Goal: Task Accomplishment & Management: Manage account settings

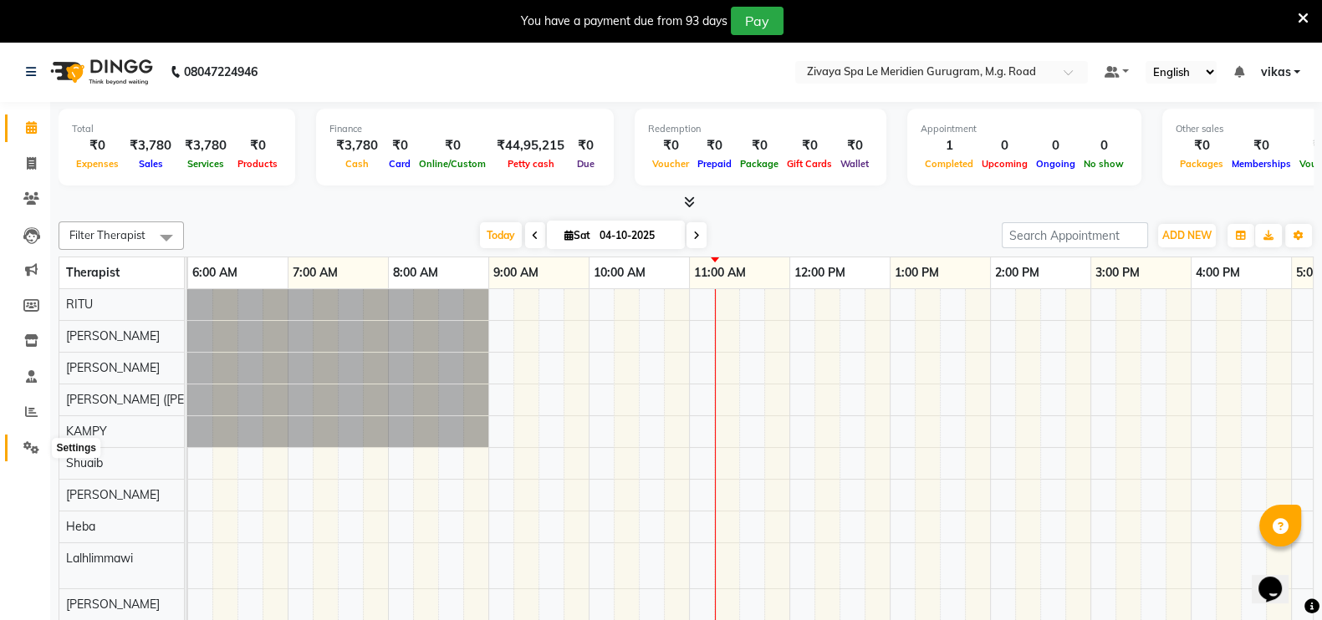
click at [28, 456] on span at bounding box center [31, 448] width 29 height 19
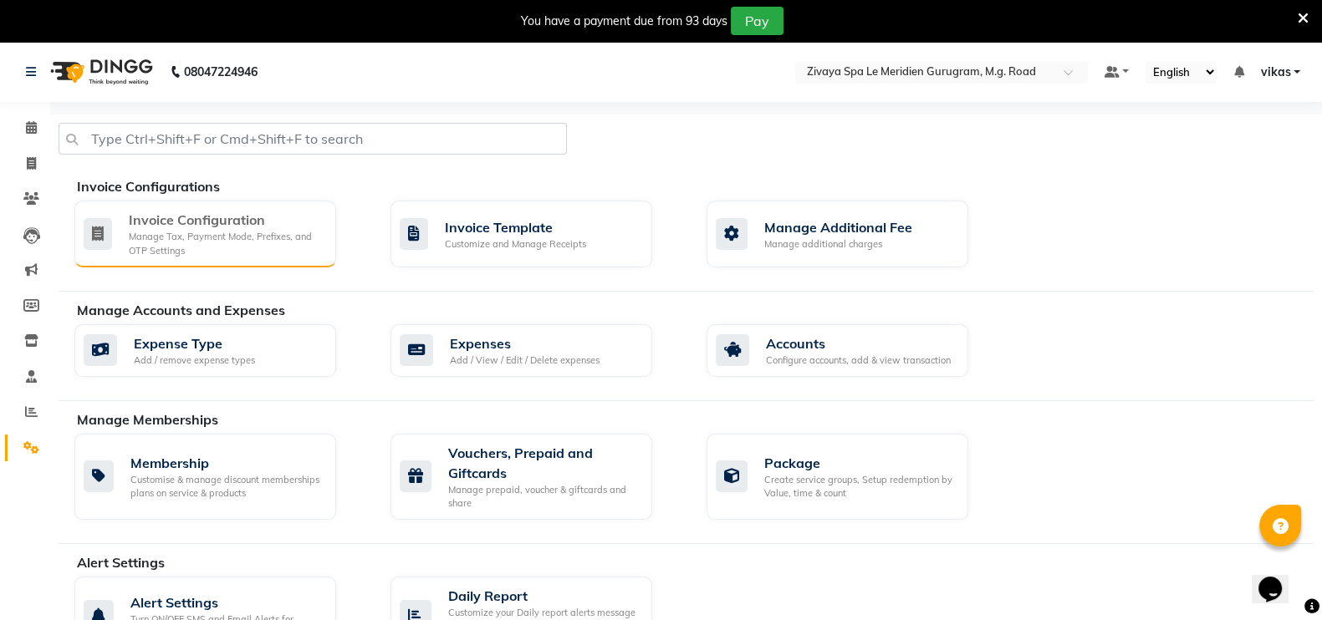
click at [218, 242] on div "Manage Tax, Payment Mode, Prefixes, and OTP Settings" at bounding box center [226, 244] width 194 height 28
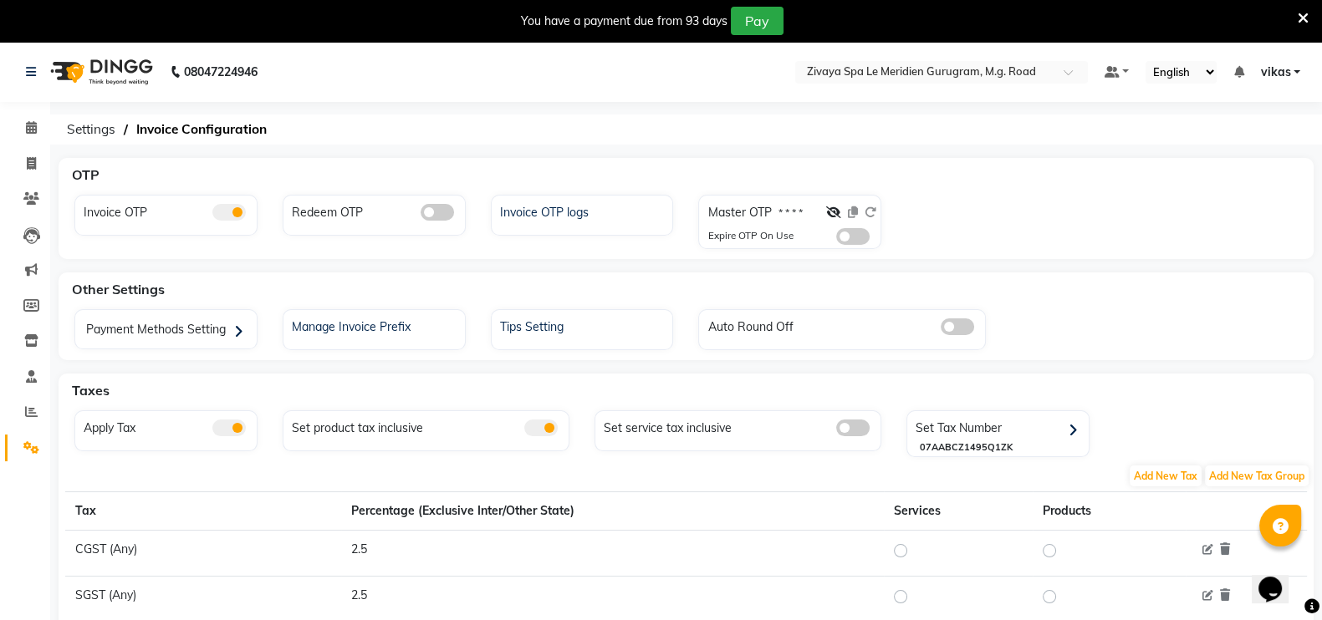
click at [857, 244] on div "Master OTP * * * * Expire OTP On Use" at bounding box center [791, 224] width 177 height 48
click at [849, 228] on span at bounding box center [852, 236] width 33 height 17
click at [836, 239] on input "checkbox" at bounding box center [836, 239] width 0 height 0
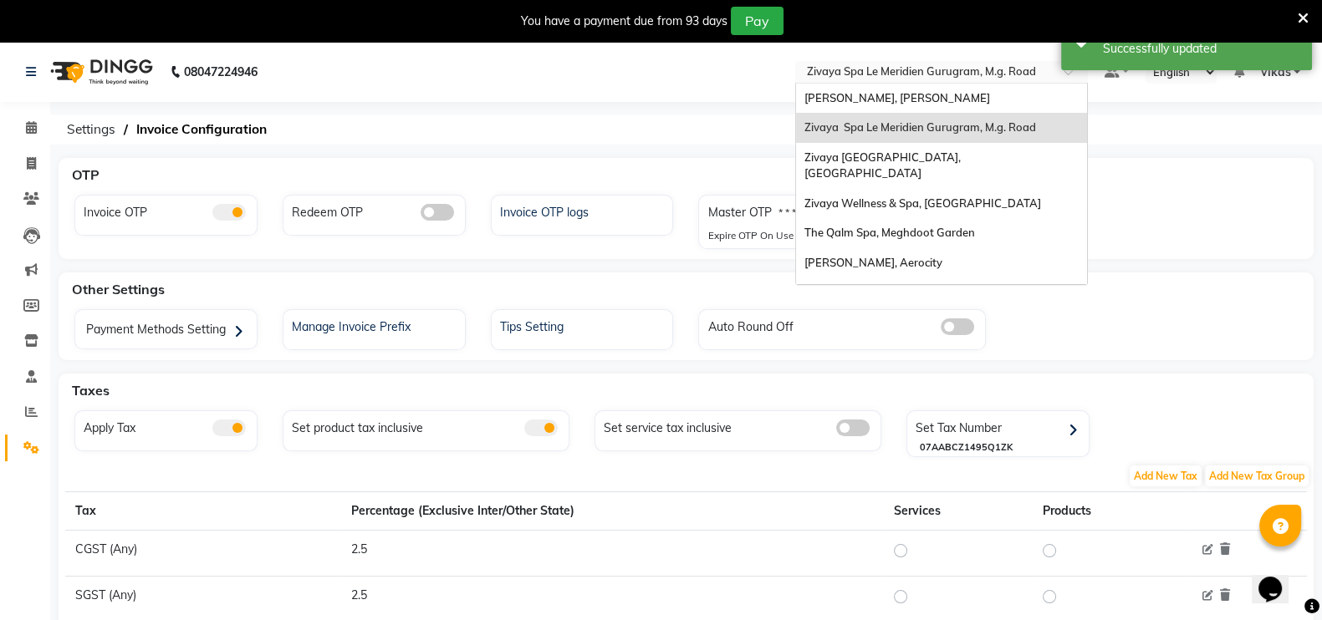
click at [860, 73] on input "text" at bounding box center [925, 73] width 242 height 17
click at [863, 110] on div "[PERSON_NAME], [PERSON_NAME]" at bounding box center [941, 99] width 291 height 30
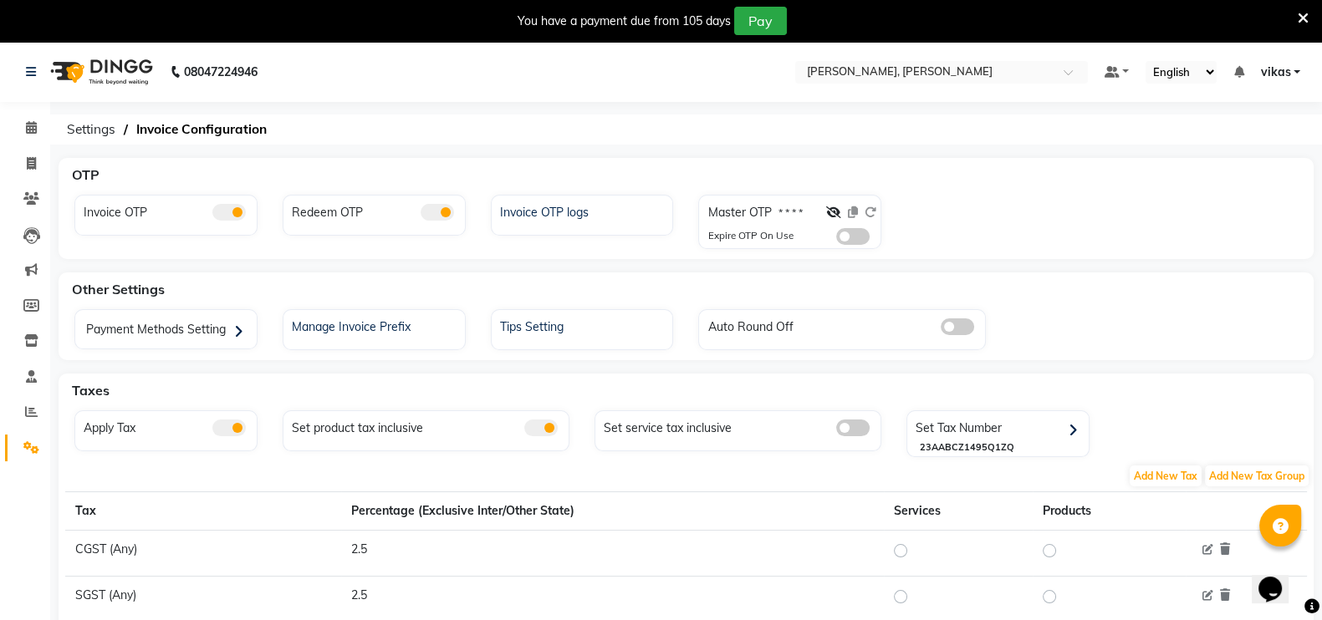
click at [845, 239] on span at bounding box center [852, 236] width 33 height 17
click at [836, 239] on input "checkbox" at bounding box center [836, 239] width 0 height 0
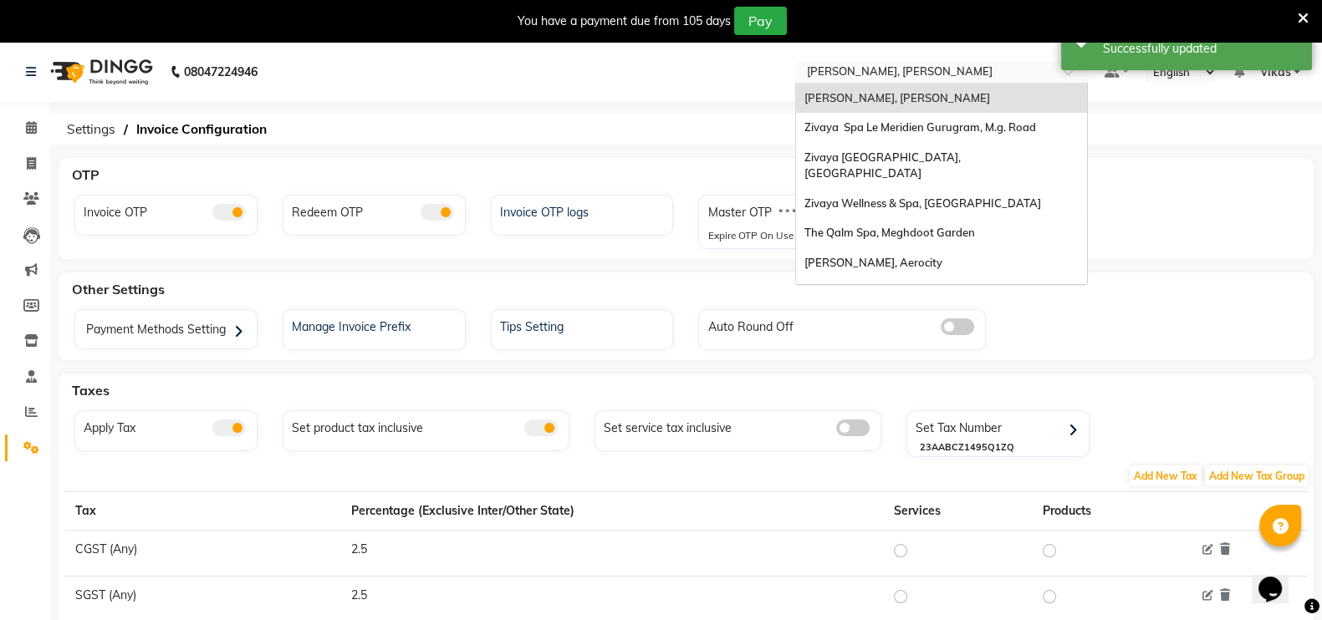
click at [865, 69] on input "text" at bounding box center [925, 73] width 242 height 17
click at [879, 156] on span "Zivaya [GEOGRAPHIC_DATA], [GEOGRAPHIC_DATA]" at bounding box center [884, 166] width 161 height 30
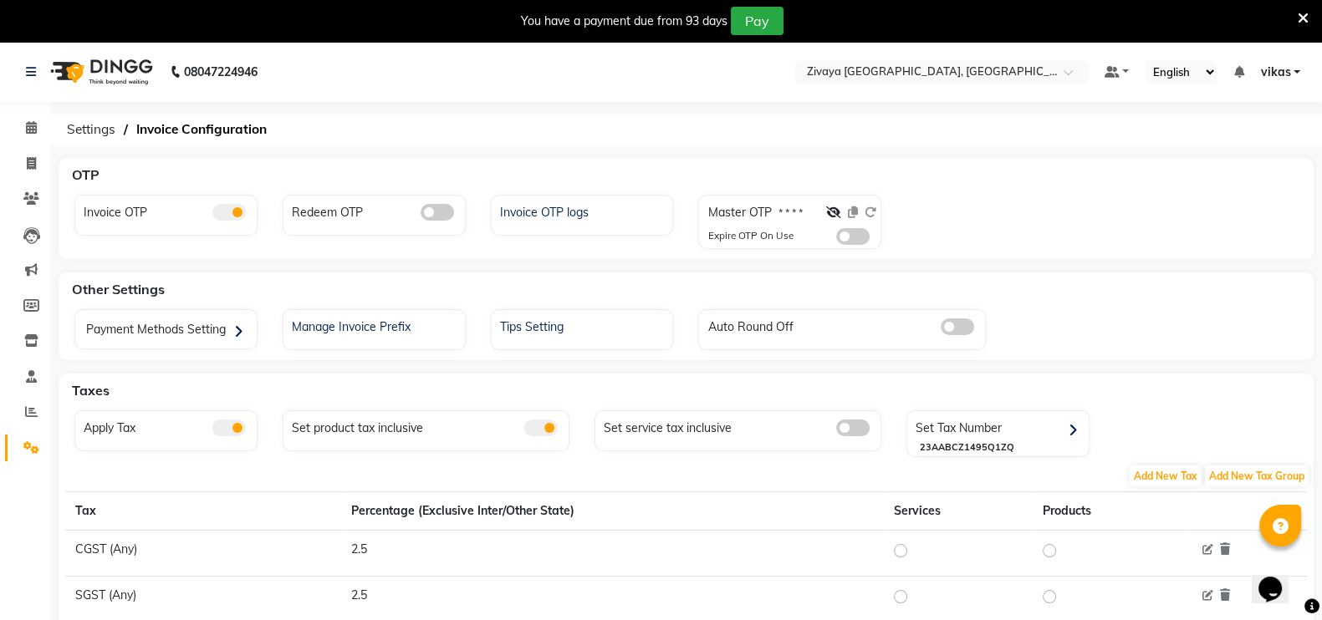
click at [850, 232] on span at bounding box center [852, 236] width 33 height 17
click at [836, 239] on input "checkbox" at bounding box center [836, 239] width 0 height 0
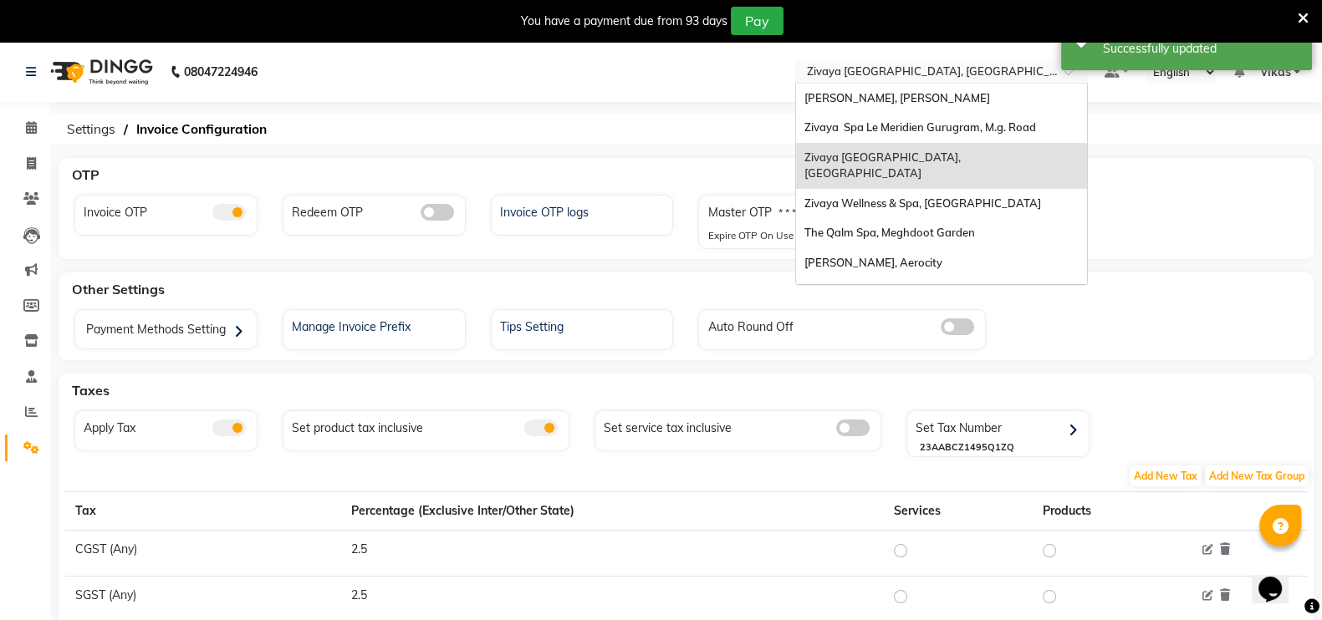
click at [817, 74] on input "text" at bounding box center [925, 73] width 242 height 17
click at [846, 197] on span "Zivaya Wellness & Spa, [GEOGRAPHIC_DATA]" at bounding box center [922, 203] width 237 height 13
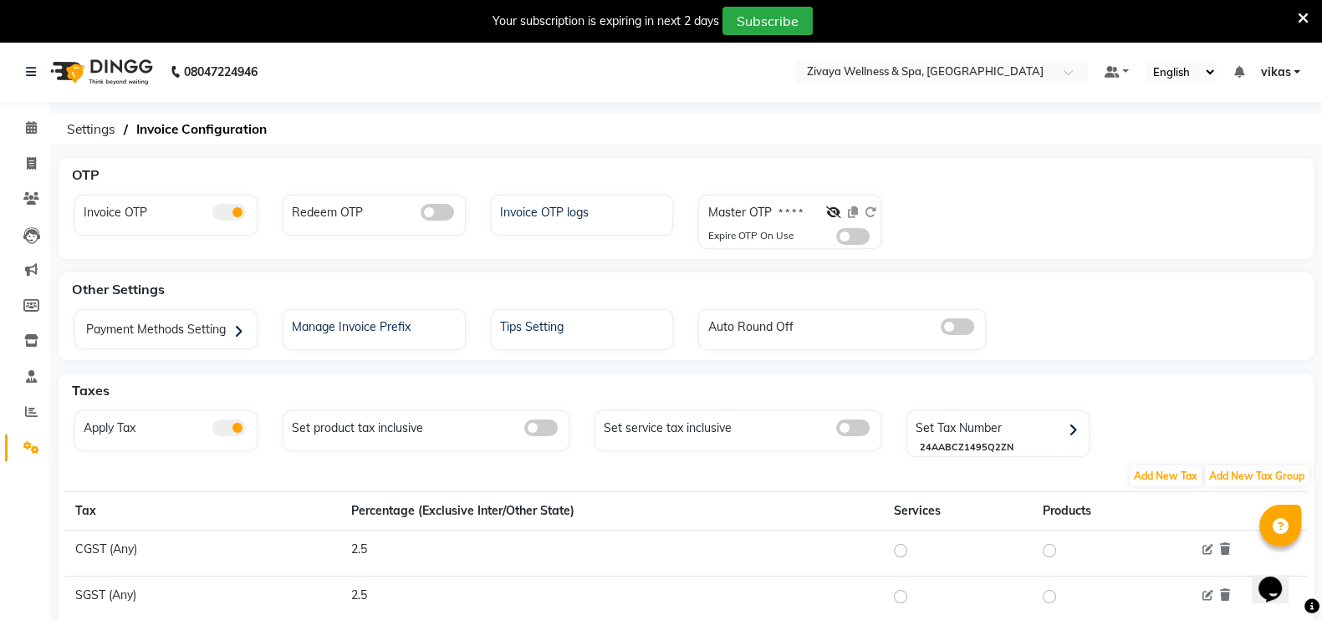
click at [851, 236] on span at bounding box center [852, 236] width 33 height 17
click at [836, 239] on input "checkbox" at bounding box center [836, 239] width 0 height 0
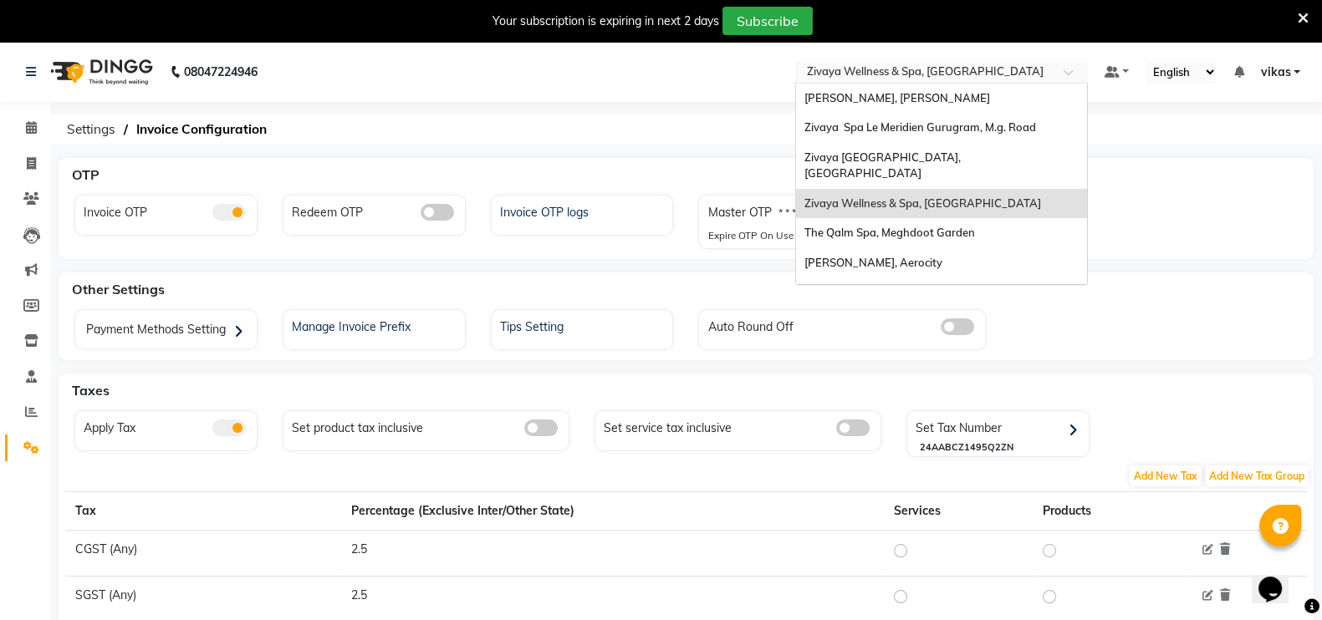
click at [861, 78] on input "text" at bounding box center [925, 73] width 242 height 17
click at [862, 226] on span "The Qalm Spa, Meghdoot Garden" at bounding box center [889, 232] width 171 height 13
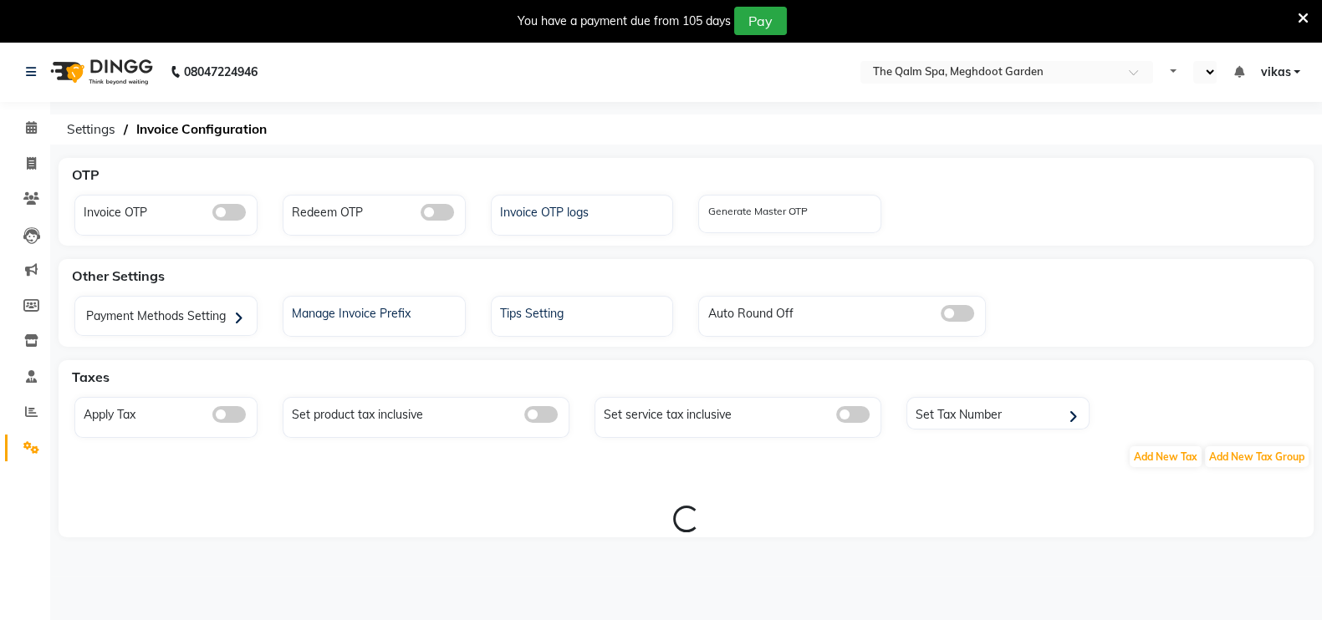
select select "en"
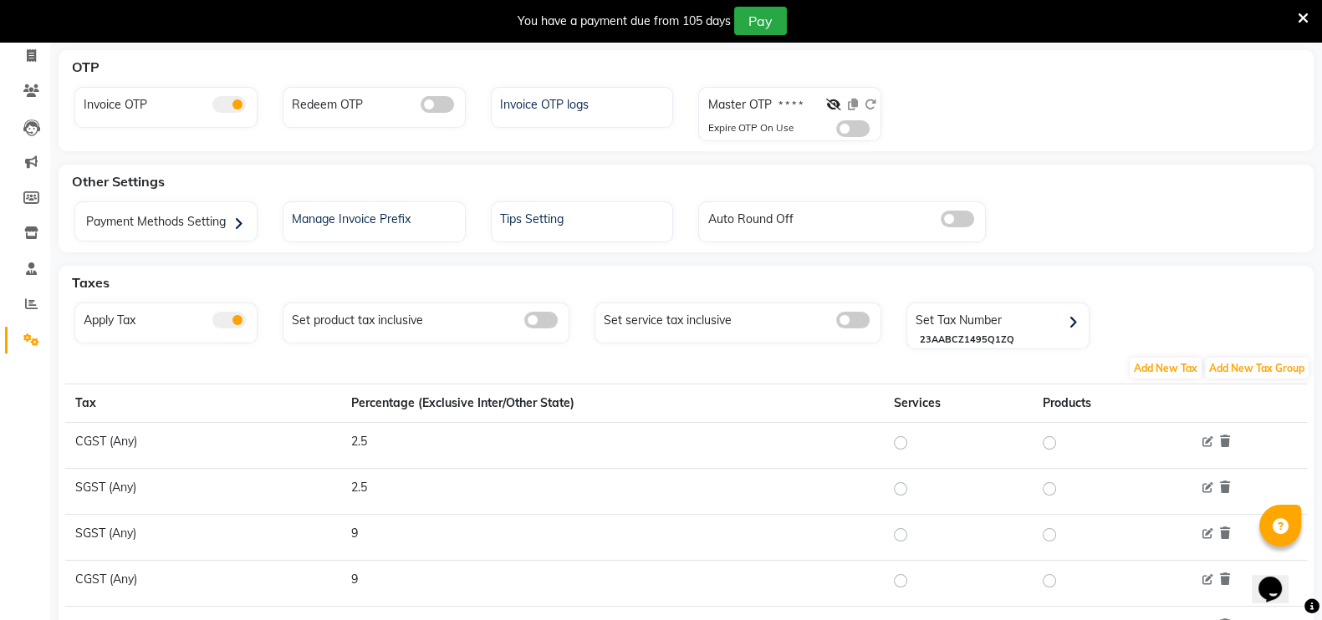
scroll to position [109, 0]
click at [840, 125] on span at bounding box center [852, 128] width 33 height 17
click at [836, 130] on input "checkbox" at bounding box center [836, 130] width 0 height 0
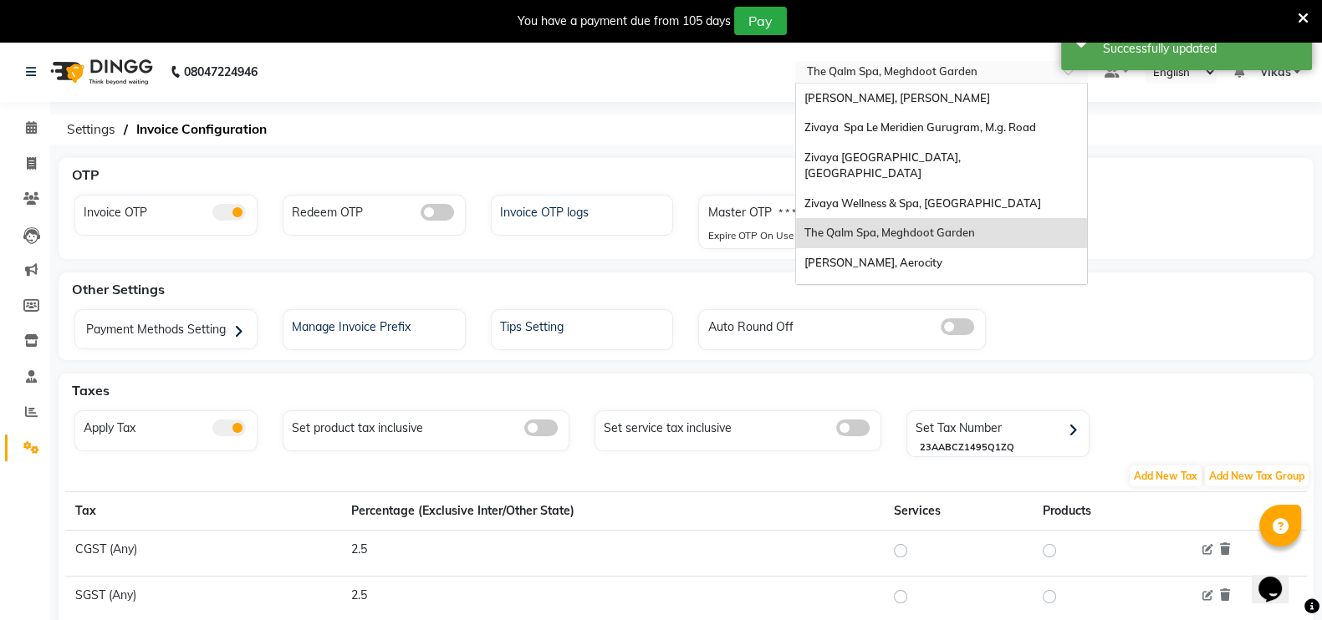
click at [867, 78] on input "text" at bounding box center [925, 73] width 242 height 17
click at [884, 256] on span "[PERSON_NAME], Aerocity" at bounding box center [873, 262] width 138 height 13
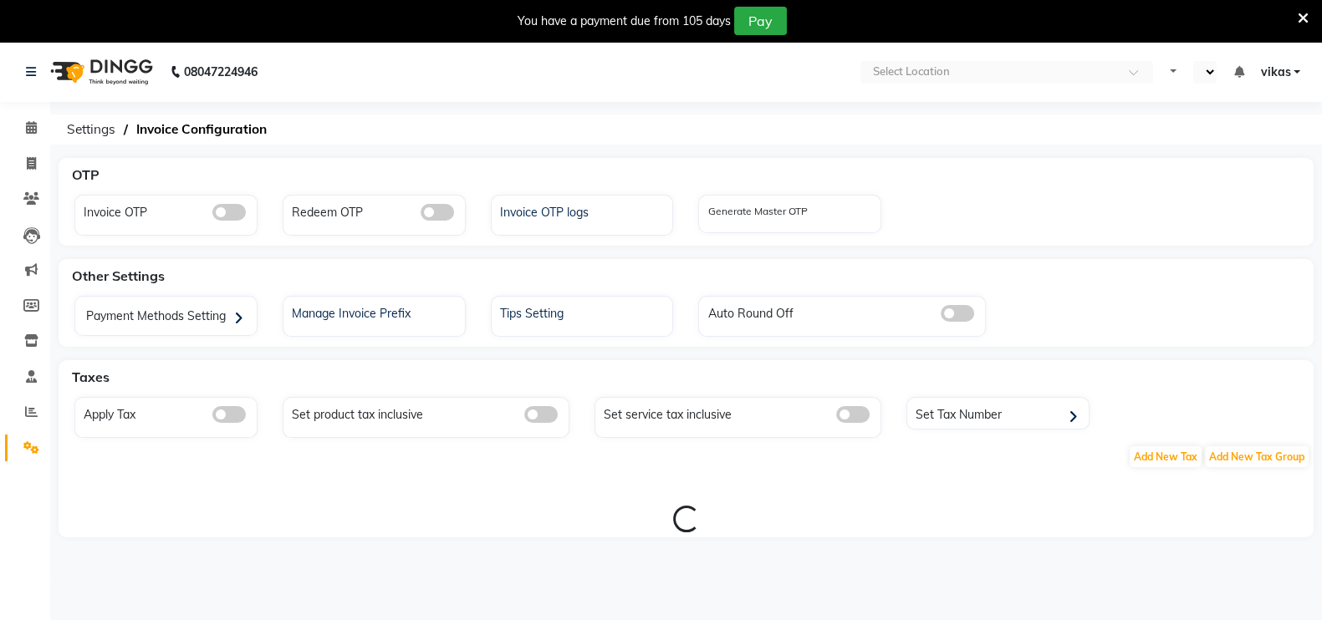
select select "en"
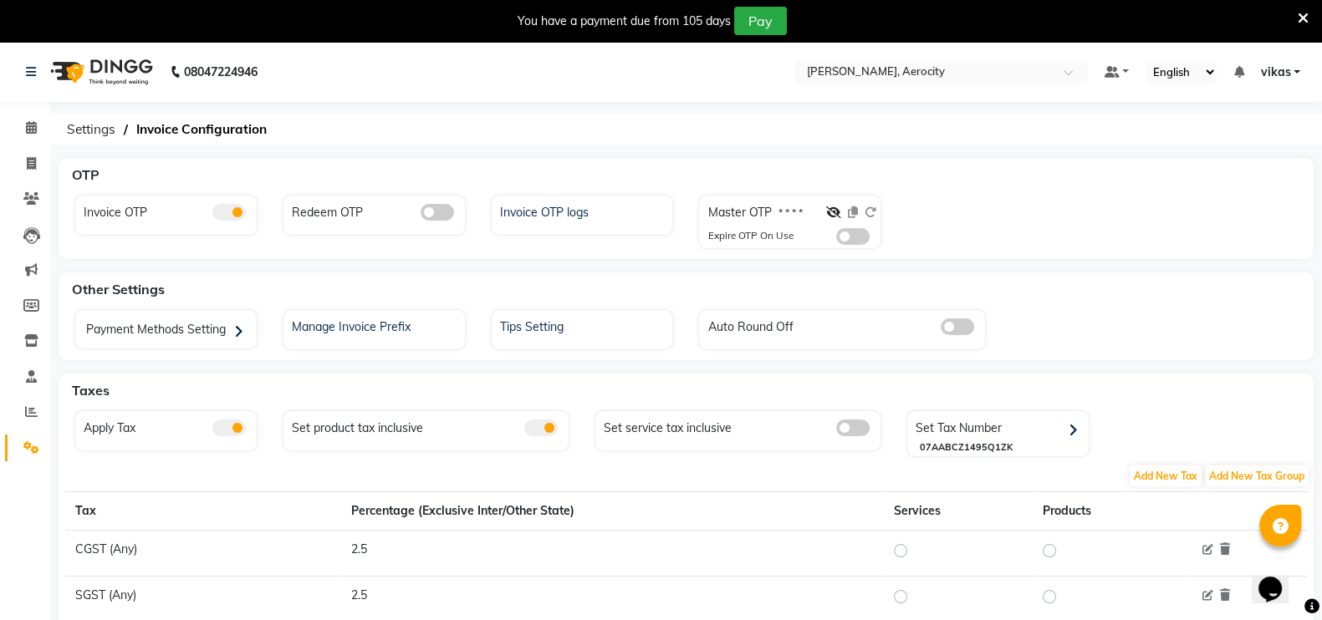
click at [865, 241] on span at bounding box center [852, 236] width 33 height 17
click at [836, 239] on input "checkbox" at bounding box center [836, 239] width 0 height 0
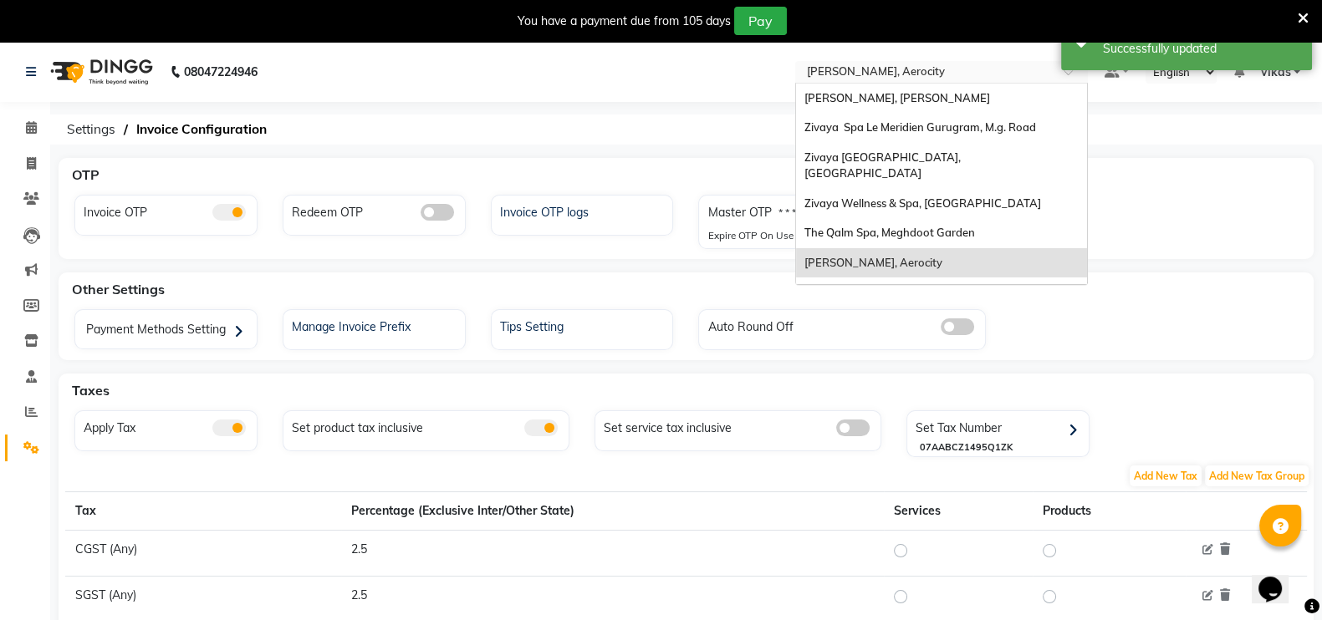
click at [854, 77] on input "text" at bounding box center [925, 73] width 242 height 17
click at [875, 285] on span "Zivaya Spa [GEOGRAPHIC_DATA] [GEOGRAPHIC_DATA], Asset 5a" at bounding box center [893, 300] width 179 height 30
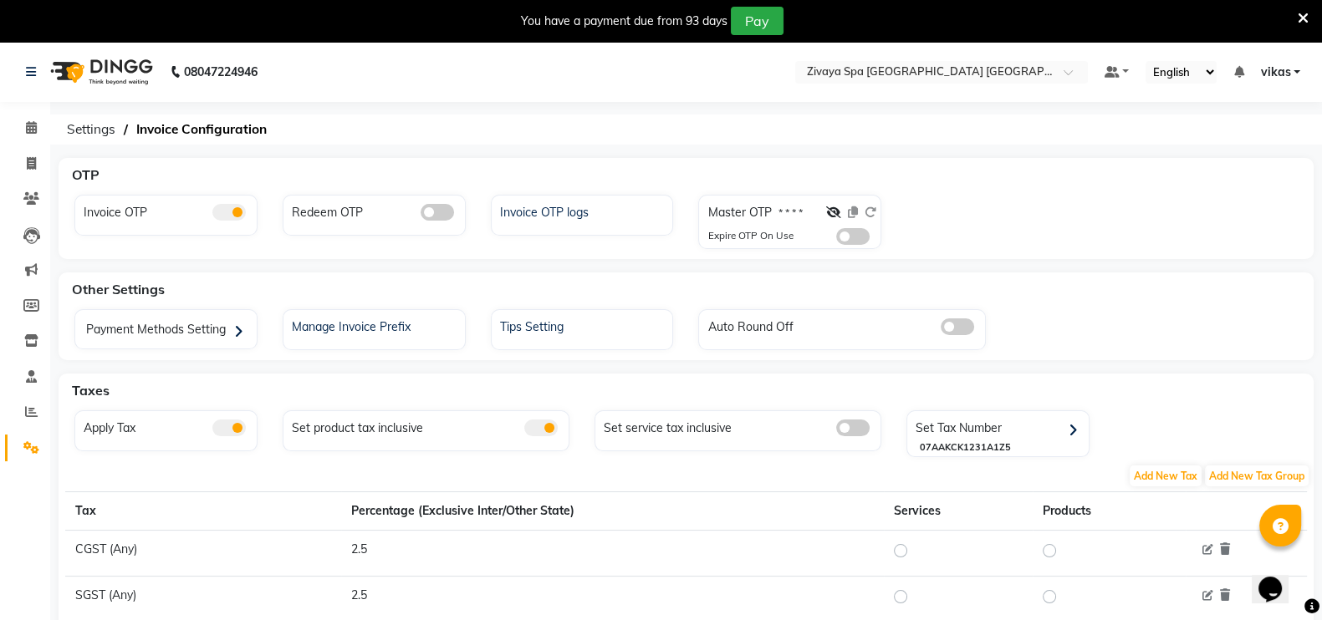
click at [853, 239] on span at bounding box center [852, 236] width 33 height 17
click at [836, 239] on input "checkbox" at bounding box center [836, 239] width 0 height 0
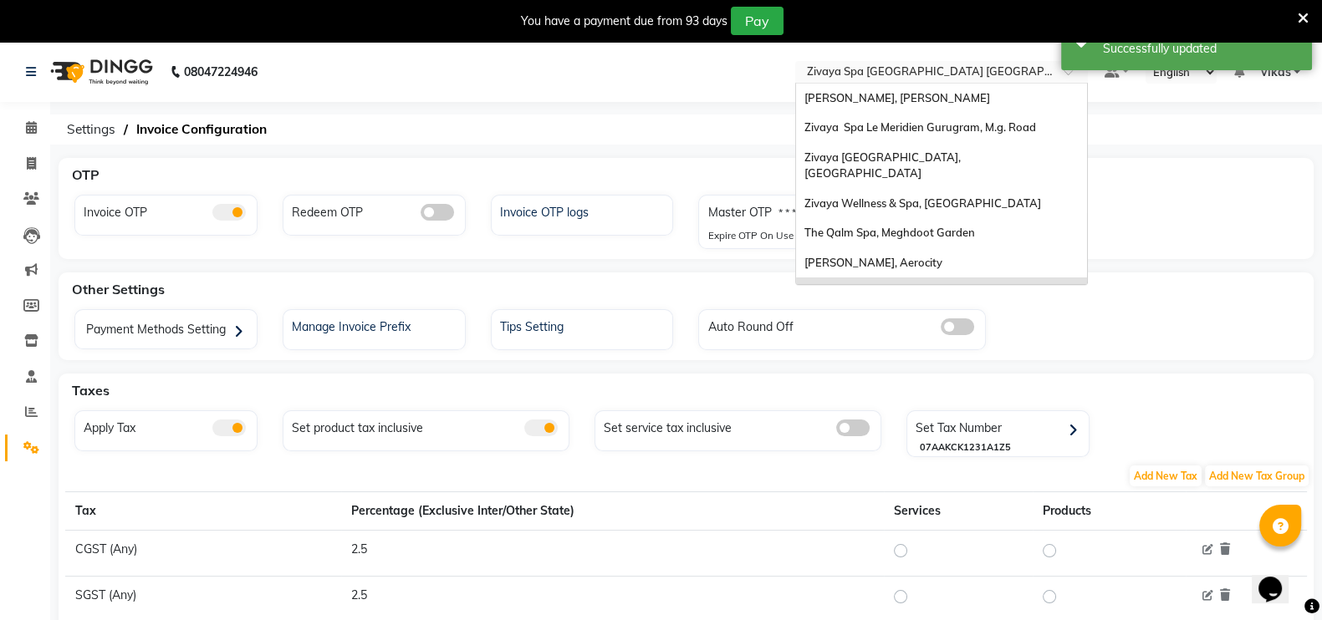
click at [879, 64] on div "× Zivaya Spa Pride Plaza New Delhi, Asset 5a" at bounding box center [933, 72] width 252 height 17
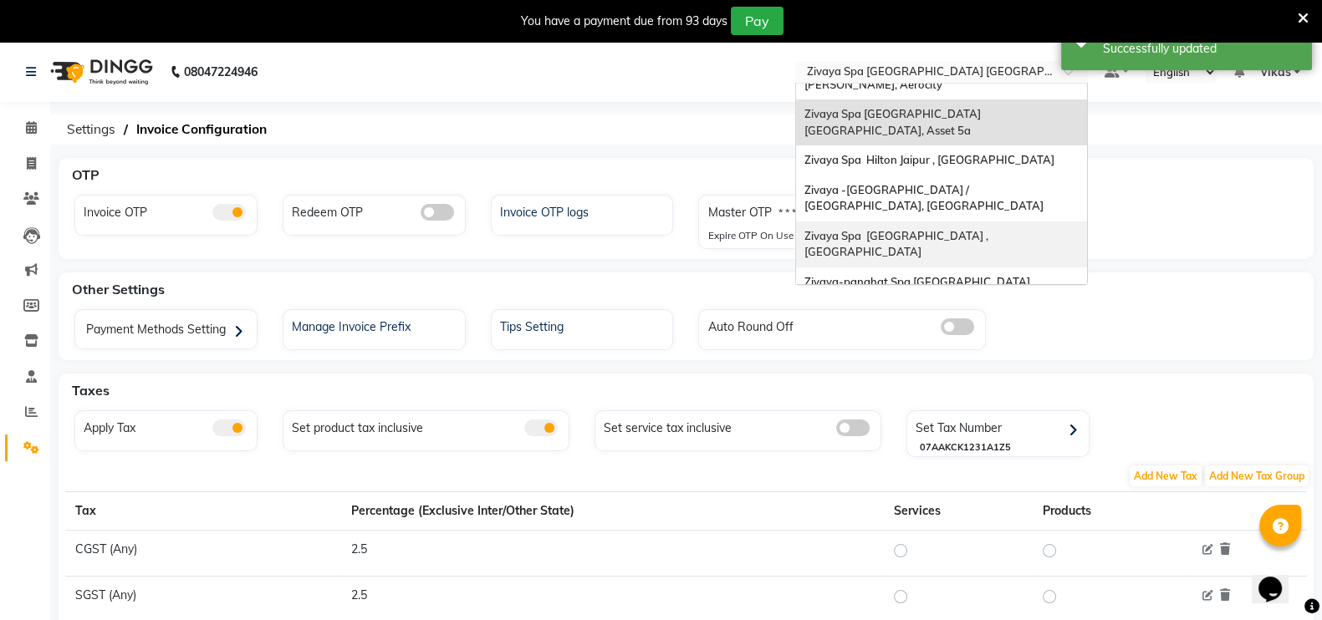
click at [927, 222] on div "Zivaya Spa The Ummed Ahmedabad , Hansol" at bounding box center [941, 245] width 291 height 46
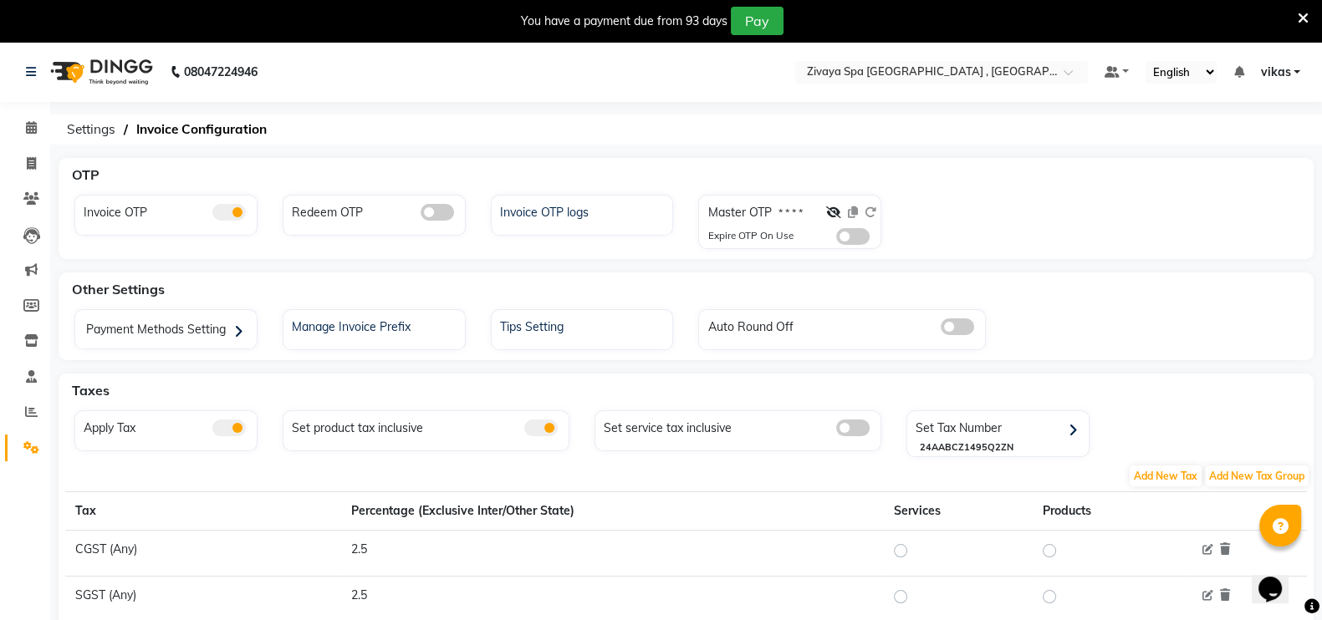
click at [861, 237] on span at bounding box center [852, 236] width 33 height 17
click at [836, 239] on input "checkbox" at bounding box center [836, 239] width 0 height 0
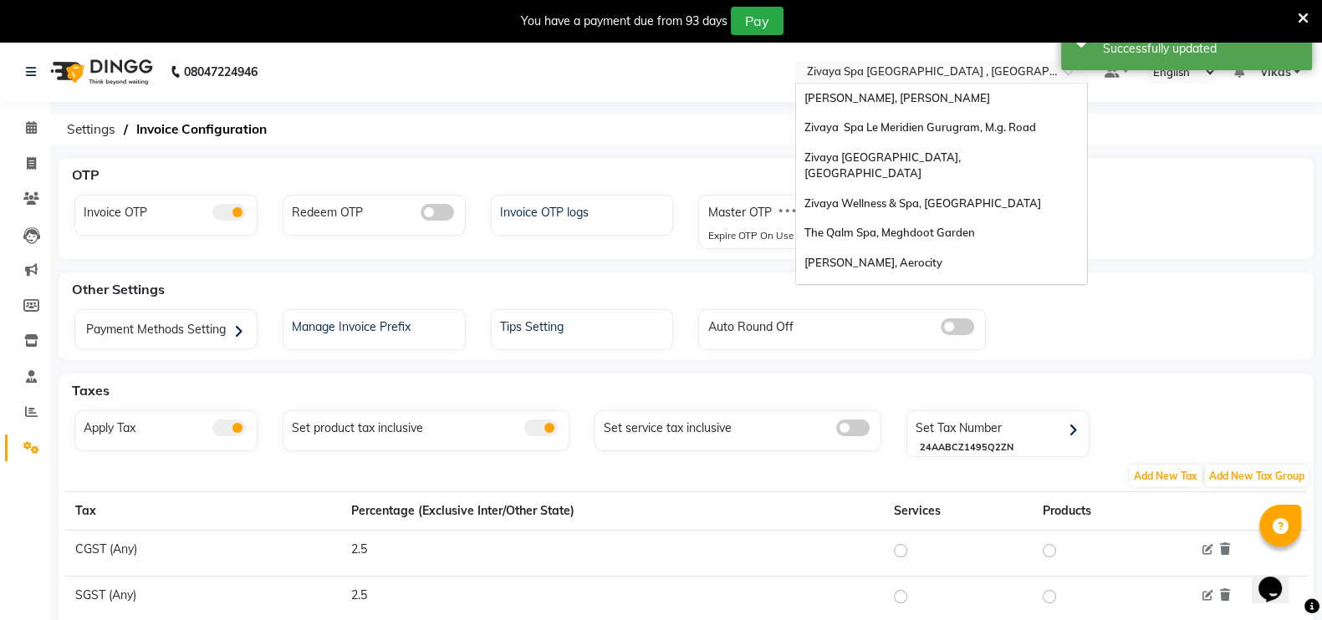
scroll to position [201, 0]
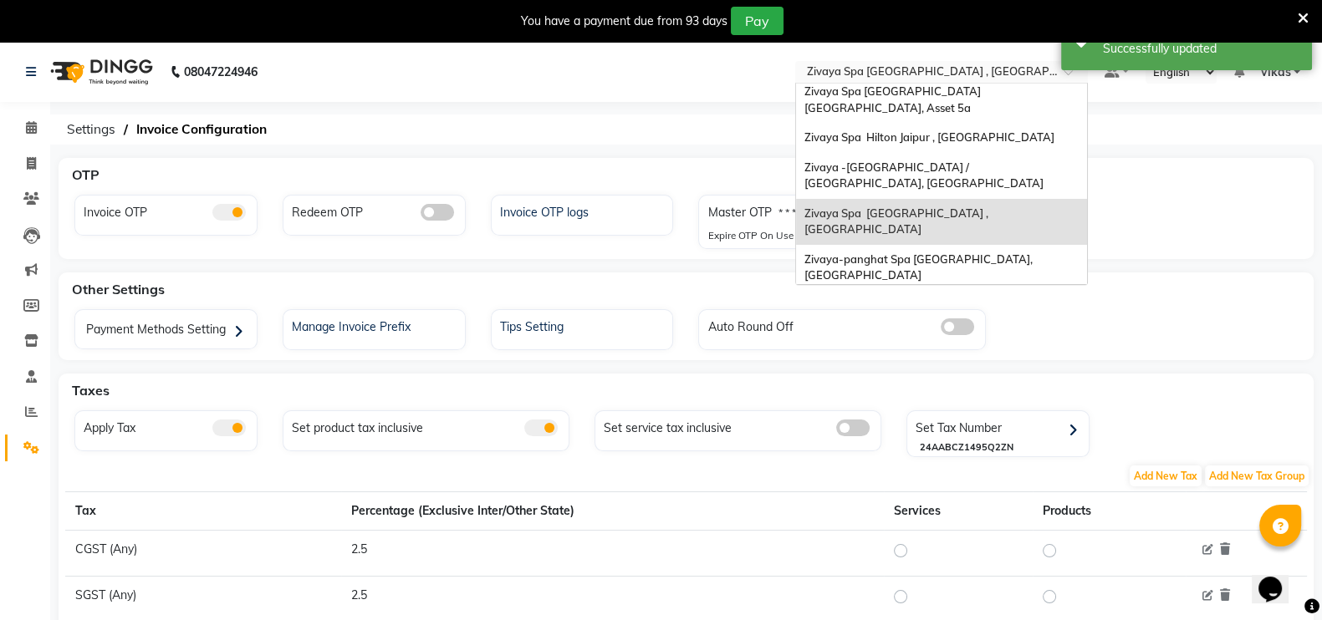
click at [855, 69] on input "text" at bounding box center [925, 73] width 242 height 17
click at [875, 253] on span "Zivaya-panghat Spa Udaipur, Panghat" at bounding box center [919, 268] width 231 height 30
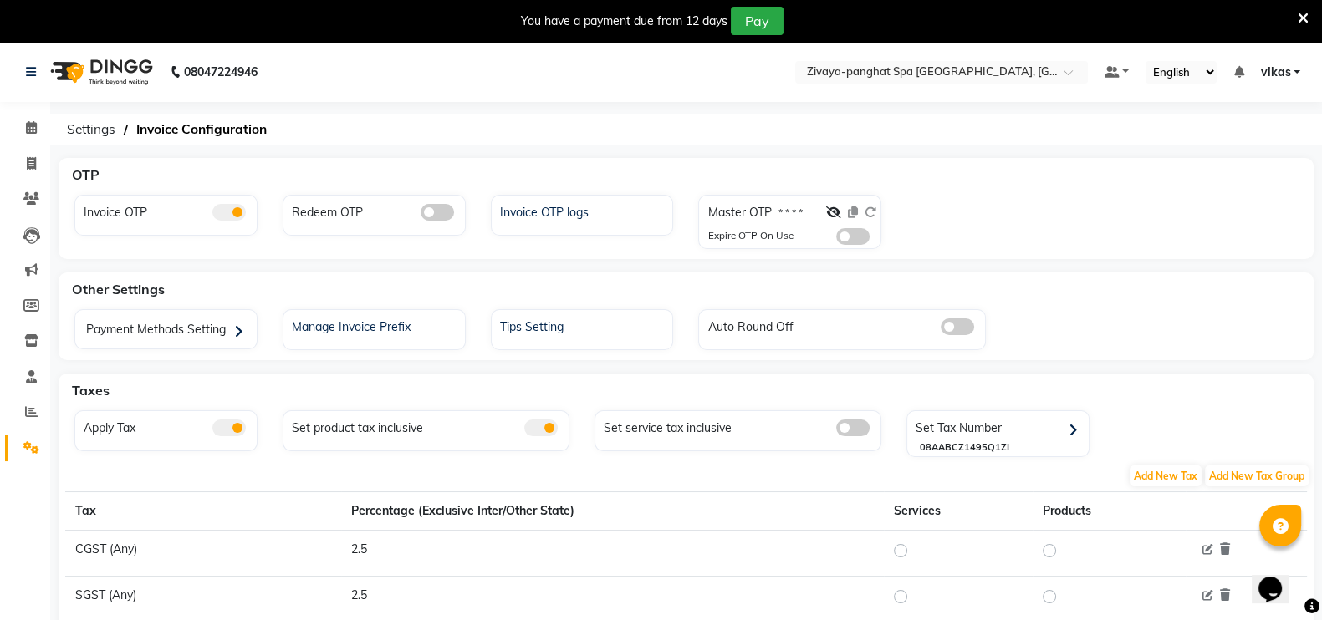
click at [857, 235] on span at bounding box center [852, 236] width 33 height 17
click at [836, 239] on input "checkbox" at bounding box center [836, 239] width 0 height 0
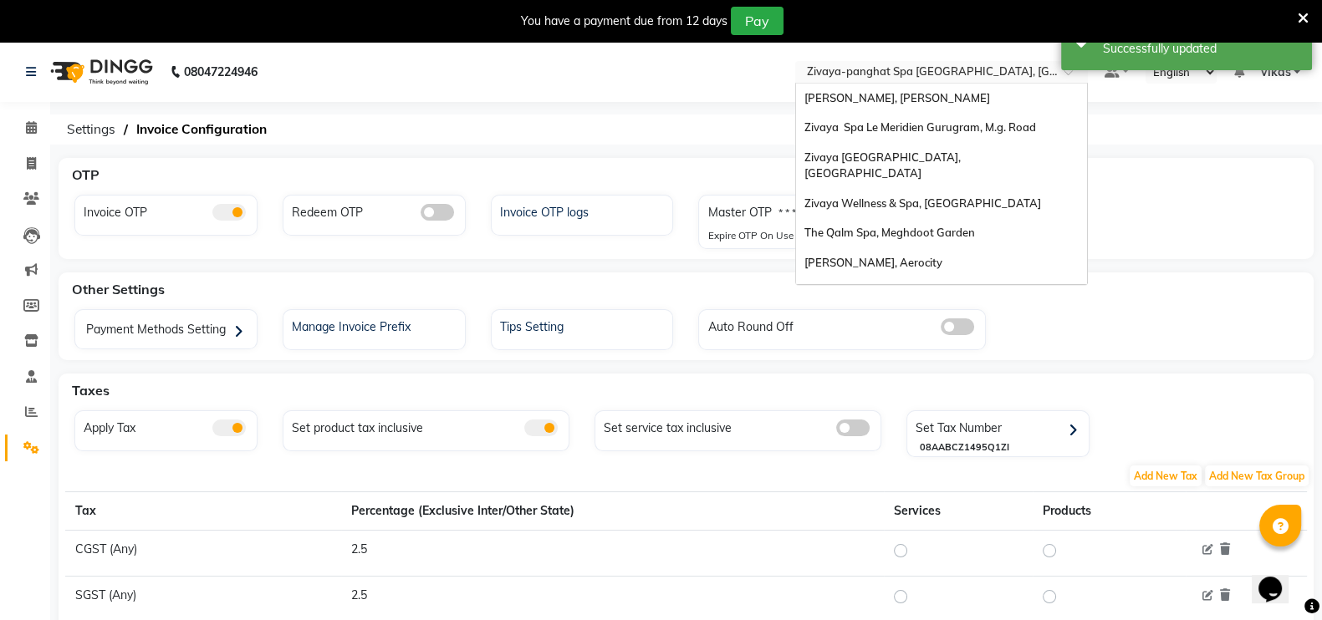
scroll to position [201, 0]
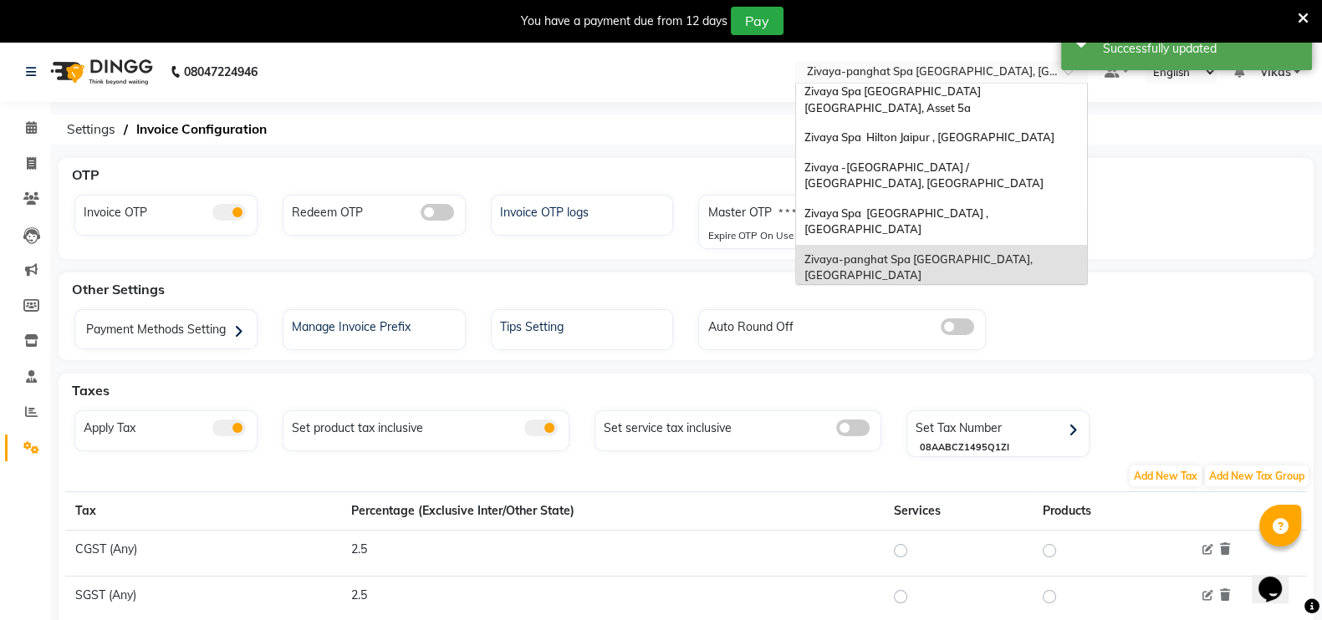
click at [877, 69] on input "text" at bounding box center [925, 73] width 242 height 17
click at [907, 291] on div "Zivaya Wellness & Spa, [GEOGRAPHIC_DATA]" at bounding box center [941, 306] width 291 height 30
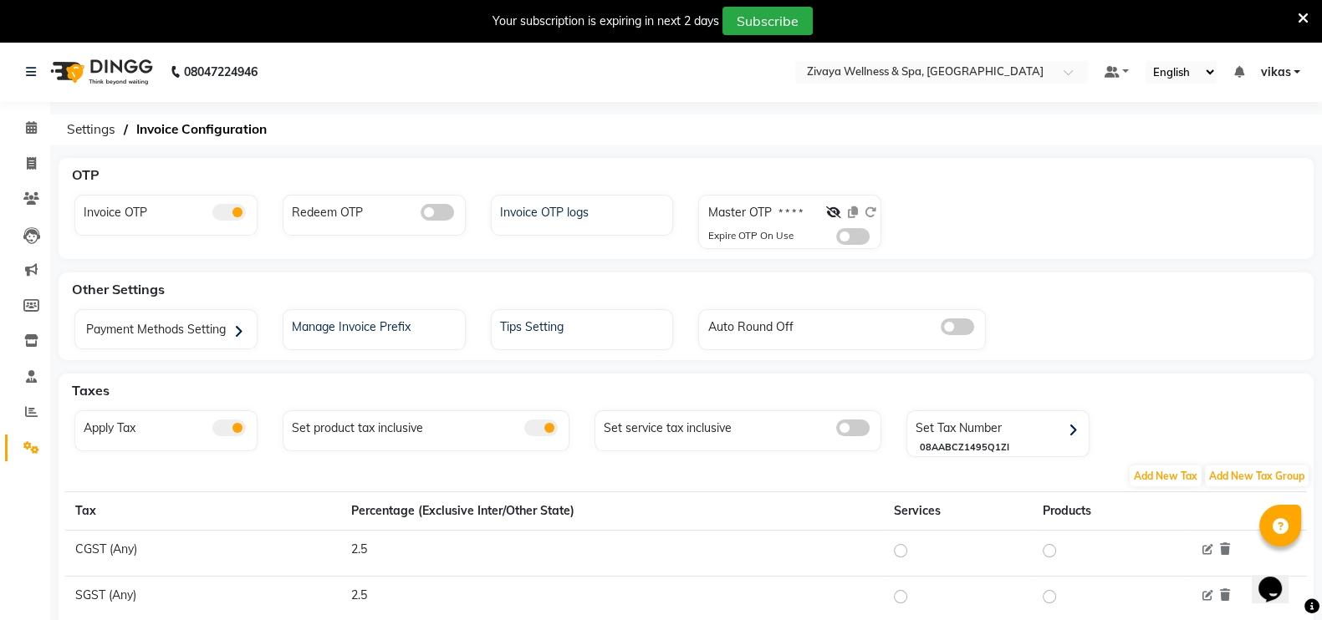
click at [871, 234] on div at bounding box center [856, 236] width 40 height 17
click at [864, 241] on span at bounding box center [852, 236] width 33 height 17
click at [836, 239] on input "checkbox" at bounding box center [836, 239] width 0 height 0
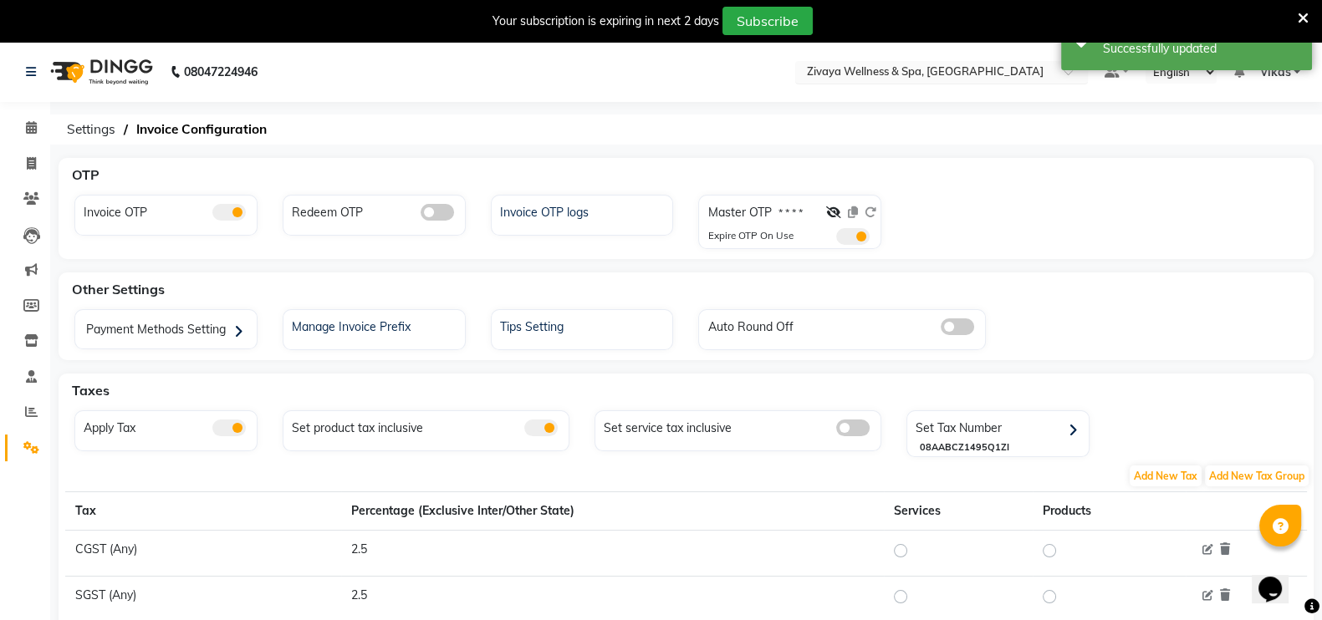
click at [916, 81] on nav "08047224946 Select Location × Zivaya Wellness & Spa, Mumbai Airport Default Pan…" at bounding box center [661, 72] width 1322 height 60
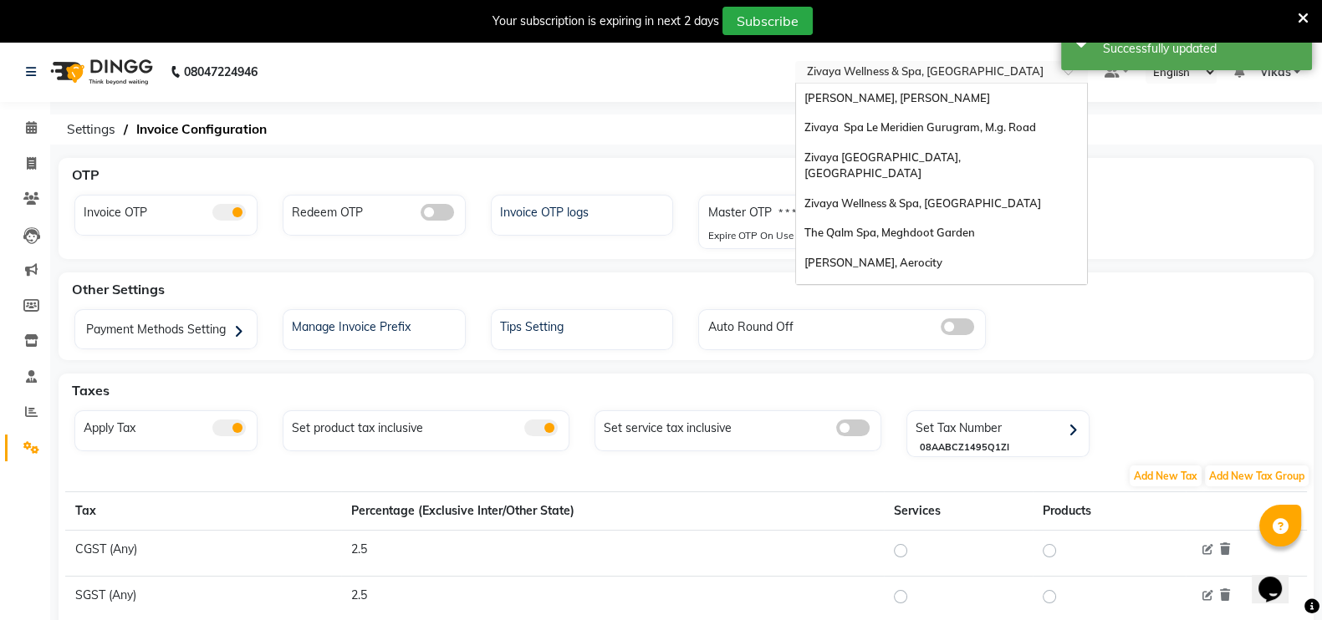
click at [916, 81] on ng-select "Select Location × Zivaya Wellness & Spa, Mumbai Airport Sayaji Zivaya, Vijay Na…" at bounding box center [941, 72] width 293 height 23
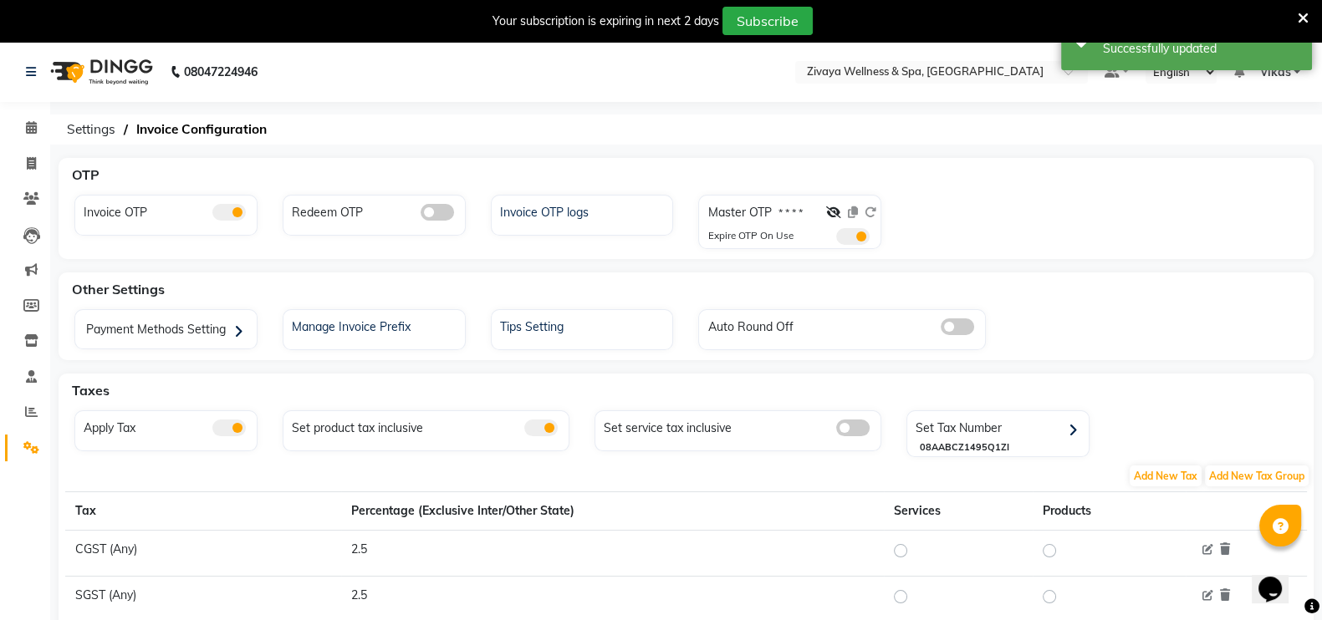
click at [564, 146] on div "08047224946 Select Location × Zivaya Wellness & Spa, Mumbai Airport Default Pan…" at bounding box center [661, 473] width 1322 height 862
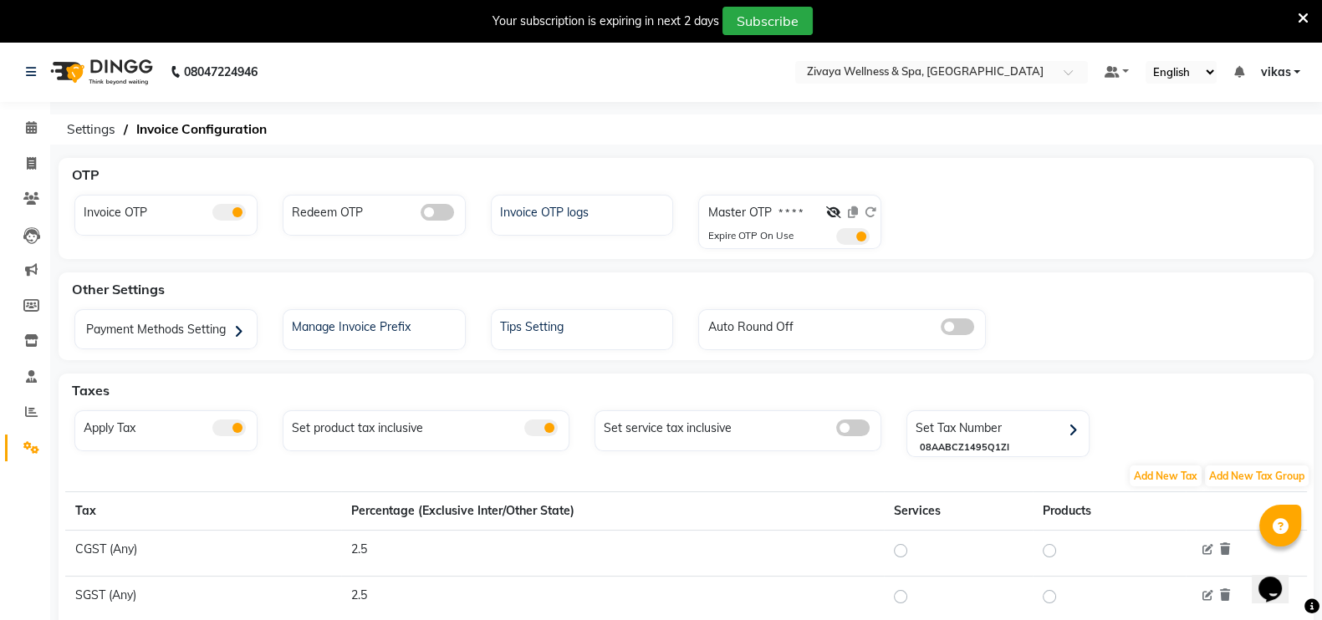
click at [1298, 8] on span at bounding box center [1303, 17] width 11 height 18
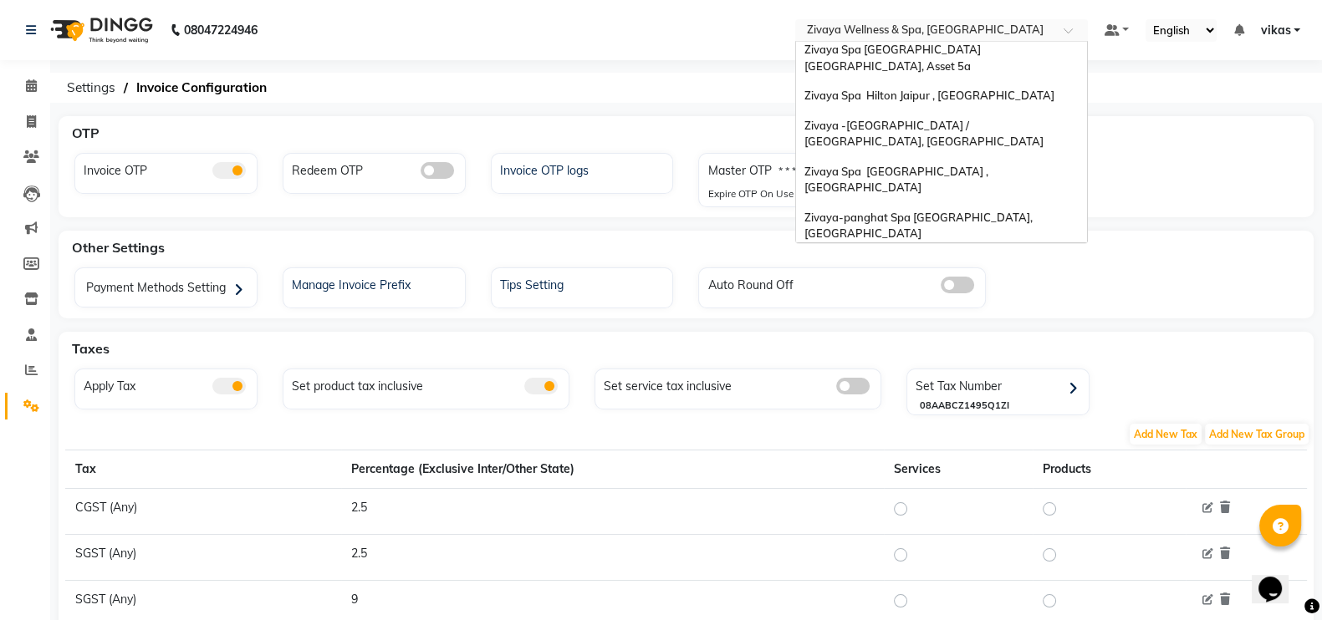
click at [900, 27] on input "text" at bounding box center [925, 31] width 242 height 17
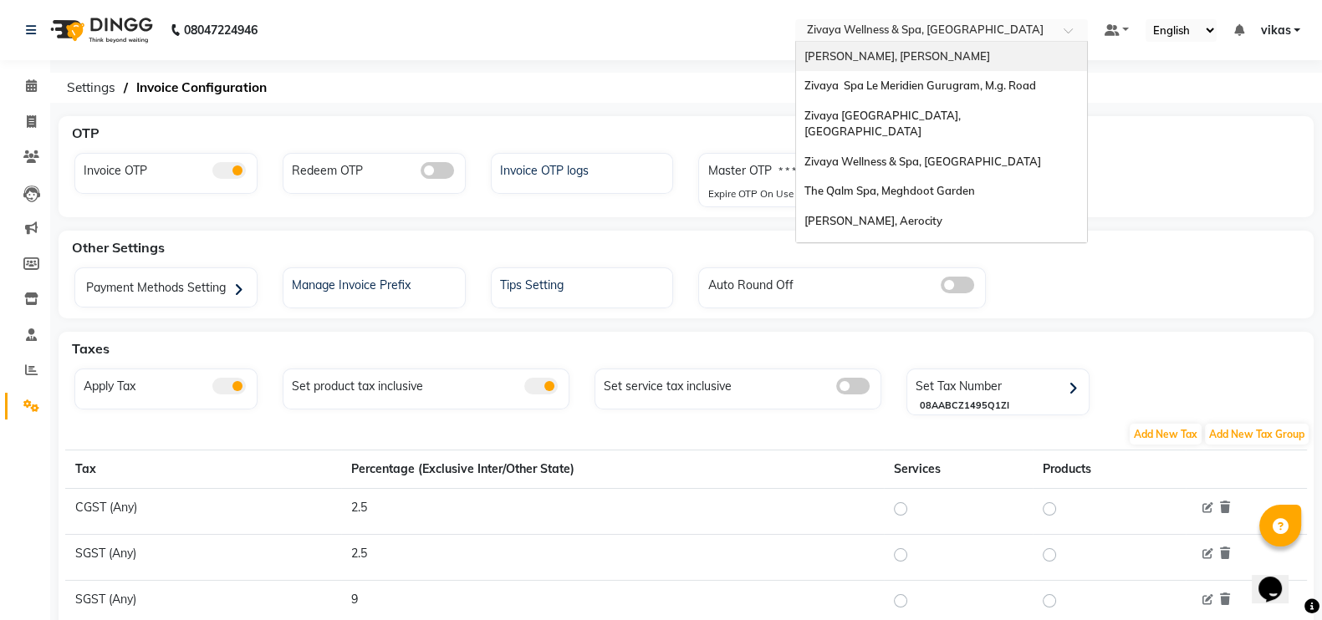
click at [913, 49] on span "[PERSON_NAME], [PERSON_NAME]" at bounding box center [897, 55] width 186 height 13
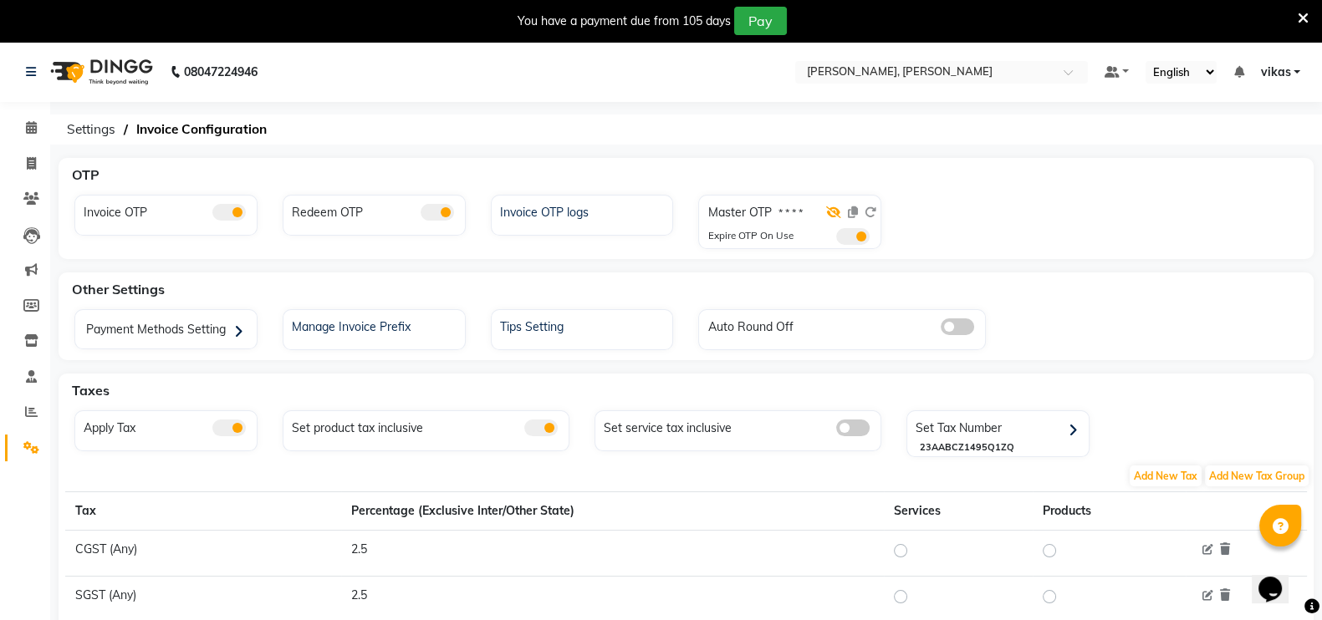
click at [840, 215] on icon at bounding box center [833, 213] width 15 height 12
click at [853, 213] on icon at bounding box center [853, 213] width 10 height 12
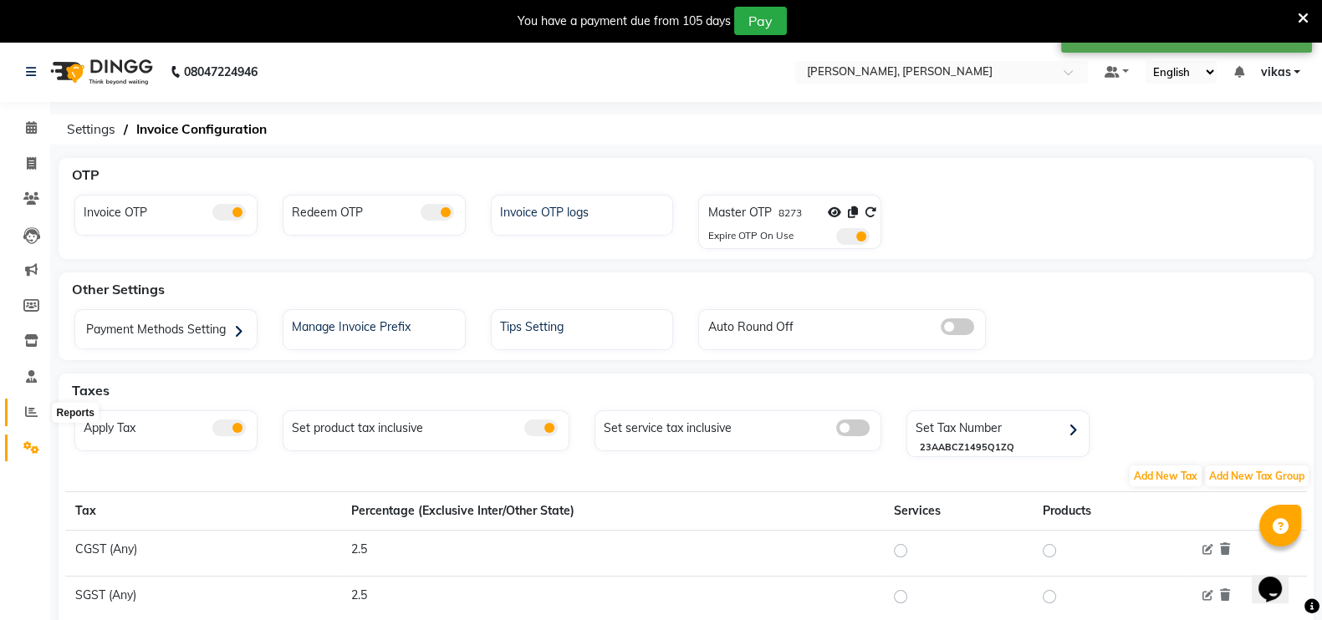
click at [17, 404] on span at bounding box center [31, 412] width 29 height 19
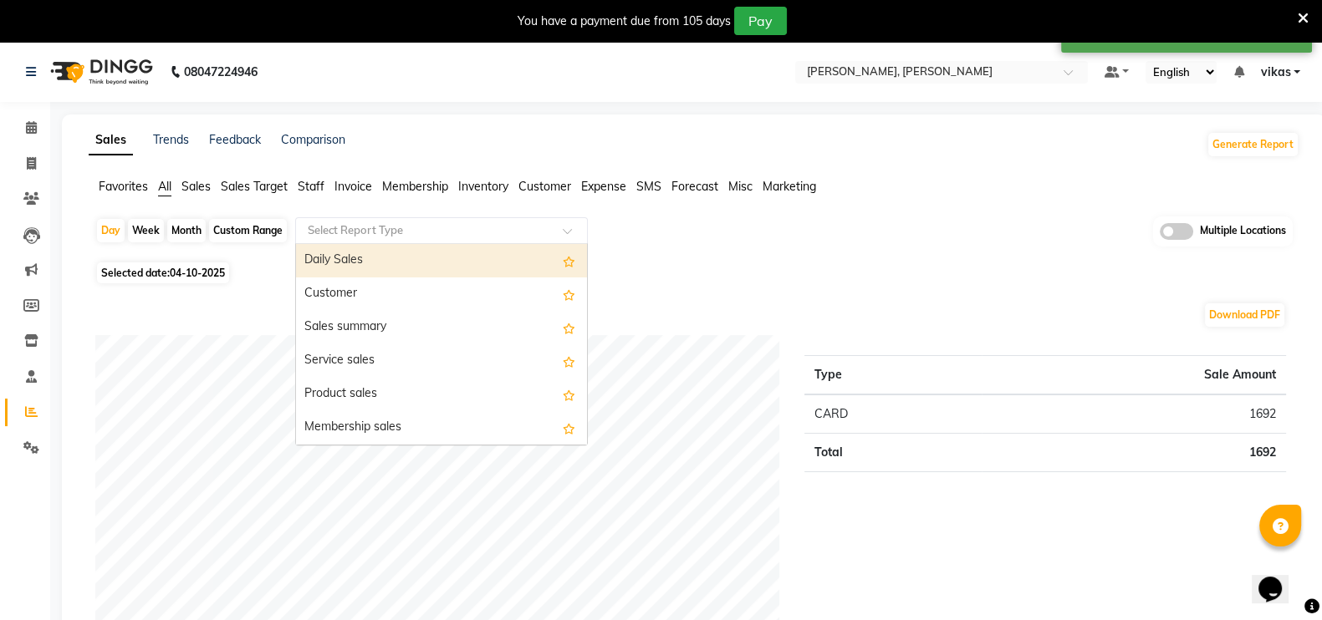
click at [380, 223] on input "text" at bounding box center [424, 230] width 241 height 17
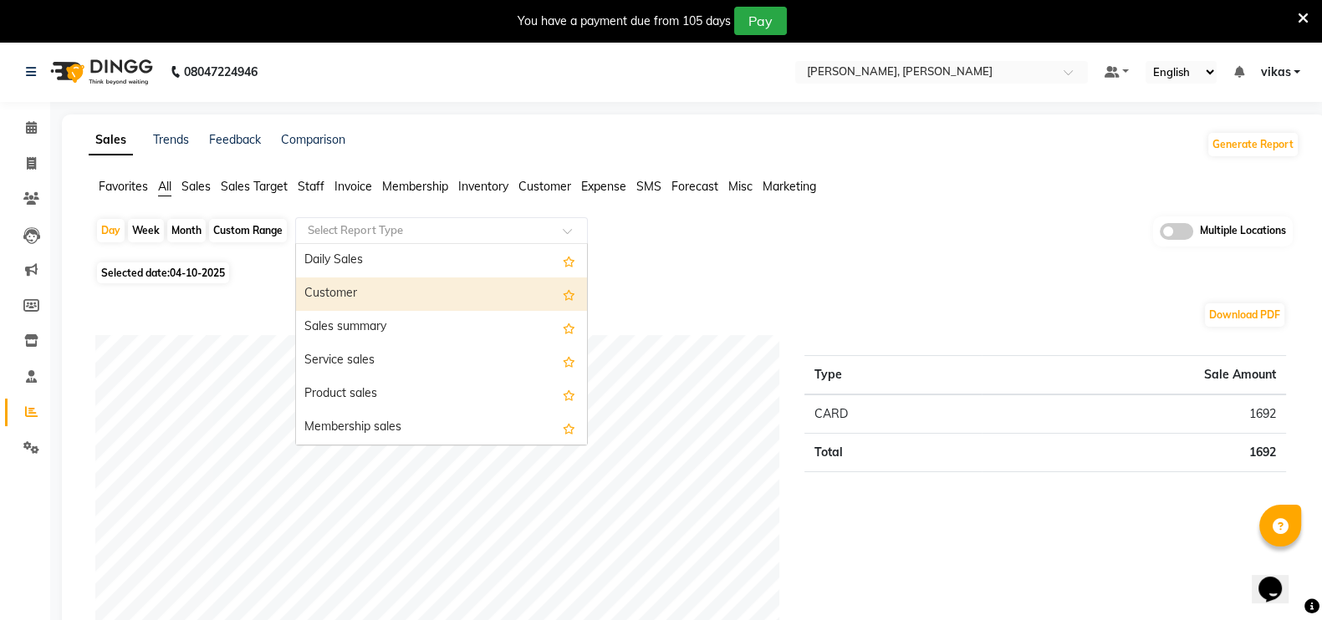
click at [414, 284] on div "Customer" at bounding box center [441, 294] width 291 height 33
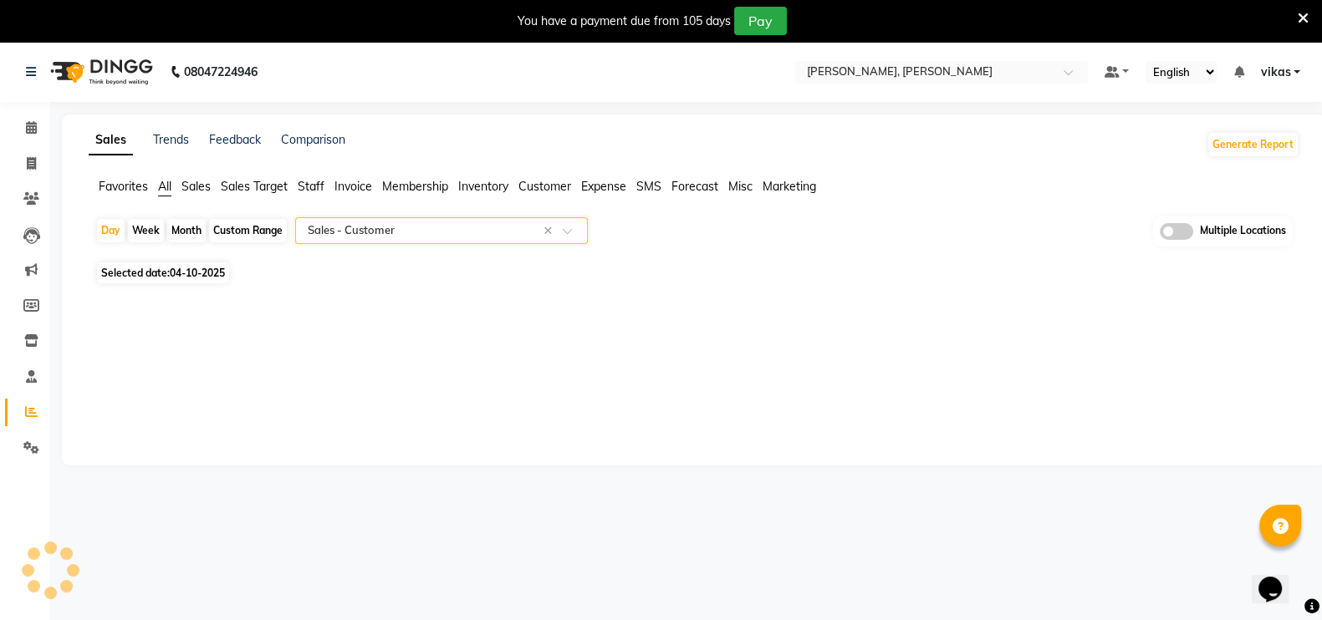
select select "full_report"
select select "csv"
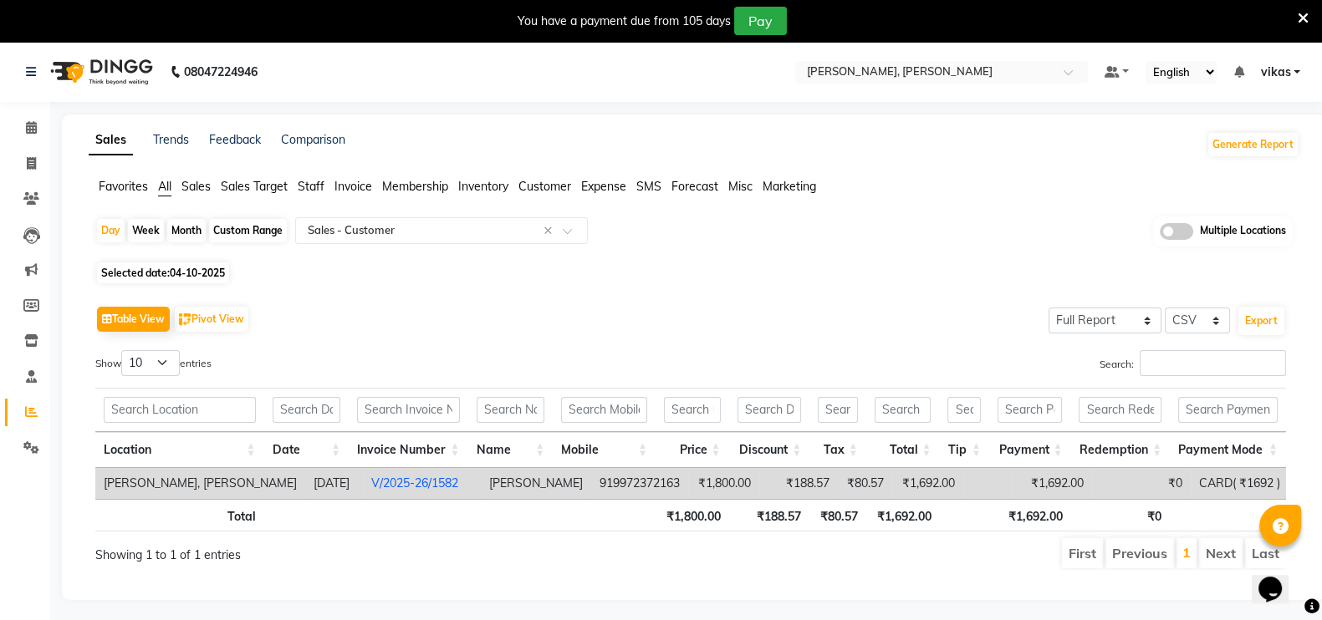
click at [198, 268] on span "04-10-2025" at bounding box center [197, 273] width 55 height 13
select select "10"
select select "2025"
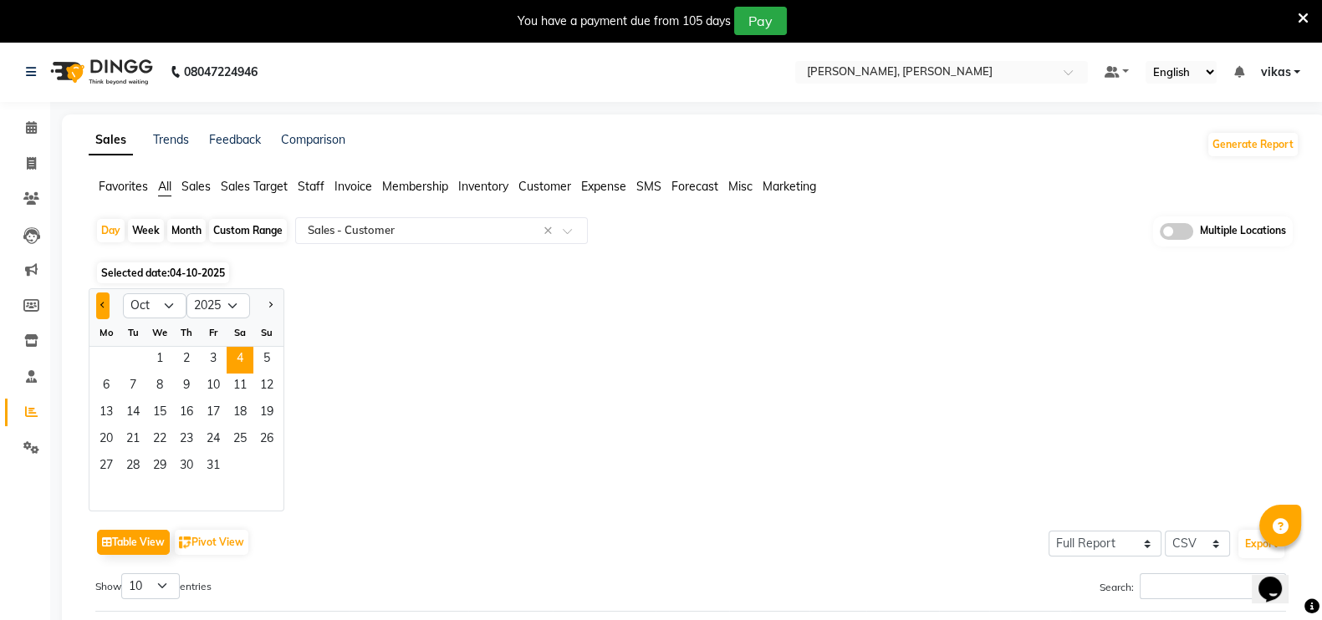
click at [101, 299] on button "Previous month" at bounding box center [102, 306] width 13 height 27
select select "9"
click at [246, 439] on span "27" at bounding box center [240, 440] width 27 height 27
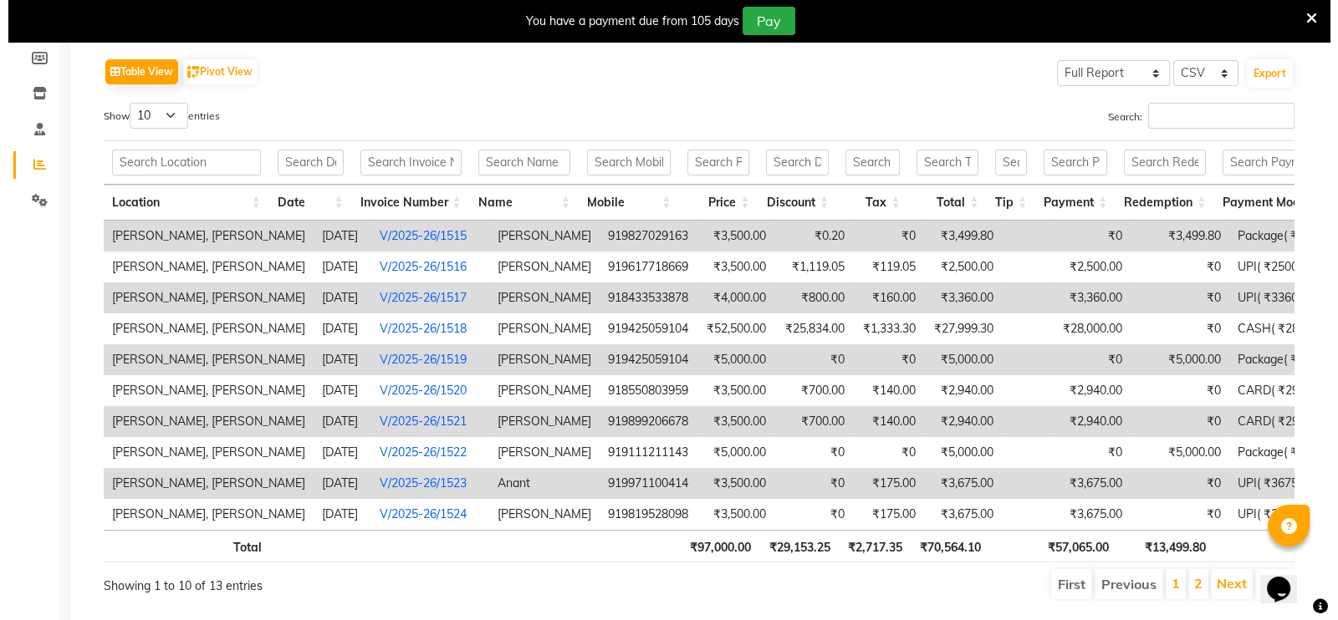
scroll to position [248, 0]
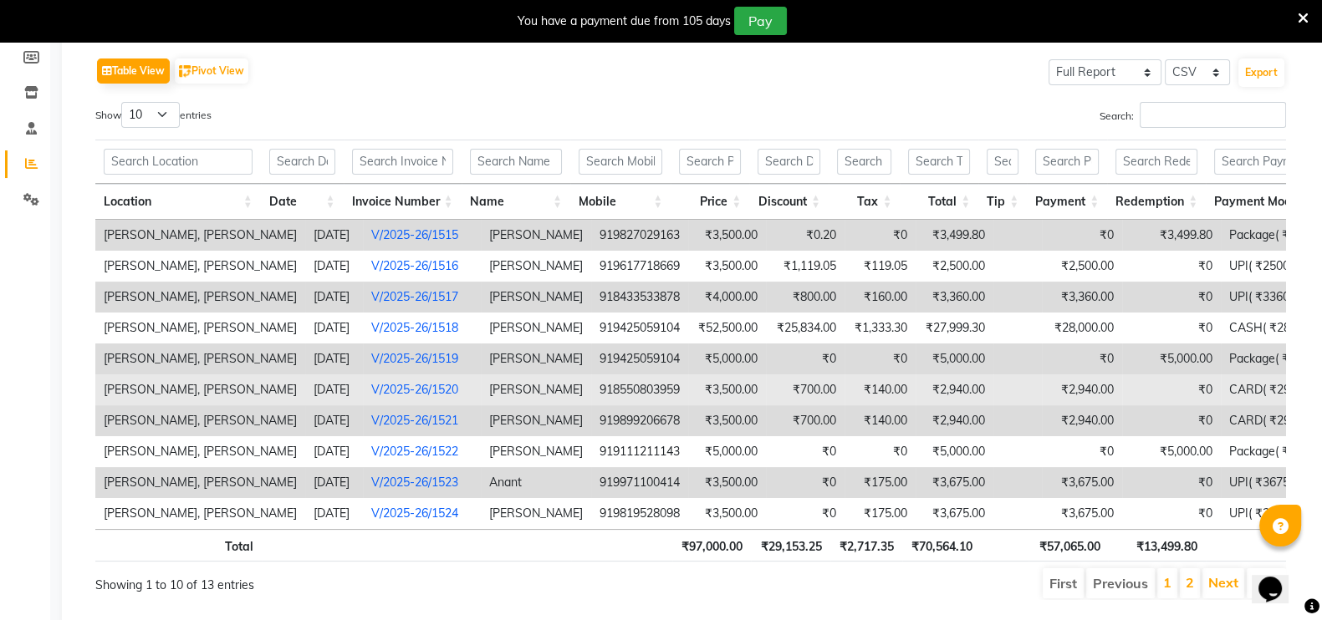
click at [413, 395] on link "V/2025-26/1520" at bounding box center [414, 389] width 87 height 15
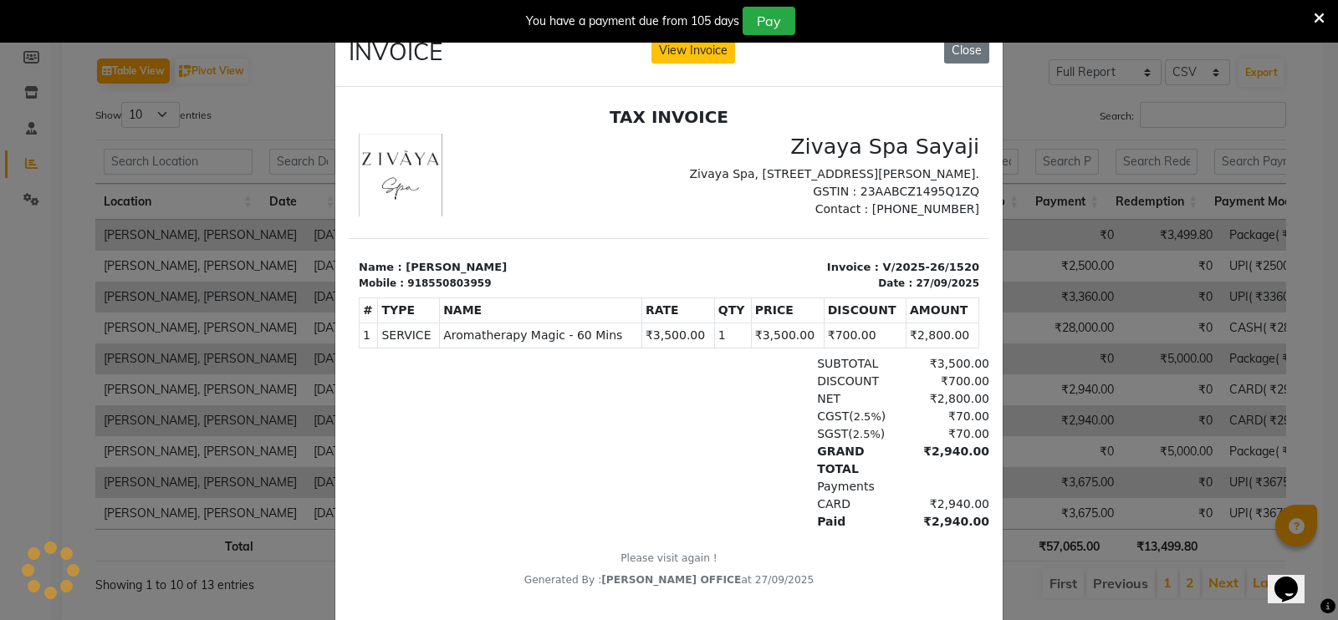
scroll to position [0, 0]
click at [679, 56] on button "View Invoice" at bounding box center [693, 51] width 84 height 26
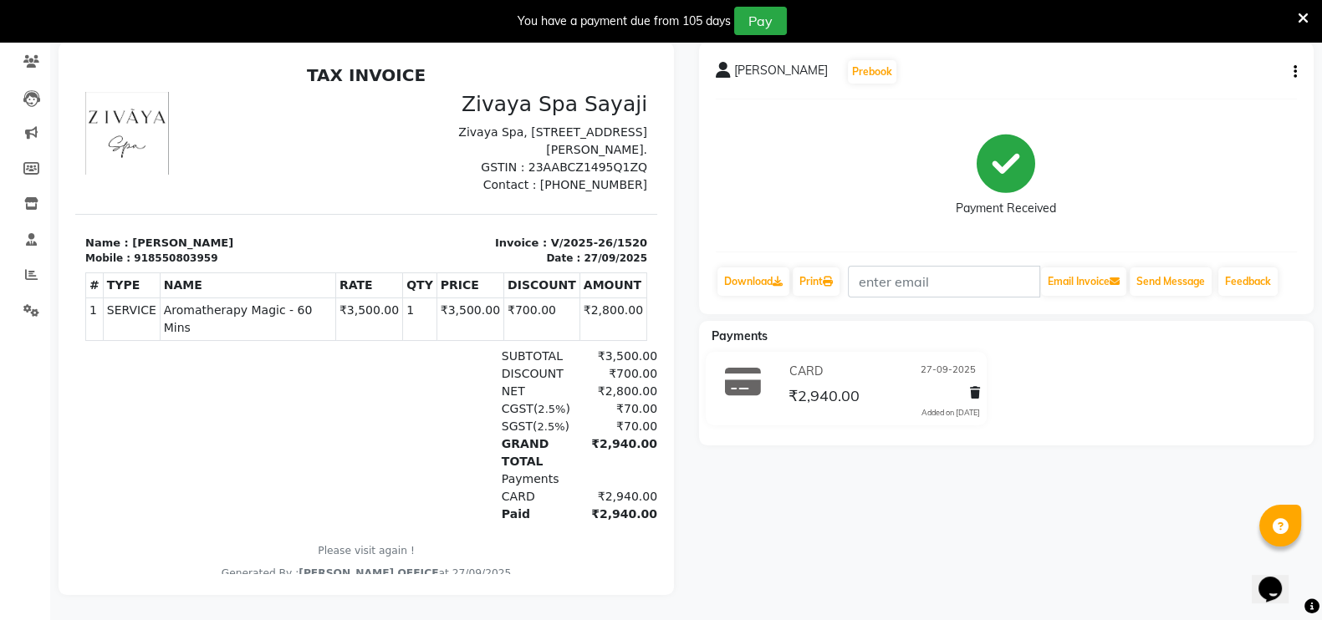
click at [1299, 52] on div "Shreyas Prebook Payment Received Download Print Email Invoice Send Message Feed…" at bounding box center [1006, 178] width 615 height 273
click at [1294, 72] on icon "button" at bounding box center [1295, 72] width 3 height 1
click at [1213, 82] on div "Edit Invoice" at bounding box center [1211, 92] width 115 height 21
select select "service"
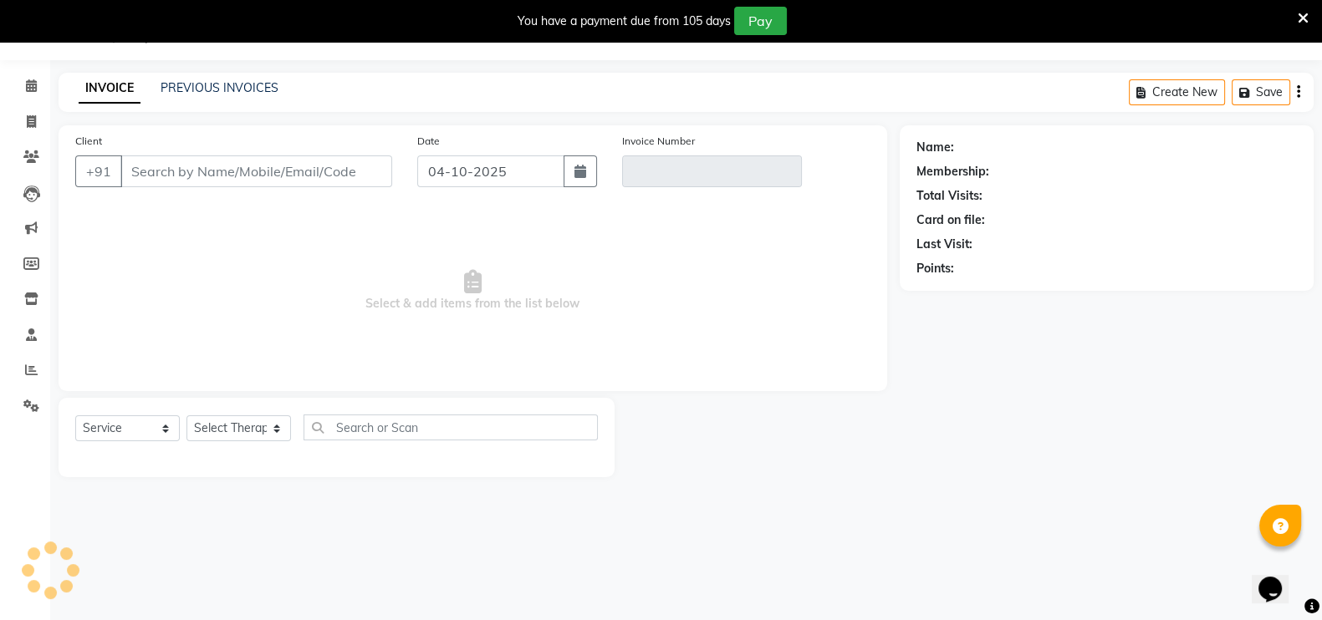
scroll to position [41, 0]
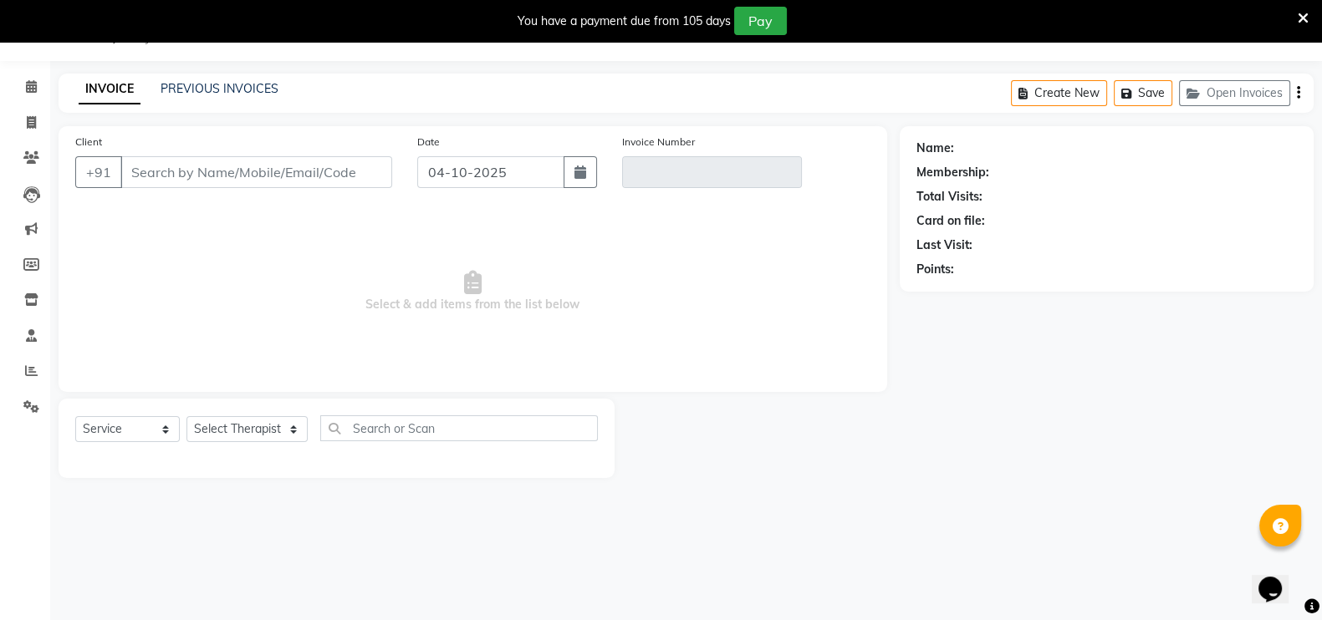
type input "8550803959"
type input "V/2025-26/1520"
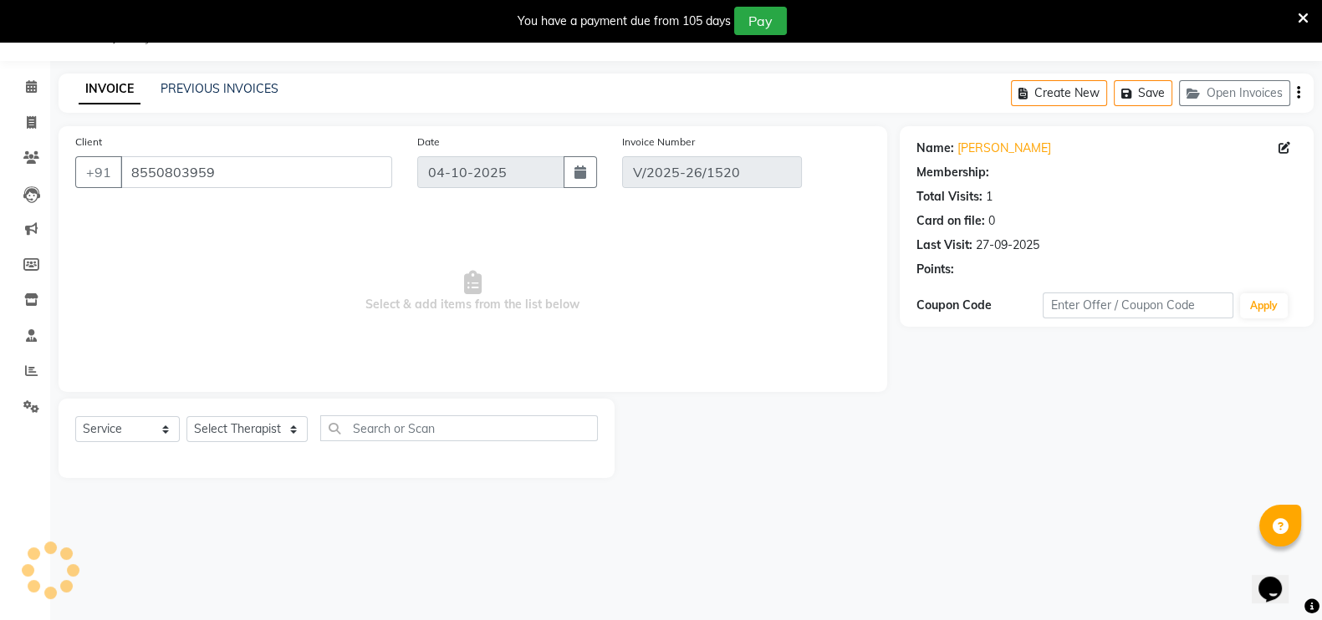
type input "27-09-2025"
select select "select"
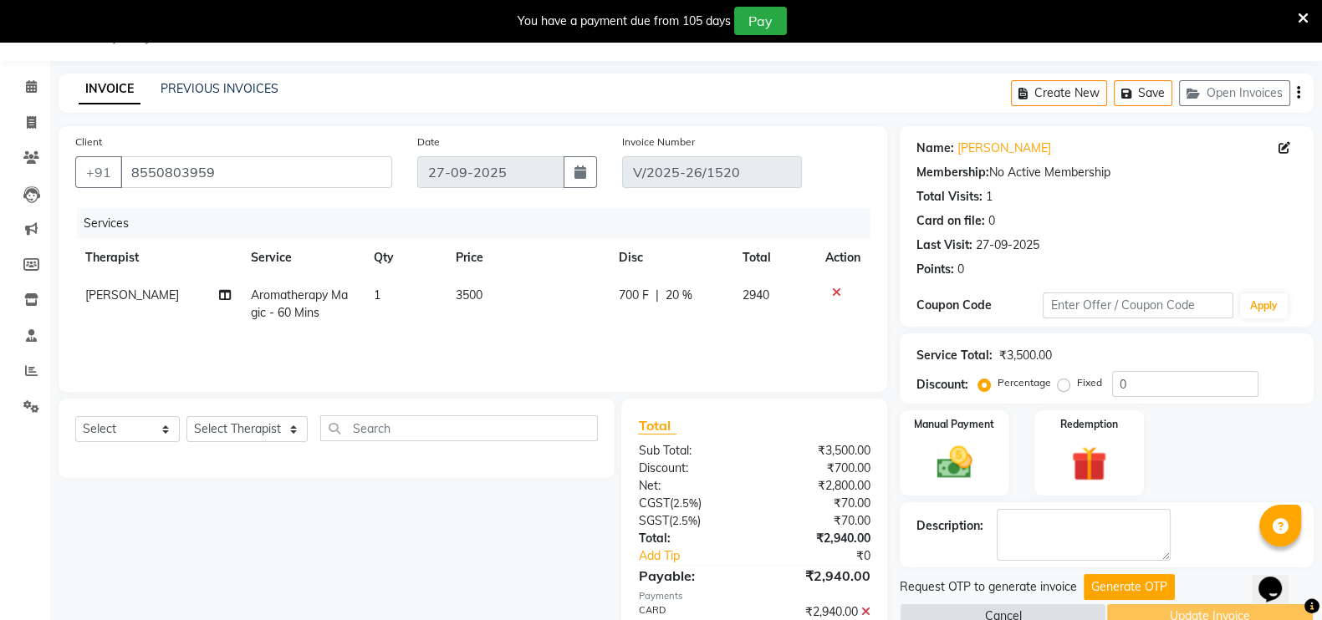
scroll to position [125, 0]
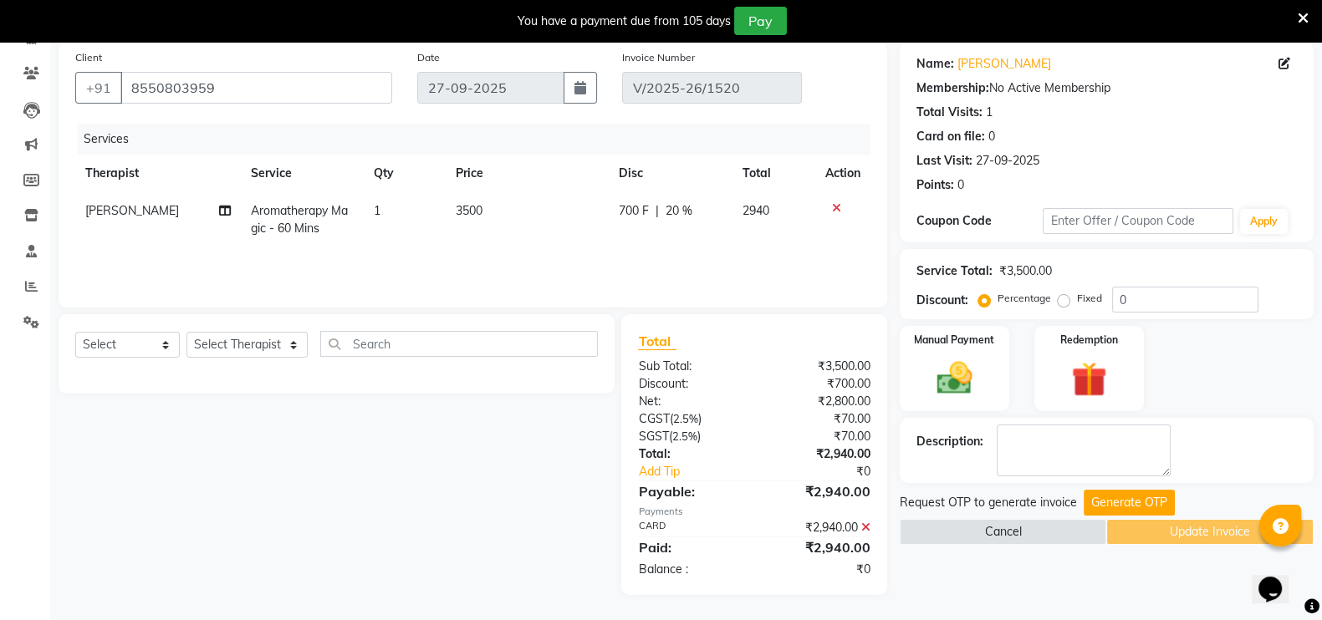
click at [1062, 296] on div "Fixed" at bounding box center [1081, 298] width 41 height 20
click at [1077, 296] on label "Fixed" at bounding box center [1089, 298] width 25 height 15
click at [1062, 296] on input "Fixed" at bounding box center [1067, 299] width 12 height 12
radio input "true"
drag, startPoint x: 786, startPoint y: 523, endPoint x: 874, endPoint y: 595, distance: 113.5
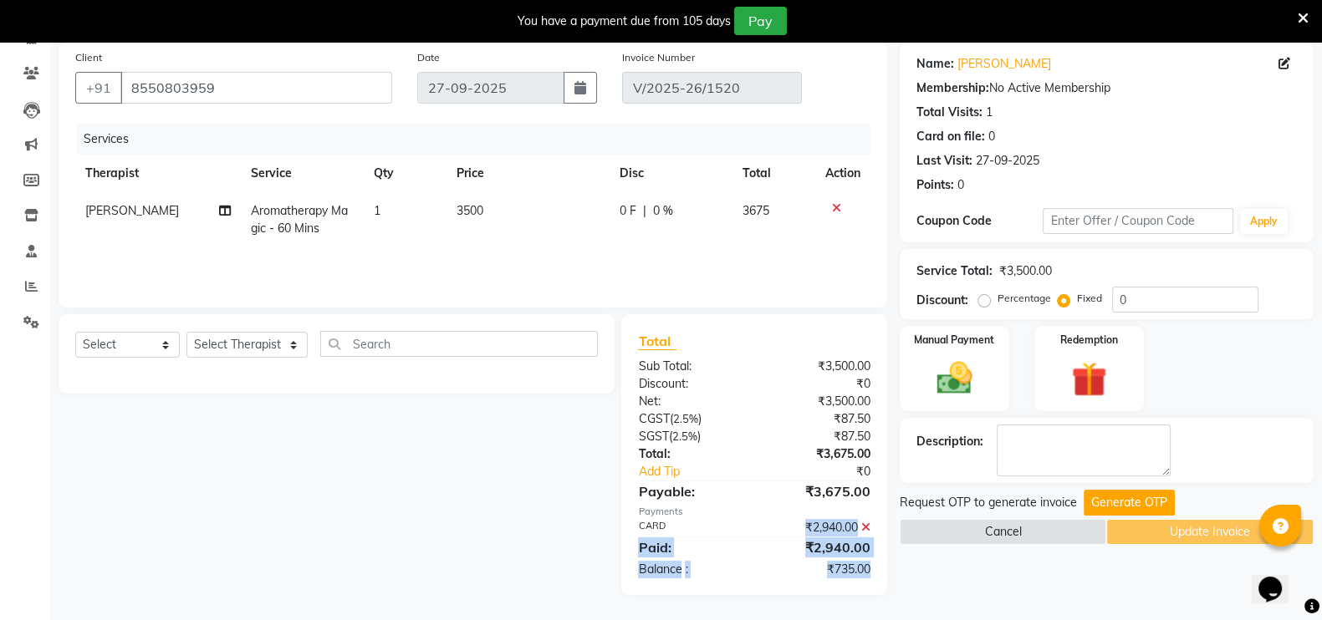
click at [874, 595] on main "INVOICE PREVIOUS INVOICES Create New Save Open Invoices Client +91 8550803959 D…" at bounding box center [686, 304] width 1272 height 631
click at [868, 523] on icon at bounding box center [865, 528] width 9 height 12
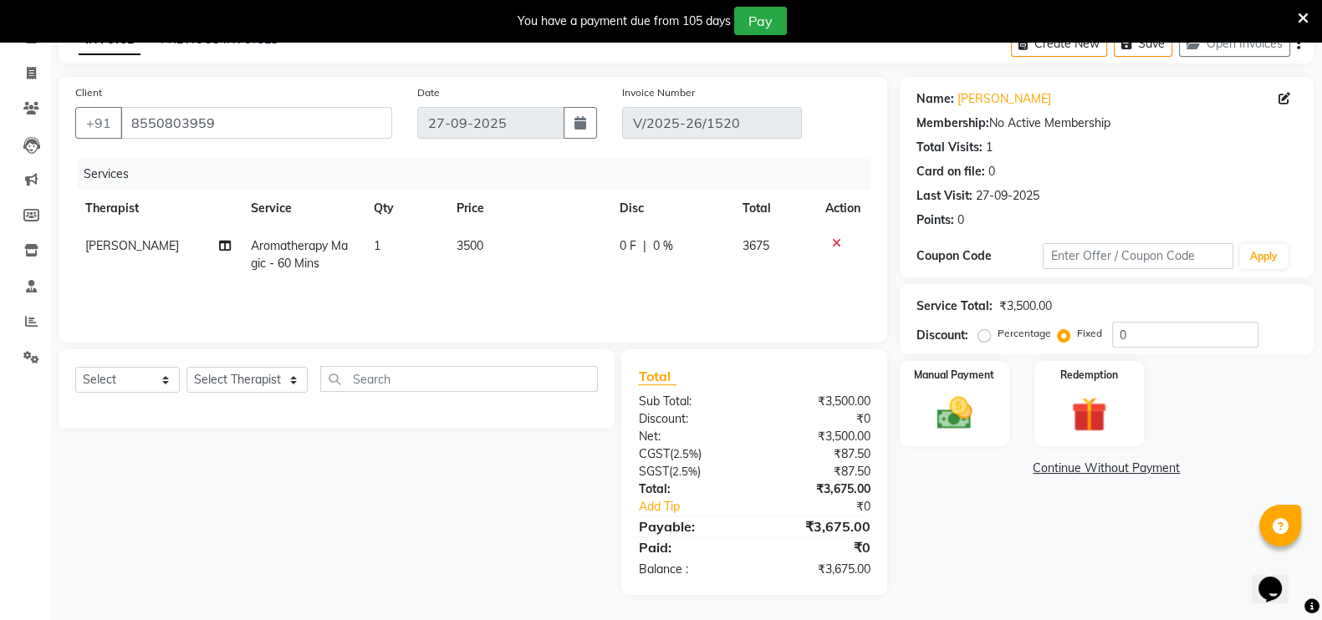
scroll to position [91, 0]
click at [978, 385] on div "Manual Payment" at bounding box center [954, 404] width 115 height 89
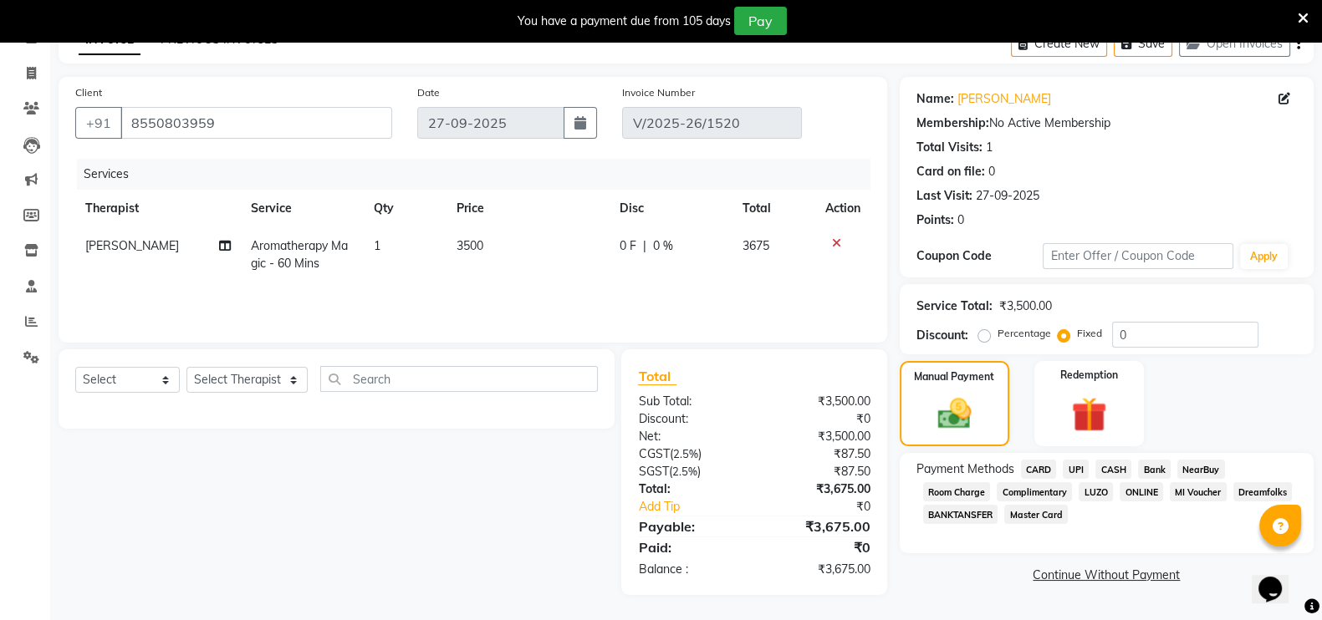
click at [1044, 470] on span "CARD" at bounding box center [1039, 469] width 36 height 19
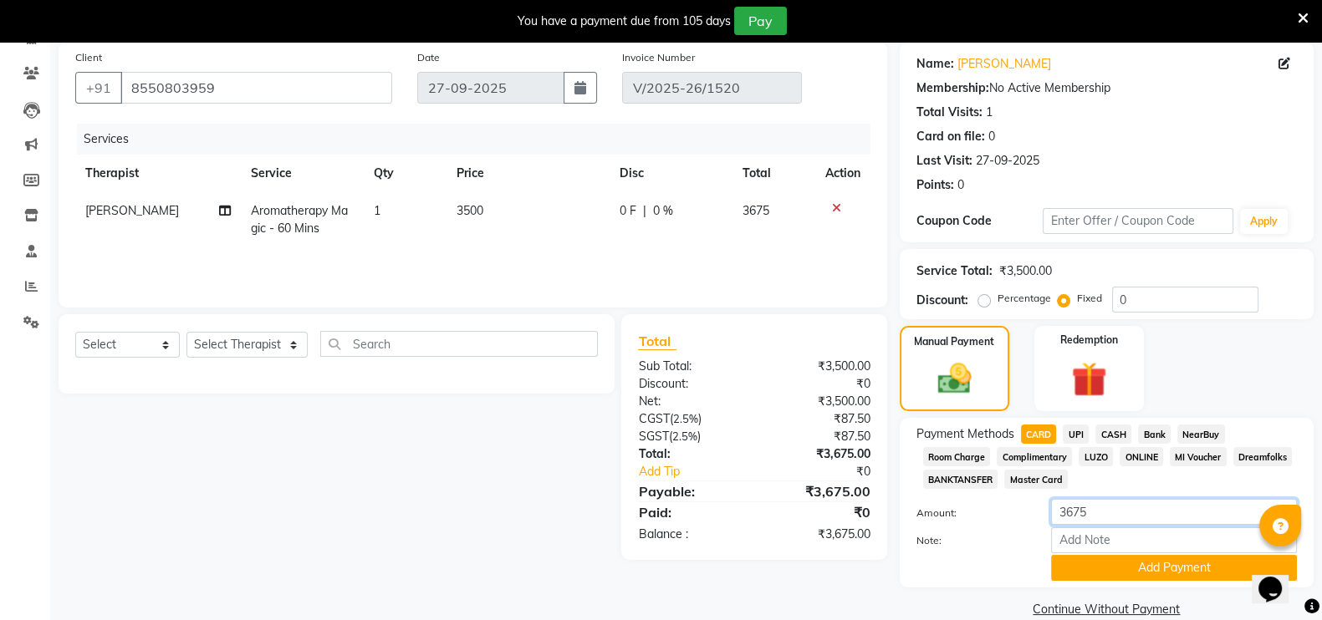
drag, startPoint x: 1105, startPoint y: 516, endPoint x: 1040, endPoint y: 517, distance: 65.2
click at [1040, 517] on div "3675" at bounding box center [1174, 512] width 271 height 26
type input "8"
type input "2840"
click at [1084, 579] on button "Add Payment" at bounding box center [1174, 568] width 246 height 26
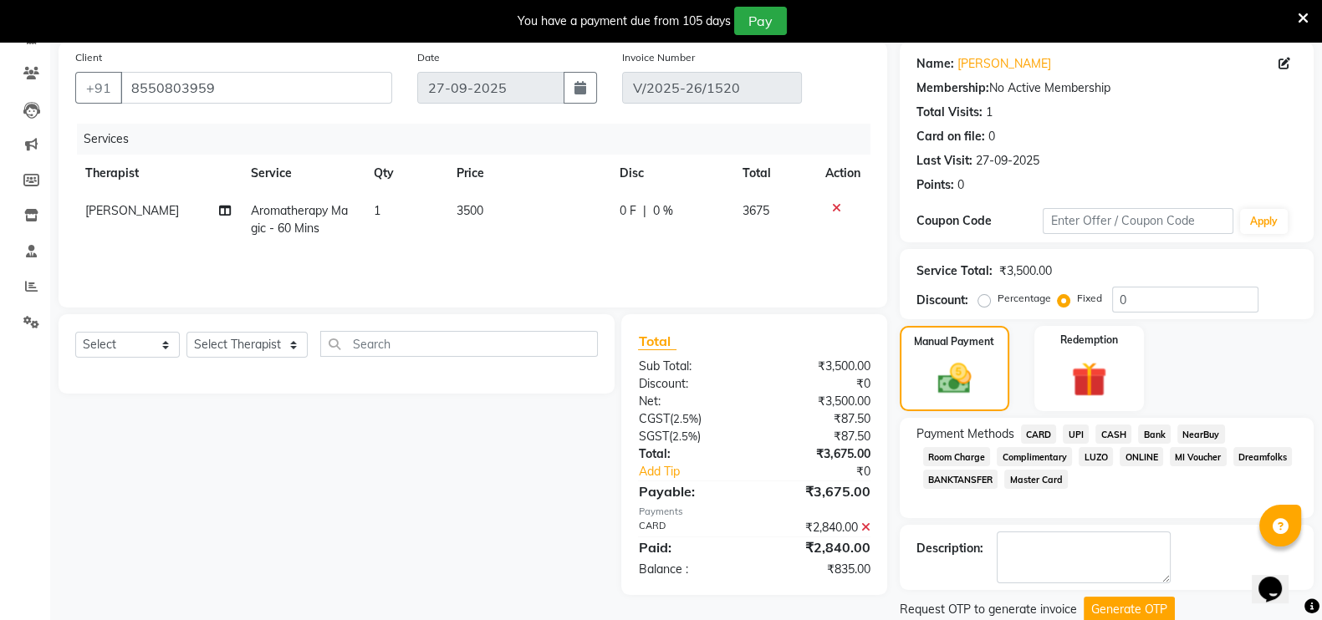
scroll to position [181, 0]
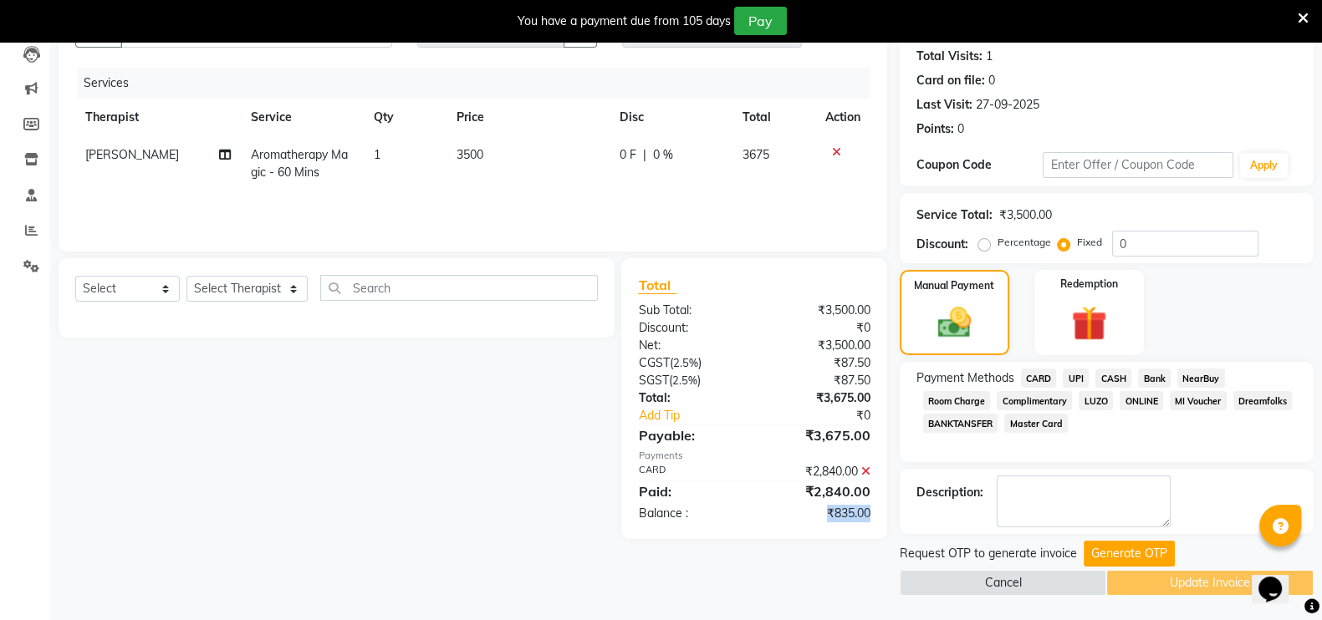
drag, startPoint x: 802, startPoint y: 506, endPoint x: 879, endPoint y: 519, distance: 78.1
click at [879, 519] on div "₹835.00" at bounding box center [818, 514] width 129 height 18
click at [1135, 250] on input "0" at bounding box center [1185, 244] width 146 height 26
type input "0835"
click at [1093, 543] on button "Generate OTP" at bounding box center [1129, 554] width 91 height 26
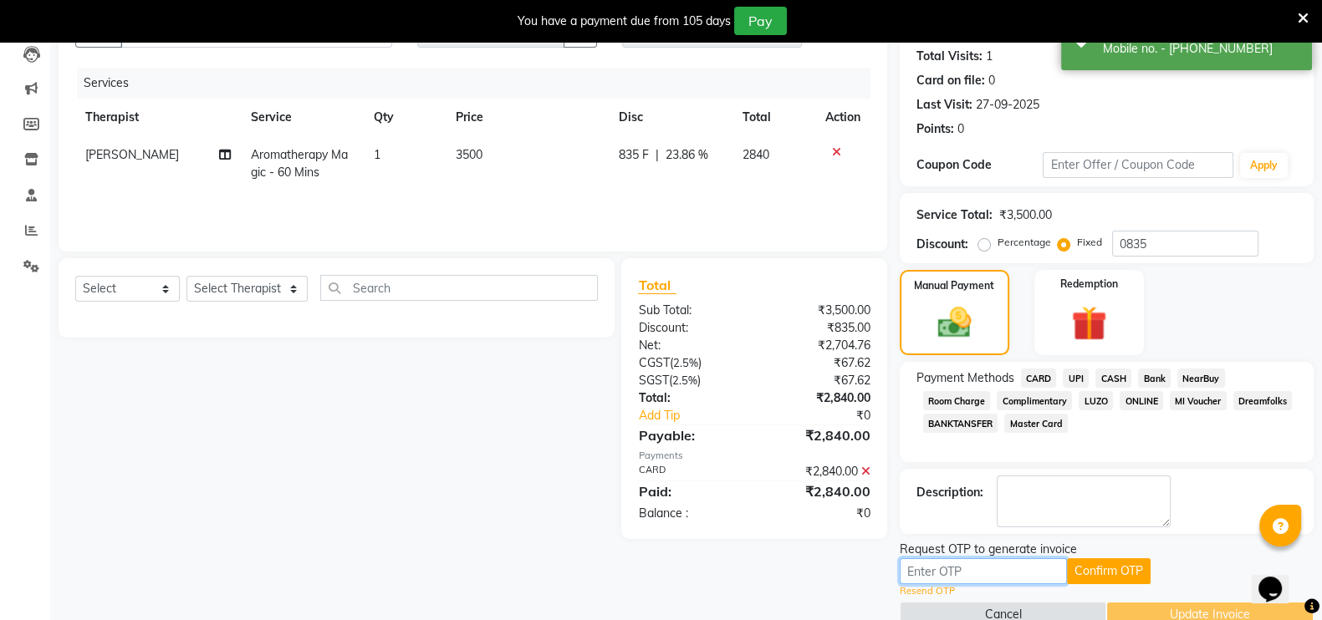
click at [998, 562] on input "text" at bounding box center [983, 572] width 167 height 26
paste input "8273"
type input "8273"
click at [1112, 569] on button "Confirm OTP" at bounding box center [1109, 572] width 84 height 26
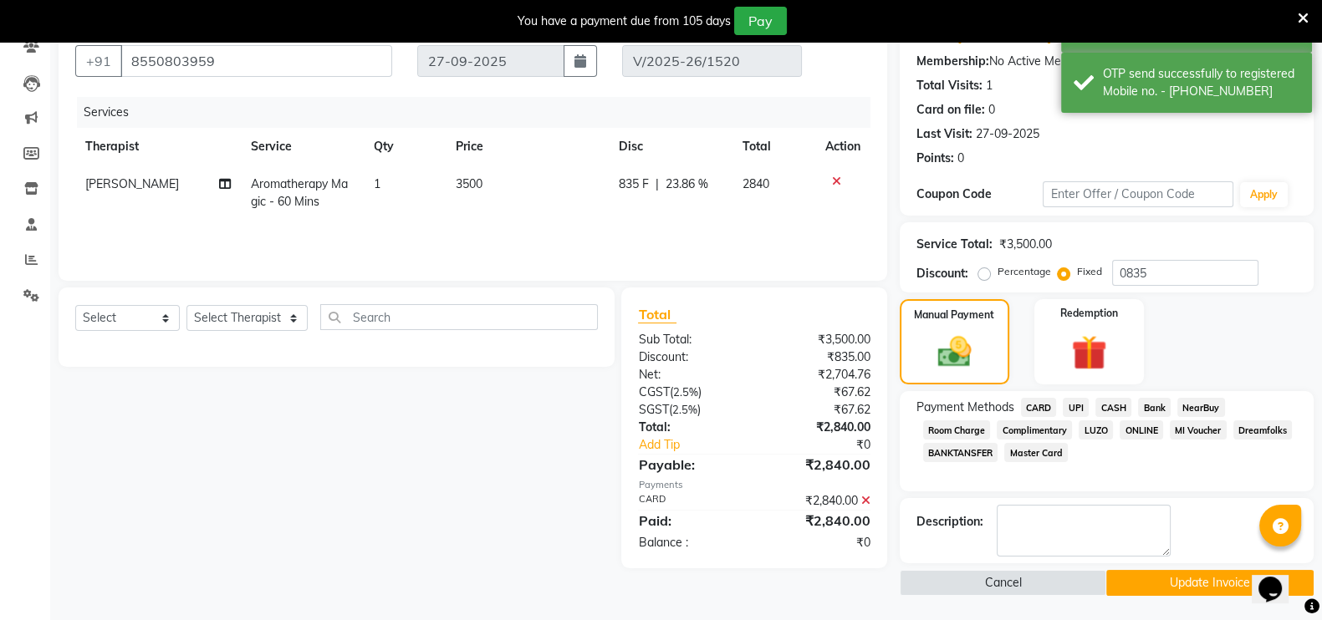
click at [1149, 577] on button "Update Invoice" at bounding box center [1209, 583] width 207 height 26
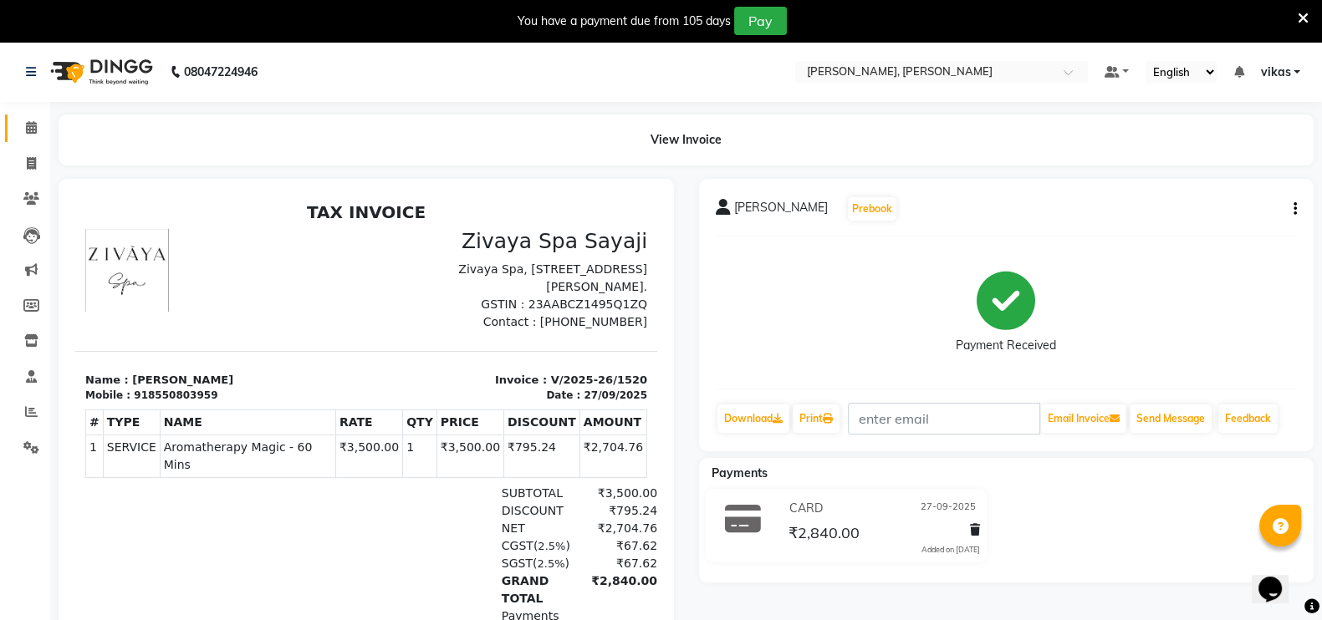
click at [21, 115] on link "Calendar" at bounding box center [25, 129] width 40 height 28
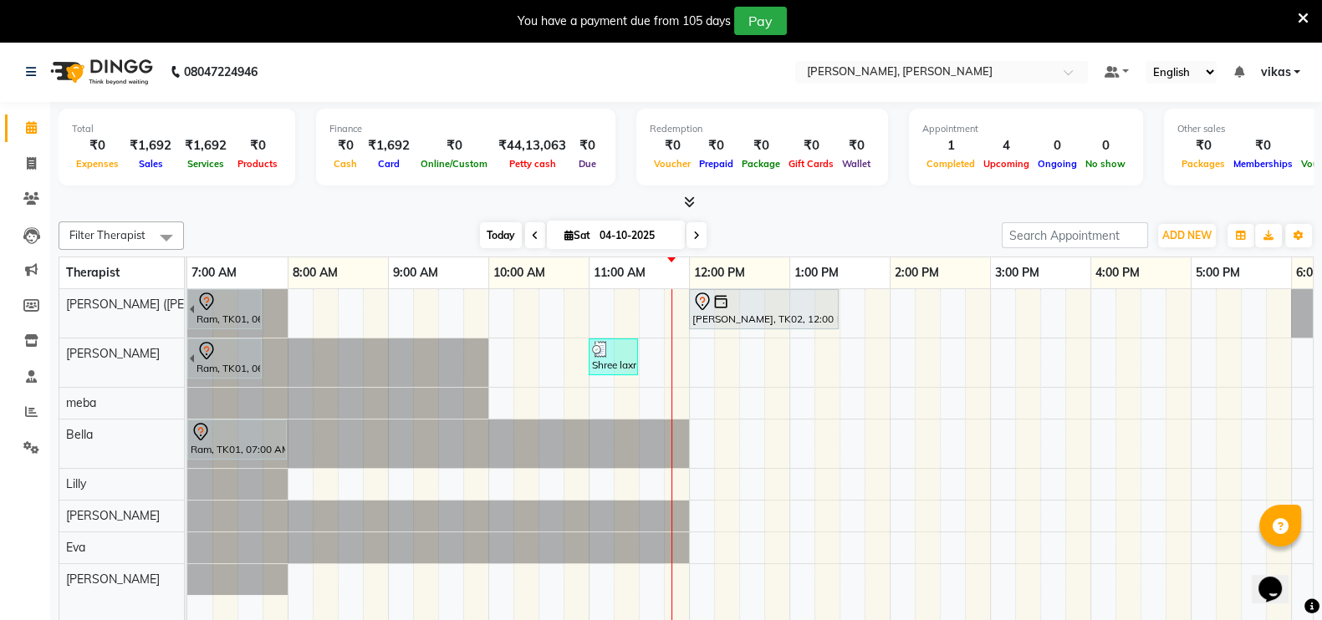
click at [482, 239] on span "Today" at bounding box center [501, 235] width 42 height 26
click at [39, 447] on span at bounding box center [31, 448] width 29 height 19
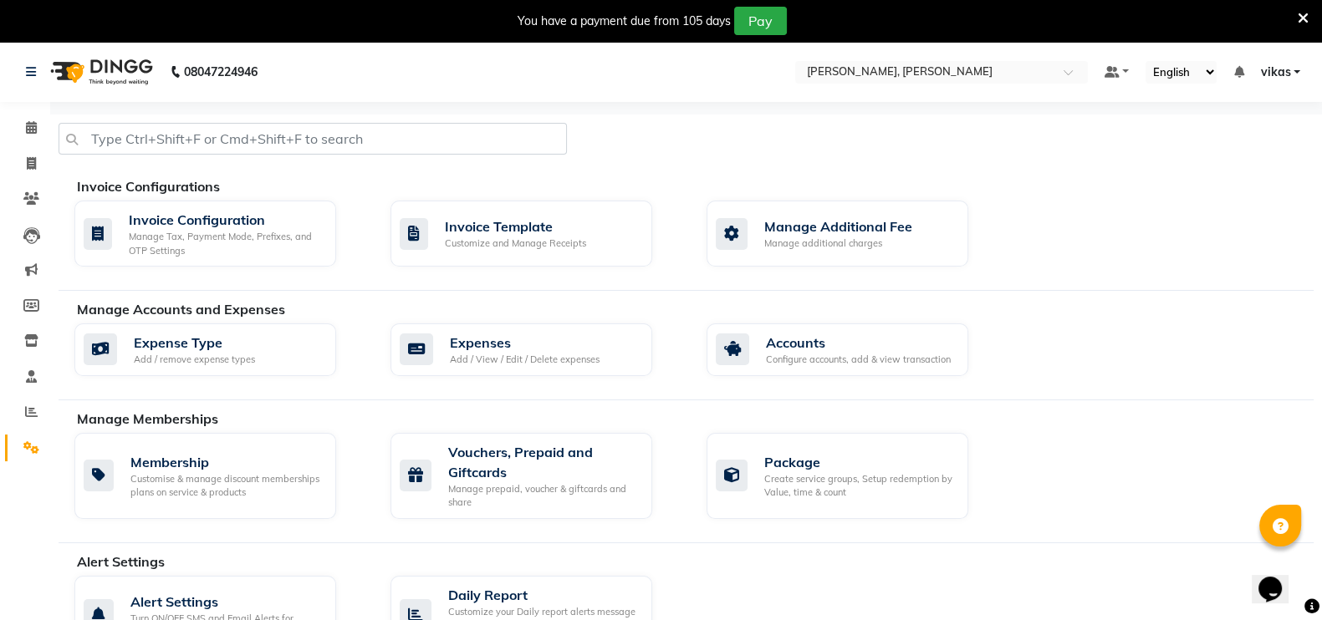
click at [872, 56] on nav "08047224946 Select Location × Sayaji Zivaya, Vijay Nagar Default Panel My Panel…" at bounding box center [661, 72] width 1322 height 60
click at [872, 63] on nav "08047224946 Select Location × Sayaji Zivaya, Vijay Nagar Default Panel My Panel…" at bounding box center [661, 72] width 1322 height 60
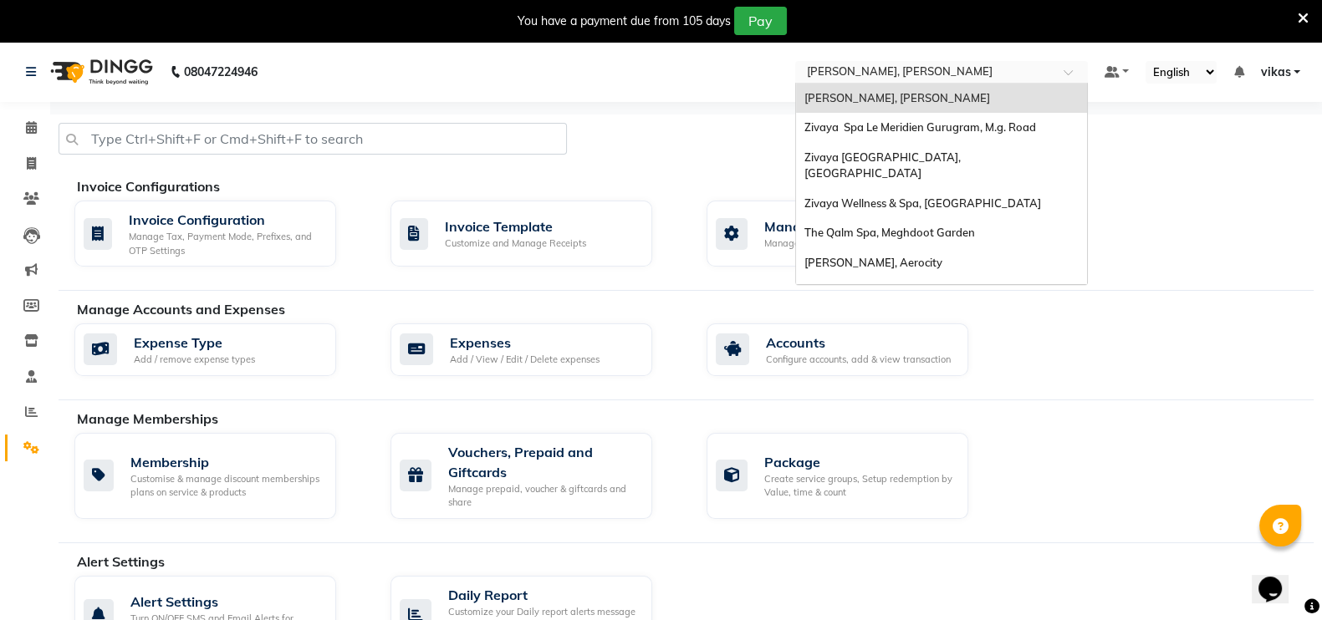
click at [872, 64] on div "× Sayaji Zivaya, Vijay Nagar" at bounding box center [900, 72] width 186 height 17
click at [881, 285] on span "Zivaya Spa [GEOGRAPHIC_DATA] [GEOGRAPHIC_DATA], Asset 5a" at bounding box center [893, 300] width 179 height 30
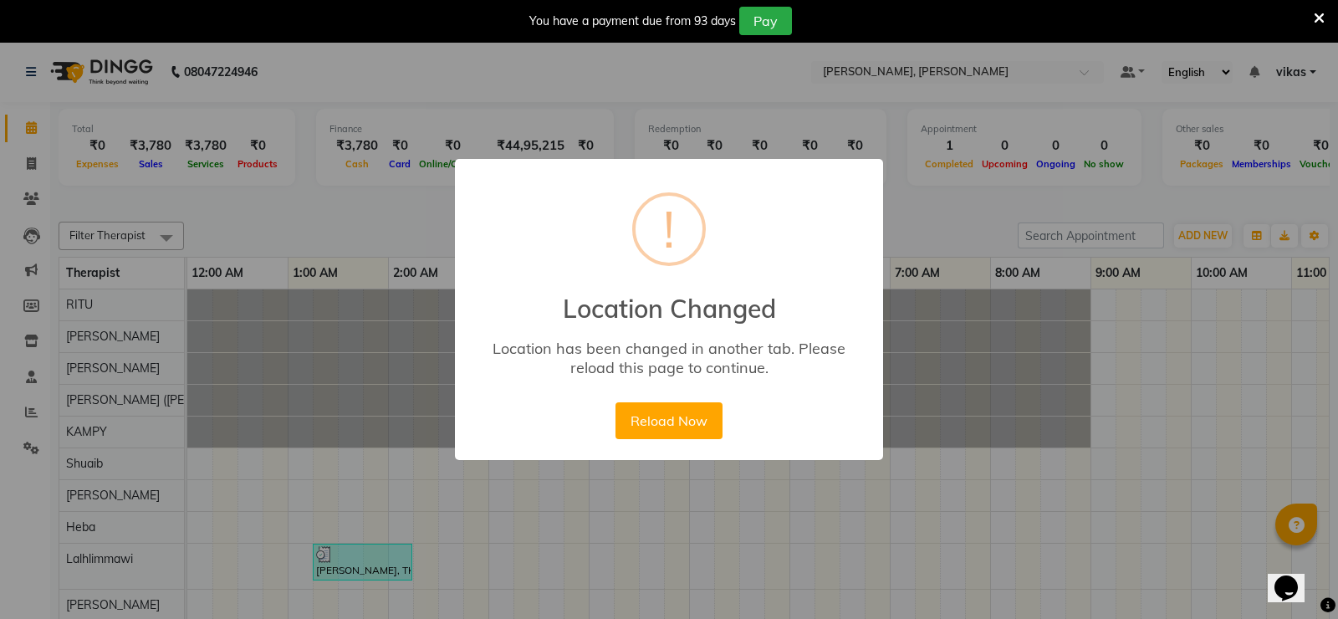
scroll to position [0, 602]
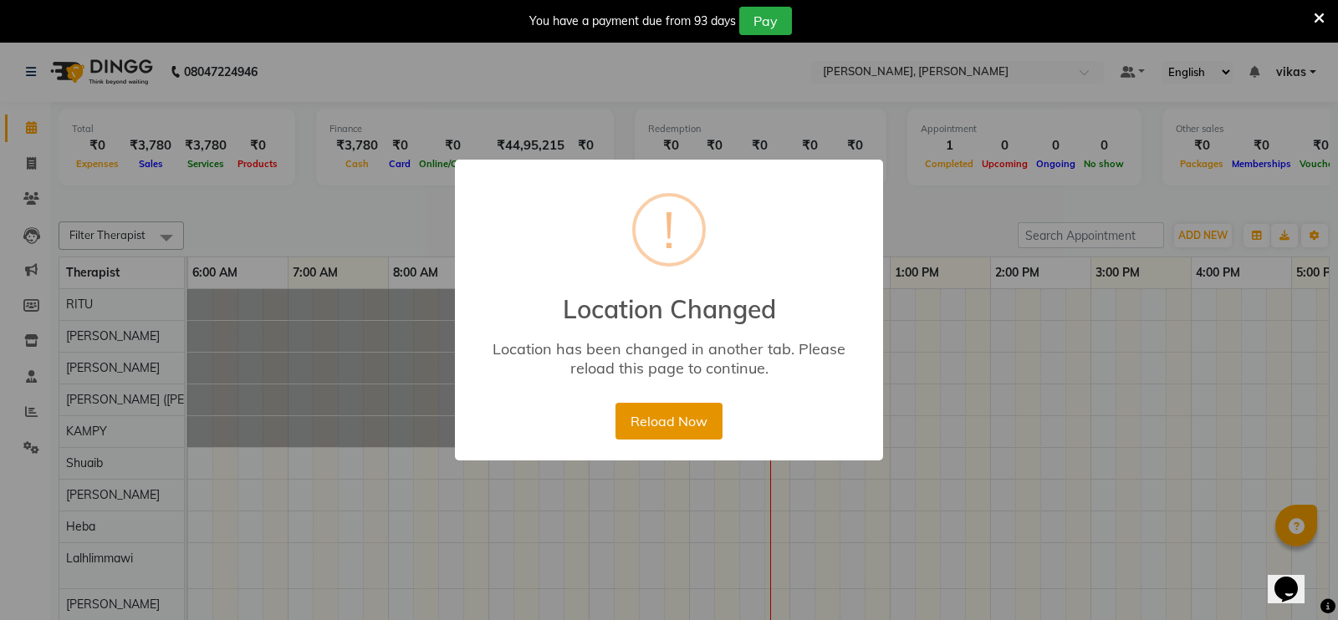
click at [696, 425] on button "Reload Now" at bounding box center [668, 421] width 106 height 37
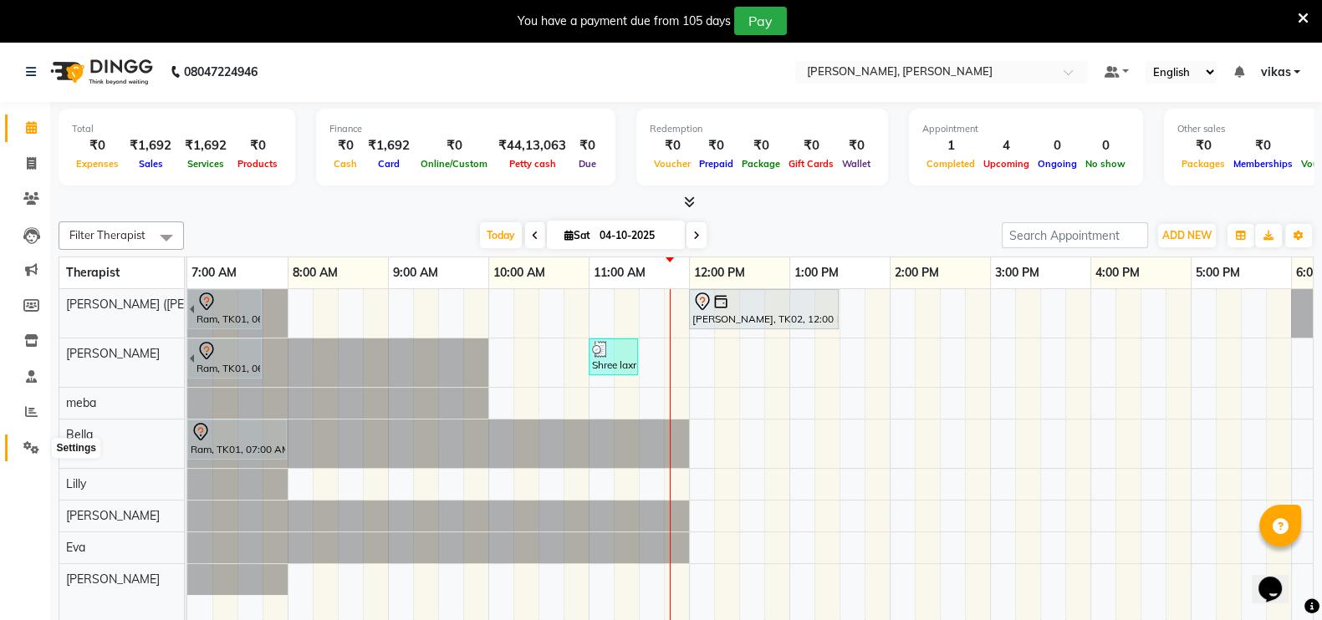
click at [30, 447] on icon at bounding box center [31, 448] width 16 height 13
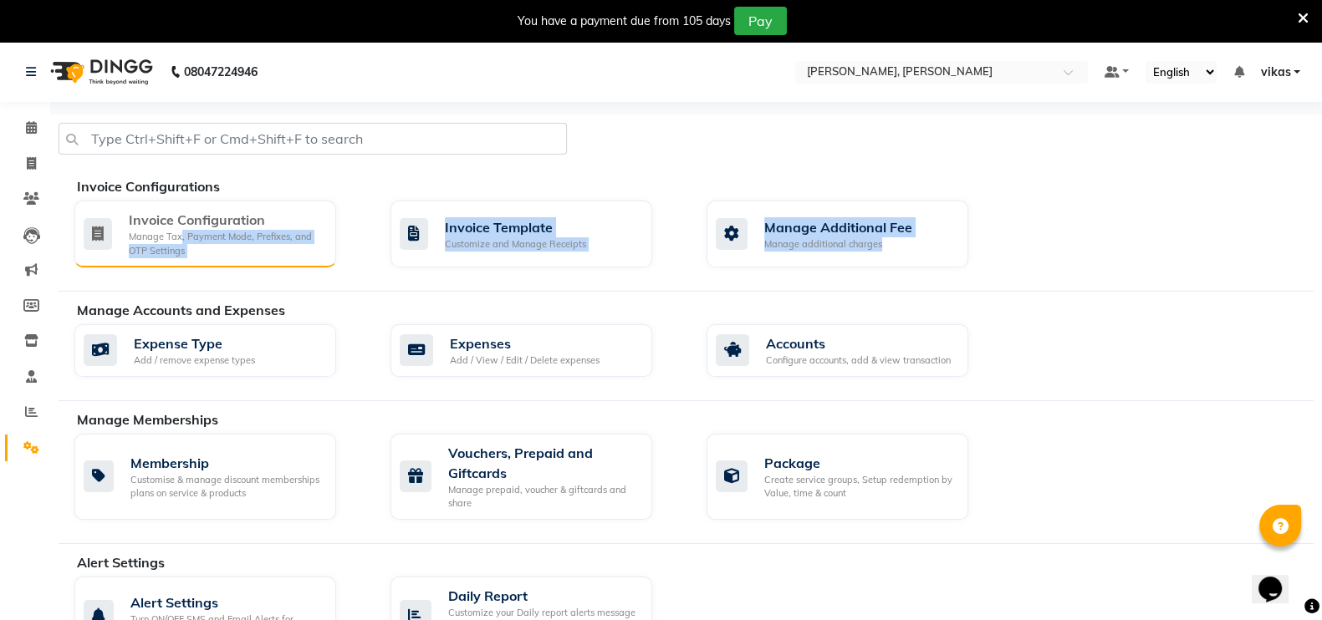
drag, startPoint x: 168, startPoint y: 278, endPoint x: 180, endPoint y: 236, distance: 43.4
click at [180, 236] on div "Invoice Configurations Invoice Configuration Manage Tax, Payment Mode, Prefixes…" at bounding box center [686, 233] width 1255 height 115
click at [180, 236] on div "Manage Tax, Payment Mode, Prefixes, and OTP Settings" at bounding box center [226, 244] width 194 height 28
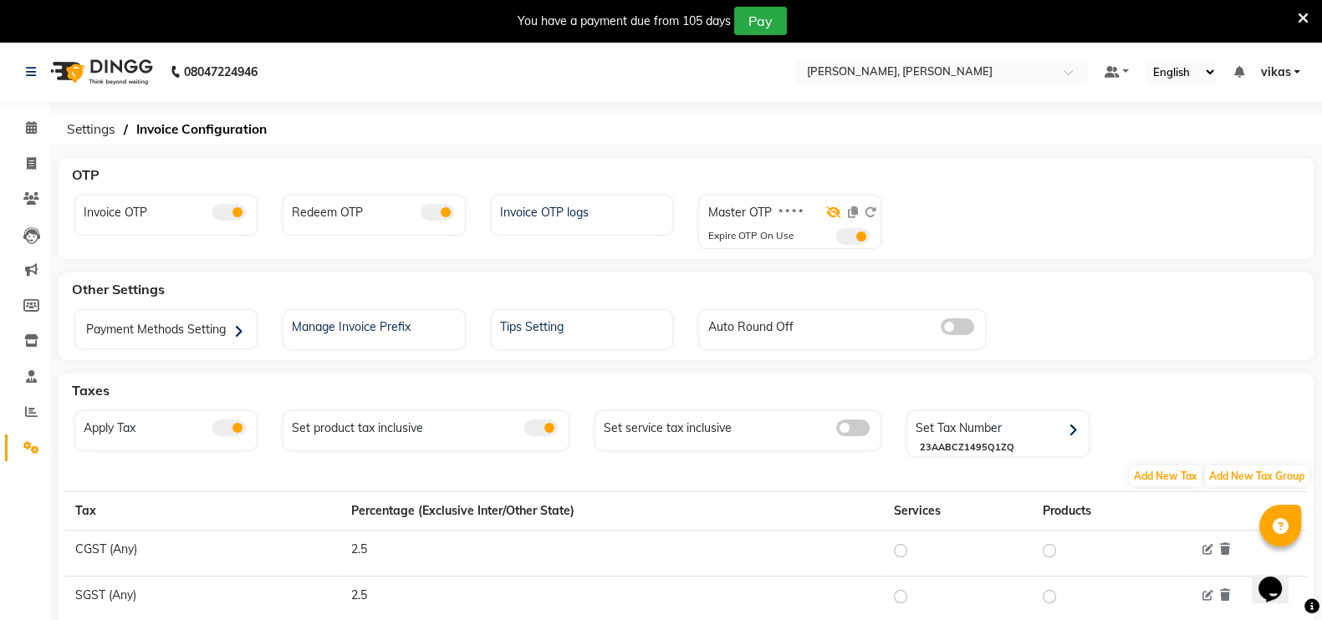
click at [832, 207] on icon at bounding box center [833, 213] width 15 height 12
click at [850, 213] on icon at bounding box center [853, 213] width 10 height 12
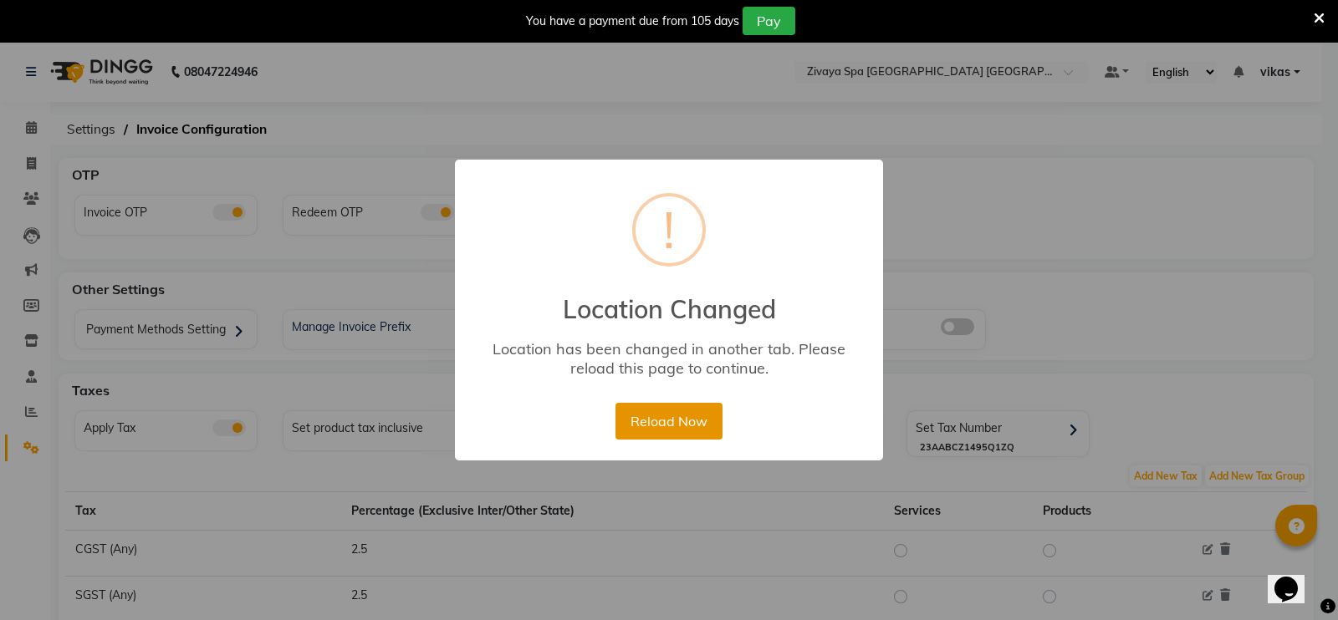
click at [631, 414] on button "Reload Now" at bounding box center [668, 421] width 106 height 37
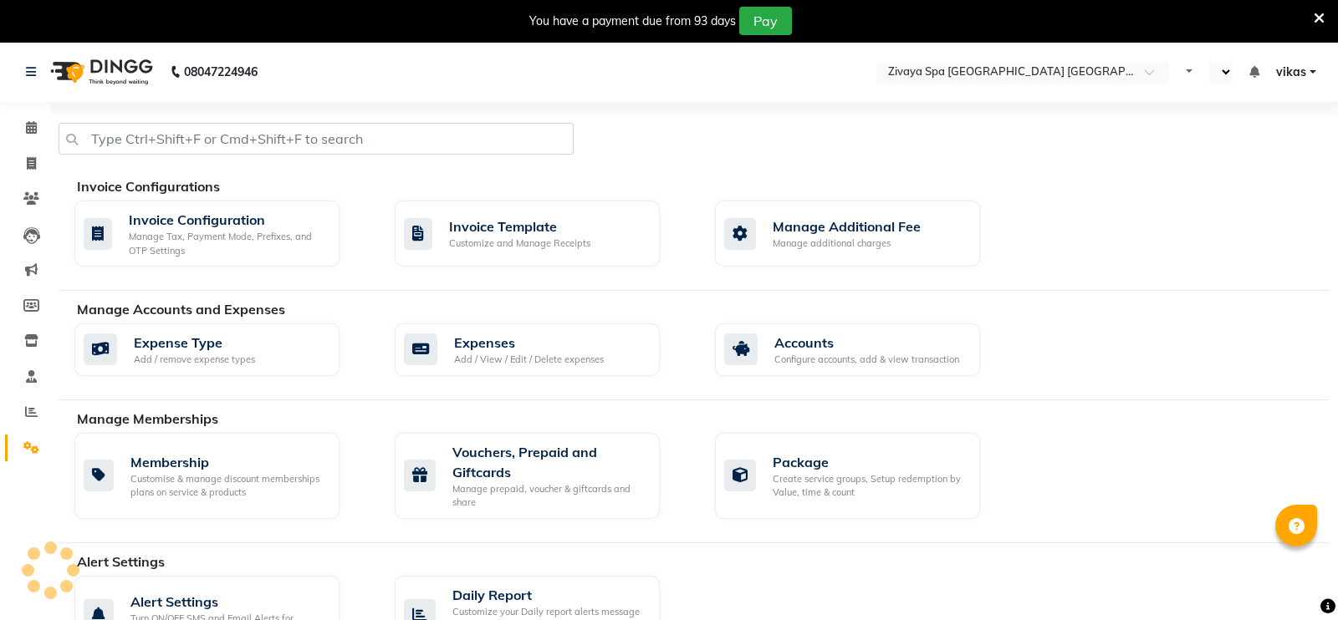
select select "en"
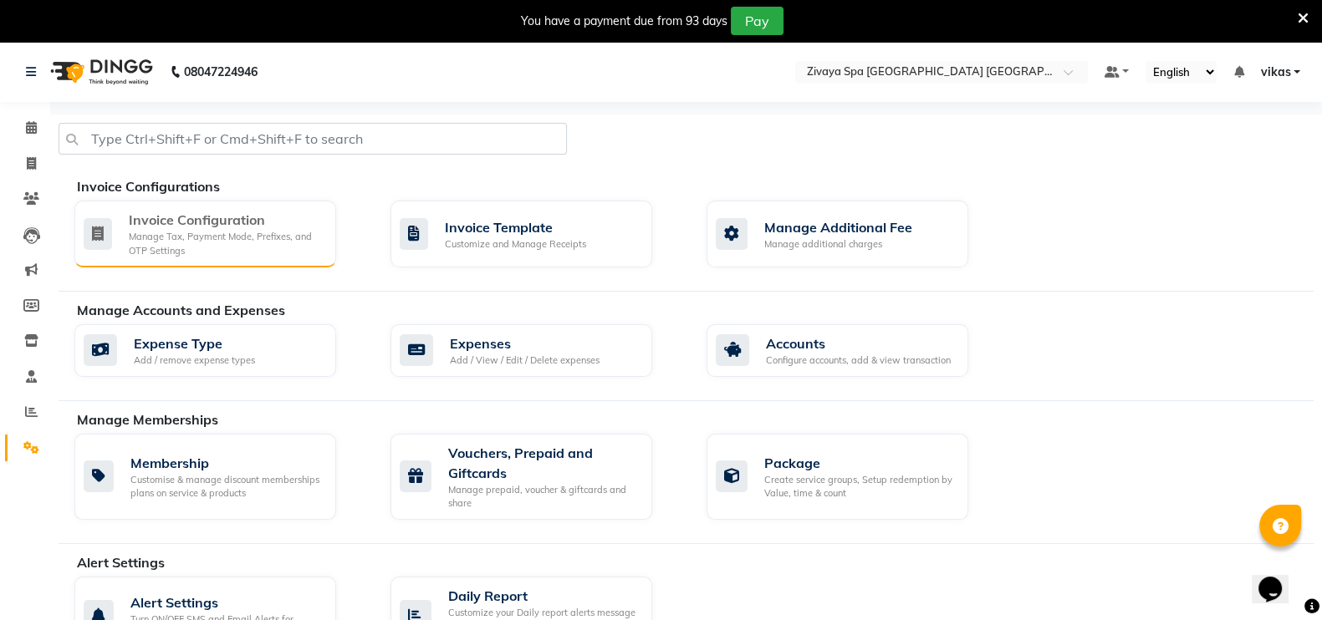
click at [170, 232] on div "Manage Tax, Payment Mode, Prefixes, and OTP Settings" at bounding box center [226, 244] width 194 height 28
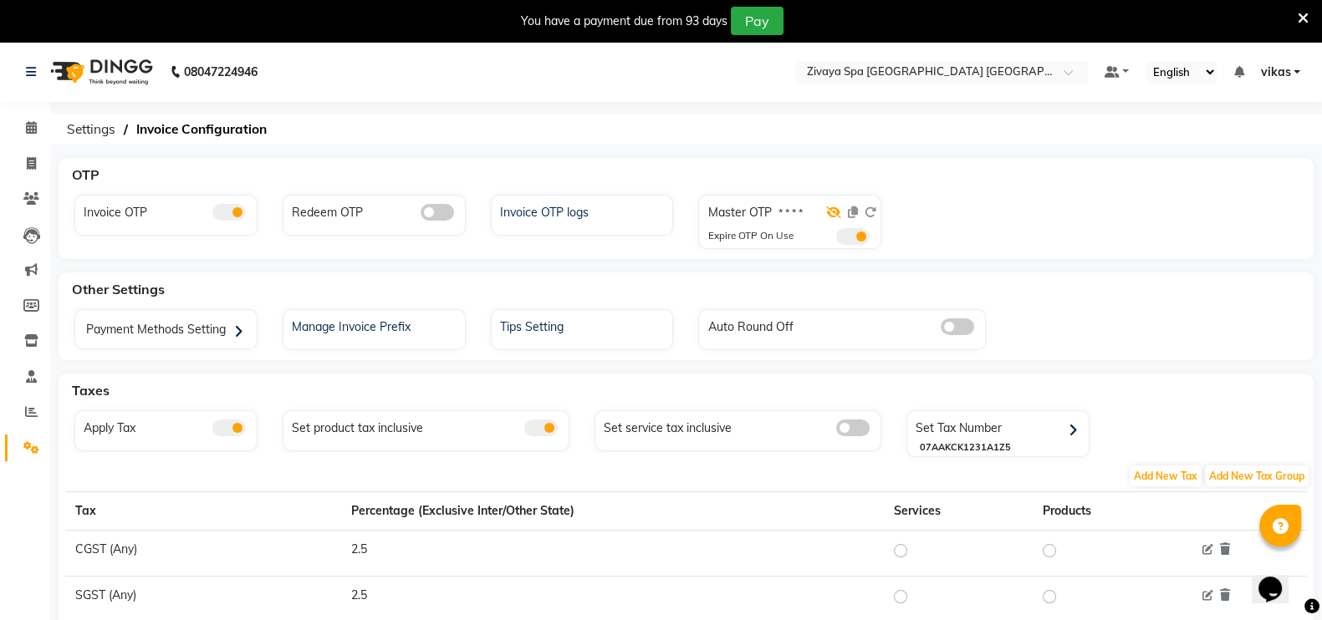
click at [836, 212] on icon at bounding box center [833, 213] width 15 height 12
click at [850, 215] on icon at bounding box center [853, 213] width 10 height 12
click at [1304, 22] on icon at bounding box center [1303, 18] width 11 height 15
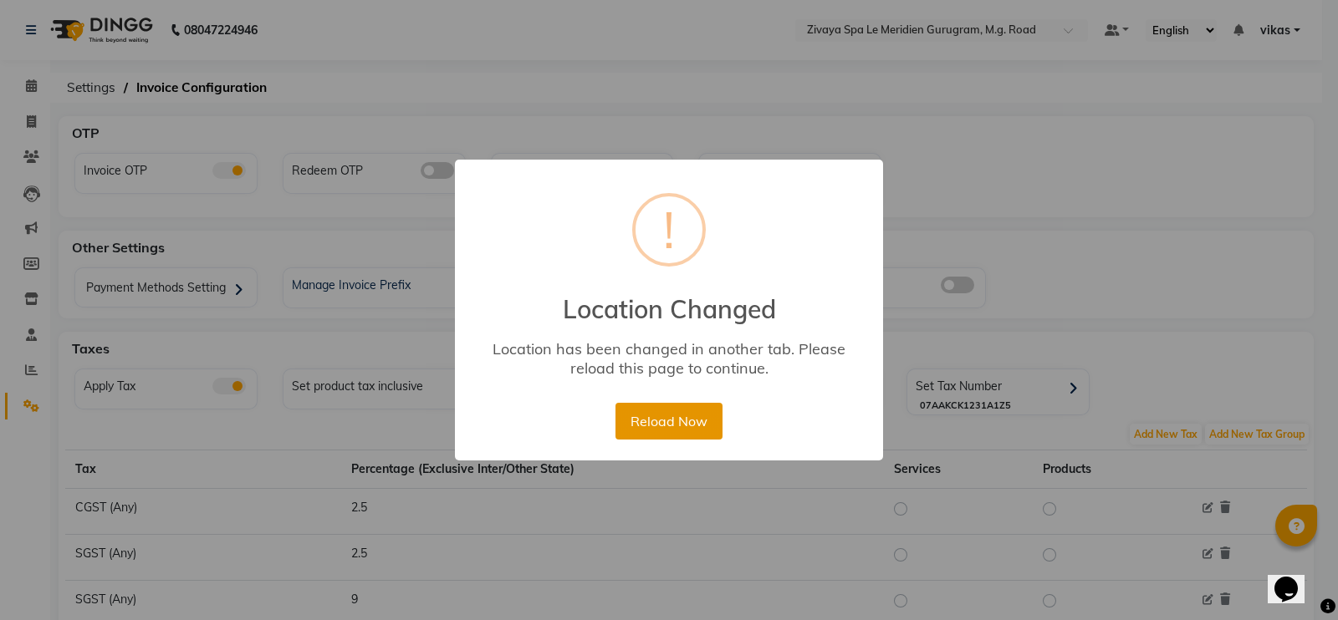
click at [652, 432] on button "Reload Now" at bounding box center [668, 421] width 106 height 37
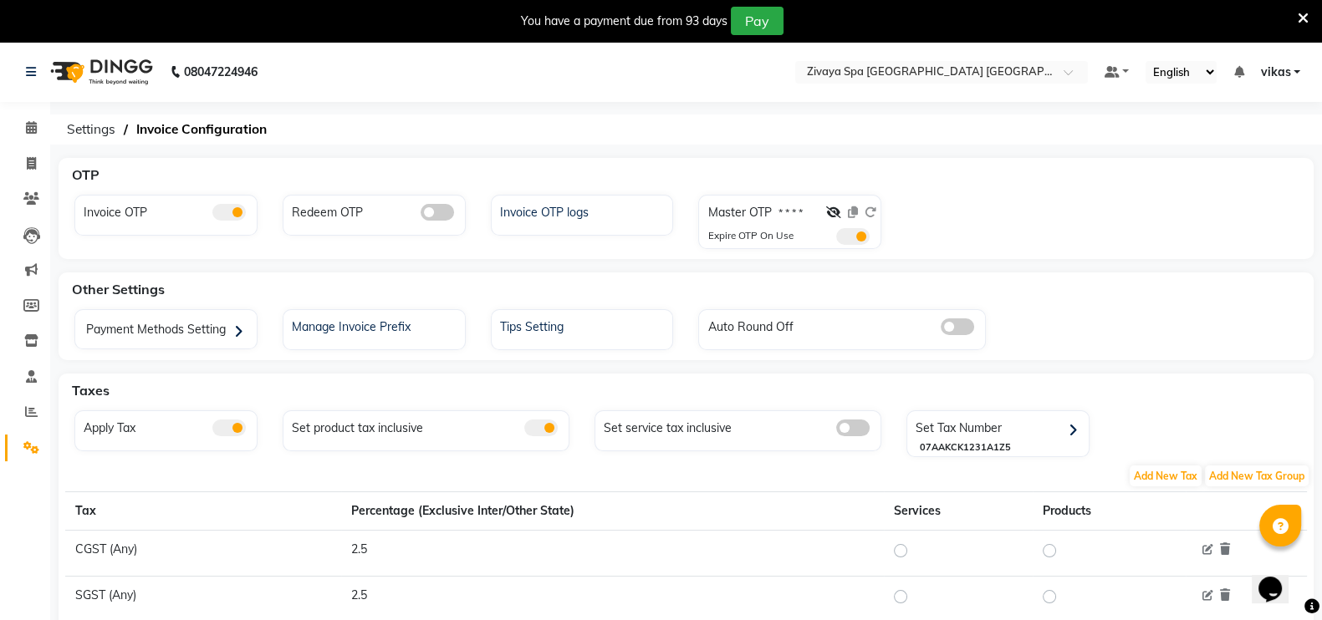
click at [1304, 20] on icon at bounding box center [1303, 18] width 11 height 15
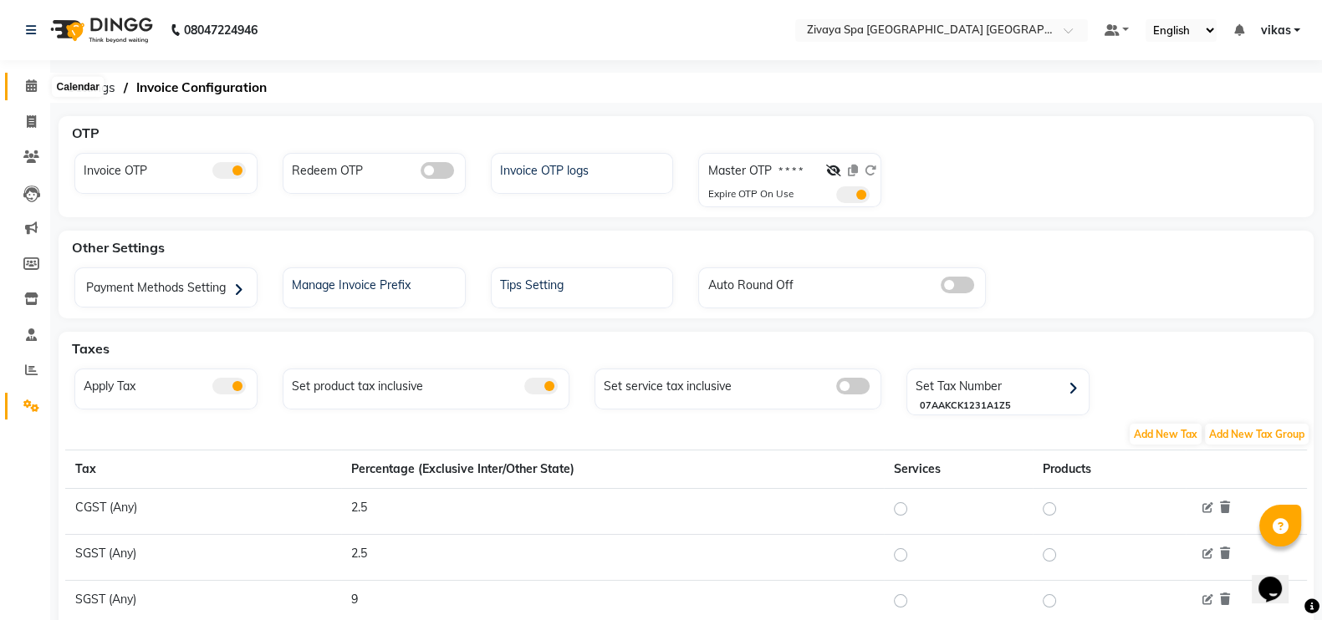
click at [41, 89] on span at bounding box center [31, 86] width 29 height 19
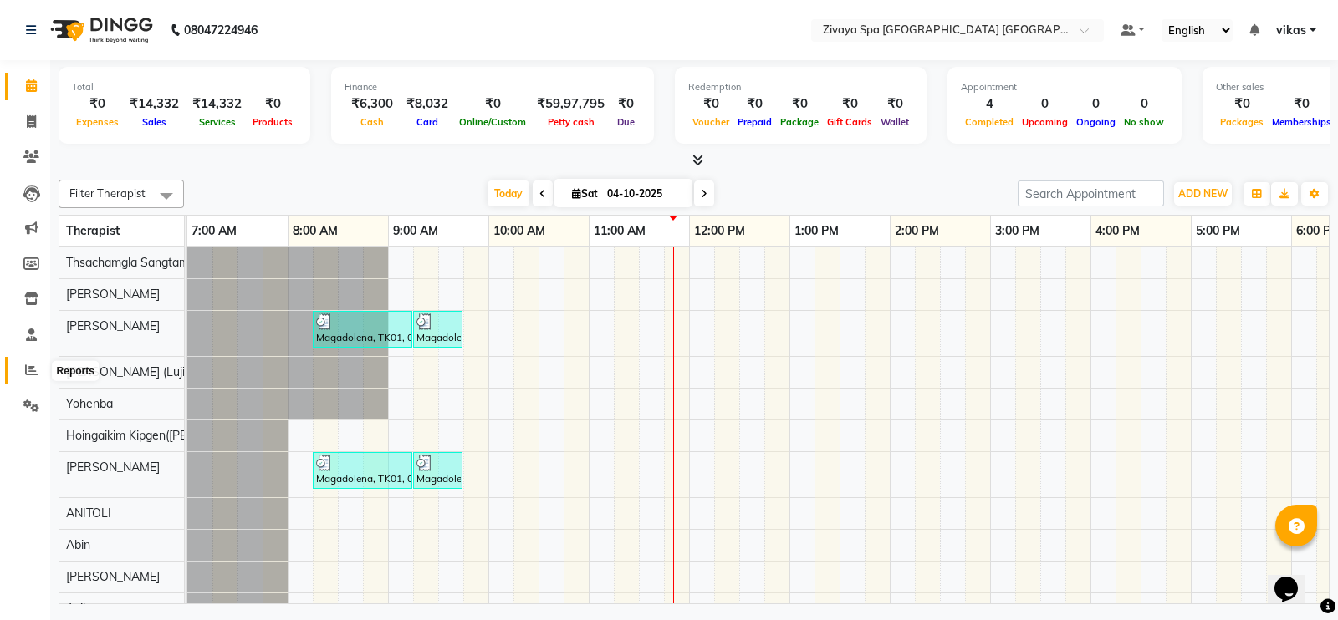
click at [33, 362] on span at bounding box center [31, 370] width 29 height 19
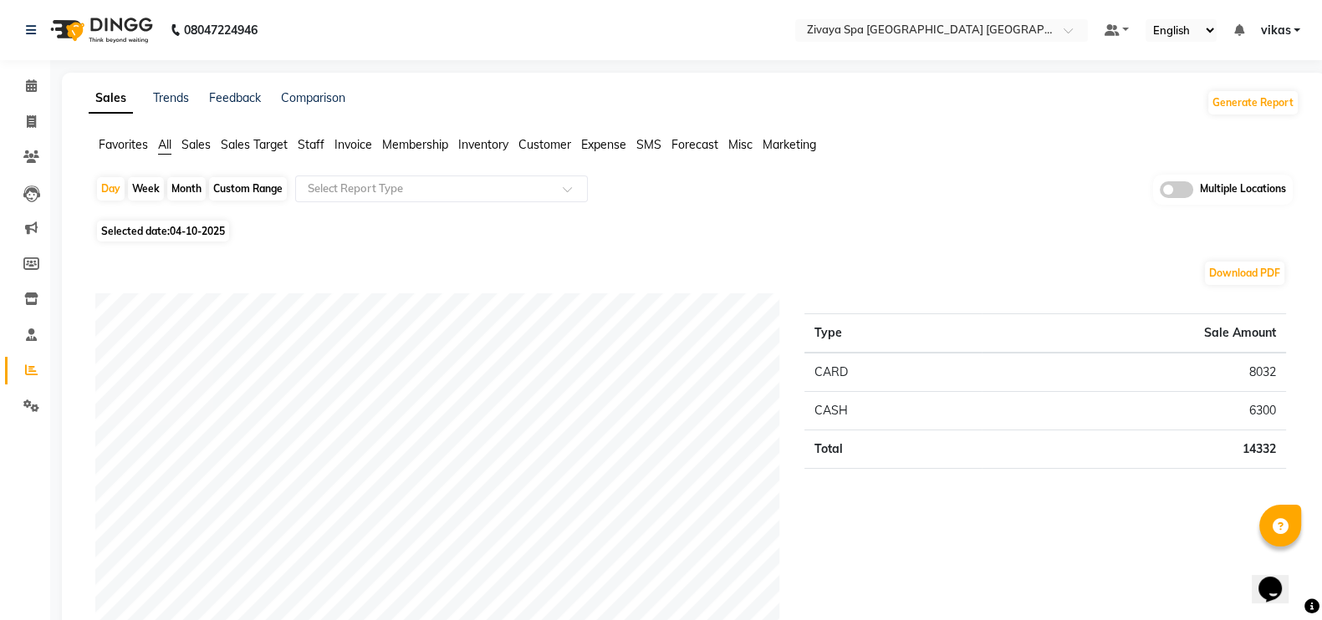
click at [191, 232] on span "04-10-2025" at bounding box center [197, 231] width 55 height 13
select select "10"
select select "2025"
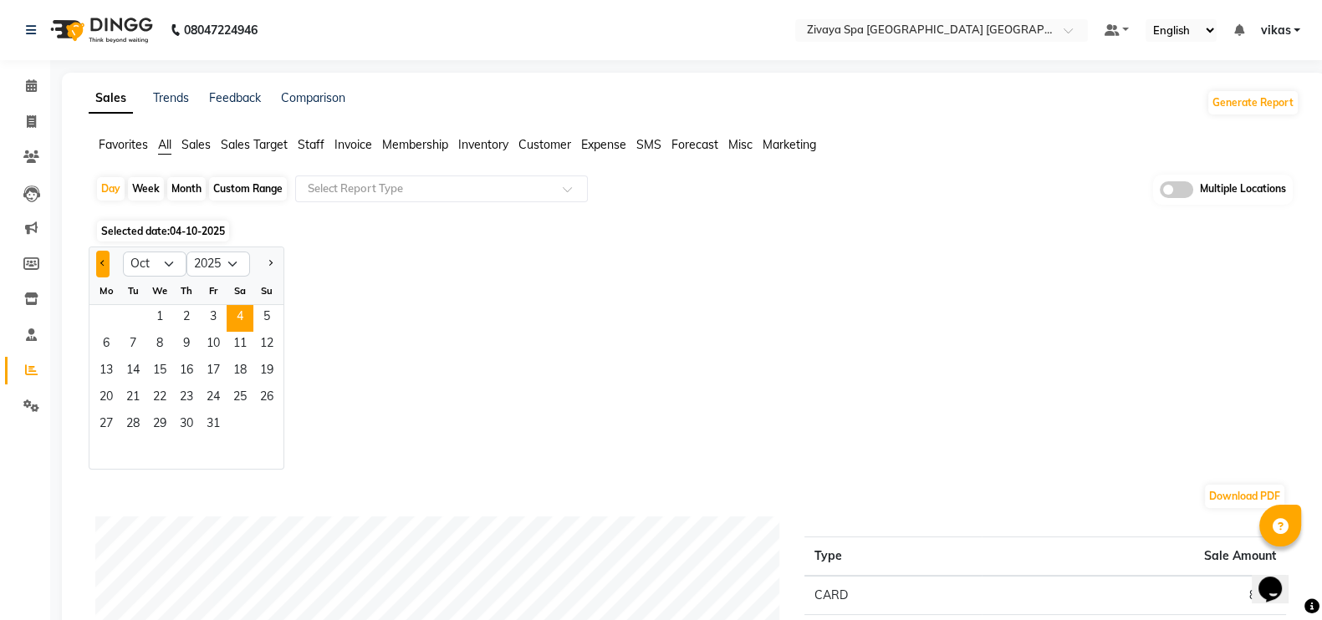
click at [102, 265] on span "Previous month" at bounding box center [103, 263] width 6 height 6
select select "9"
click at [101, 426] on span "29" at bounding box center [106, 425] width 27 height 27
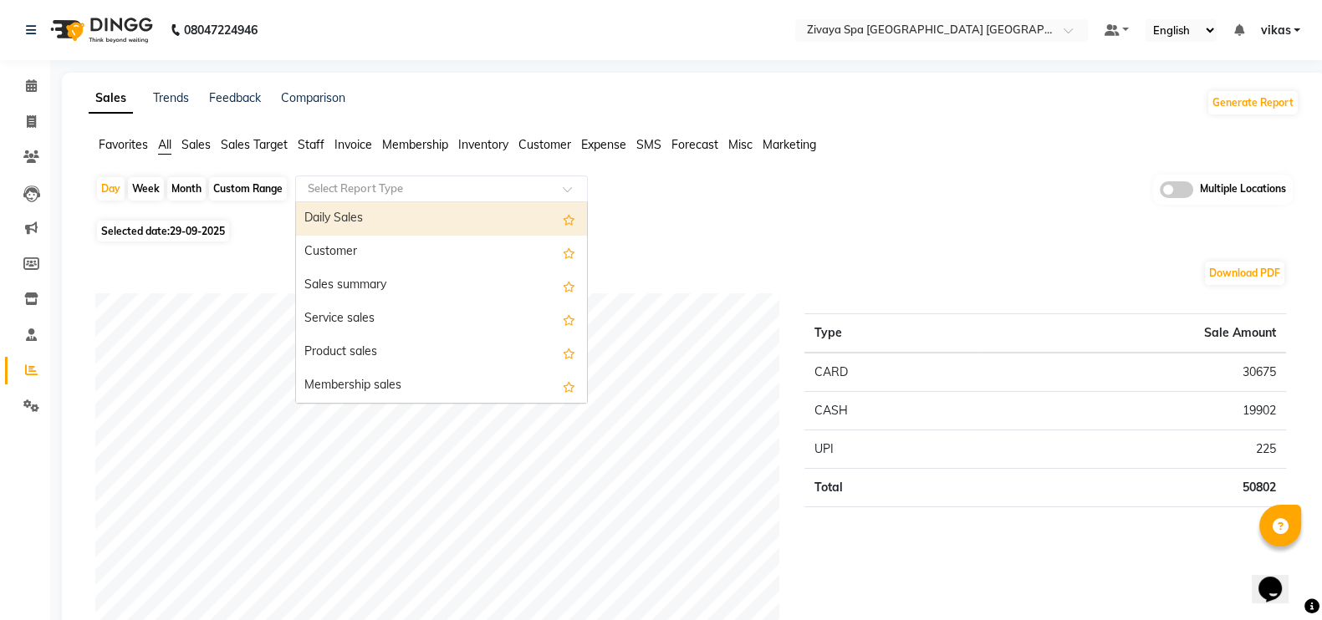
click at [393, 191] on input "text" at bounding box center [424, 189] width 241 height 17
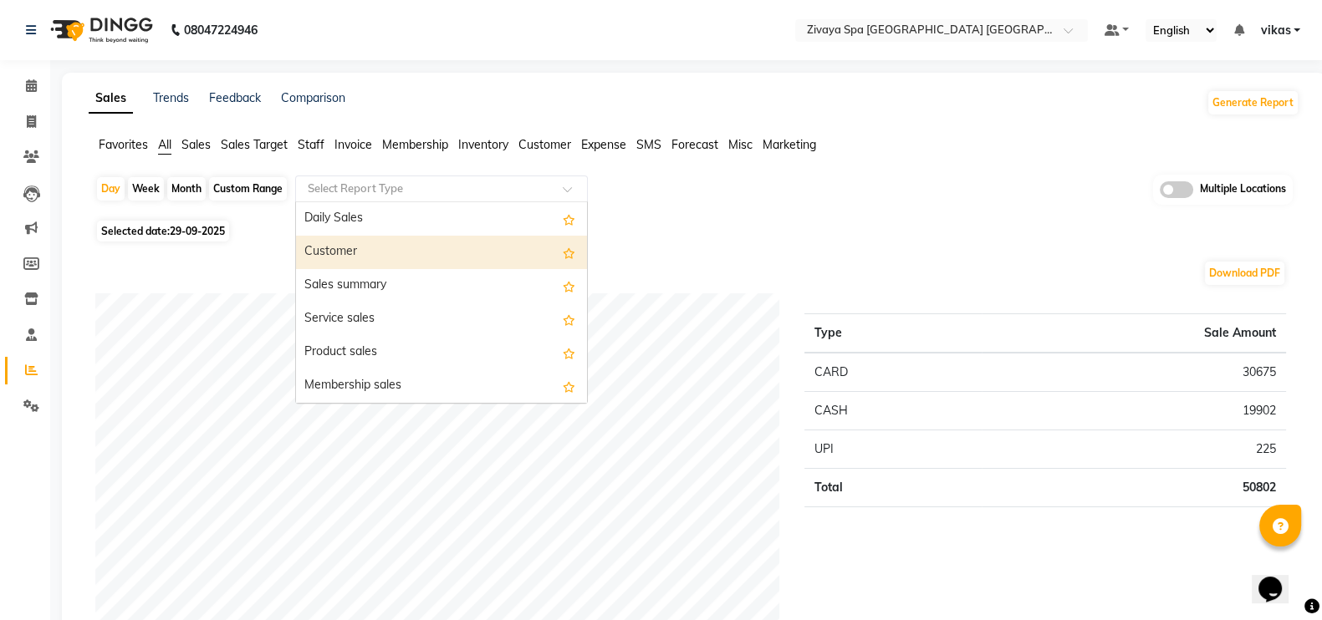
click at [402, 247] on div "Customer" at bounding box center [441, 252] width 291 height 33
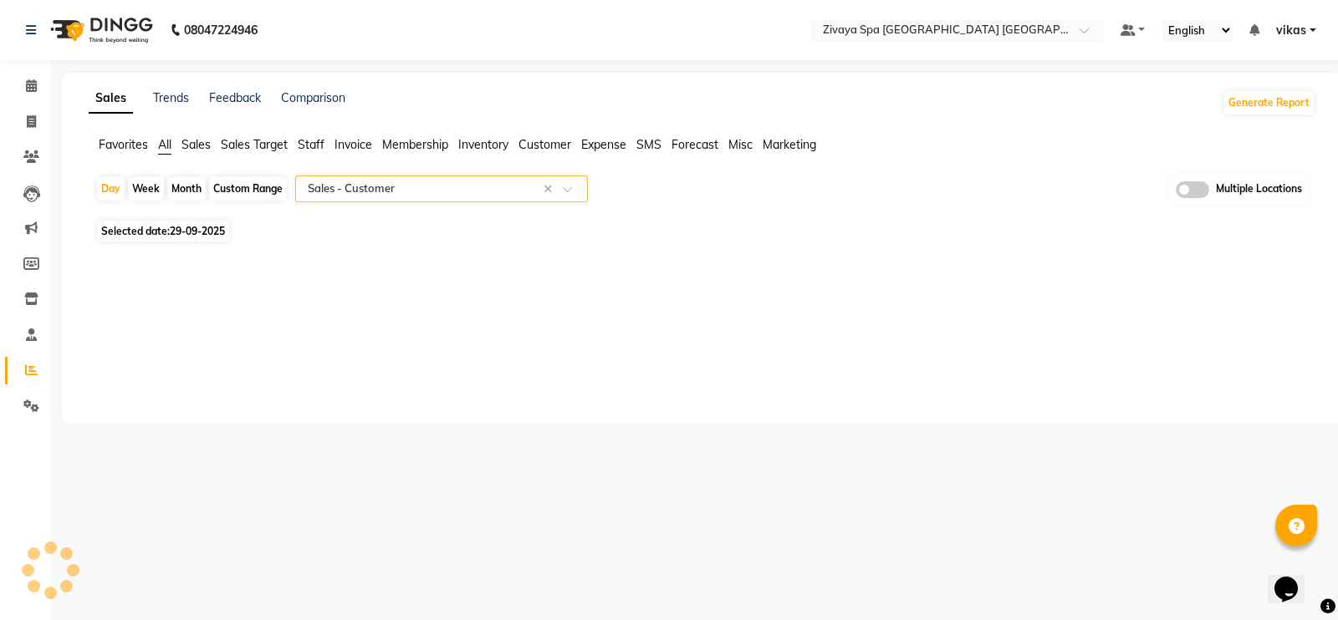
select select "filtered_report"
select select "csv"
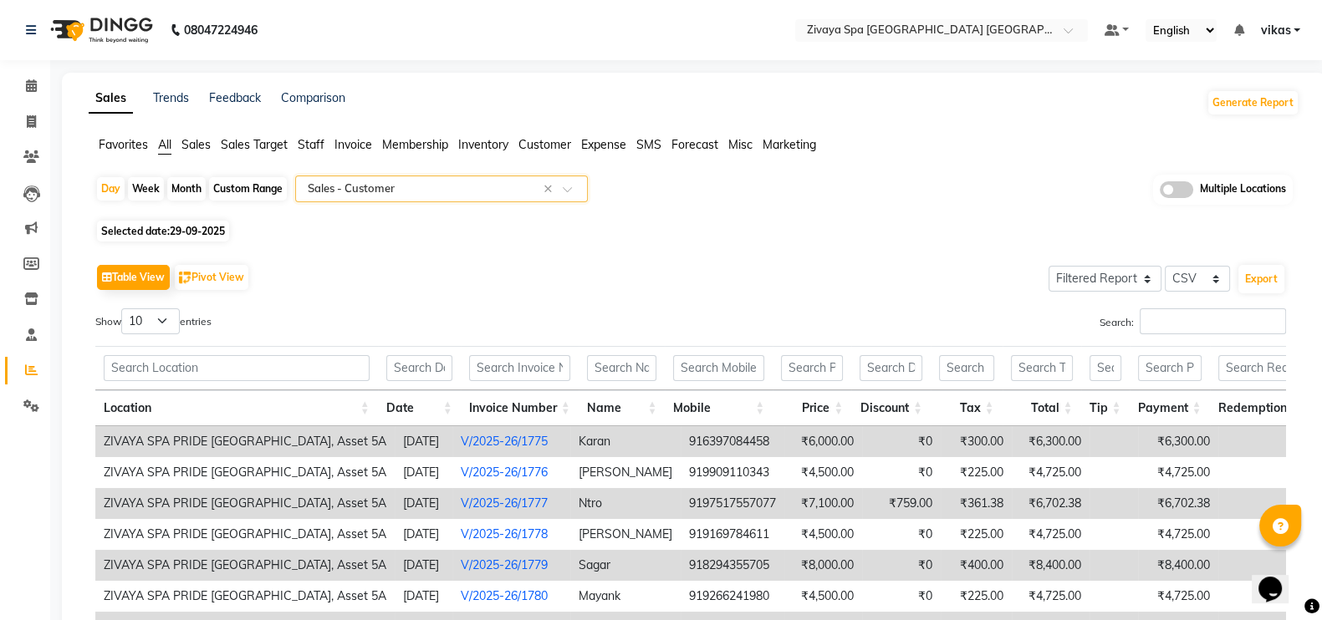
scroll to position [239, 0]
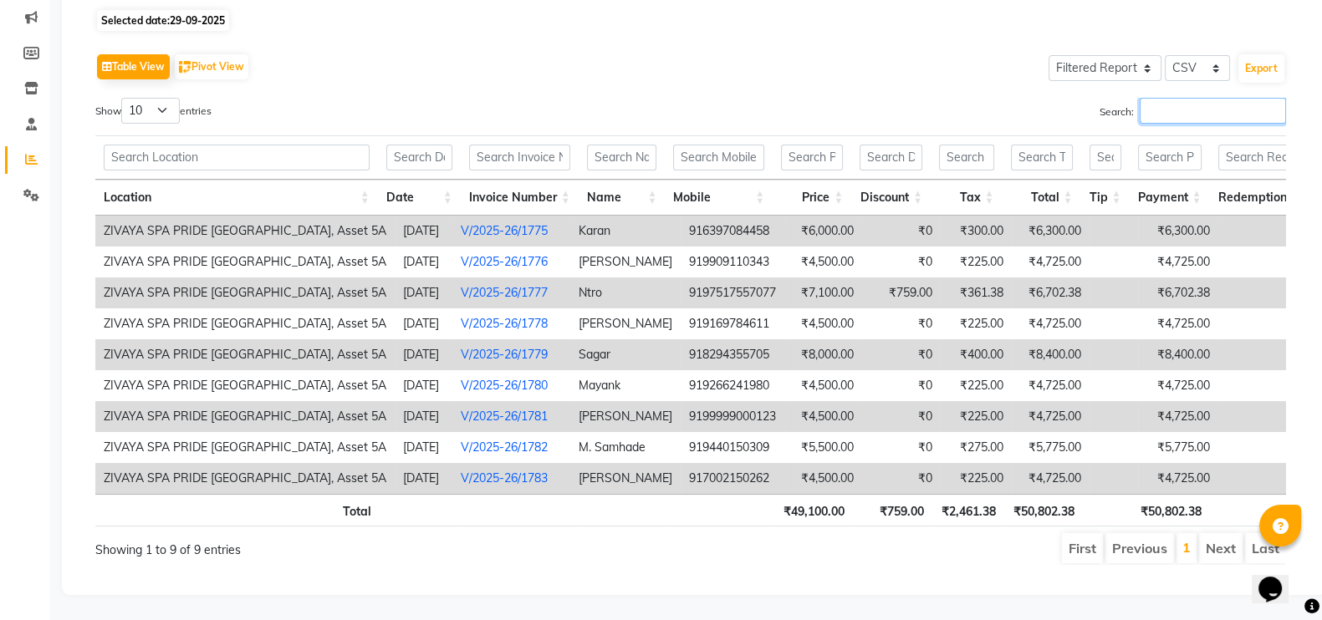
click at [1179, 98] on input "Search:" at bounding box center [1213, 111] width 146 height 26
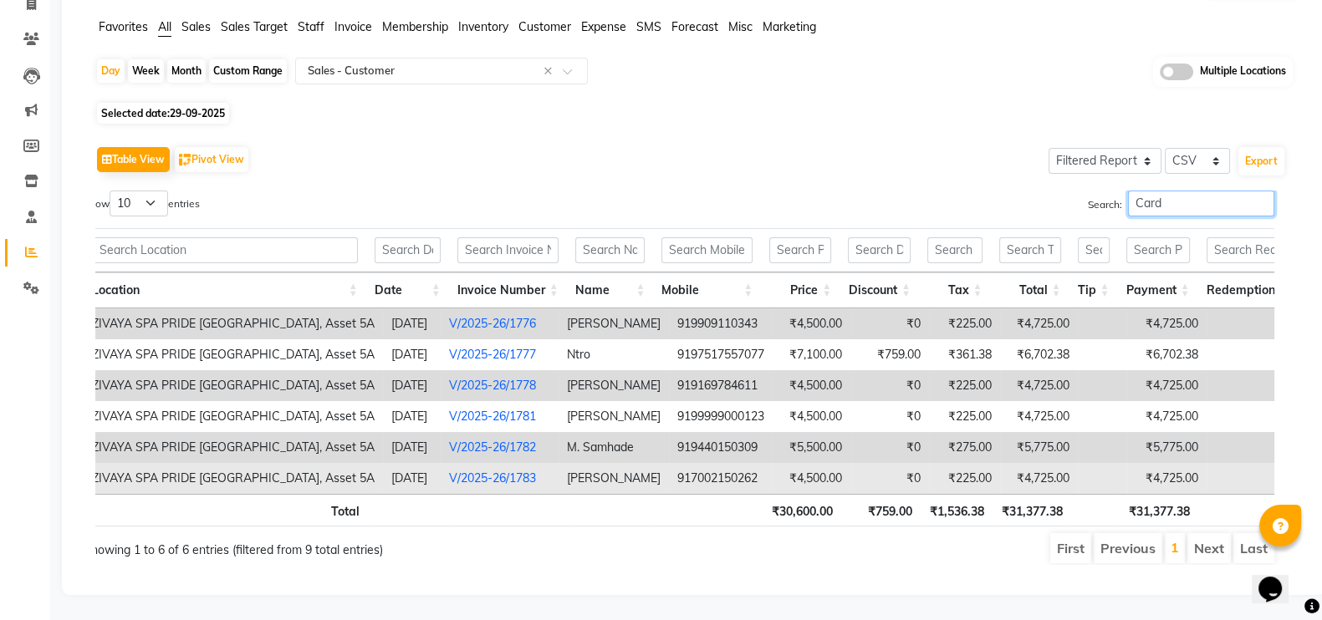
scroll to position [0, 217]
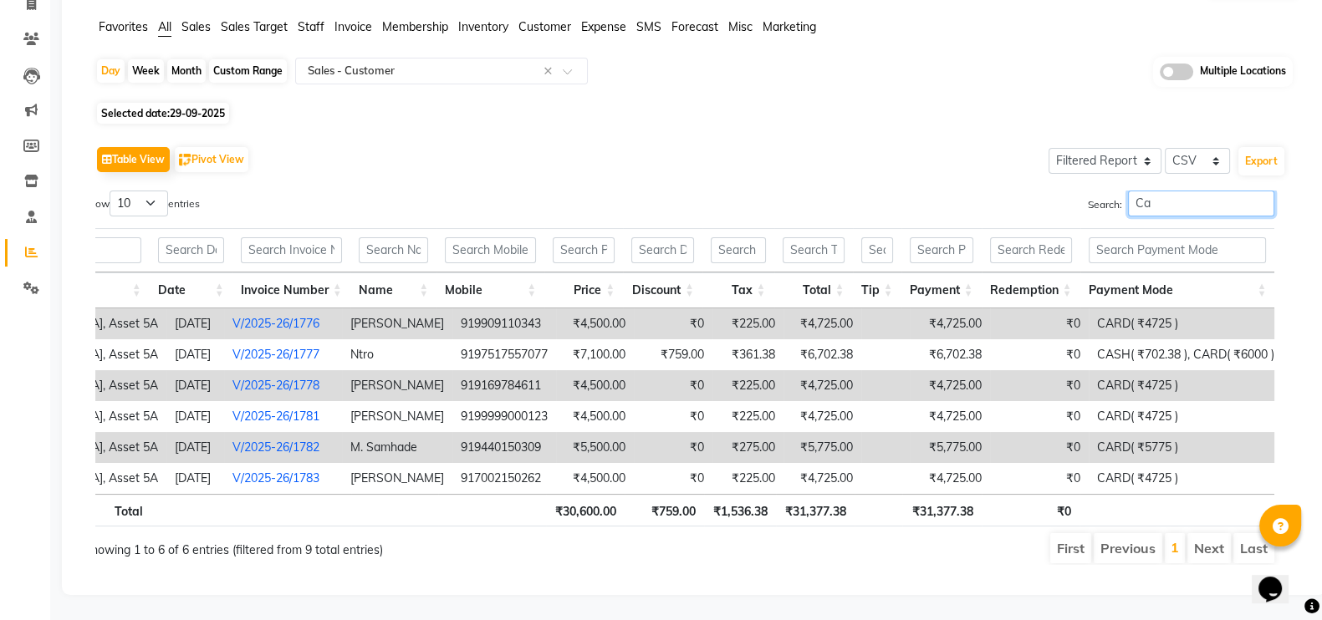
type input "C"
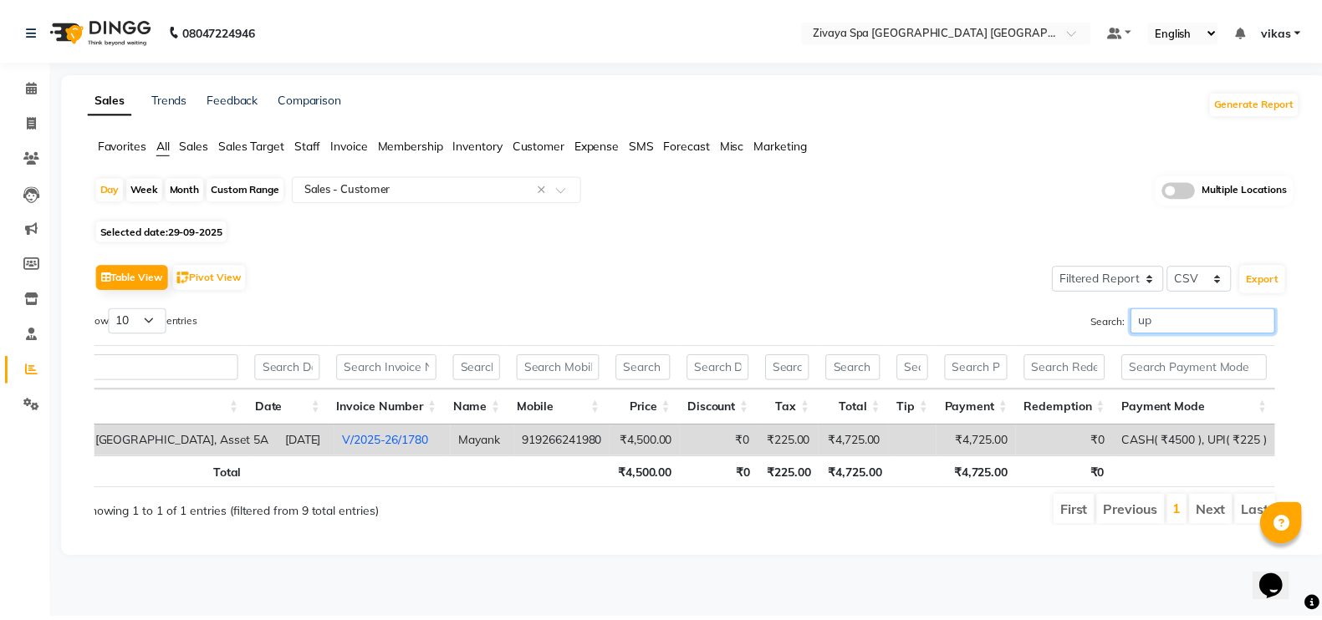
scroll to position [0, 115]
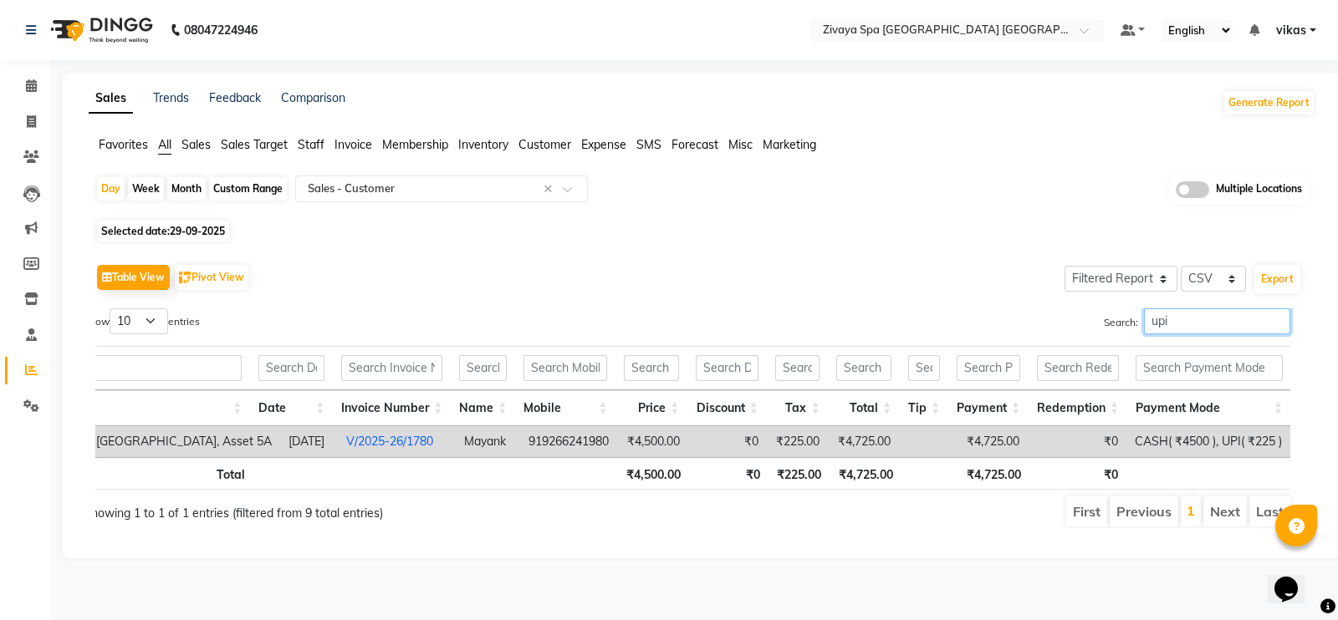
type input "upi"
click at [953, 449] on td "₹4,725.00" at bounding box center [987, 441] width 80 height 31
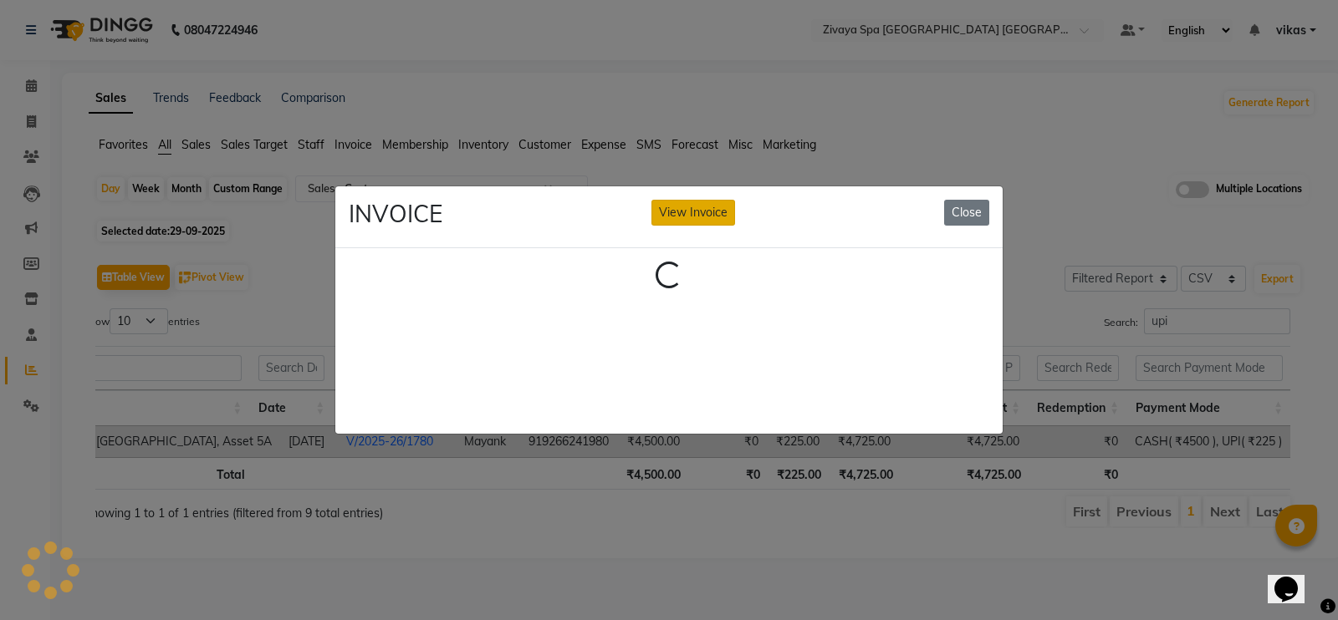
click at [689, 200] on button "View Invoice" at bounding box center [693, 213] width 84 height 26
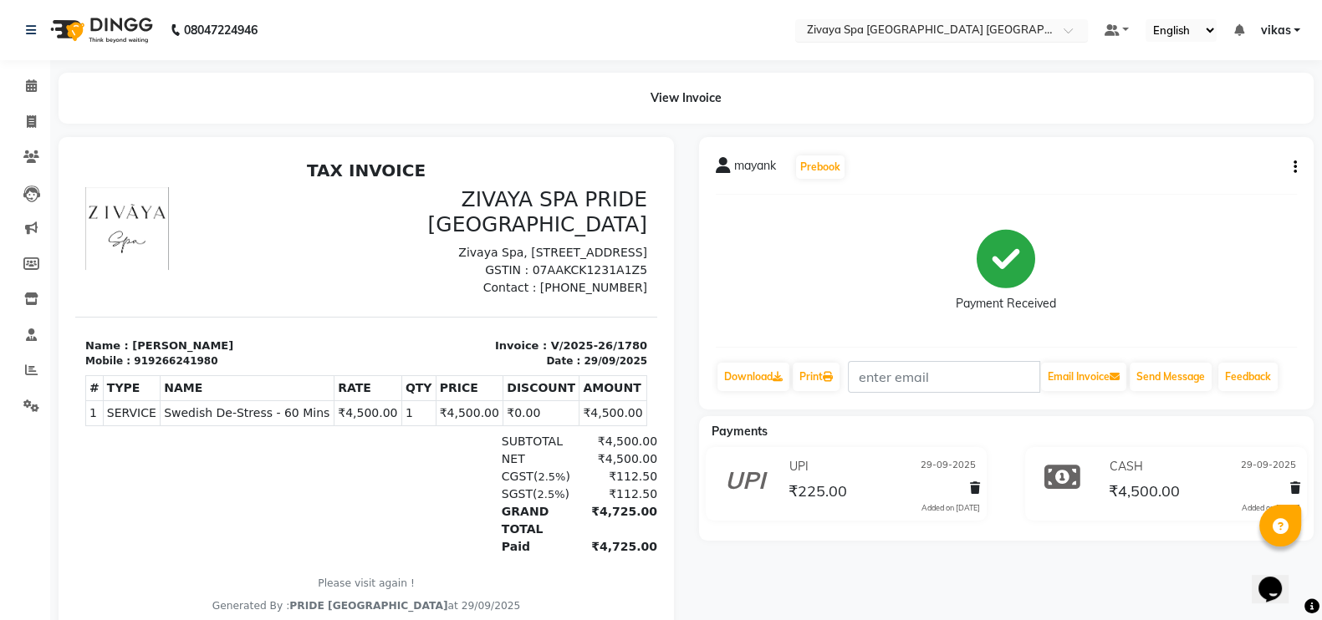
click at [947, 33] on input "text" at bounding box center [925, 31] width 242 height 17
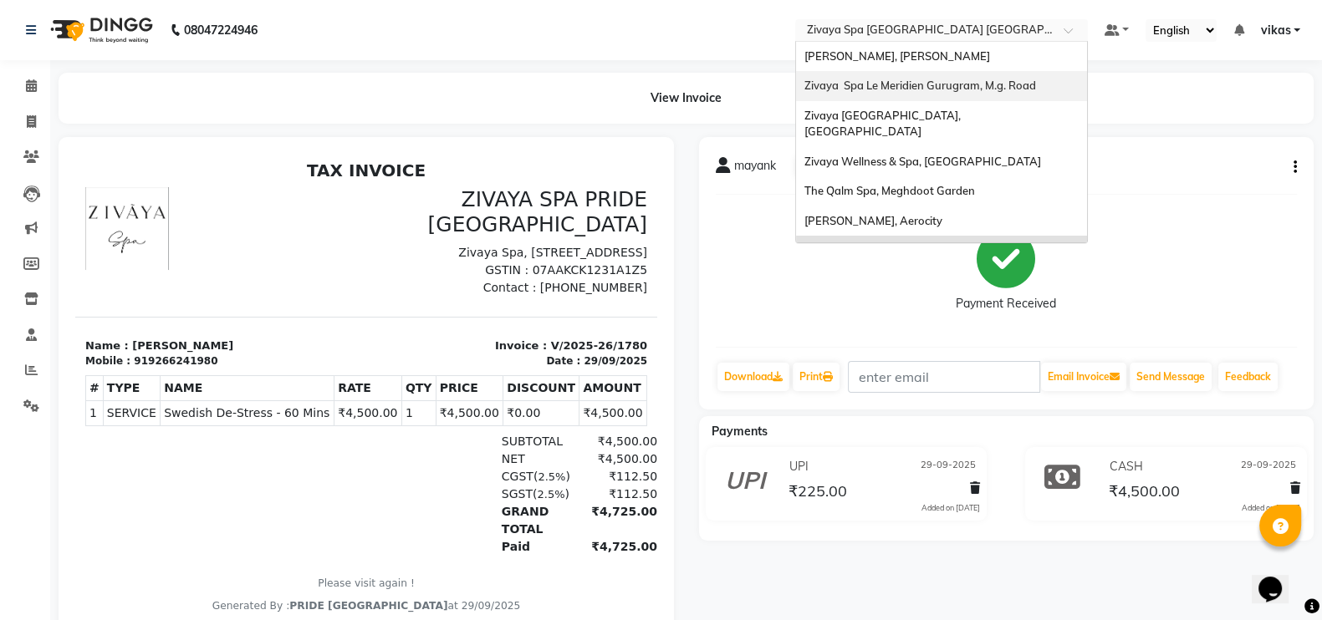
click at [882, 82] on span "Zivaya Spa Le Meridien Gurugram, M.g. Road" at bounding box center [920, 85] width 232 height 13
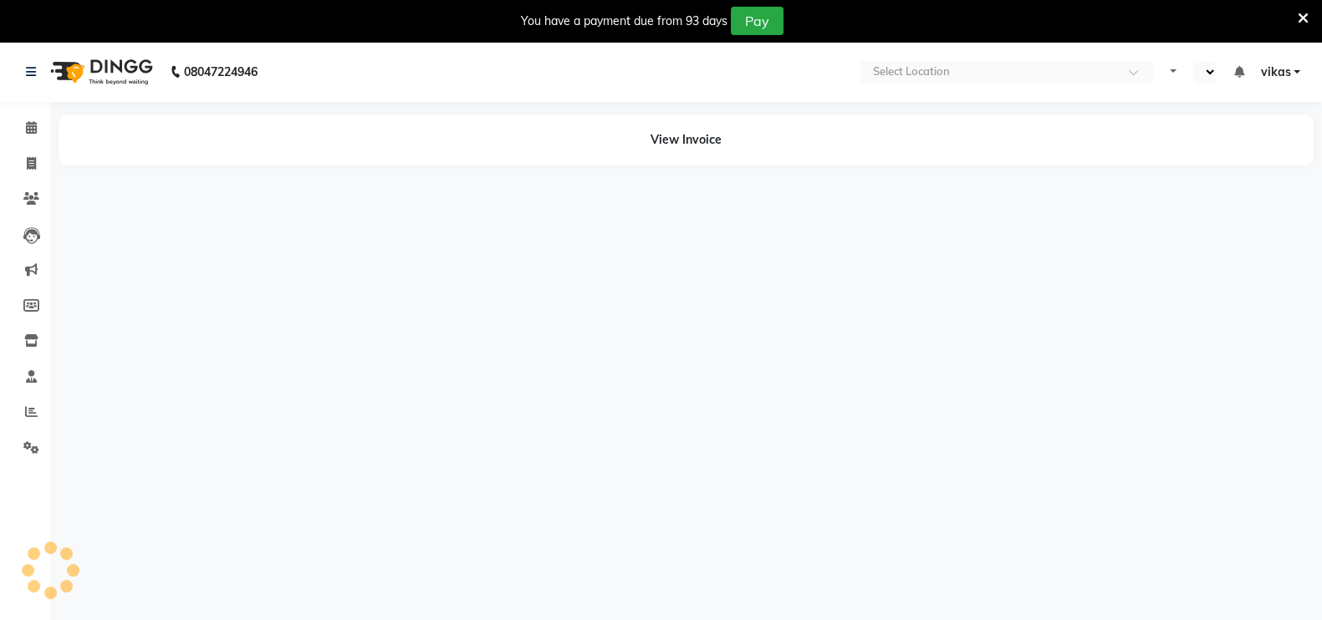
select select "en"
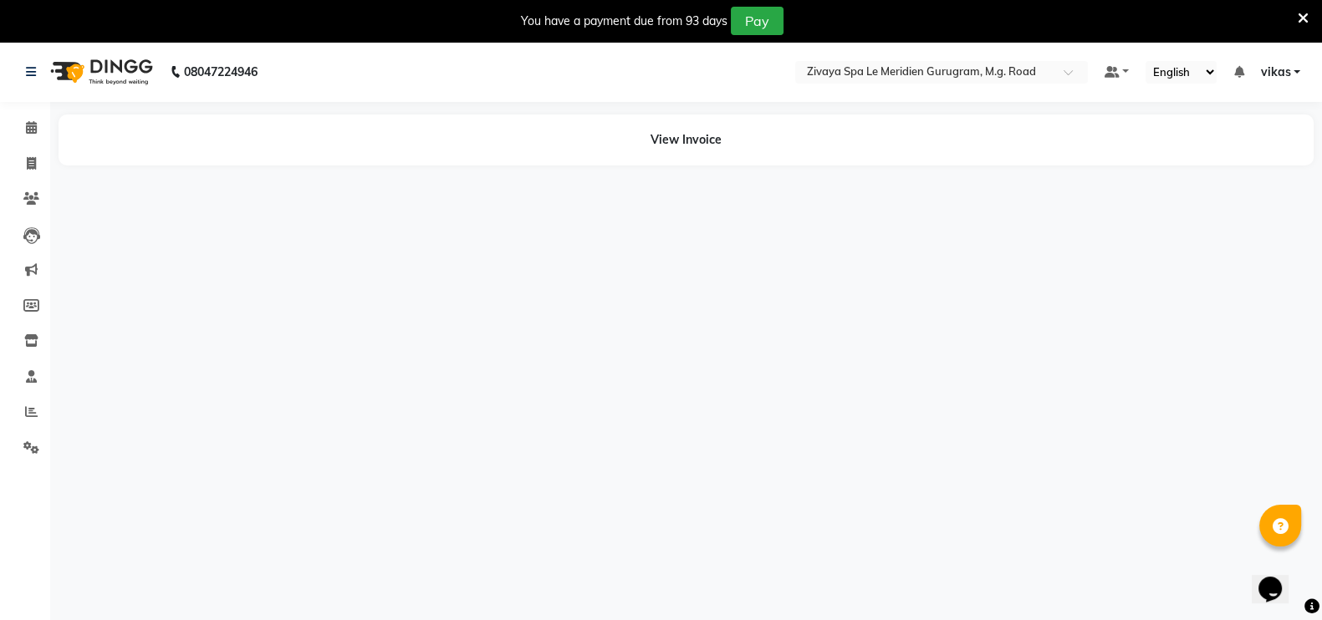
click at [1299, 14] on icon at bounding box center [1303, 18] width 11 height 15
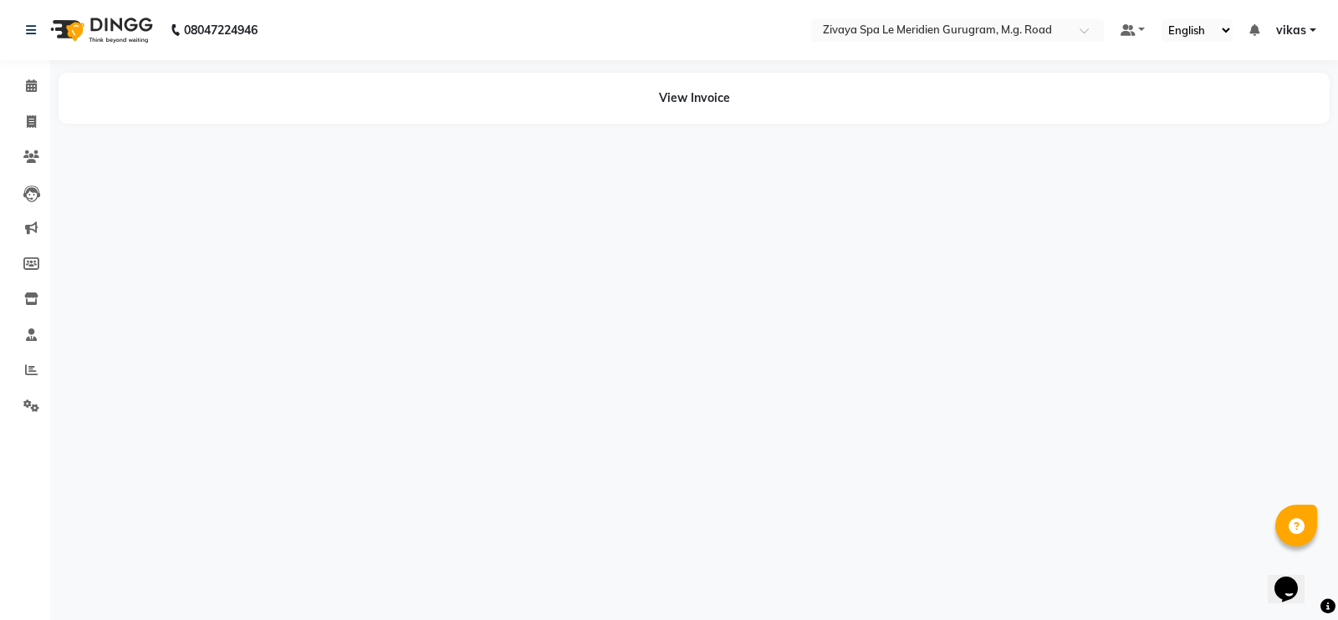
click at [46, 92] on div "View Invoice" at bounding box center [694, 98] width 1296 height 51
click at [29, 92] on icon at bounding box center [31, 85] width 11 height 13
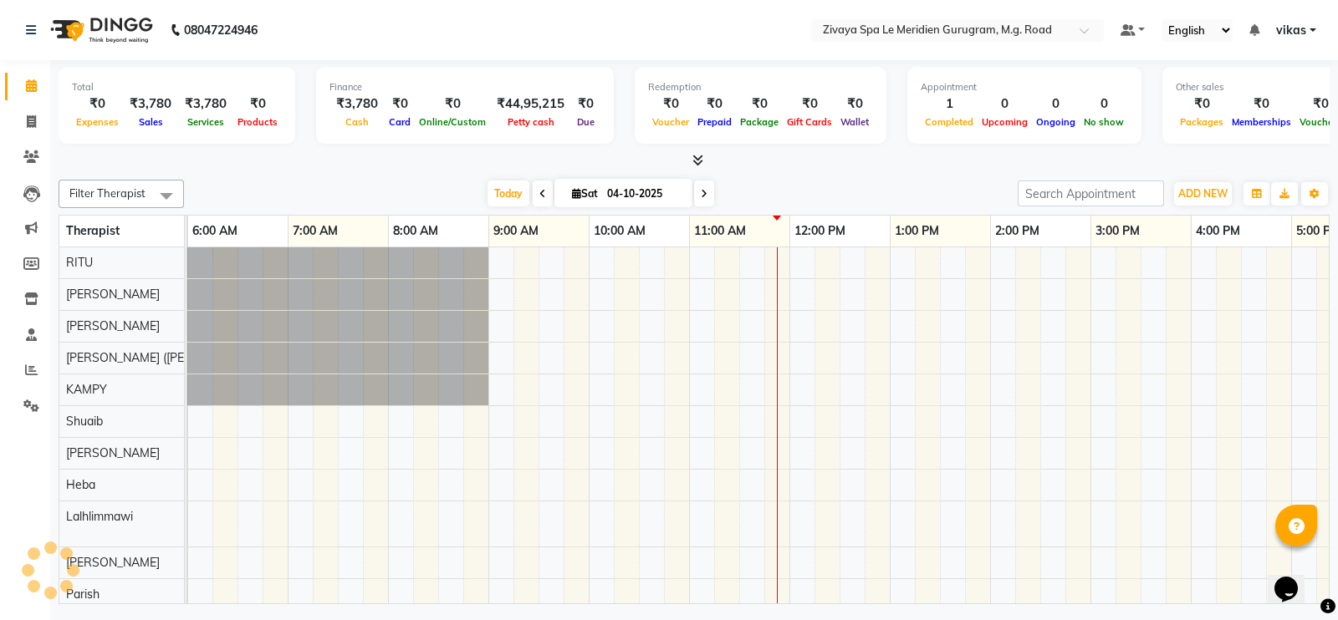
scroll to position [0, 1104]
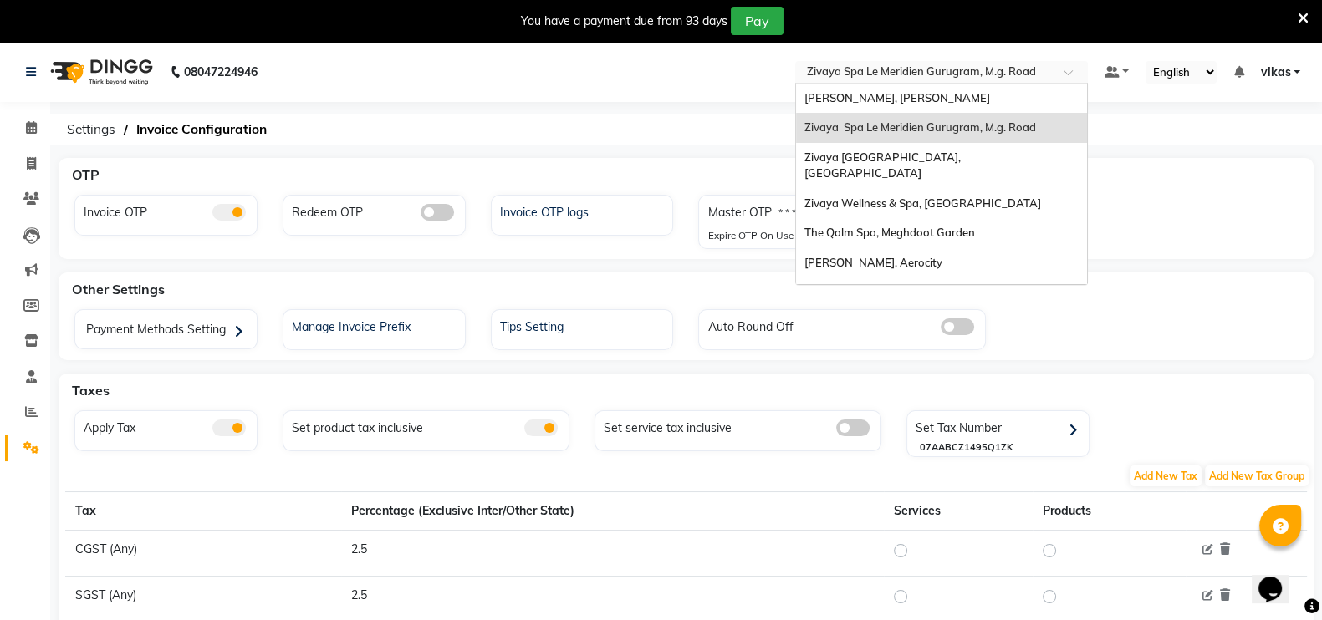
click at [886, 64] on span "Zivaya Spa Le Meridien Gurugram, M.g. Road" at bounding box center [921, 70] width 229 height 13
click at [910, 256] on span "[PERSON_NAME], Aerocity" at bounding box center [873, 262] width 138 height 13
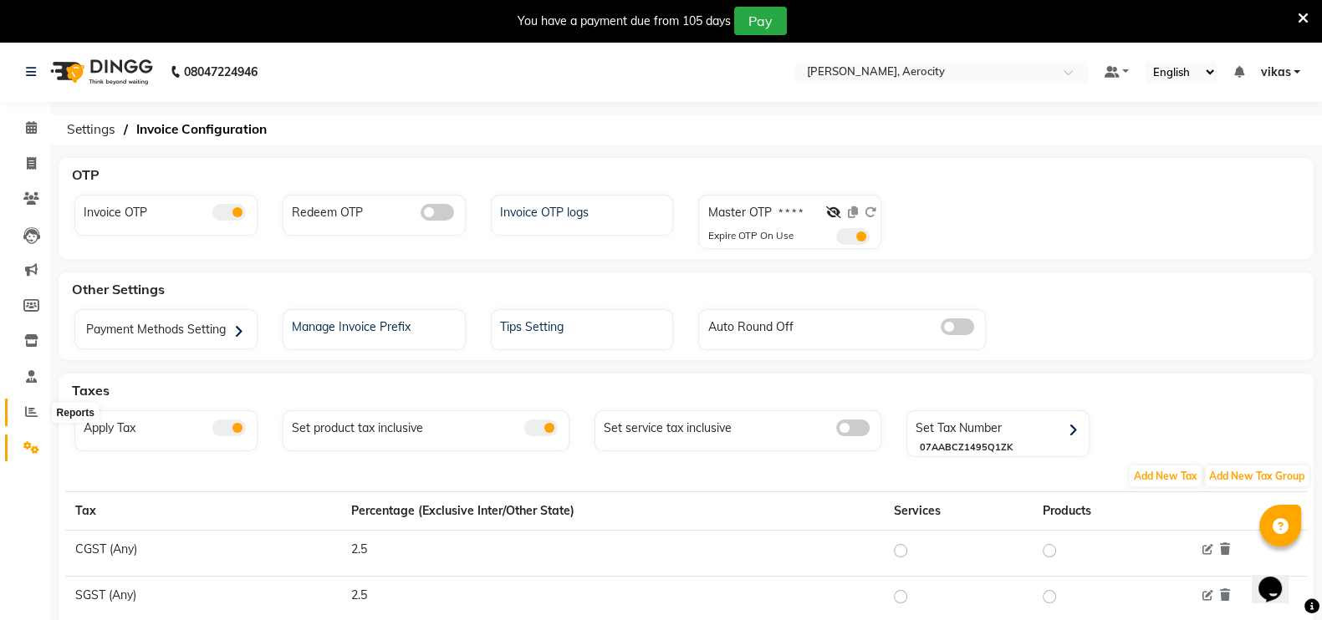
click at [25, 416] on icon at bounding box center [31, 412] width 13 height 13
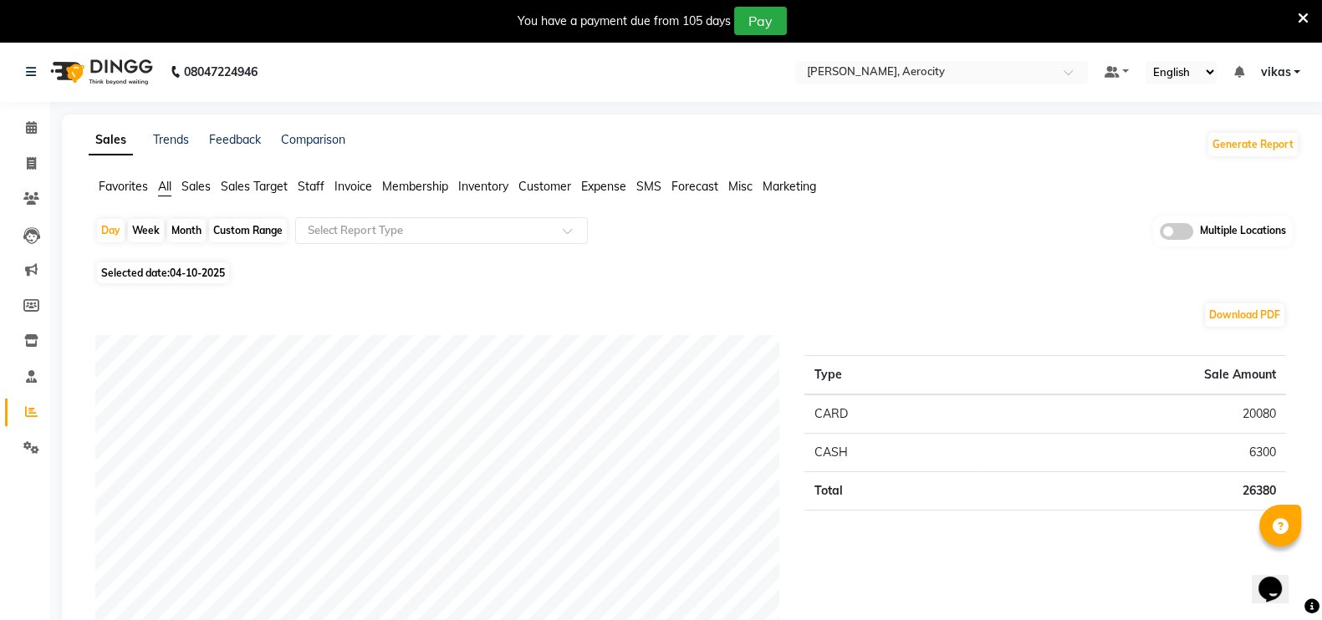
click at [867, 52] on nav "08047224946 Select Location × Zivaya Aloft, Aerocity Default Panel My Panel Eng…" at bounding box center [661, 72] width 1322 height 60
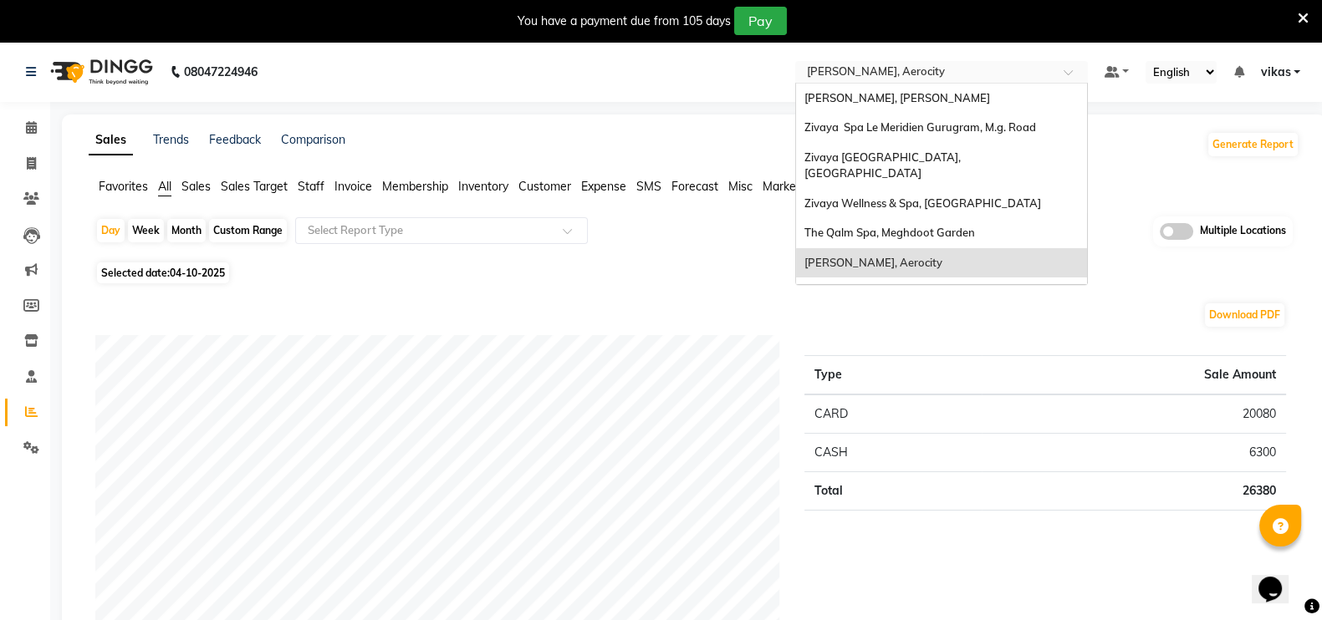
click at [870, 72] on input "text" at bounding box center [925, 73] width 242 height 17
click at [899, 285] on span "Zivaya Spa [GEOGRAPHIC_DATA] [GEOGRAPHIC_DATA], Asset 5a" at bounding box center [893, 300] width 179 height 30
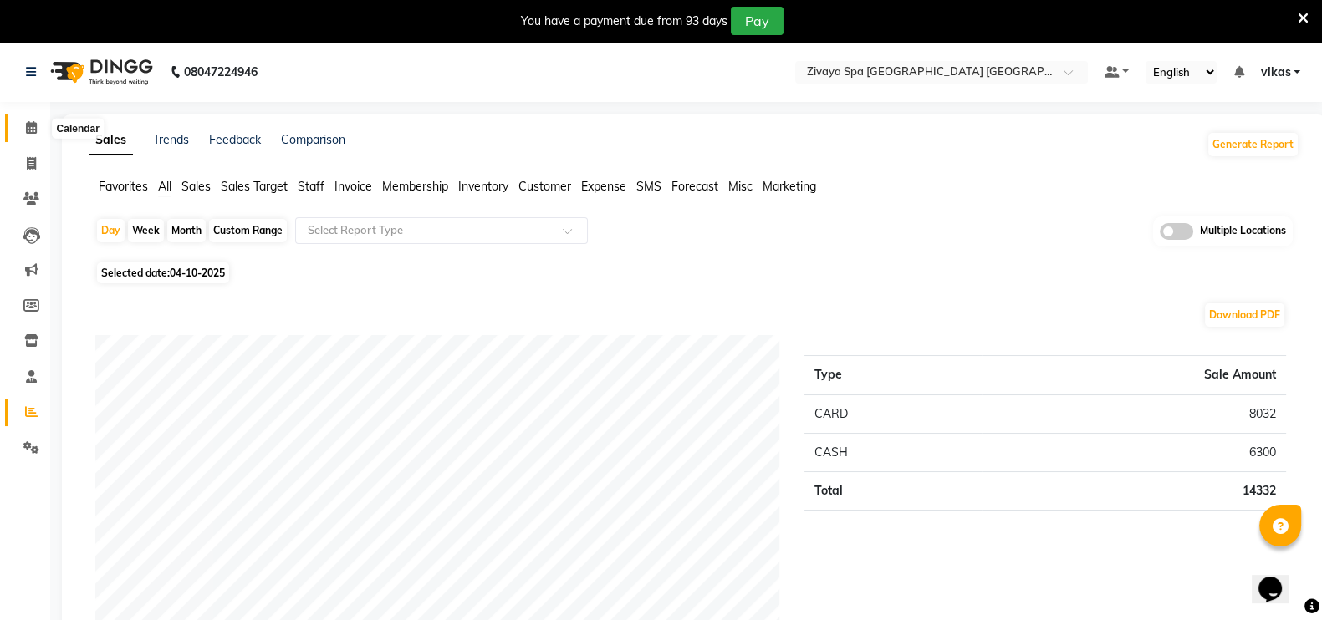
click at [38, 121] on span at bounding box center [31, 128] width 29 height 19
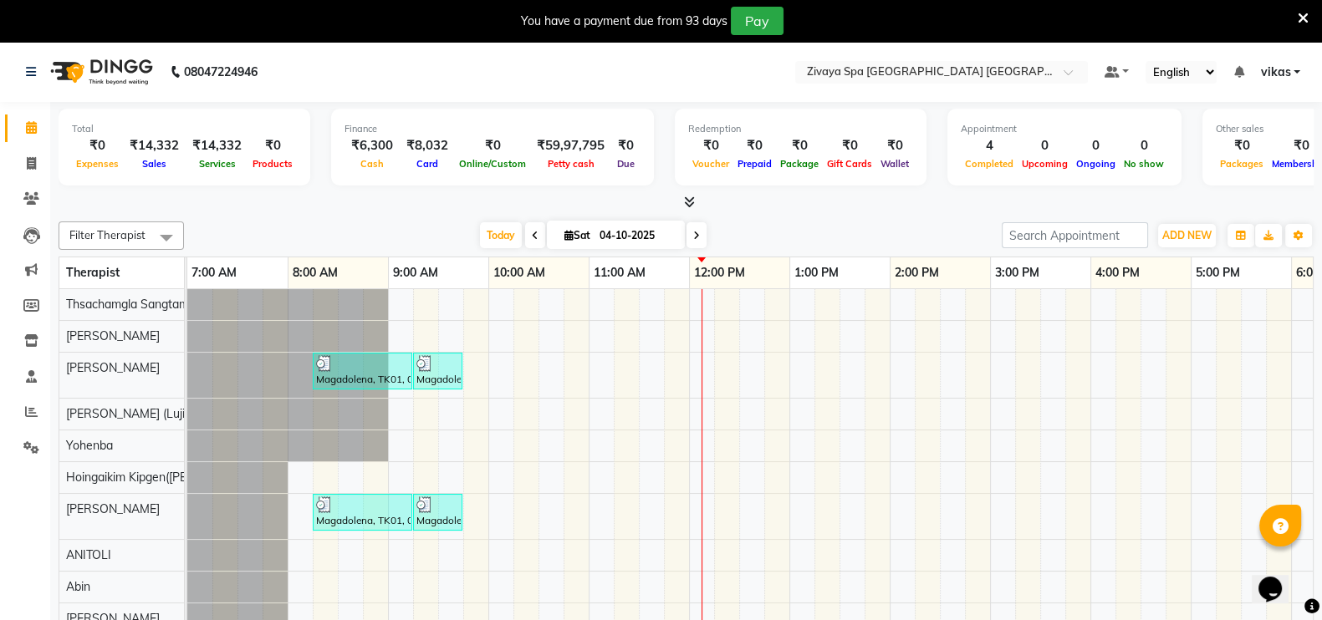
drag, startPoint x: 1319, startPoint y: 22, endPoint x: 1304, endPoint y: 15, distance: 15.7
click at [1304, 15] on div "You have a payment due from 93 days Pay" at bounding box center [661, 21] width 1322 height 42
click at [1304, 15] on icon at bounding box center [1303, 18] width 11 height 15
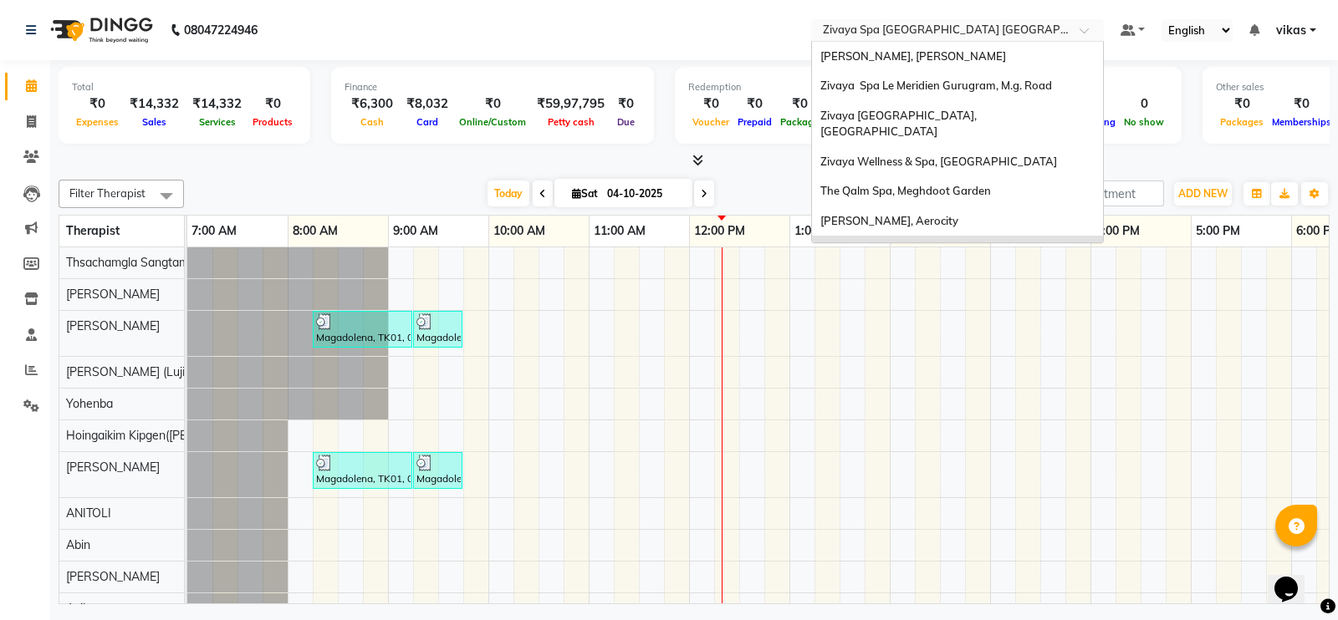
click at [860, 23] on input "text" at bounding box center [940, 31] width 242 height 17
click at [895, 82] on span "Zivaya Spa Le Meridien Gurugram, M.g. Road" at bounding box center [936, 85] width 232 height 13
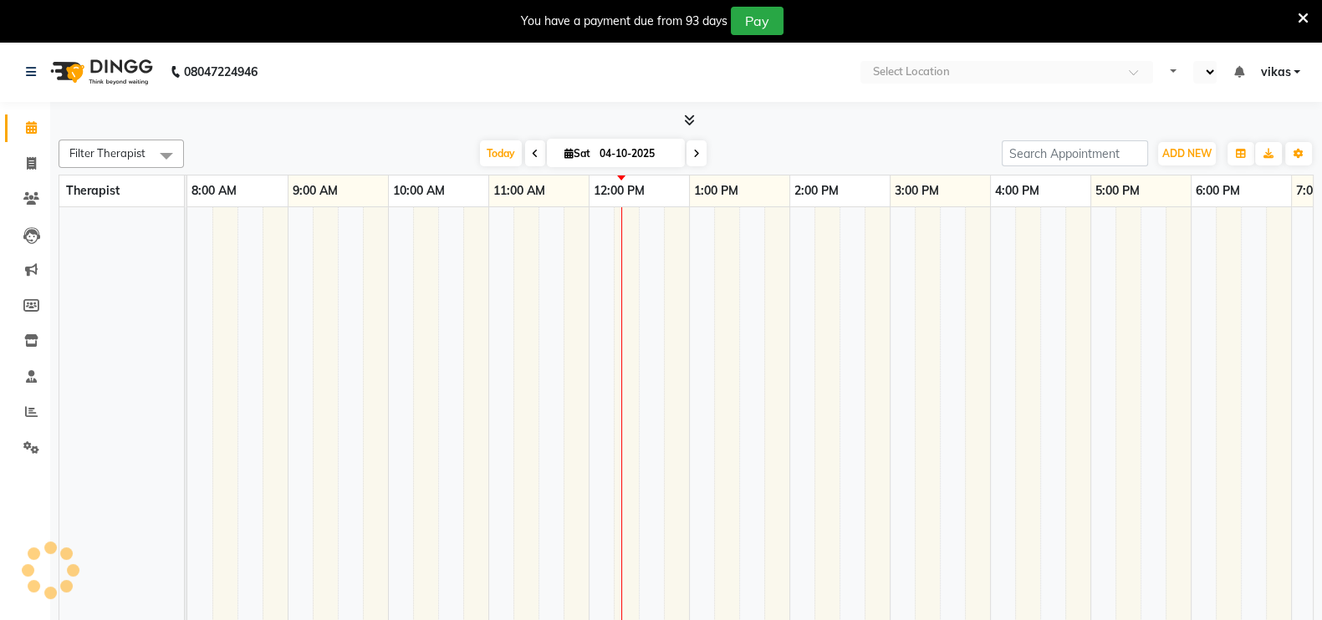
scroll to position [0, 602]
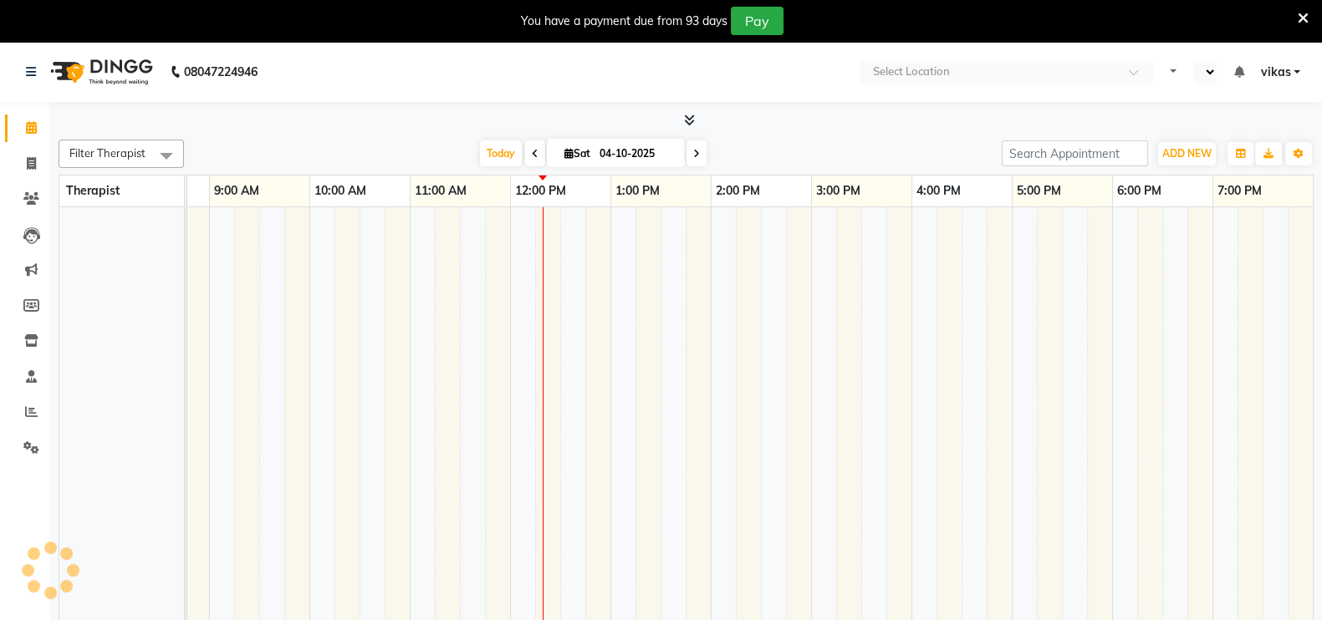
select select "en"
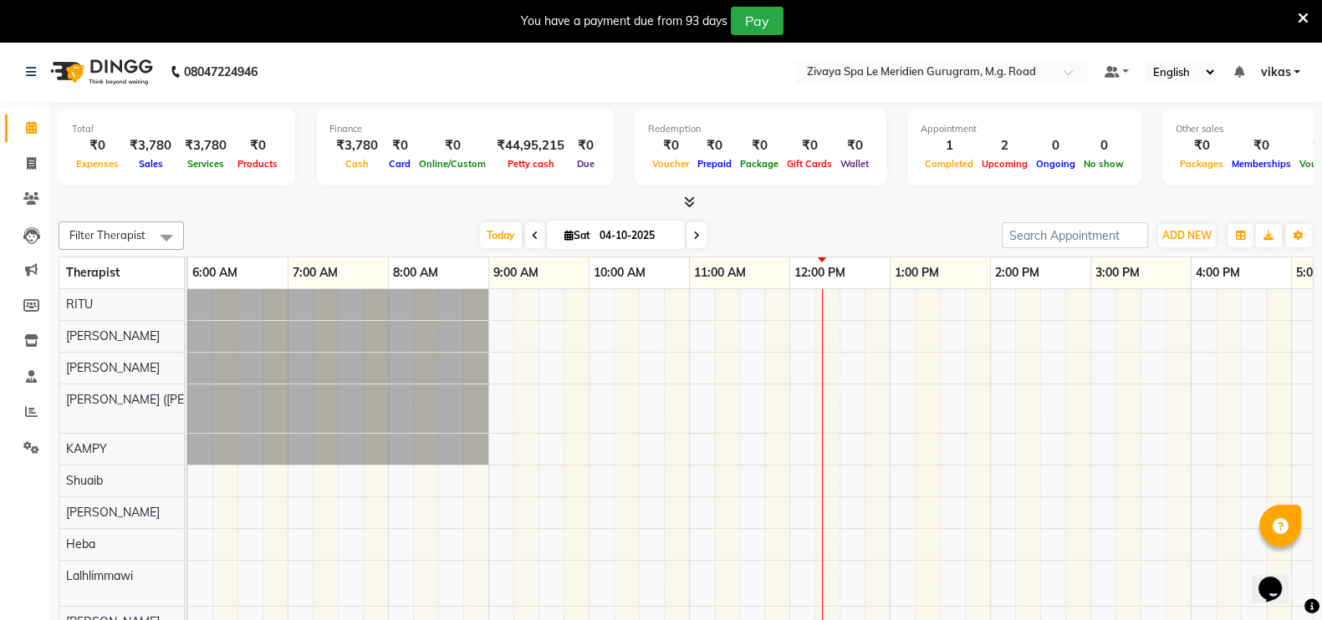
scroll to position [0, 0]
click at [33, 417] on icon at bounding box center [31, 412] width 13 height 13
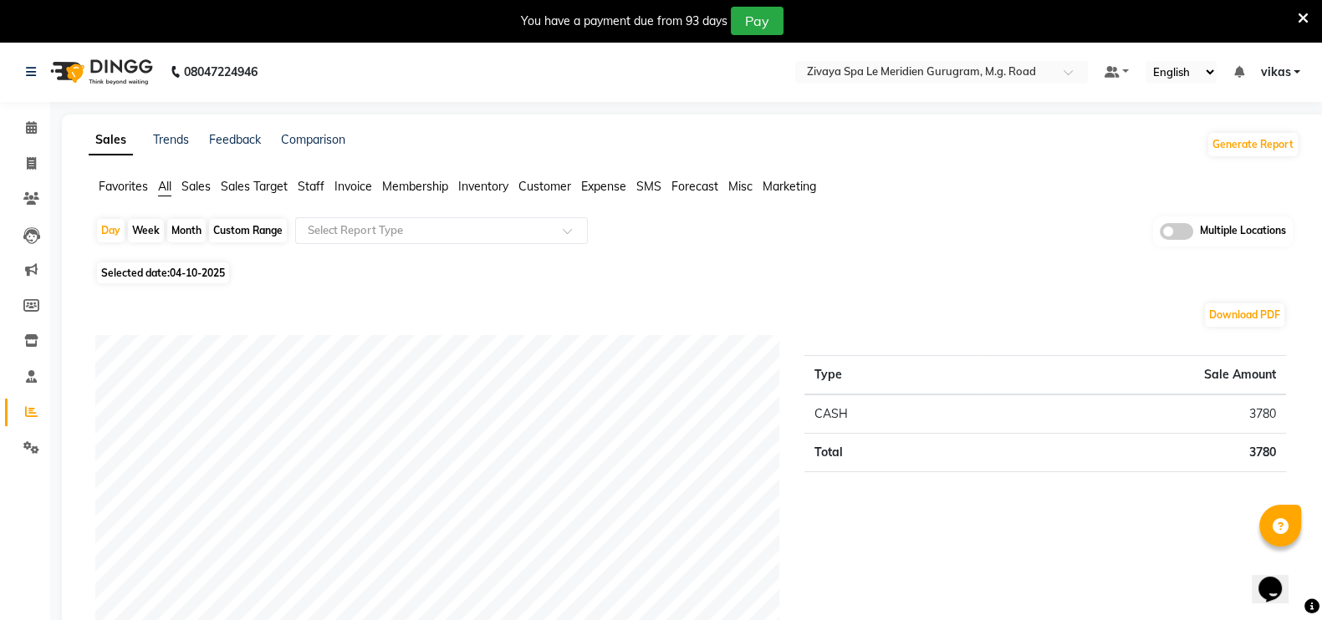
click at [186, 271] on span "04-10-2025" at bounding box center [197, 273] width 55 height 13
select select "10"
select select "2025"
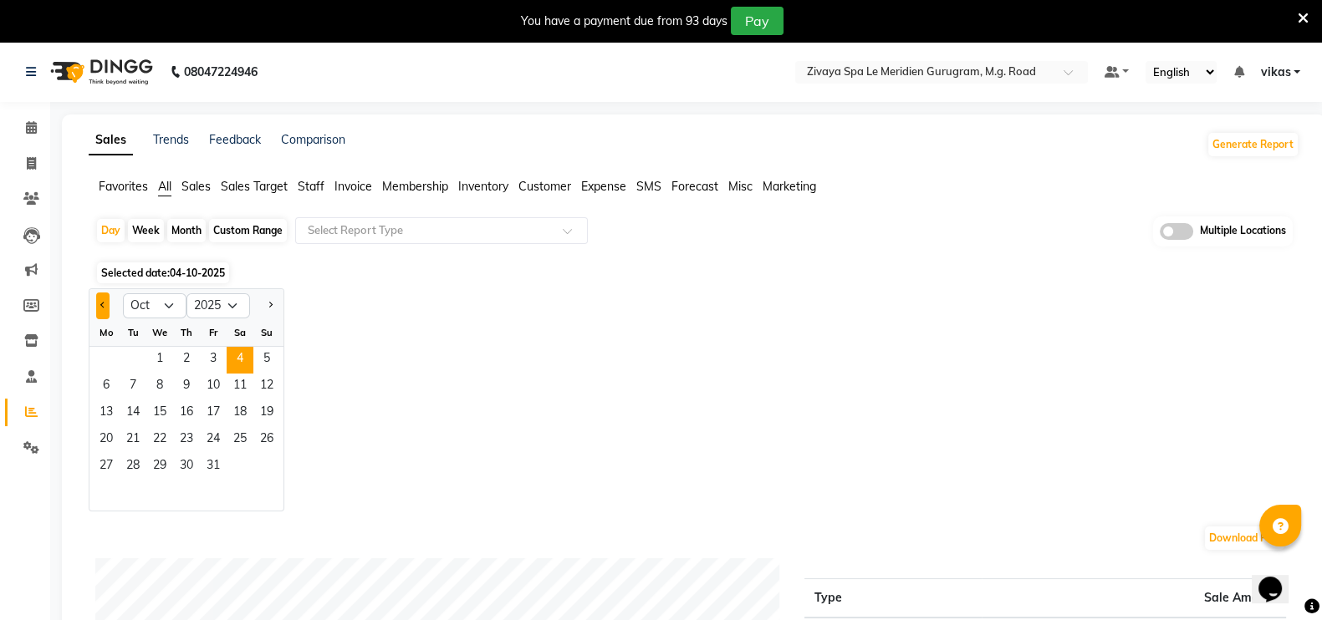
click at [100, 303] on span "Previous month" at bounding box center [103, 305] width 6 height 6
select select "9"
click at [211, 389] on span "12" at bounding box center [213, 387] width 27 height 27
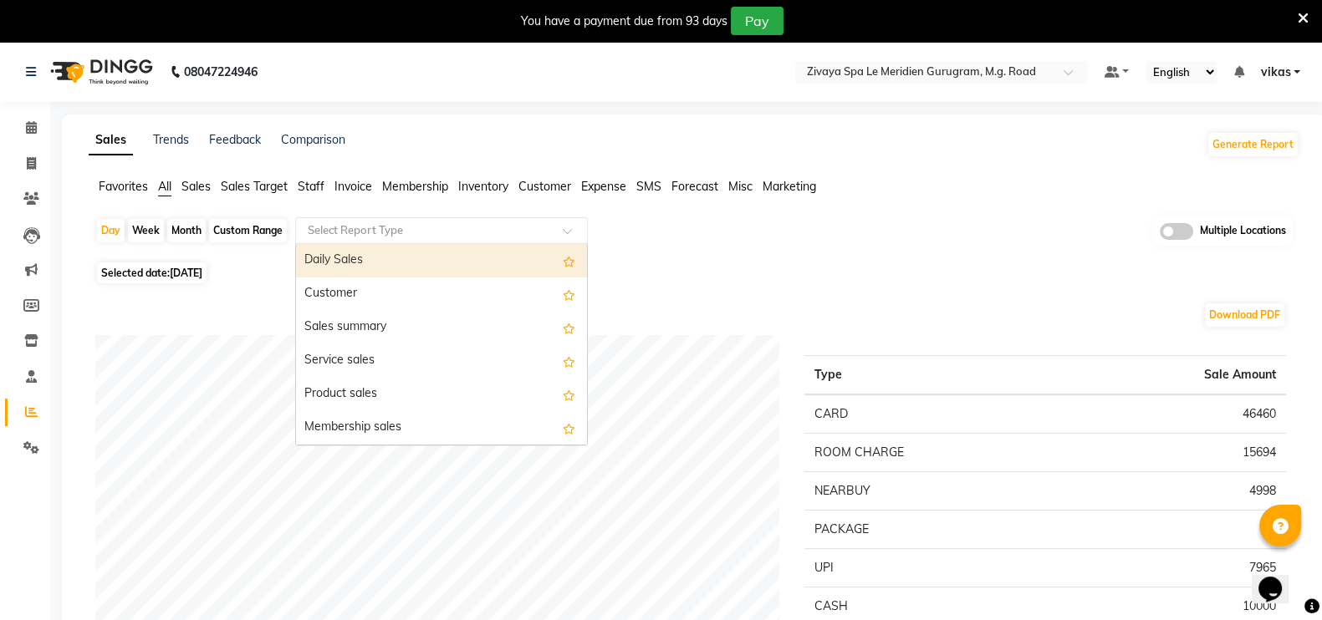
click at [343, 223] on input "text" at bounding box center [424, 230] width 241 height 17
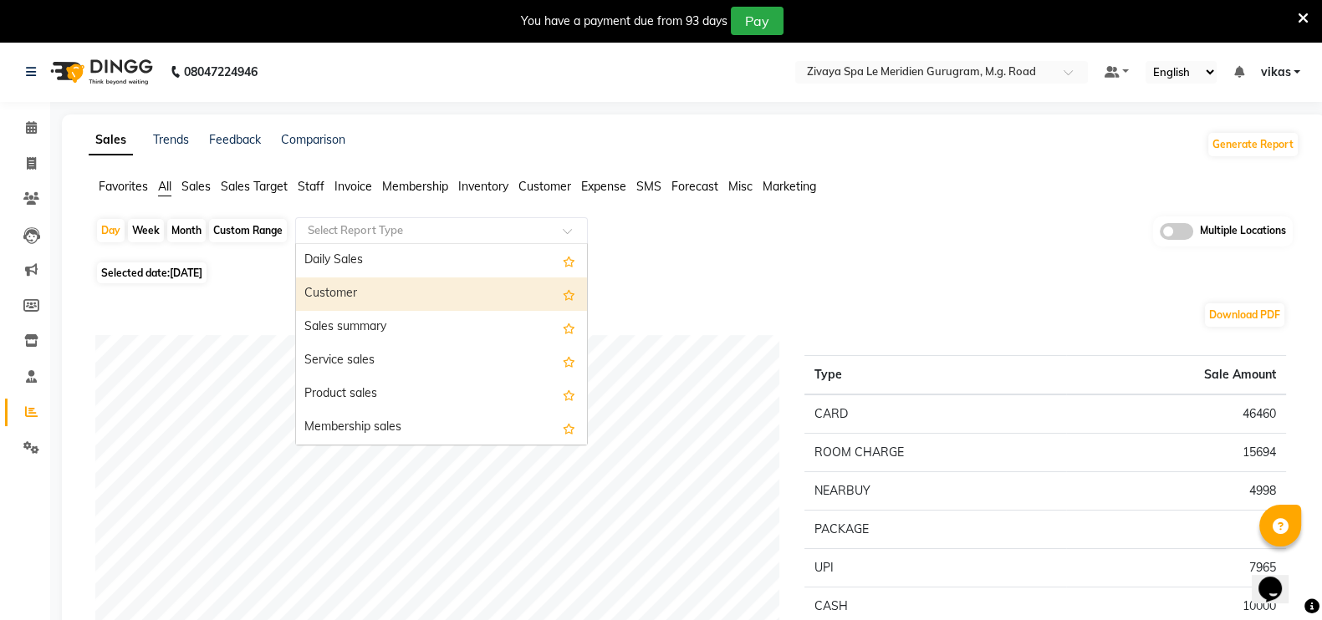
click at [368, 290] on div "Customer" at bounding box center [441, 294] width 291 height 33
select select "filtered_report"
select select "pdf"
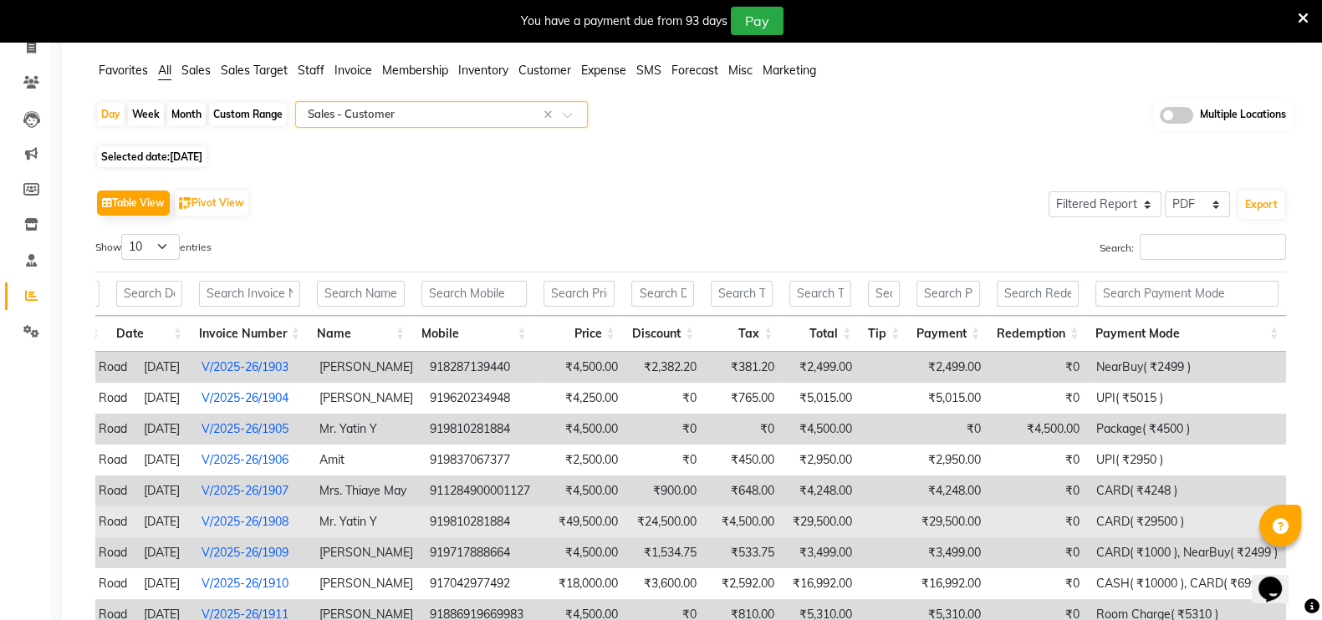
scroll to position [102, 0]
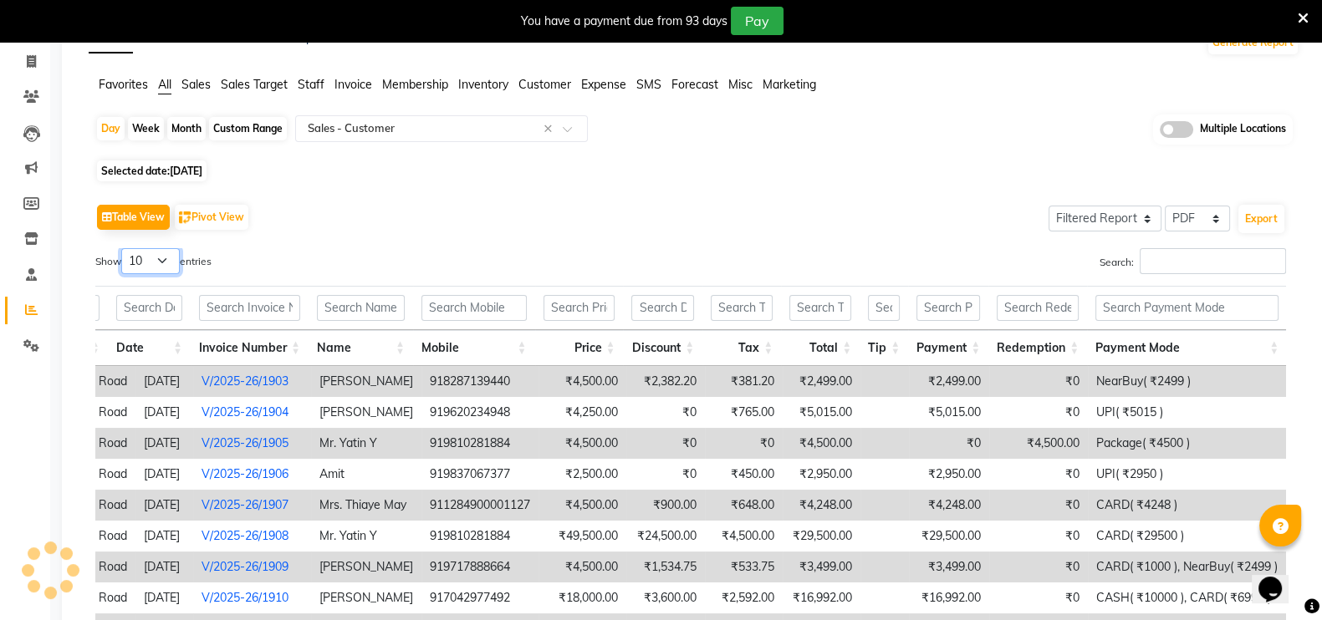
click at [149, 262] on select "10 25 50 100" at bounding box center [150, 261] width 59 height 26
select select "50"
click at [124, 248] on select "10 25 50 100" at bounding box center [150, 261] width 59 height 26
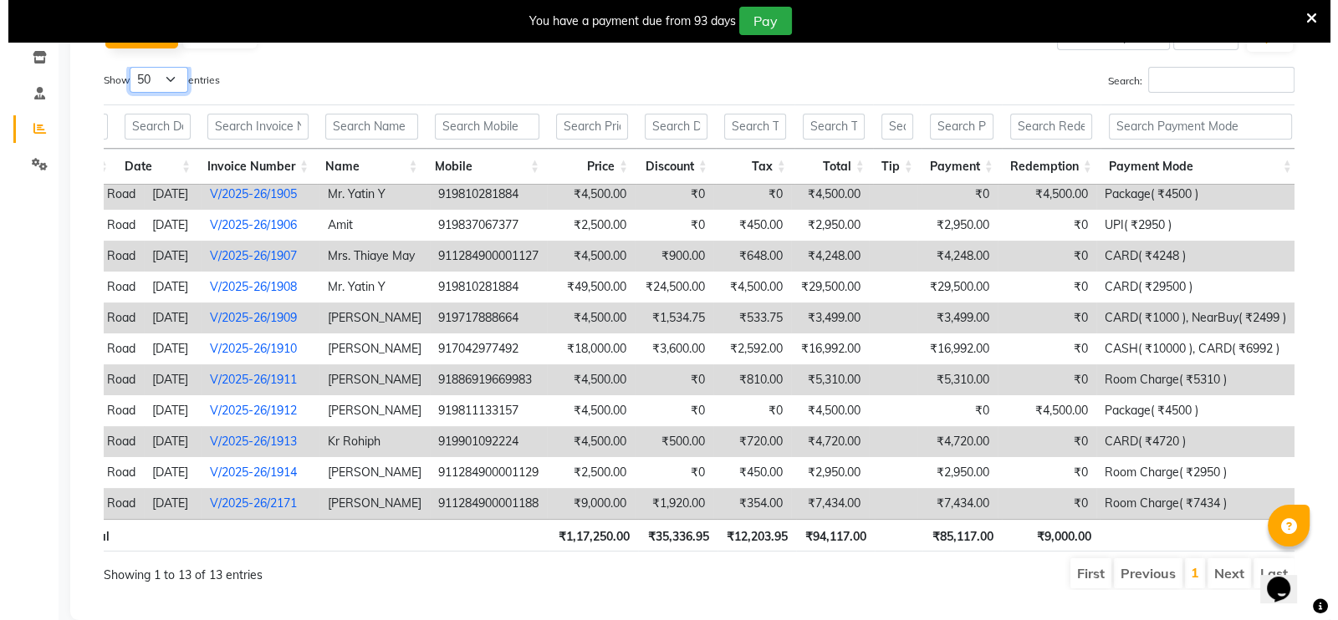
scroll to position [322, 0]
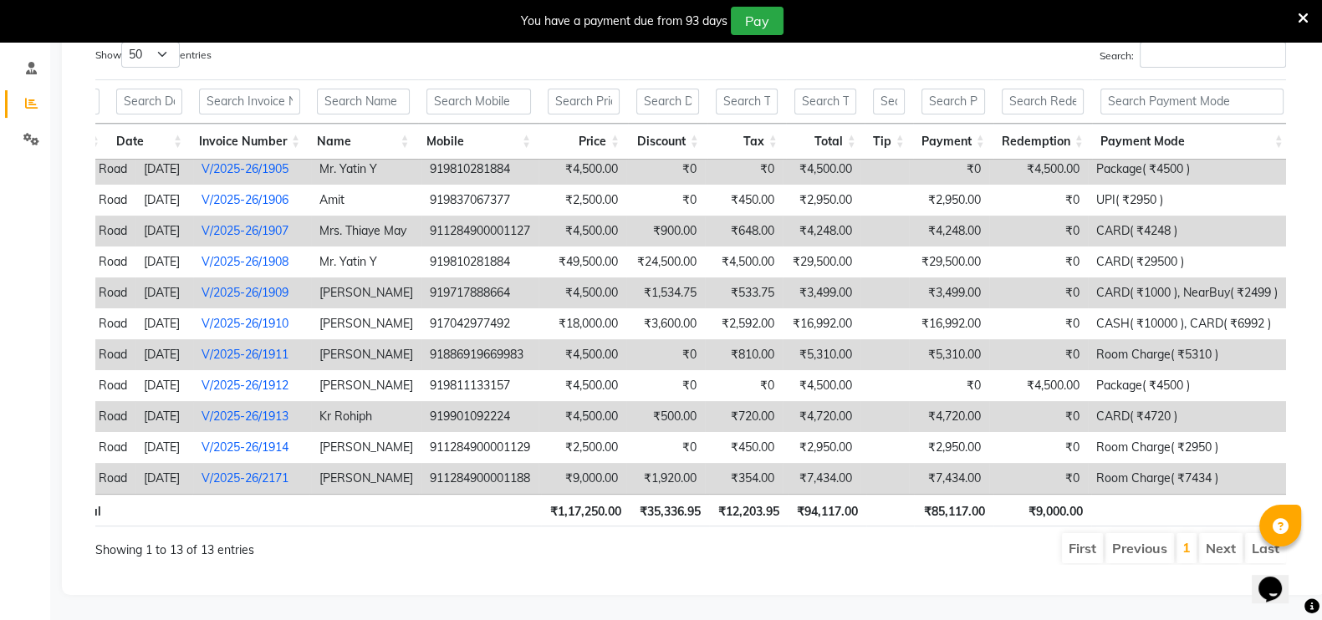
click at [273, 409] on link "V/2025-26/1913" at bounding box center [245, 416] width 87 height 15
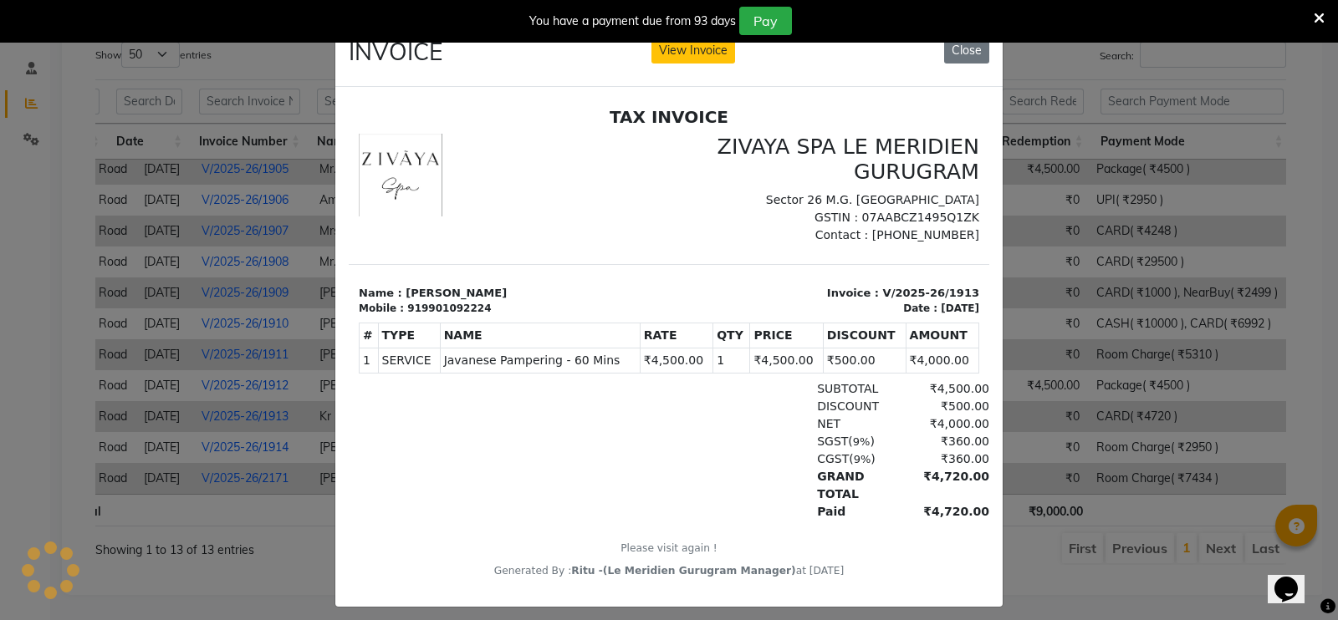
scroll to position [0, 0]
click at [667, 47] on button "View Invoice" at bounding box center [693, 51] width 84 height 26
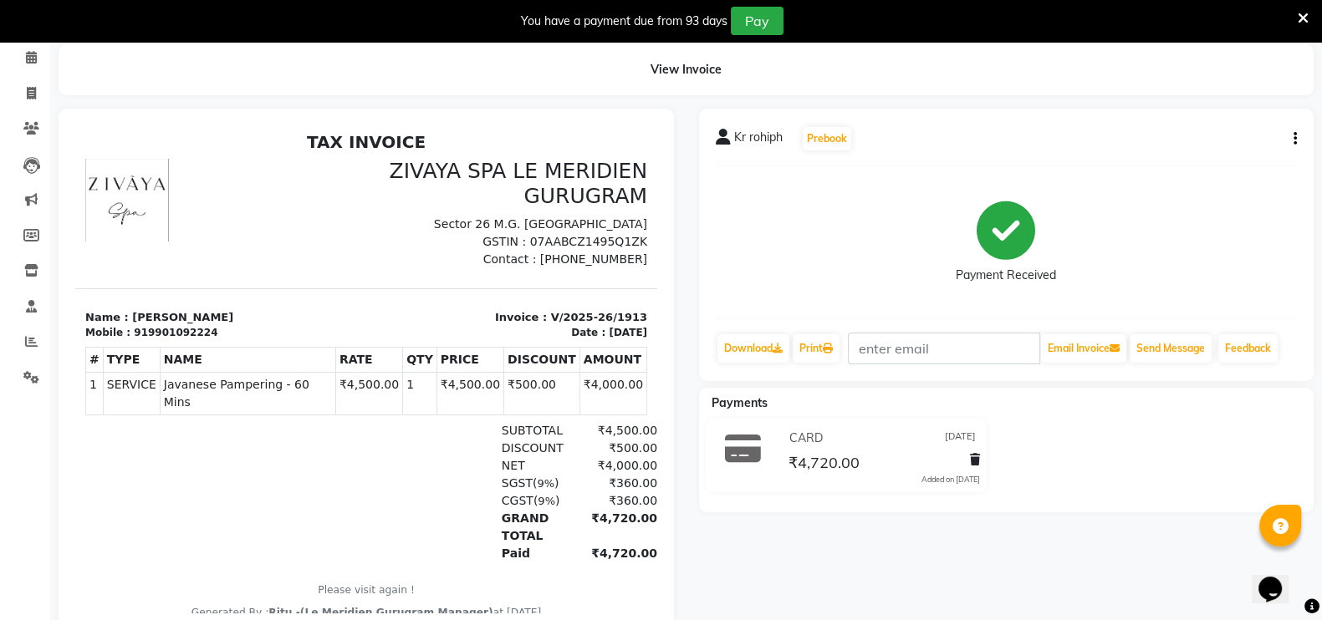
scroll to position [74, 0]
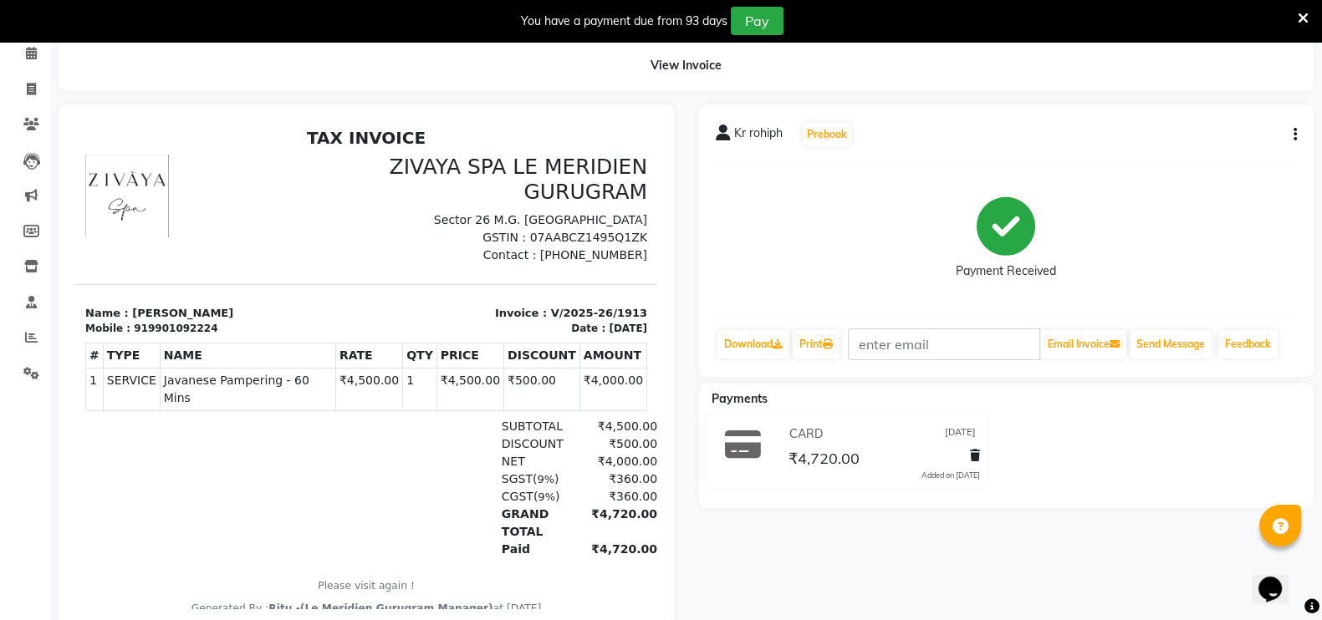
click at [1291, 127] on button "button" at bounding box center [1292, 135] width 10 height 18
click at [1223, 145] on div "Edit Invoice" at bounding box center [1211, 155] width 115 height 21
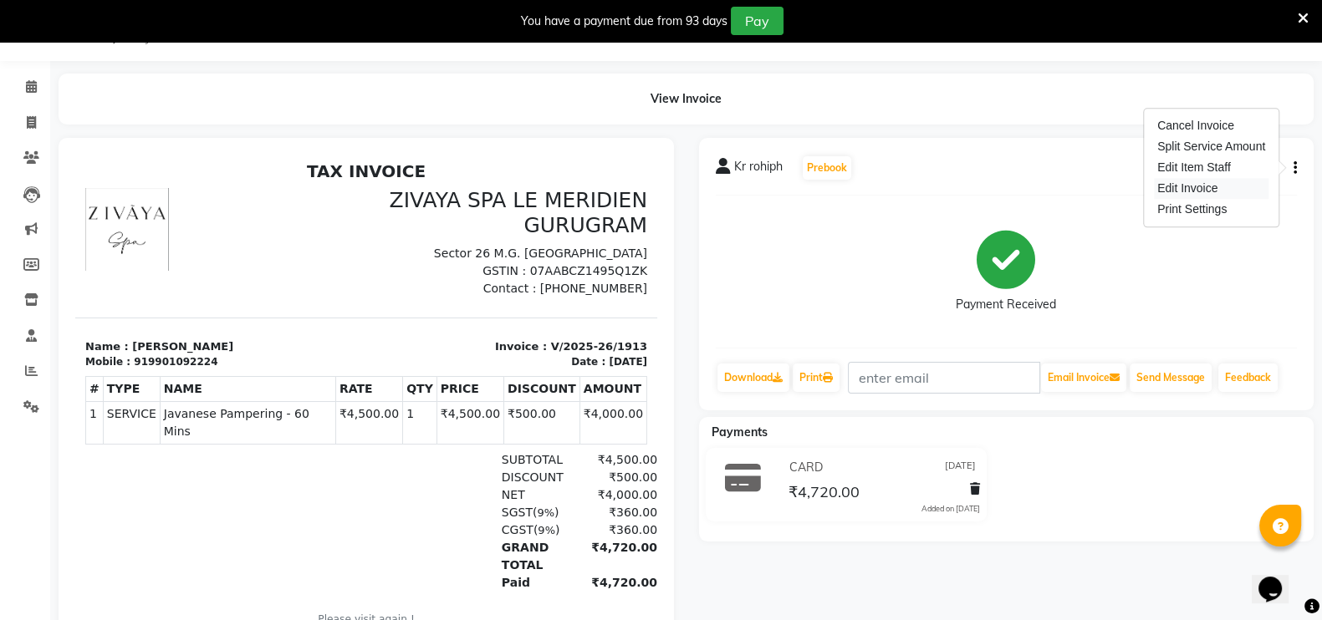
select select "service"
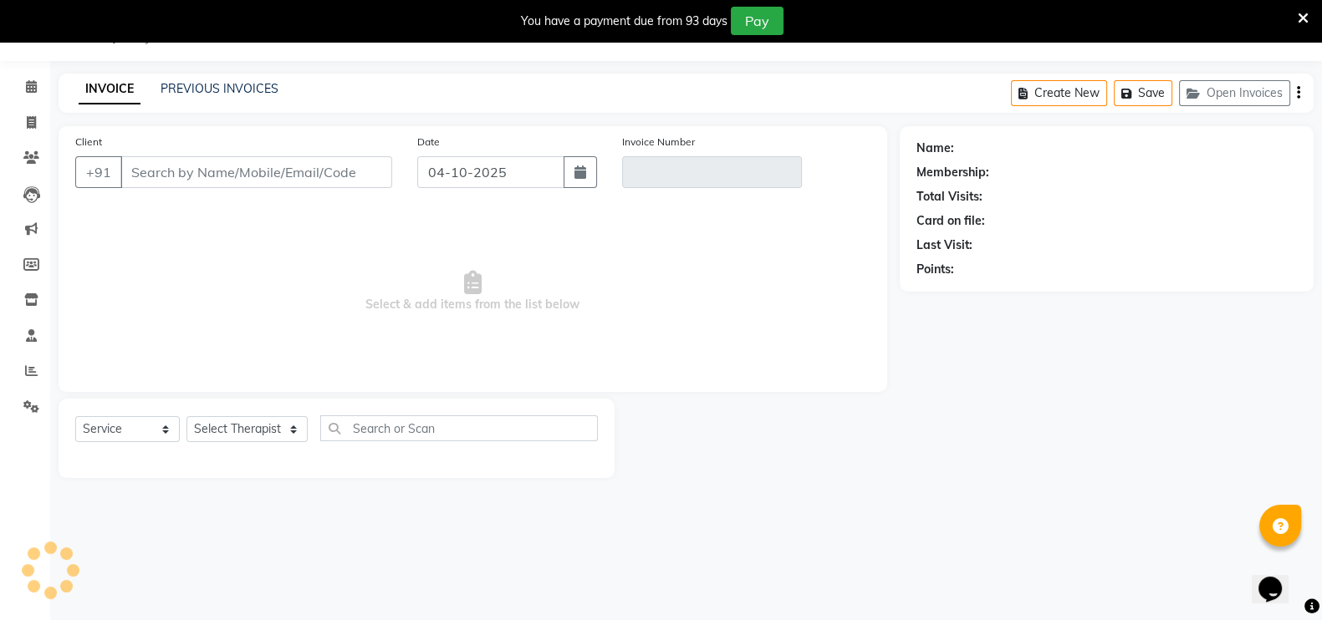
type input "9901092224"
type input "V/2025-26/1913"
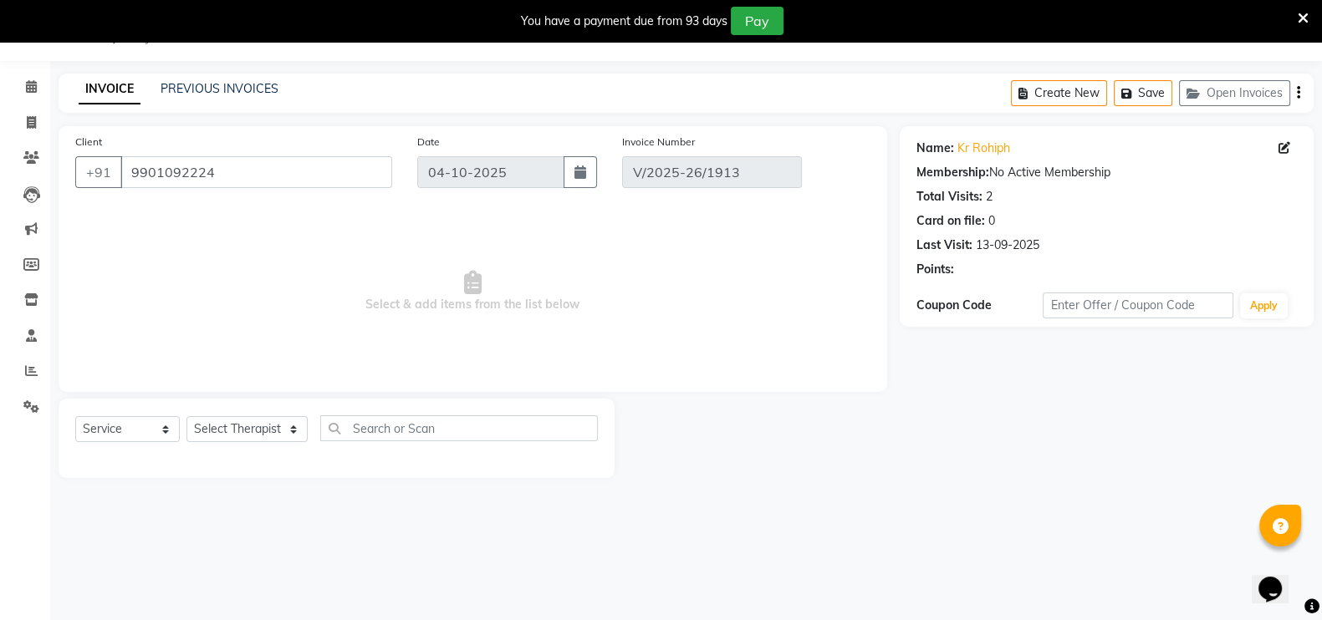
type input "12-09-2025"
select select "select"
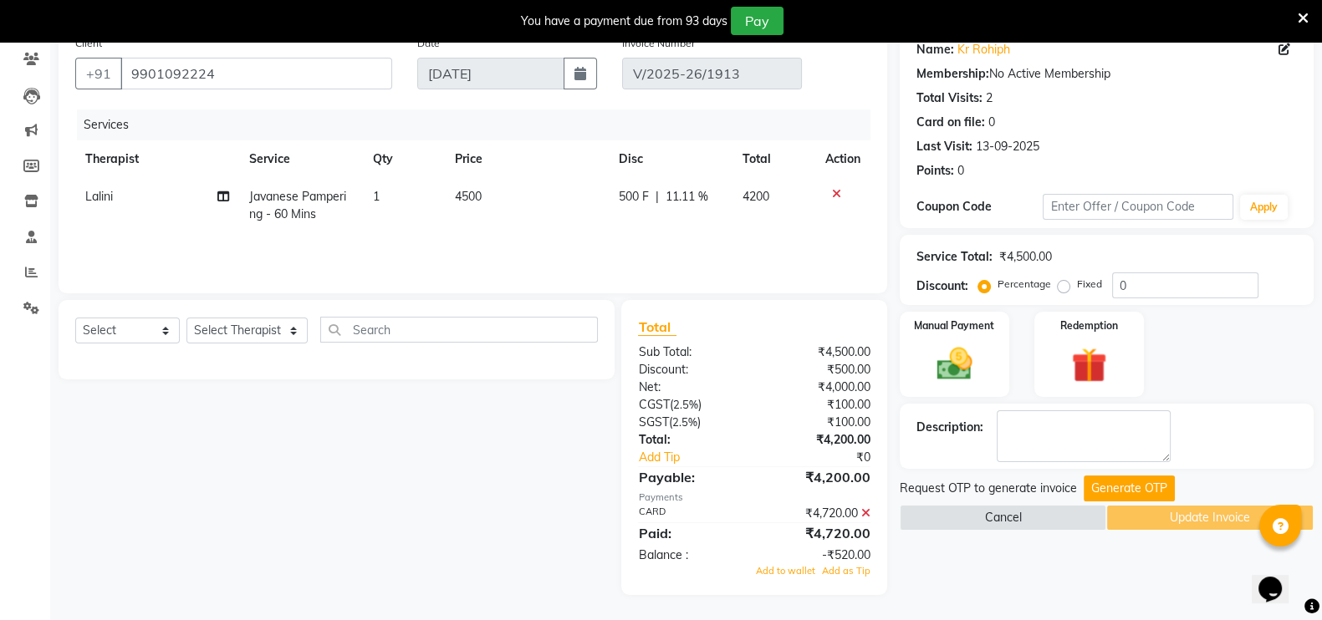
scroll to position [137, 0]
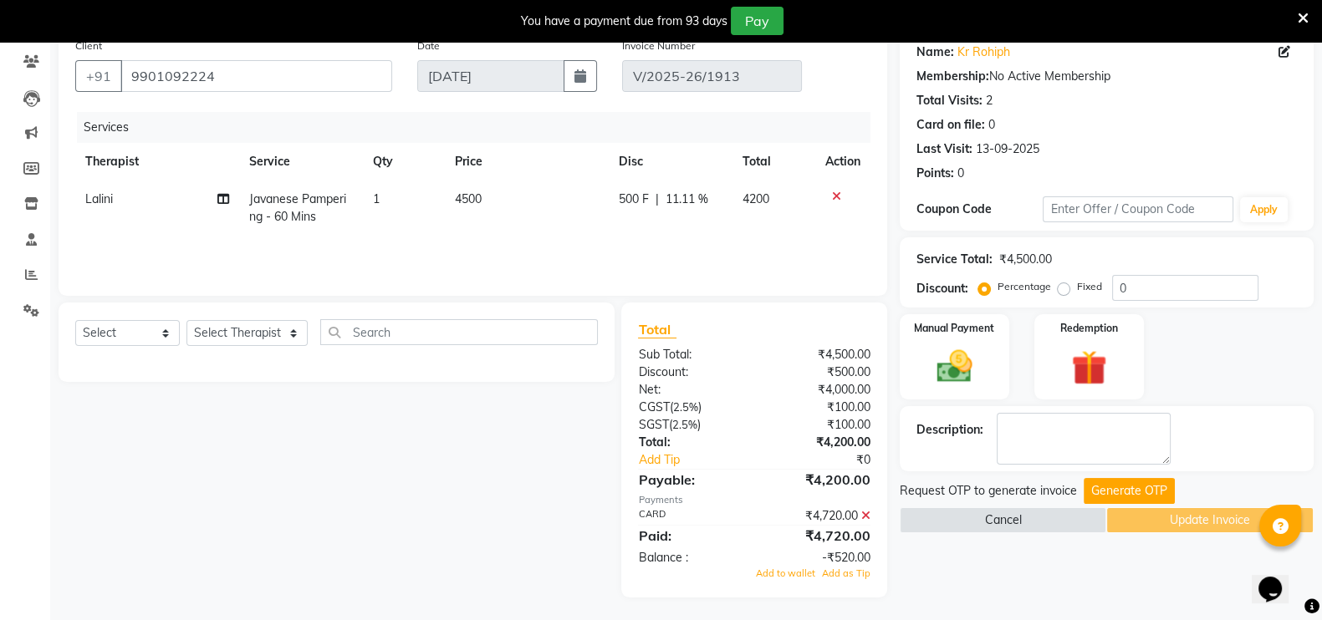
click at [864, 517] on icon at bounding box center [865, 516] width 9 height 12
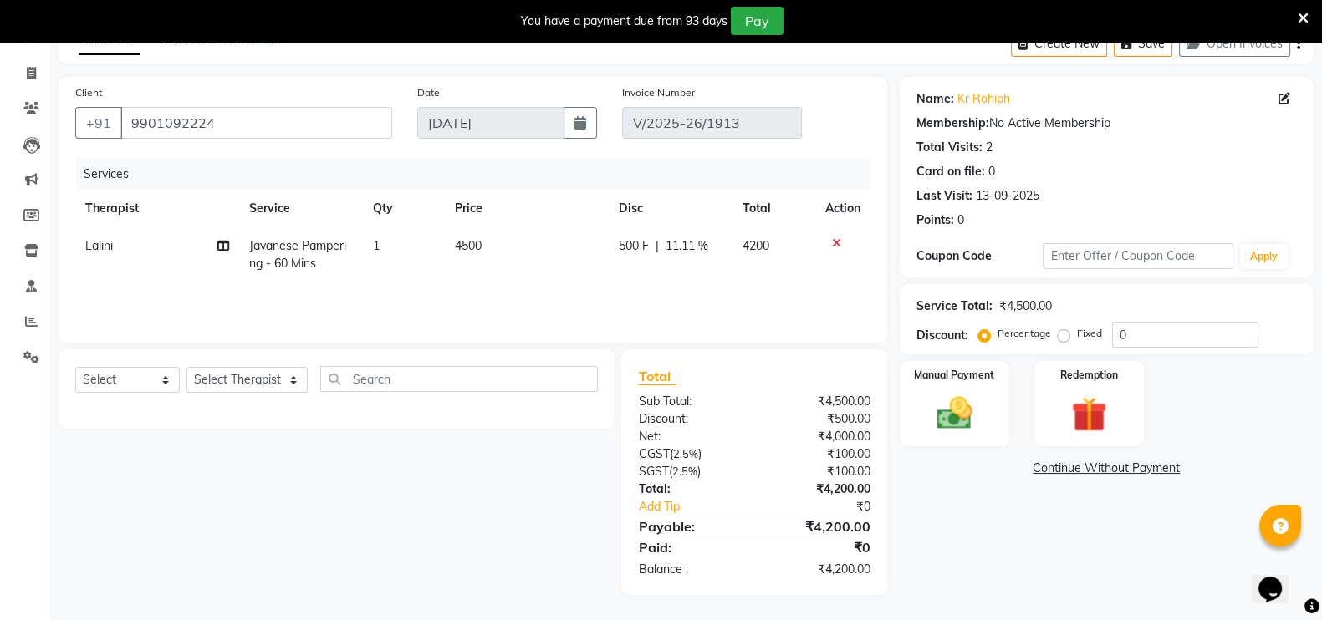
click at [1077, 334] on label "Fixed" at bounding box center [1089, 333] width 25 height 15
click at [1063, 334] on input "Fixed" at bounding box center [1067, 334] width 12 height 12
radio input "true"
click at [975, 407] on img at bounding box center [954, 413] width 59 height 42
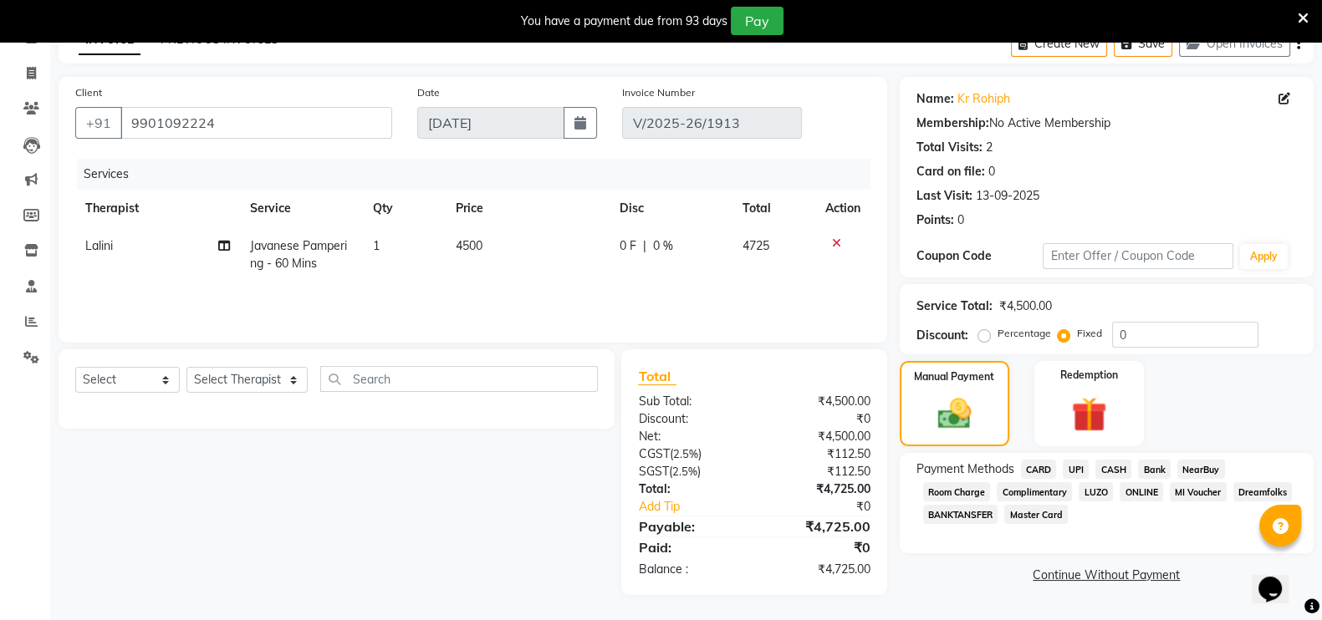
click at [1044, 467] on span "CARD" at bounding box center [1039, 469] width 36 height 19
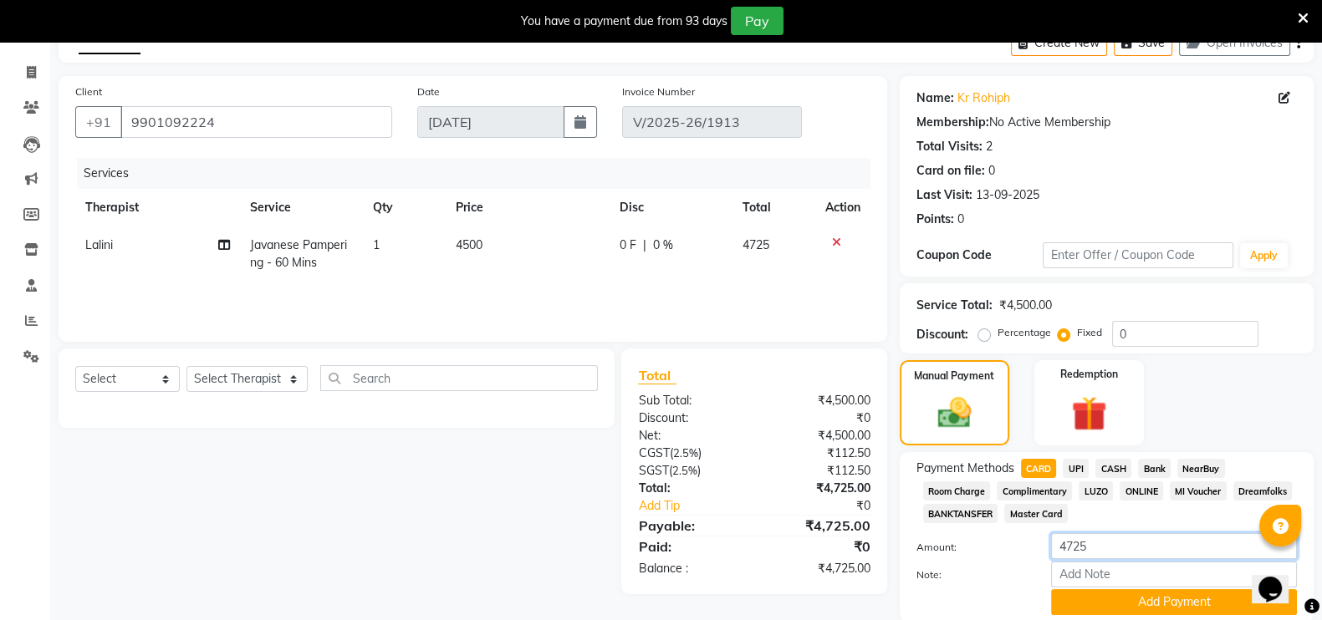
drag, startPoint x: 1105, startPoint y: 554, endPoint x: 1031, endPoint y: 552, distance: 74.4
click at [1031, 552] on div "Amount: 4725" at bounding box center [1107, 547] width 406 height 28
type input "4810"
click at [1068, 603] on button "Add Payment" at bounding box center [1174, 603] width 246 height 26
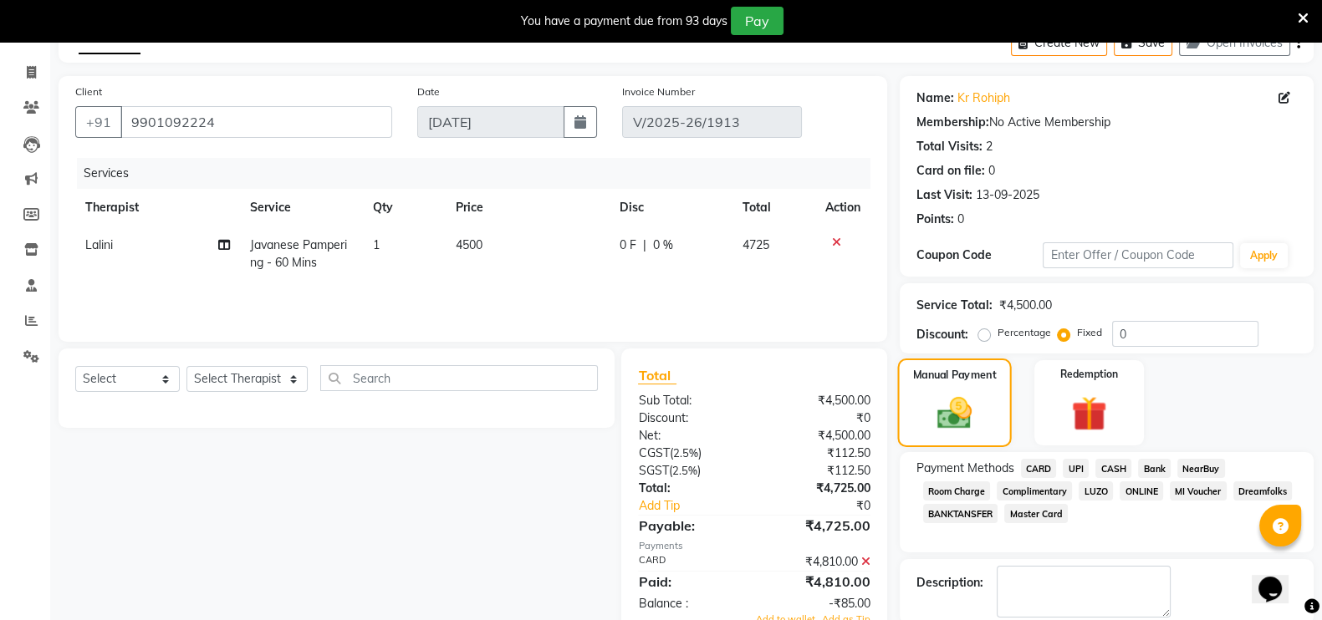
scroll to position [181, 0]
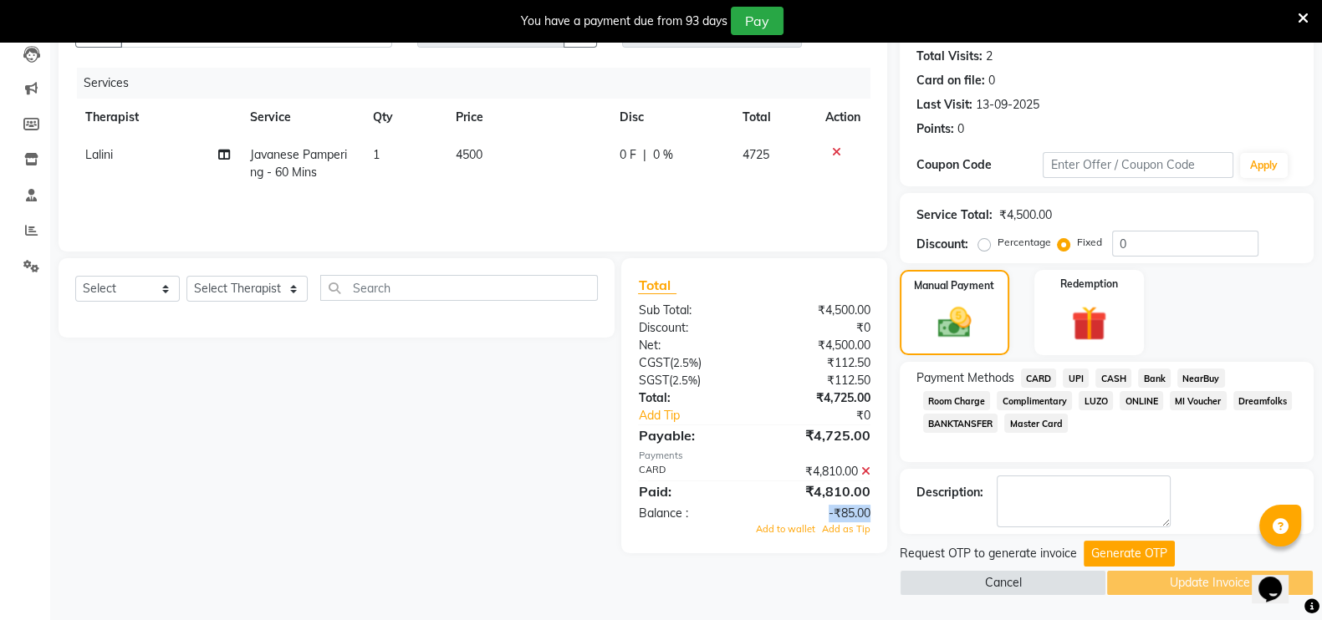
drag, startPoint x: 811, startPoint y: 510, endPoint x: 868, endPoint y: 518, distance: 57.4
click at [868, 518] on div "-₹85.00" at bounding box center [818, 514] width 129 height 18
copy div "-₹85.00"
click at [1136, 243] on input "0" at bounding box center [1185, 244] width 146 height 26
paste input "number"
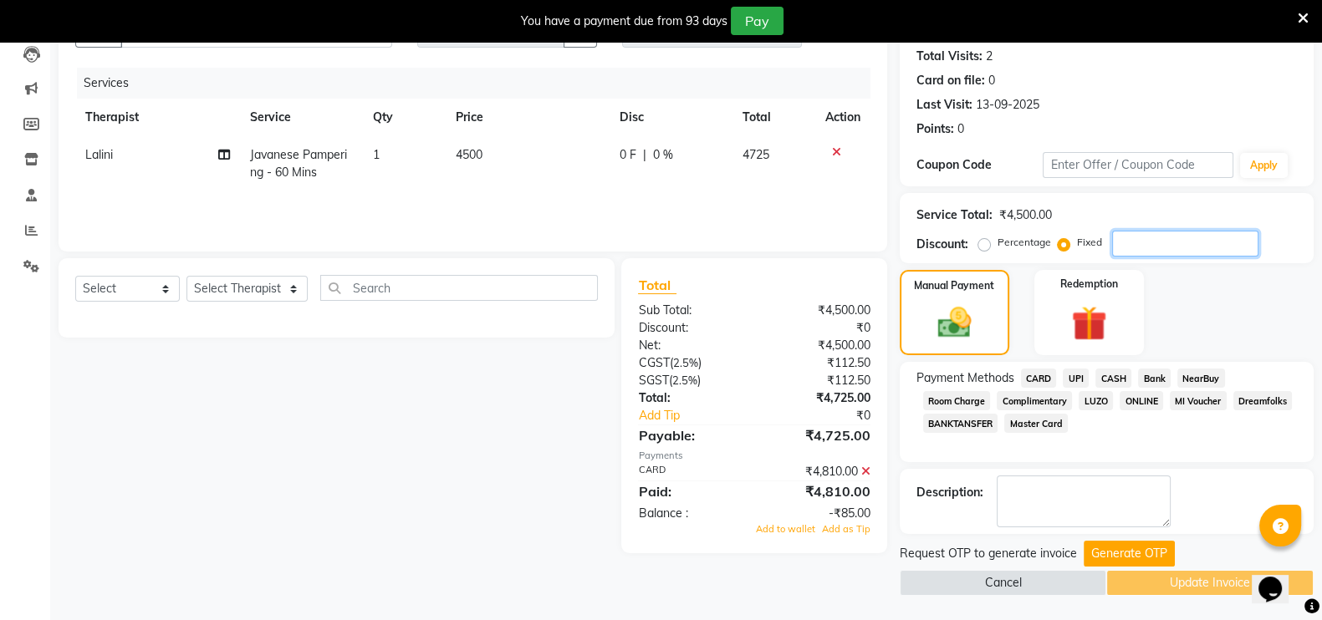
click at [1132, 246] on input "number" at bounding box center [1185, 244] width 146 height 26
type input "85.00"
drag, startPoint x: 1159, startPoint y: 241, endPoint x: 1073, endPoint y: 236, distance: 86.3
click at [1073, 236] on div "Percentage Fixed 85.00" at bounding box center [1120, 244] width 277 height 26
click at [801, 532] on span "Add to wallet" at bounding box center [785, 529] width 59 height 12
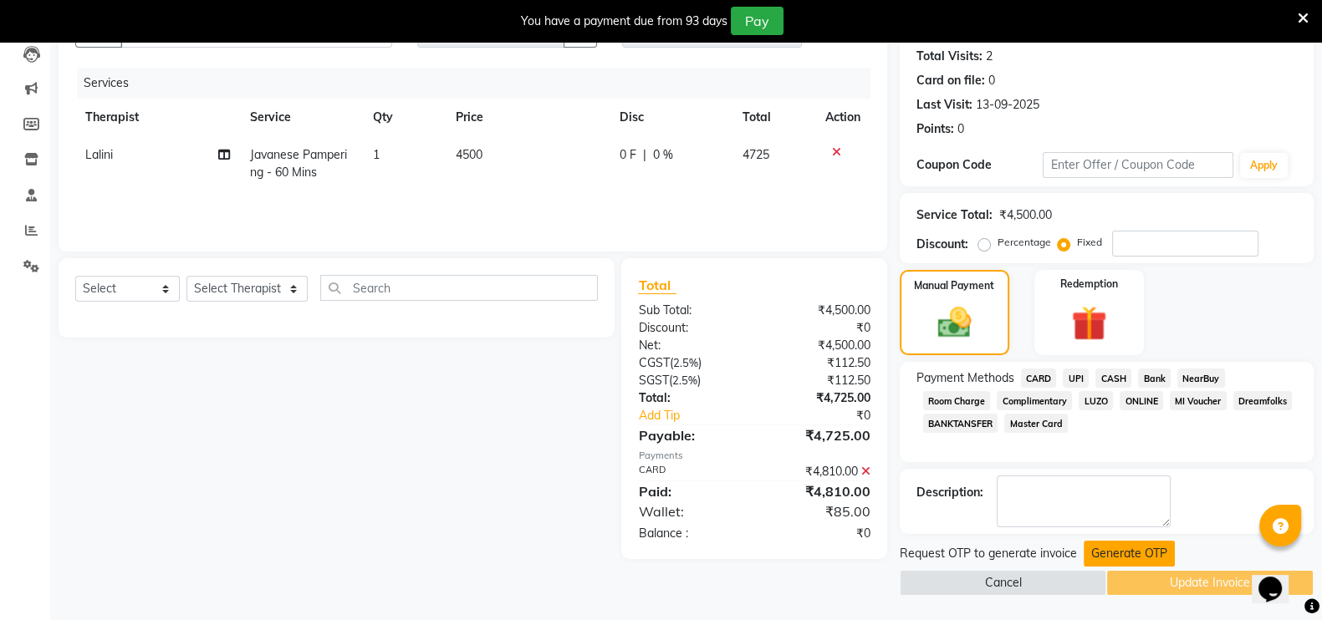
click at [1111, 542] on button "Generate OTP" at bounding box center [1129, 554] width 91 height 26
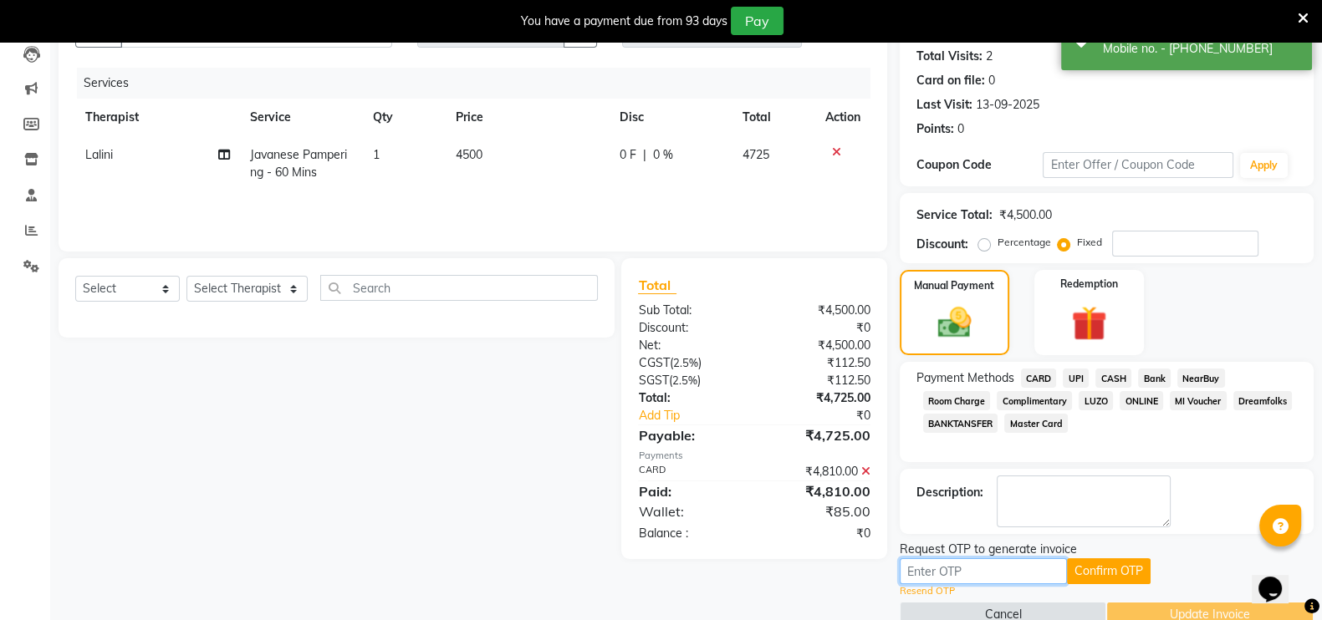
click at [991, 565] on input "text" at bounding box center [983, 572] width 167 height 26
paste input "-₹85.00"
type input "-₹85.00"
drag, startPoint x: 997, startPoint y: 579, endPoint x: 901, endPoint y: 565, distance: 96.3
click at [901, 565] on input "-₹85.00" at bounding box center [983, 572] width 167 height 26
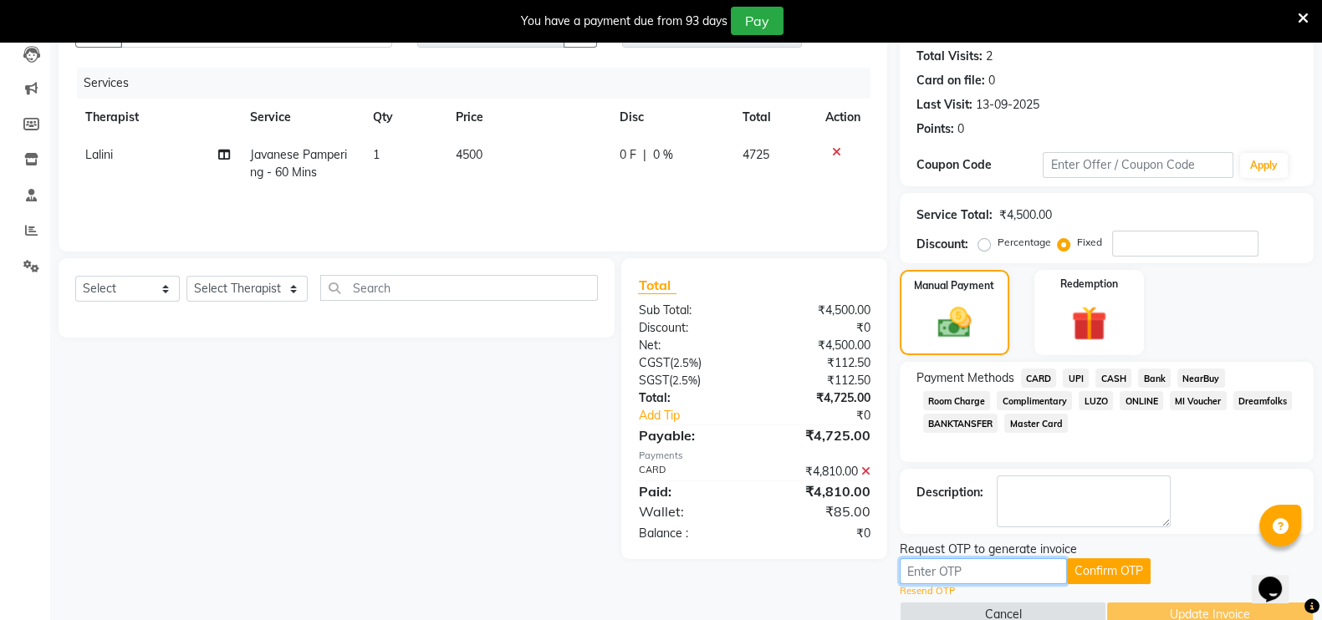
click at [957, 560] on input "text" at bounding box center [983, 572] width 167 height 26
paste input "3346"
type input "3346"
click at [1088, 579] on button "Confirm OTP" at bounding box center [1109, 572] width 84 height 26
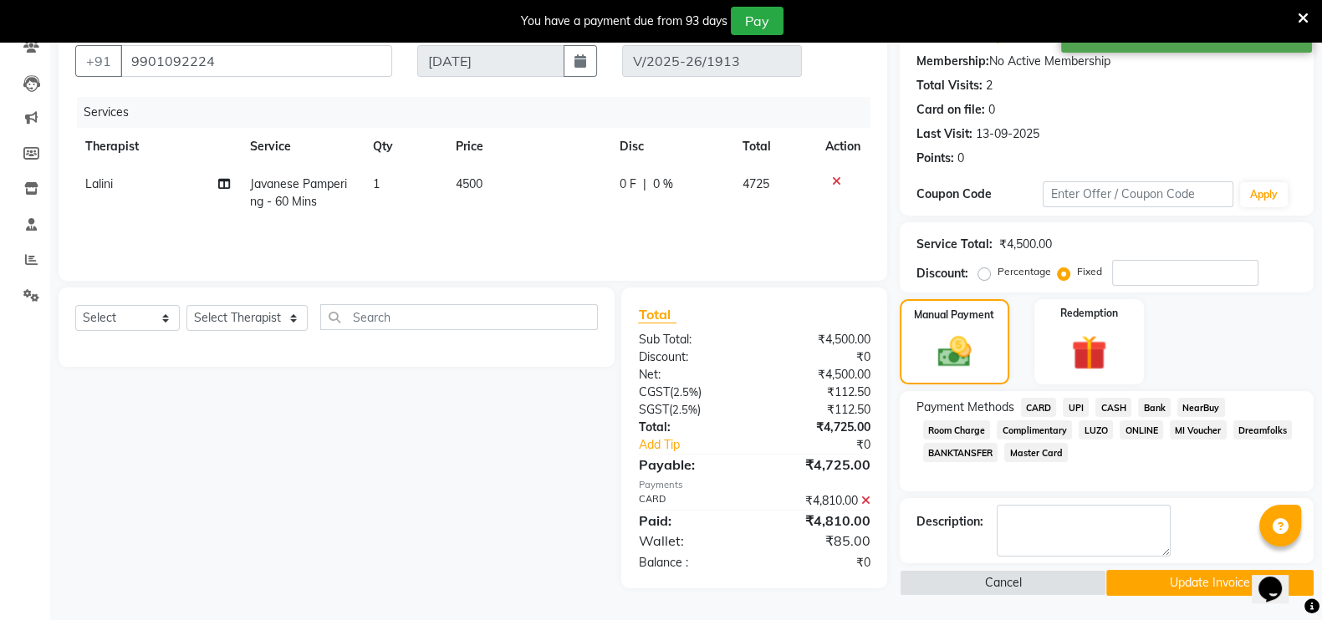
click at [1126, 579] on button "Update Invoice" at bounding box center [1209, 583] width 207 height 26
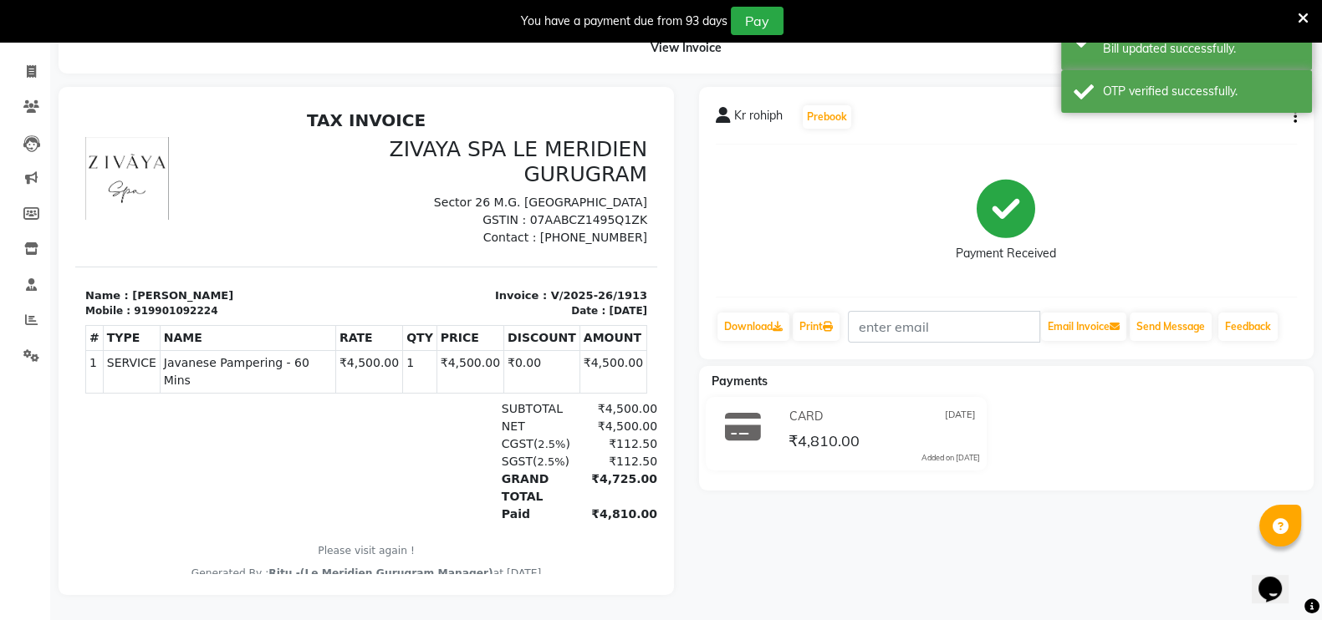
scroll to position [13, 0]
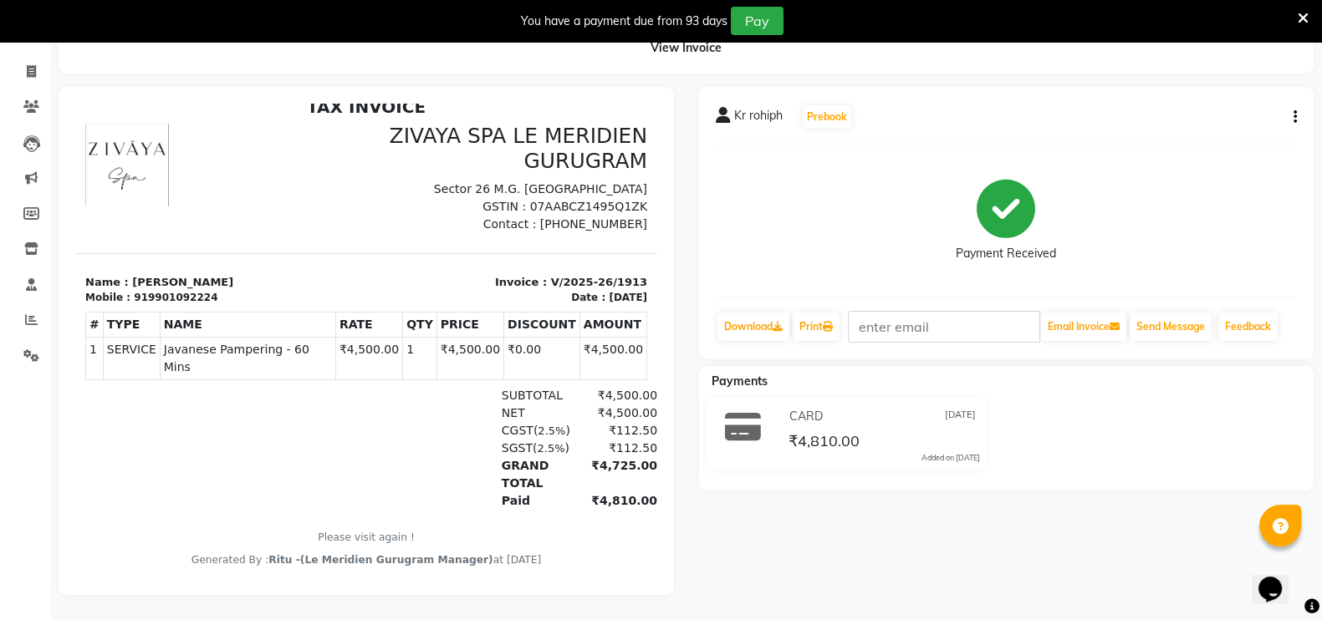
click at [1304, 18] on icon at bounding box center [1303, 18] width 11 height 15
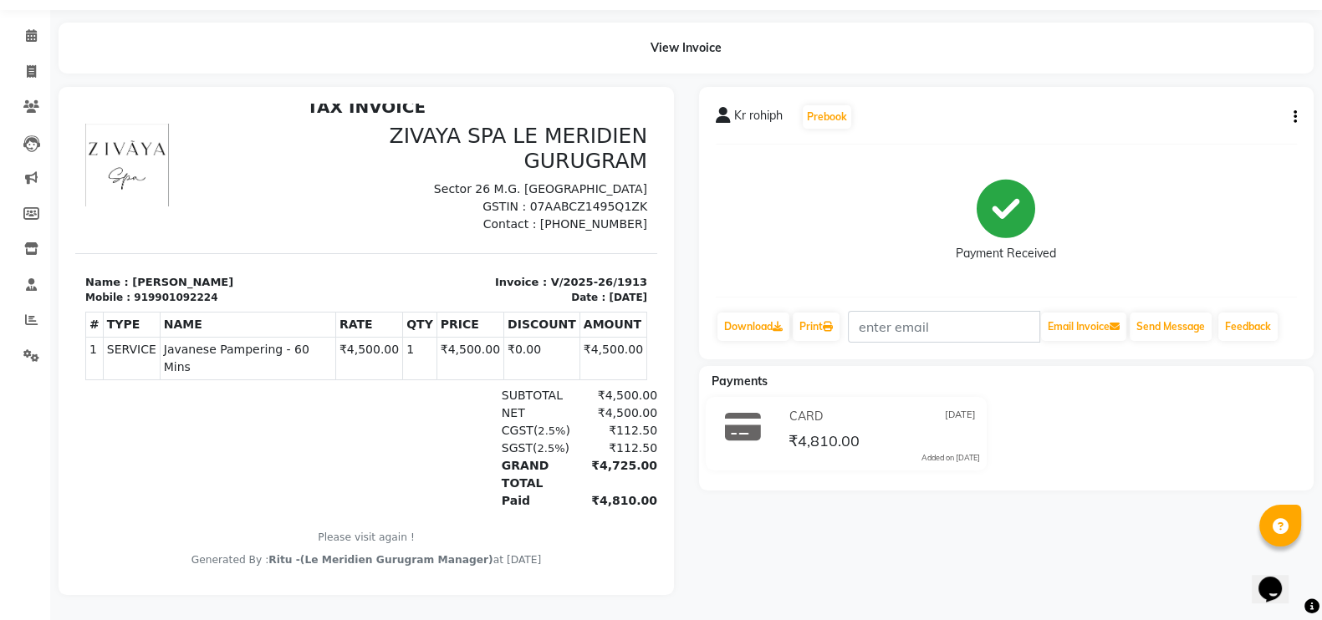
scroll to position [0, 0]
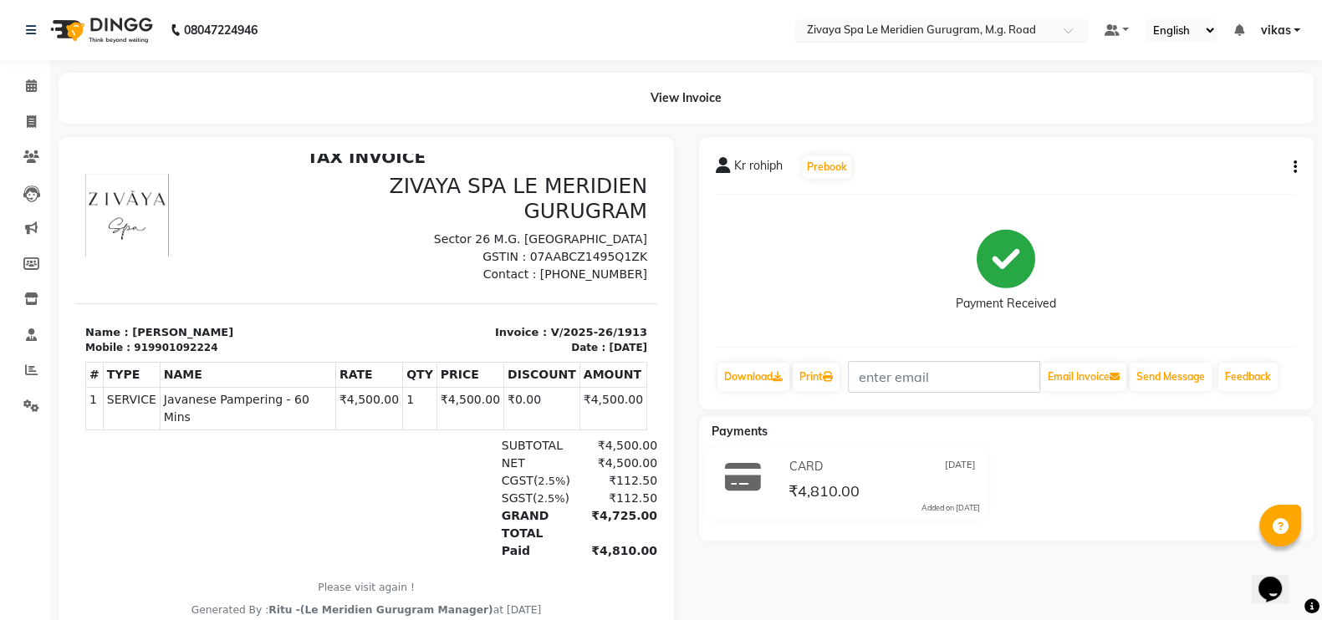
click at [886, 27] on input "text" at bounding box center [925, 31] width 242 height 17
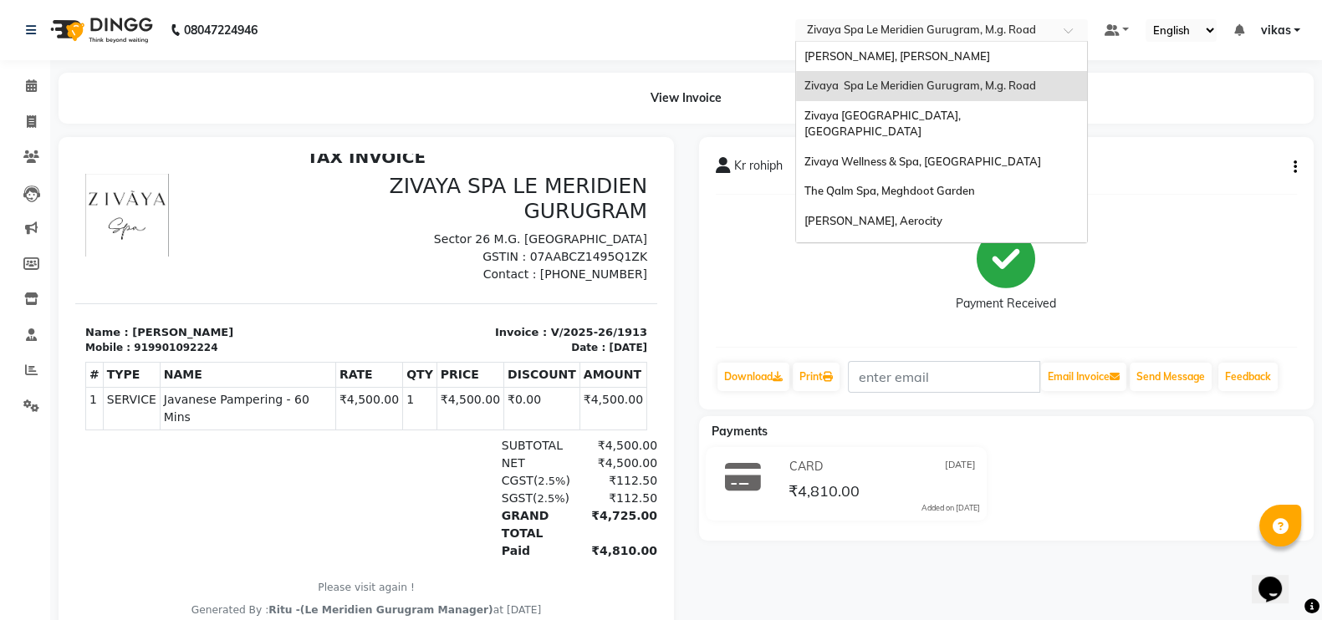
click at [860, 89] on span "Zivaya Spa Le Meridien Gurugram, M.g. Road" at bounding box center [920, 85] width 232 height 13
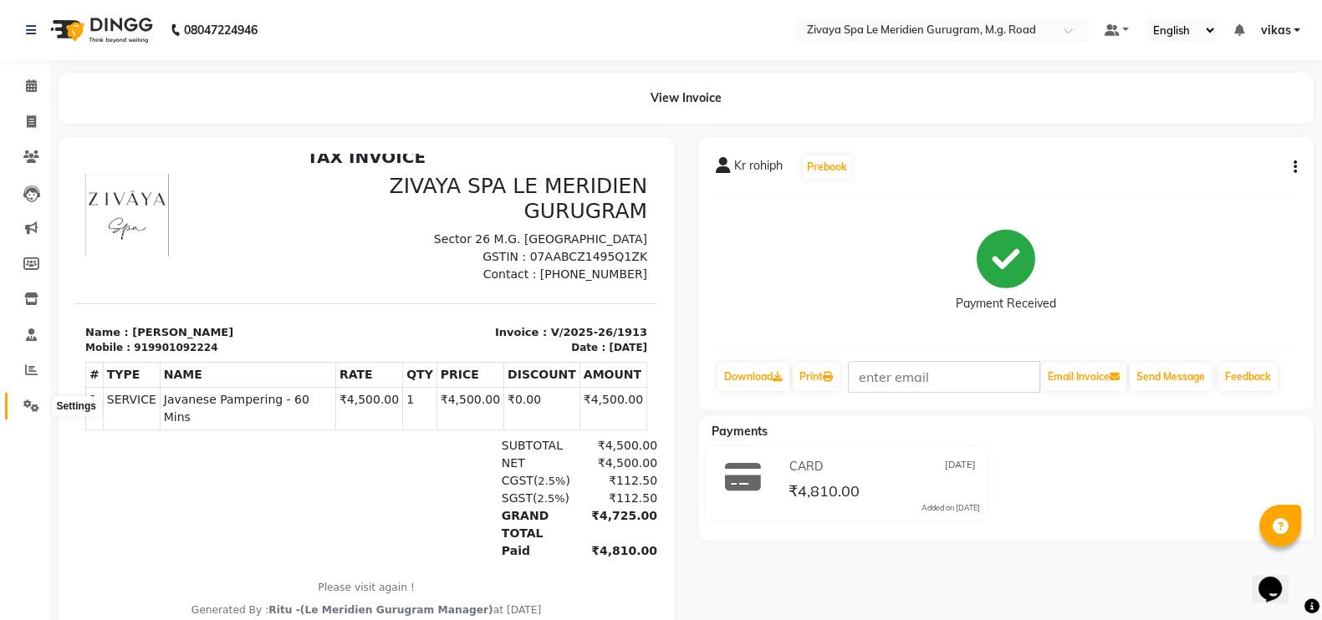
click at [20, 400] on span at bounding box center [31, 406] width 29 height 19
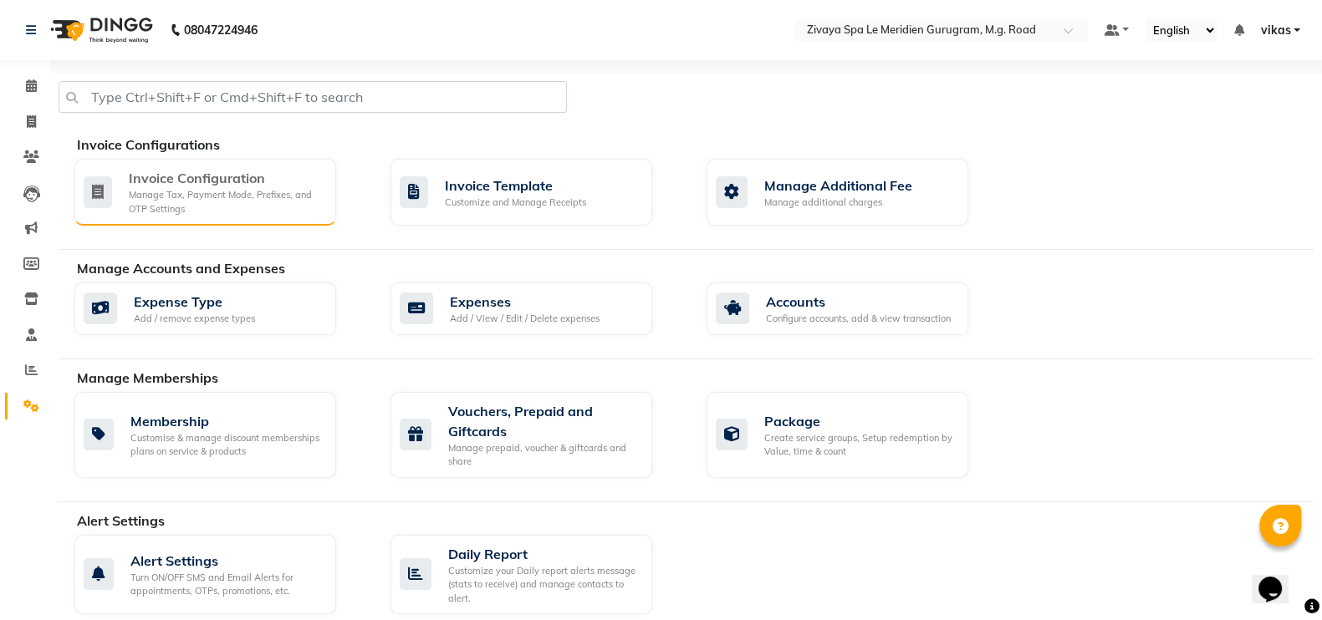
click at [121, 204] on div "Invoice Configuration Manage Tax, Payment Mode, Prefixes, and OTP Settings" at bounding box center [203, 192] width 239 height 48
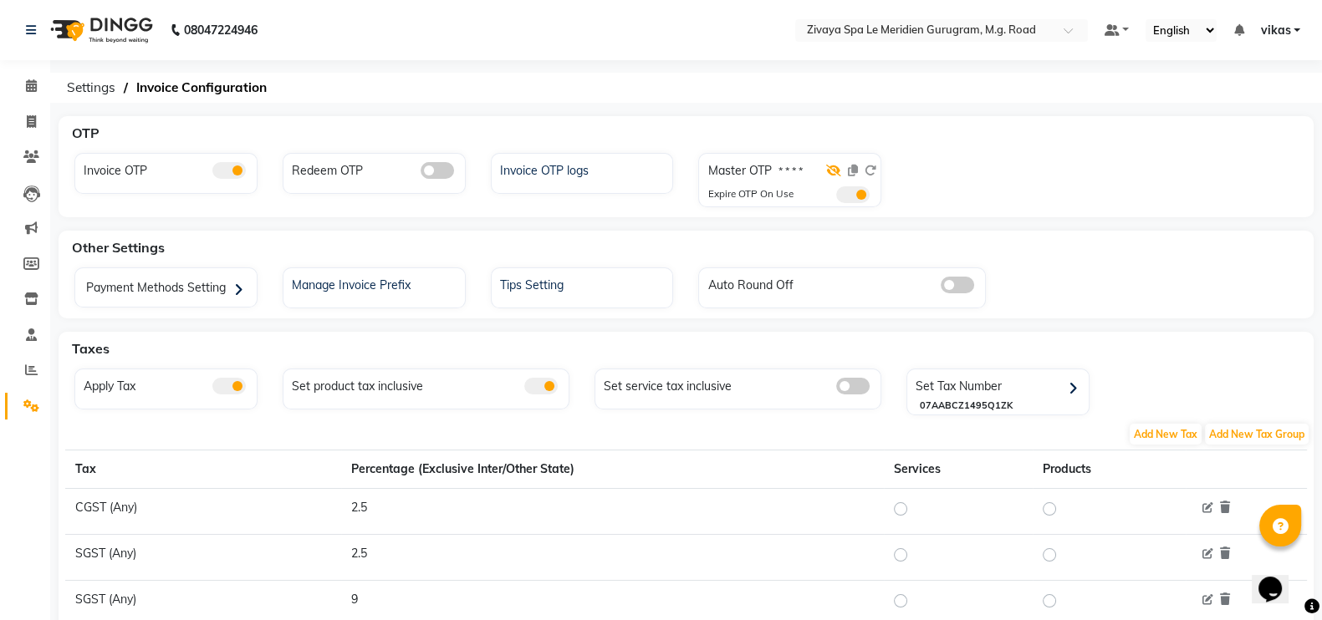
click at [834, 174] on icon at bounding box center [833, 171] width 15 height 12
click at [855, 165] on icon at bounding box center [853, 171] width 10 height 12
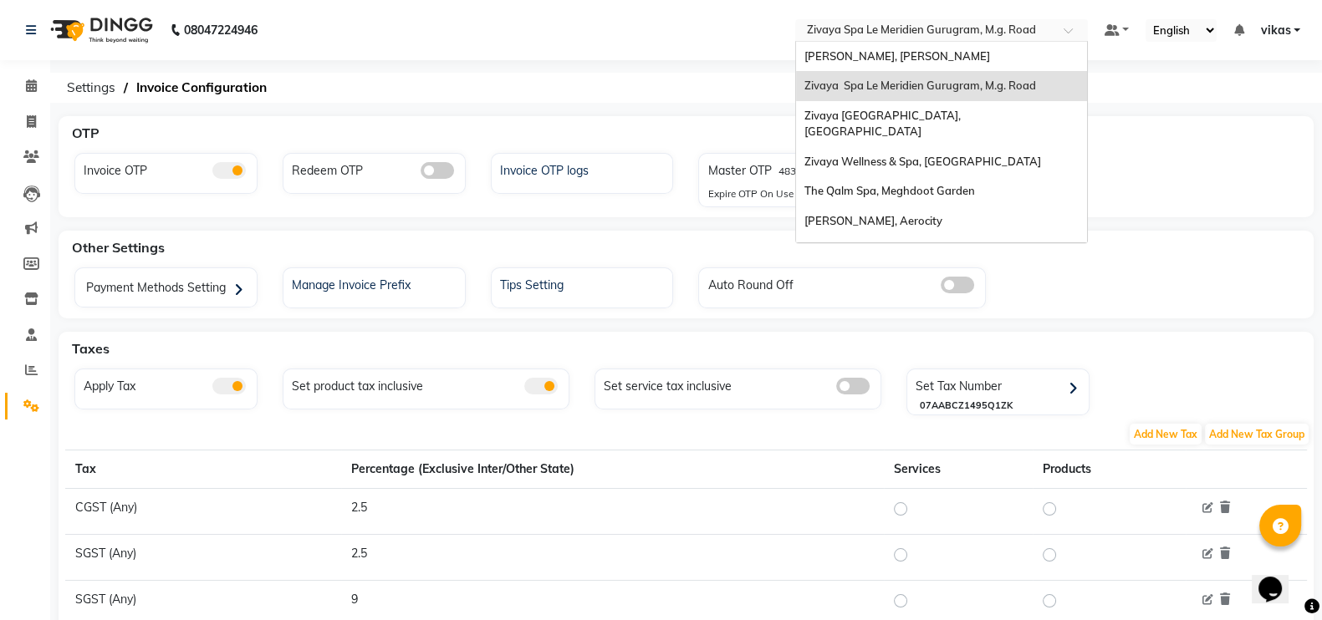
click at [880, 28] on input "text" at bounding box center [925, 31] width 242 height 17
click at [872, 184] on span "The Qalm Spa, Meghdoot Garden" at bounding box center [889, 190] width 171 height 13
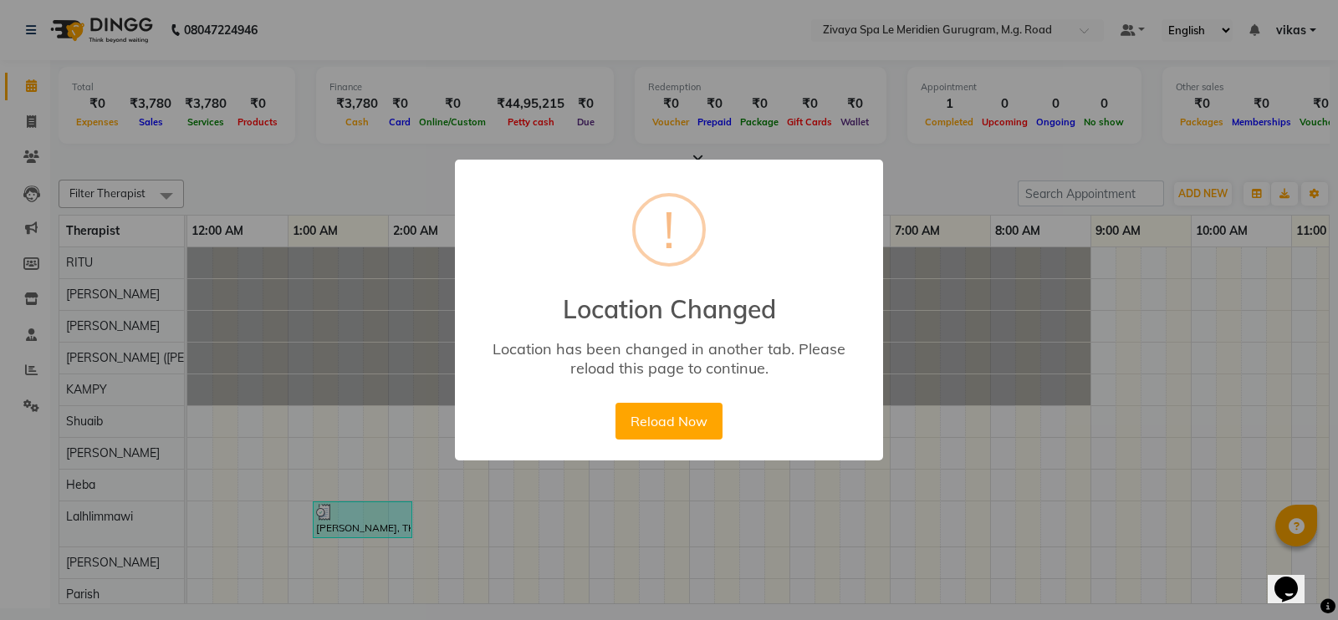
scroll to position [0, 1104]
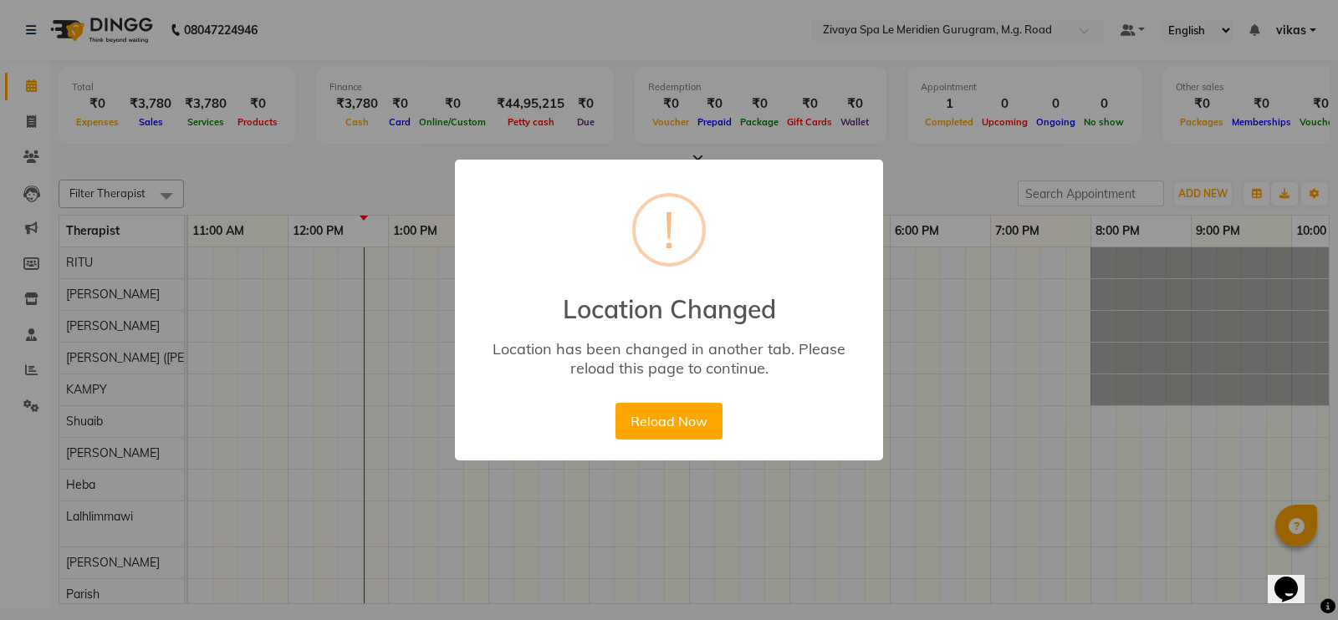
click at [641, 430] on button "Reload Now" at bounding box center [668, 421] width 106 height 37
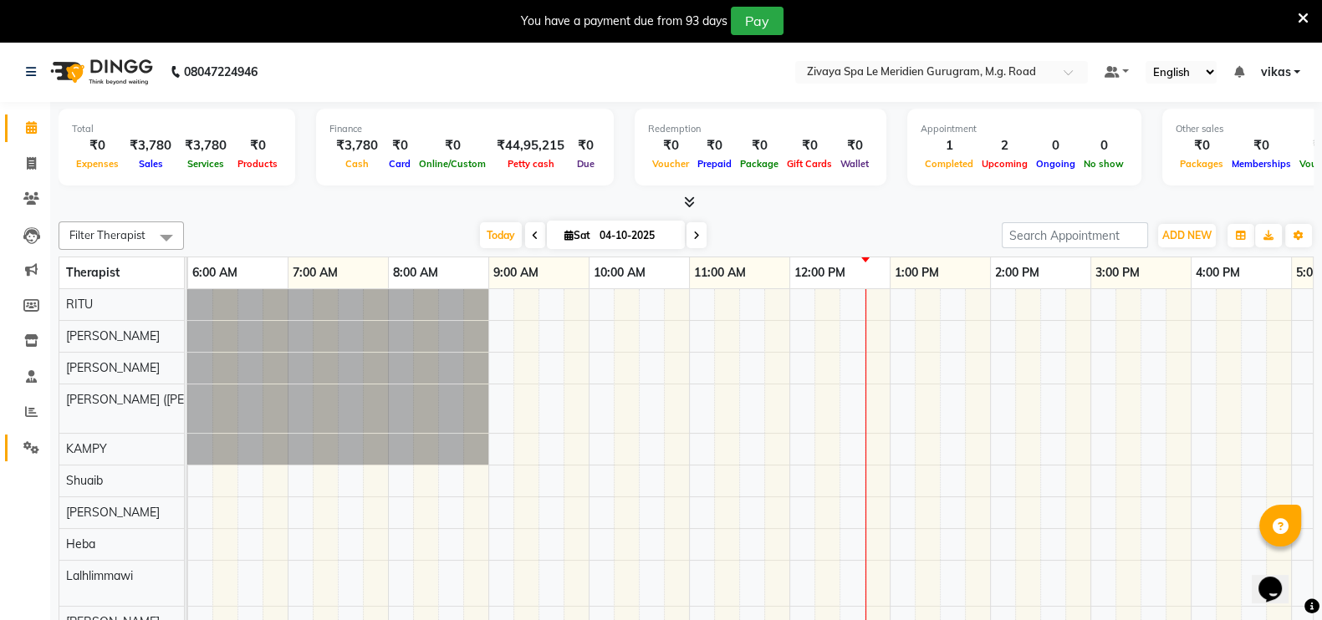
click at [29, 436] on link "Settings" at bounding box center [25, 449] width 40 height 28
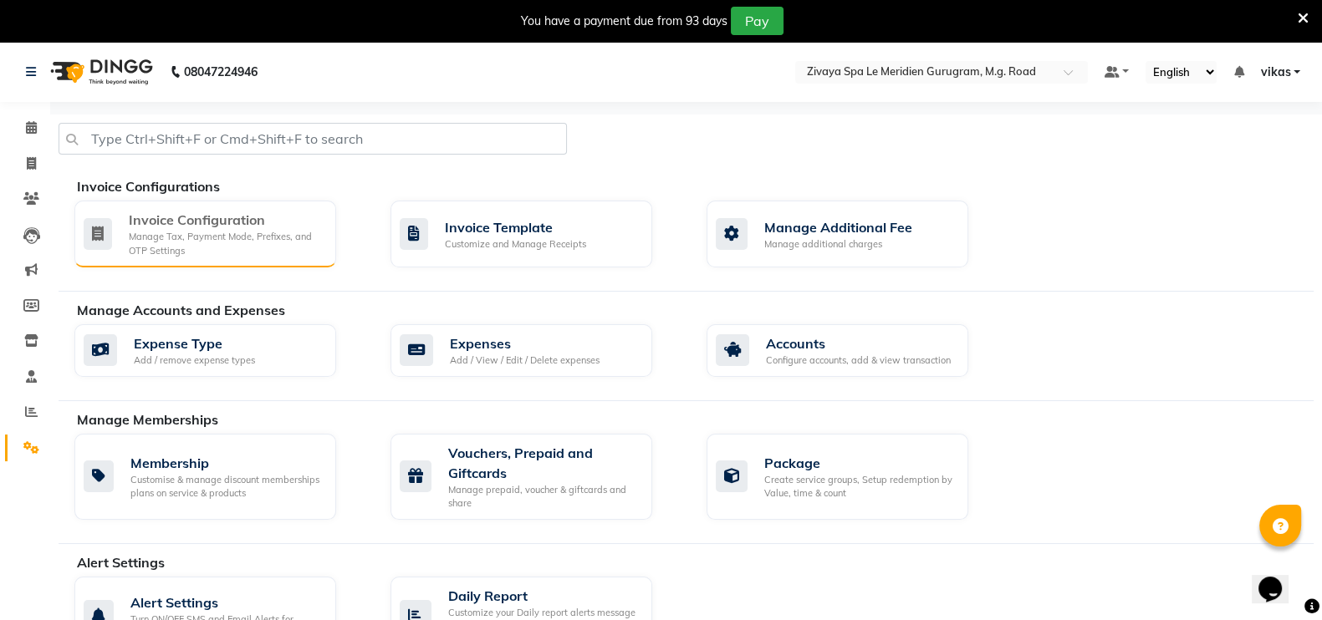
click at [235, 239] on div "Manage Tax, Payment Mode, Prefixes, and OTP Settings" at bounding box center [226, 244] width 194 height 28
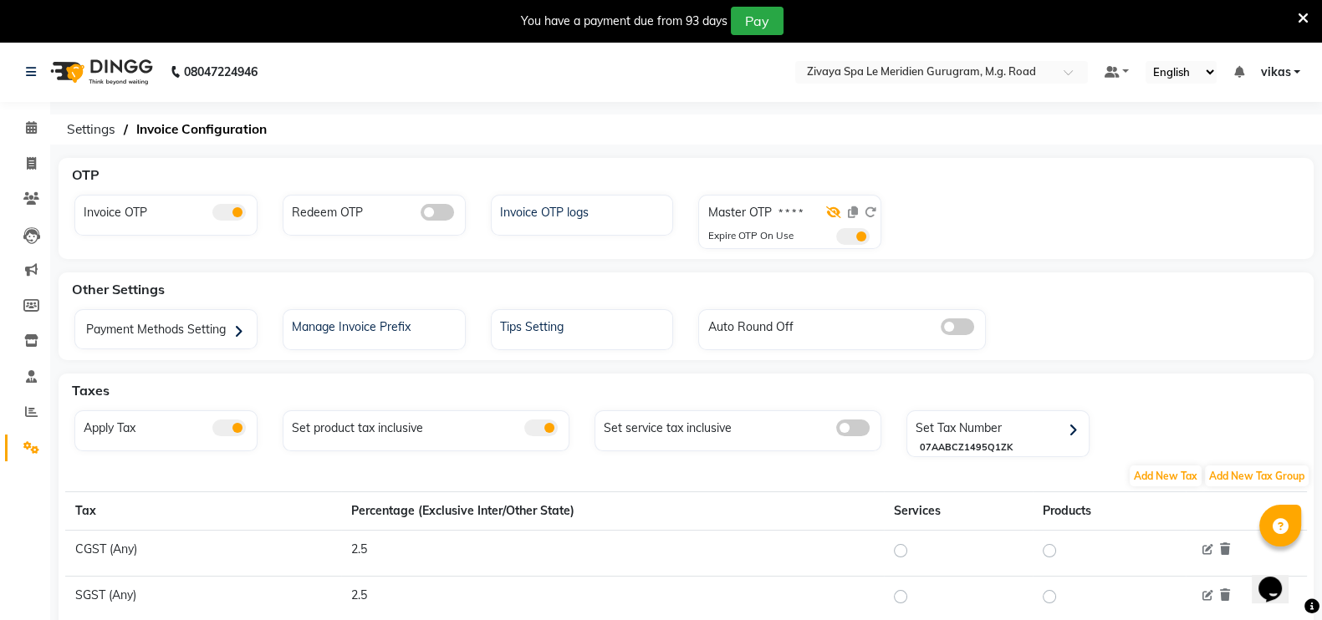
click at [830, 212] on icon at bounding box center [833, 213] width 15 height 12
click at [849, 221] on div at bounding box center [852, 216] width 48 height 24
click at [846, 219] on div at bounding box center [852, 216] width 48 height 24
click at [850, 215] on icon at bounding box center [853, 213] width 10 height 12
click at [6, 406] on link "Reports" at bounding box center [25, 413] width 40 height 28
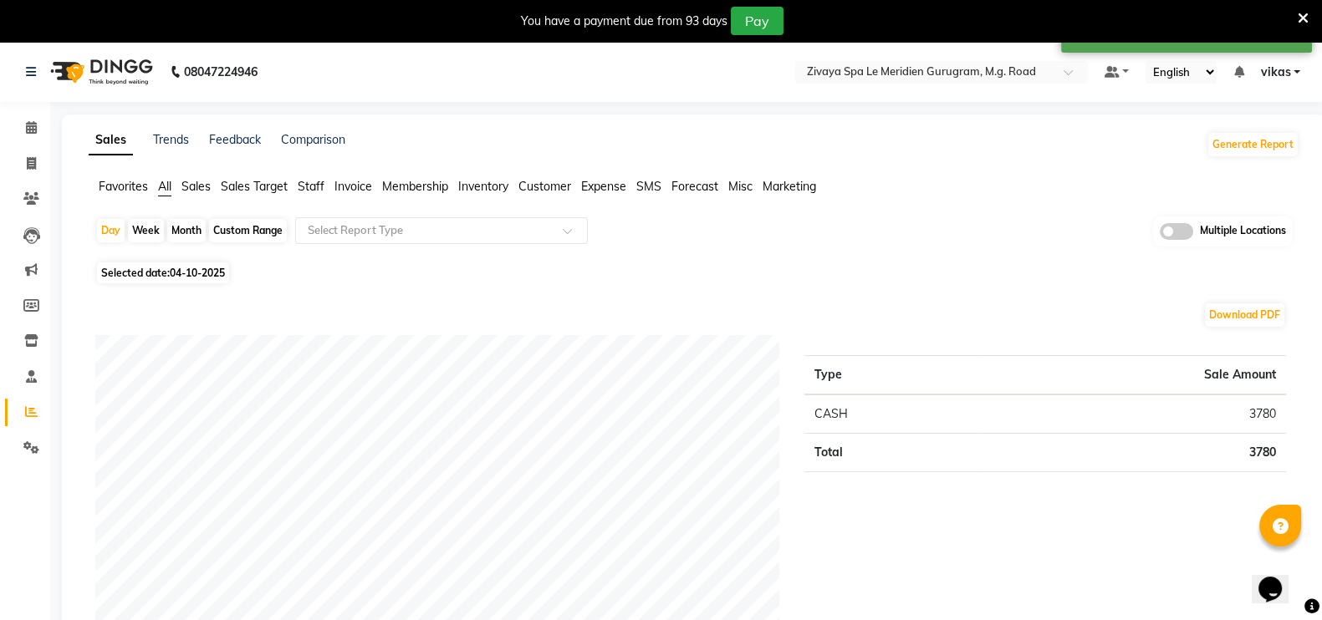
click at [184, 269] on span "04-10-2025" at bounding box center [197, 273] width 55 height 13
select select "10"
select select "2025"
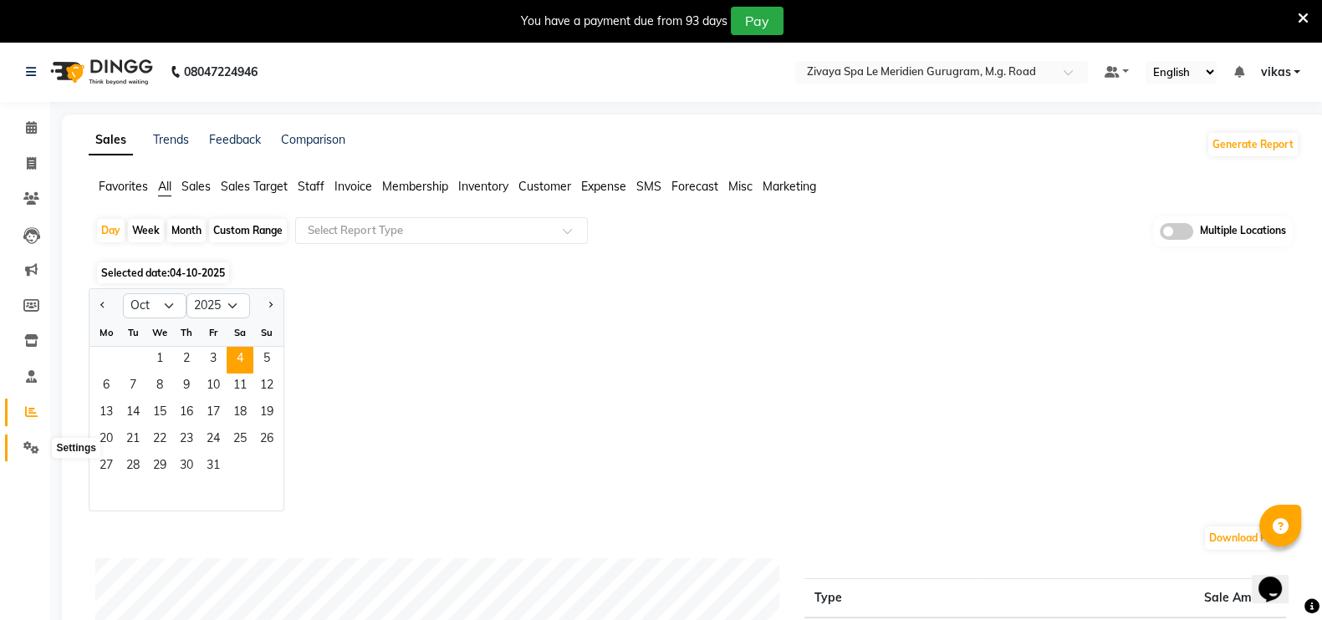
click at [23, 452] on icon at bounding box center [31, 448] width 16 height 13
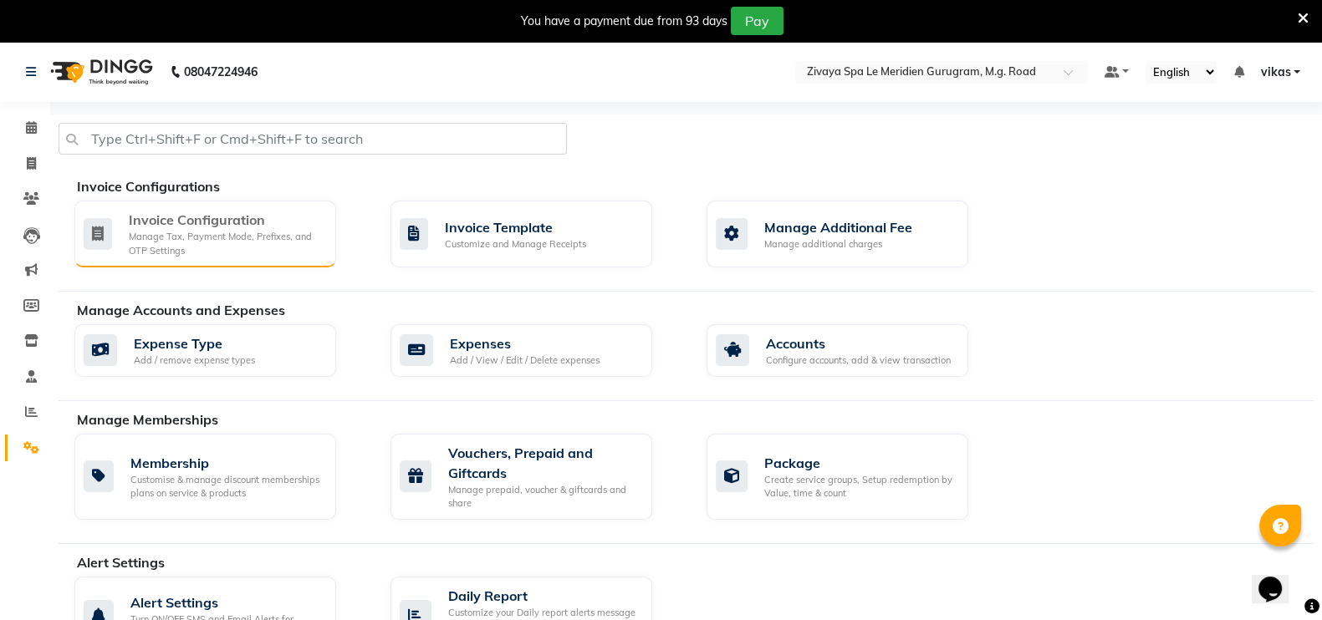
click at [159, 232] on div "Manage Tax, Payment Mode, Prefixes, and OTP Settings" at bounding box center [226, 244] width 194 height 28
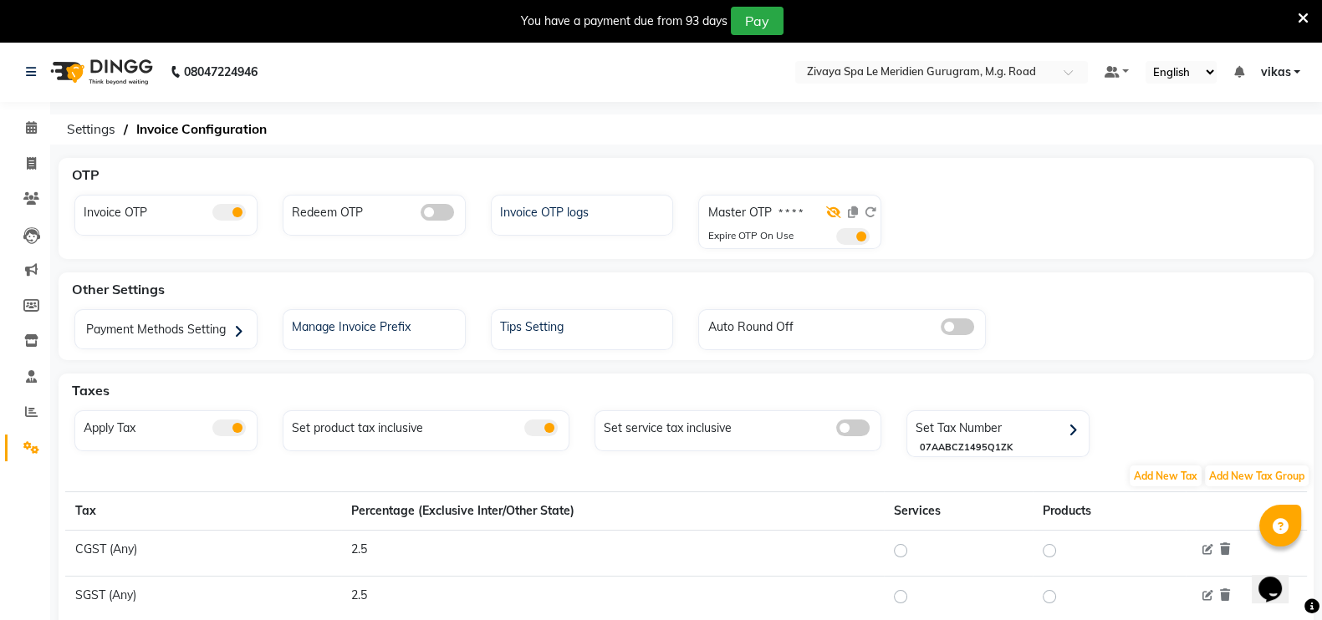
click at [832, 208] on icon at bounding box center [833, 213] width 15 height 12
click at [854, 211] on icon at bounding box center [853, 213] width 10 height 12
click at [866, 214] on icon at bounding box center [871, 213] width 12 height 12
click at [852, 214] on icon at bounding box center [853, 213] width 10 height 12
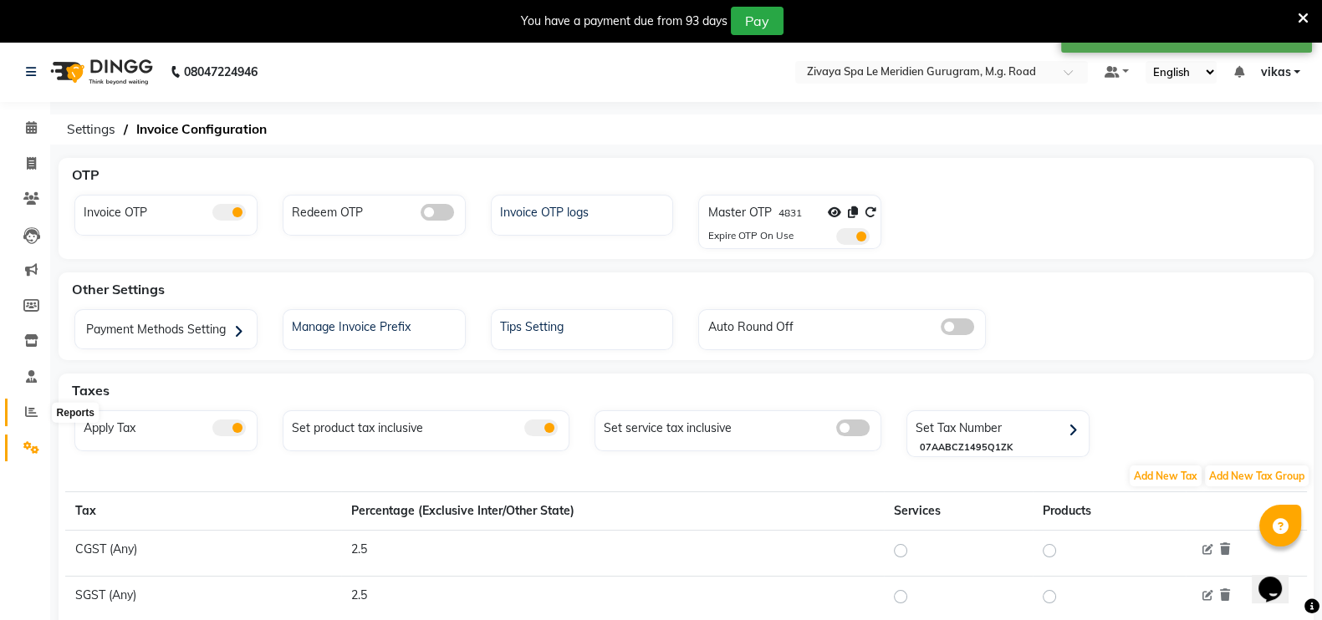
click at [33, 414] on icon at bounding box center [31, 412] width 13 height 13
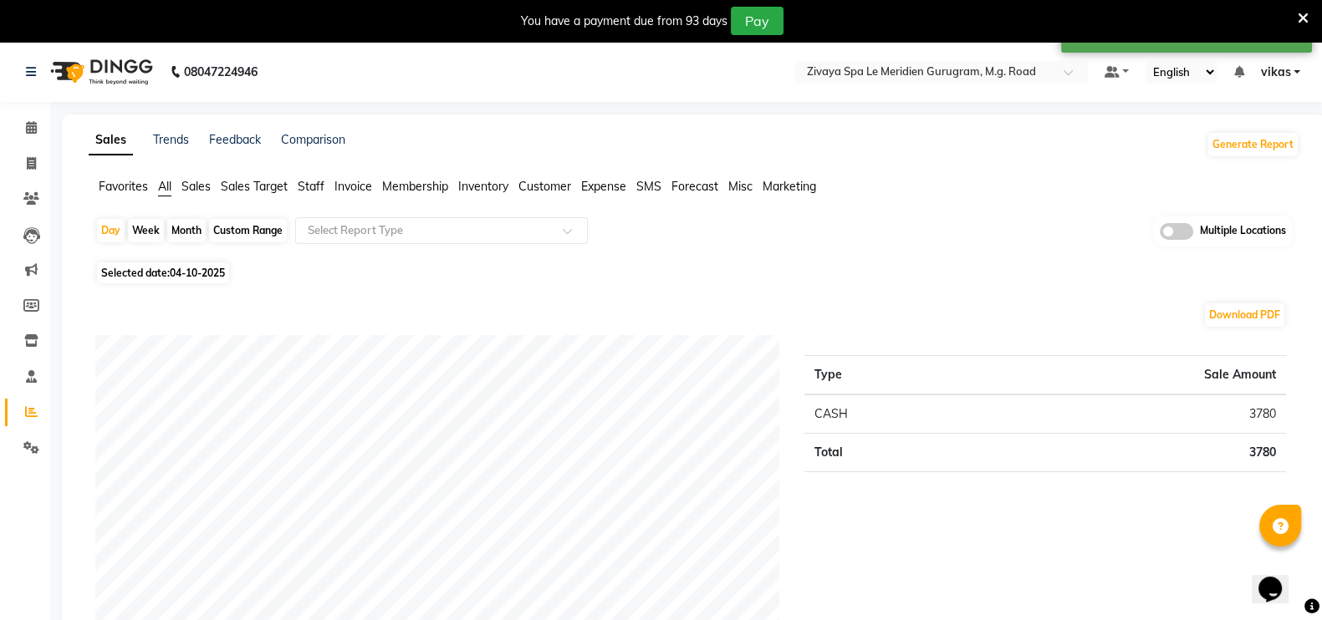
click at [214, 268] on span "04-10-2025" at bounding box center [197, 273] width 55 height 13
select select "10"
select select "2025"
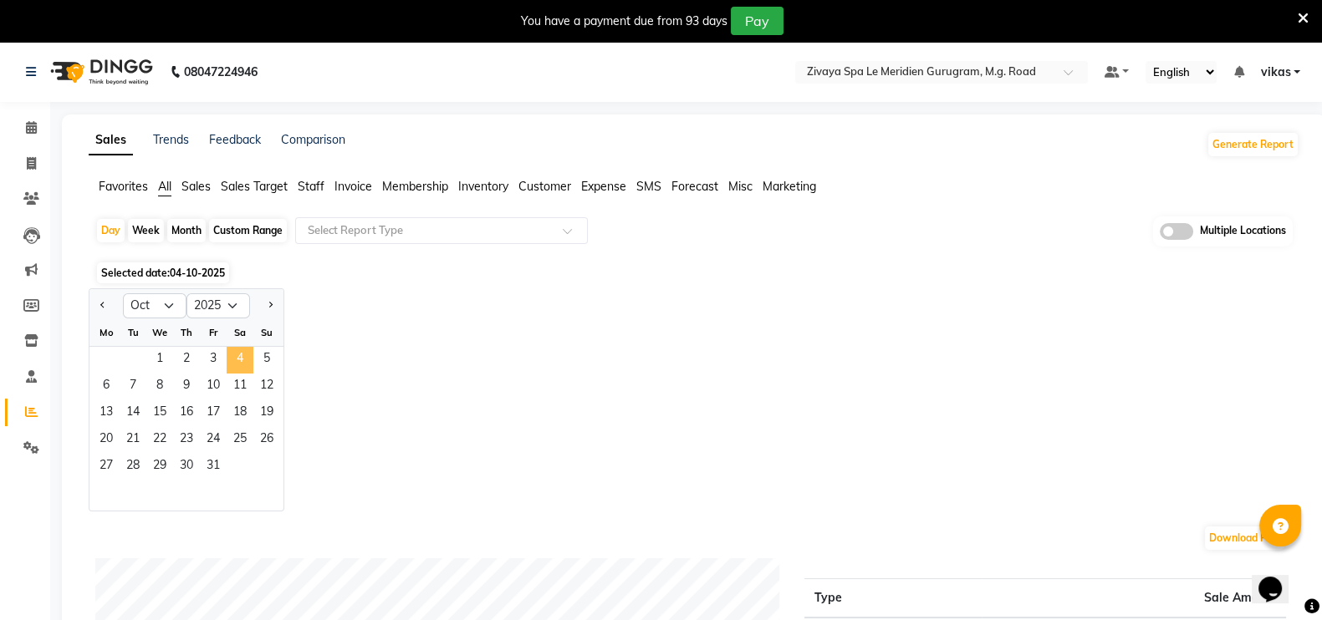
click at [234, 354] on span "4" at bounding box center [240, 360] width 27 height 27
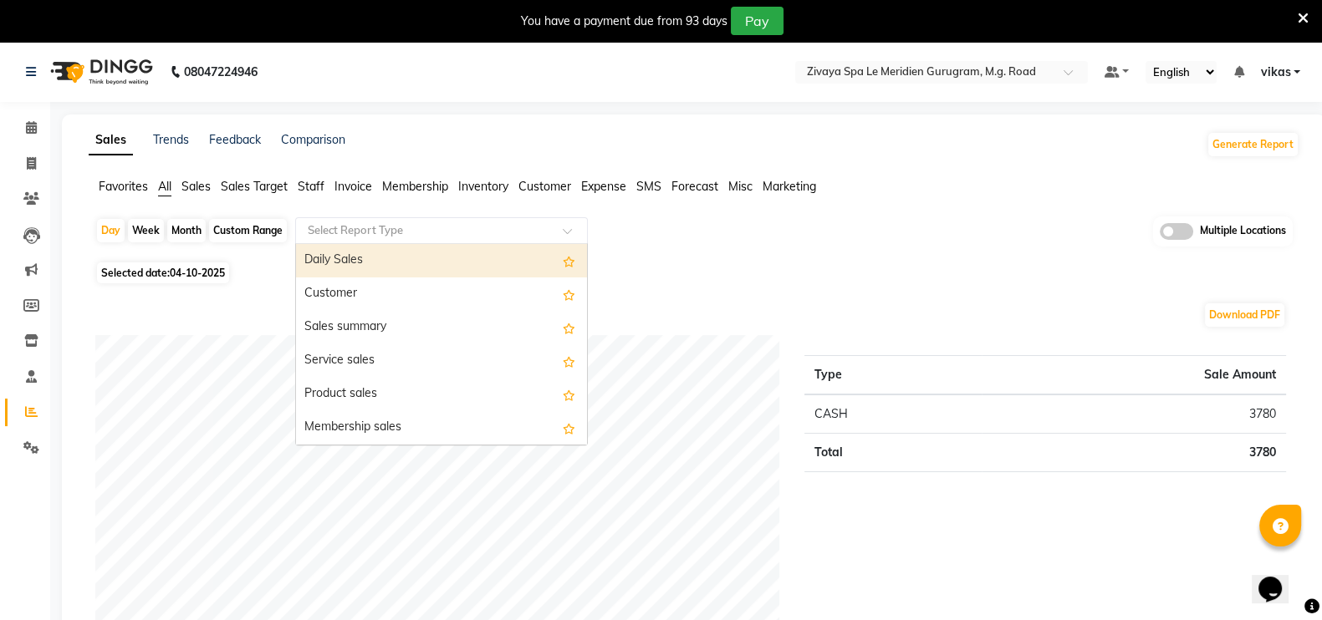
click at [329, 232] on input "text" at bounding box center [424, 230] width 241 height 17
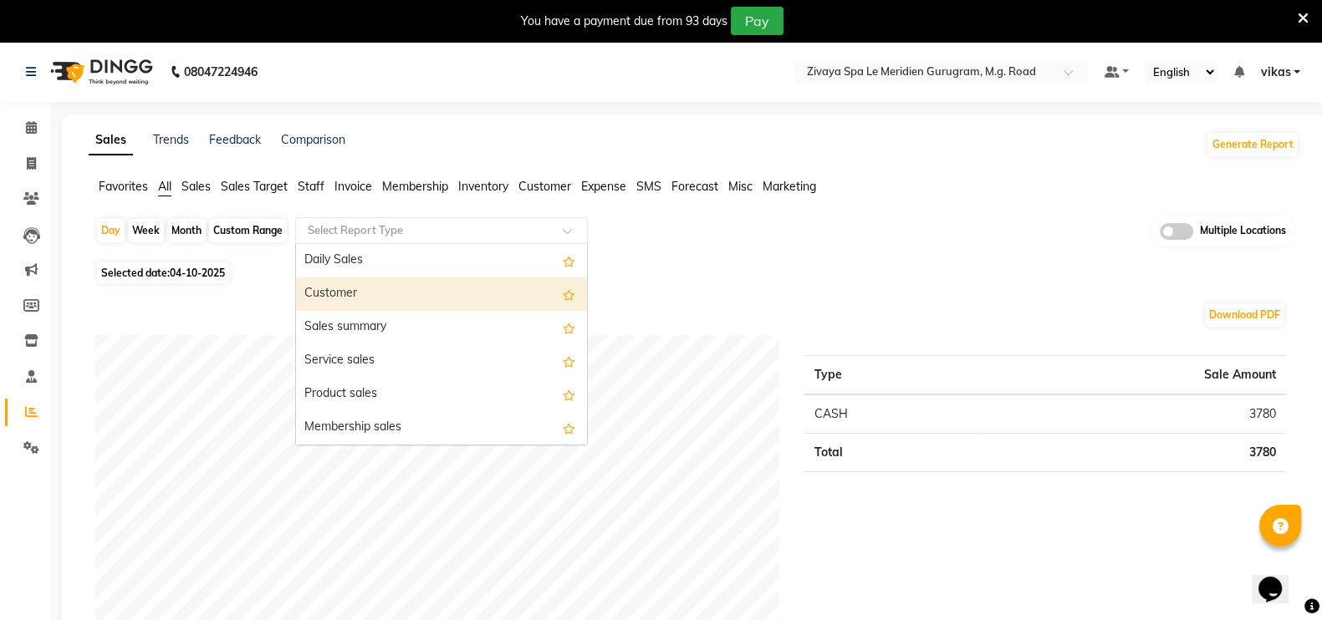
click at [340, 294] on div "Customer" at bounding box center [441, 294] width 291 height 33
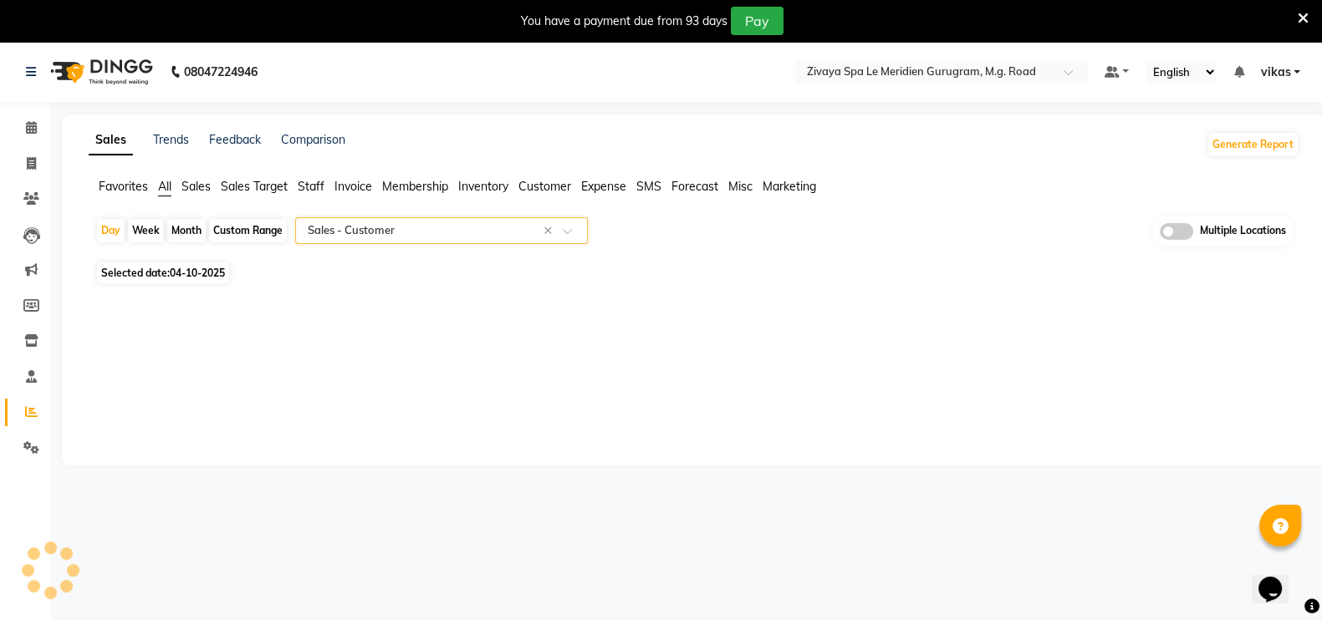
select select "filtered_report"
select select "pdf"
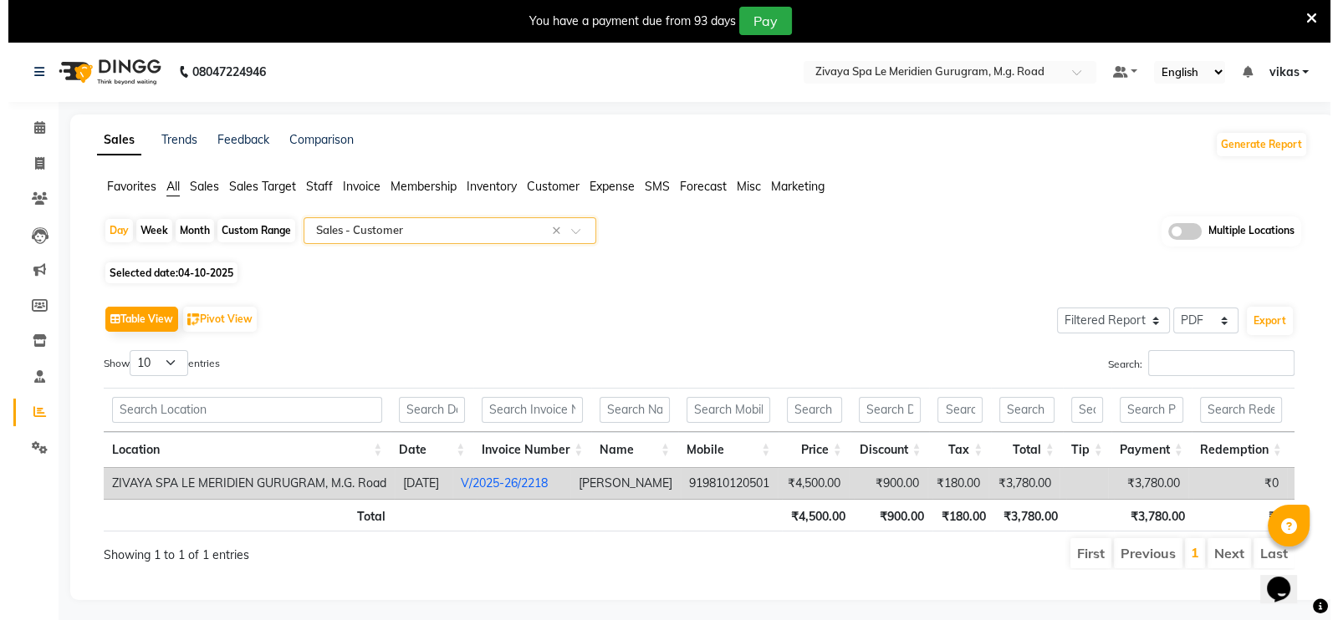
scroll to position [41, 0]
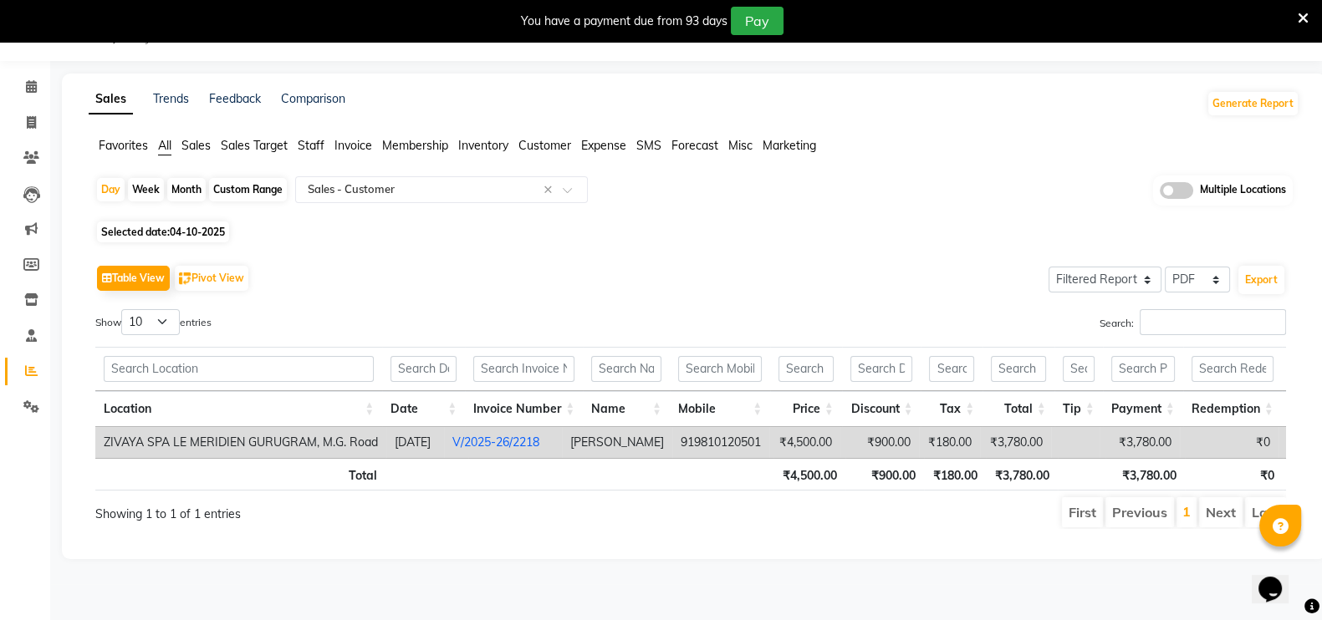
click at [539, 441] on link "V/2025-26/2218" at bounding box center [495, 442] width 87 height 15
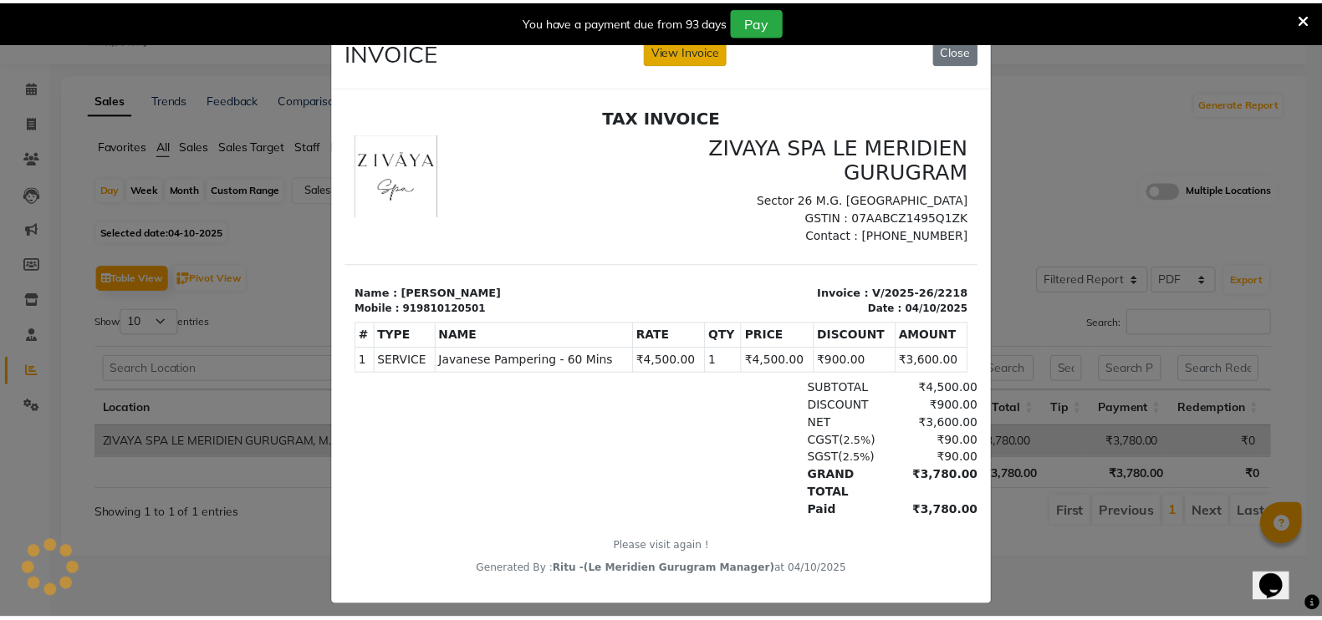
scroll to position [0, 0]
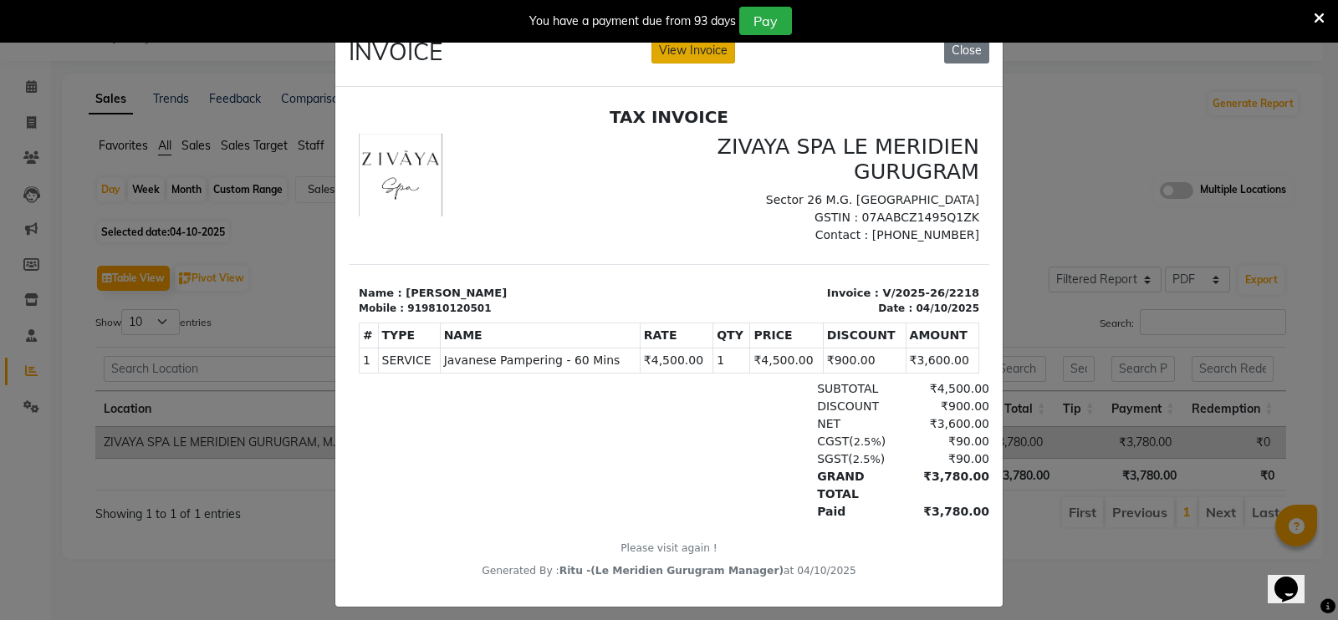
click at [697, 192] on p "Sector 26 M.G. [GEOGRAPHIC_DATA]" at bounding box center [829, 200] width 300 height 18
click at [697, 59] on button "View Invoice" at bounding box center [693, 51] width 84 height 26
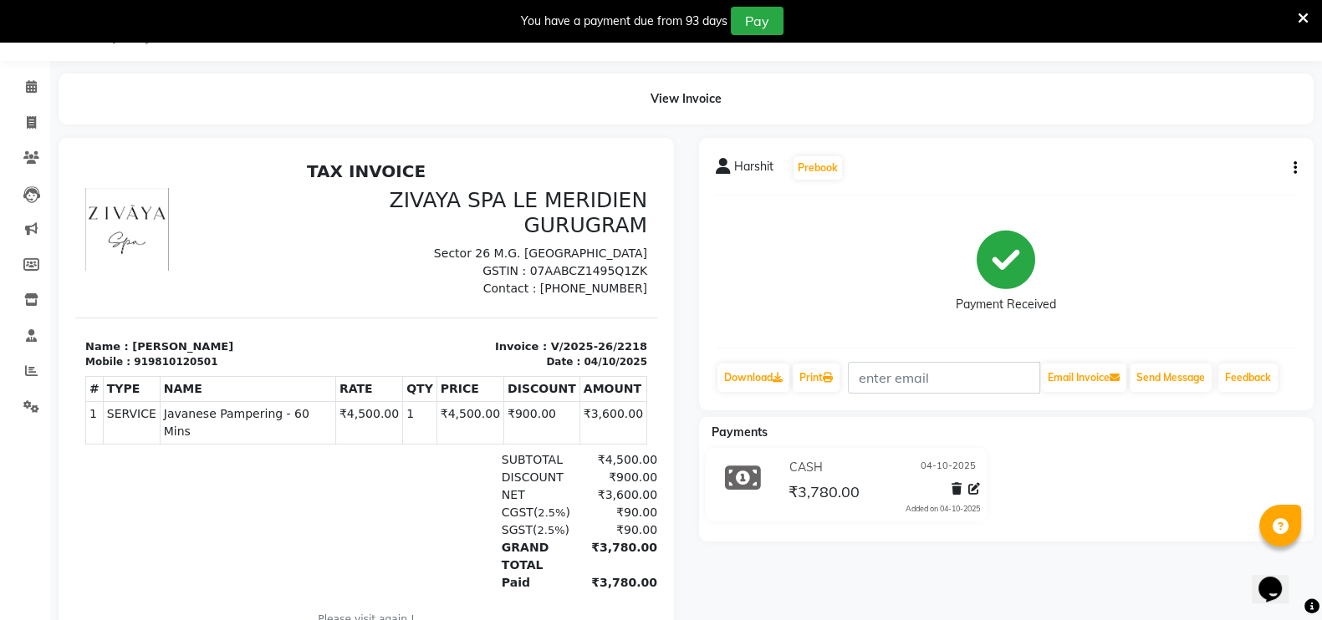
click at [1304, 18] on icon at bounding box center [1303, 18] width 11 height 15
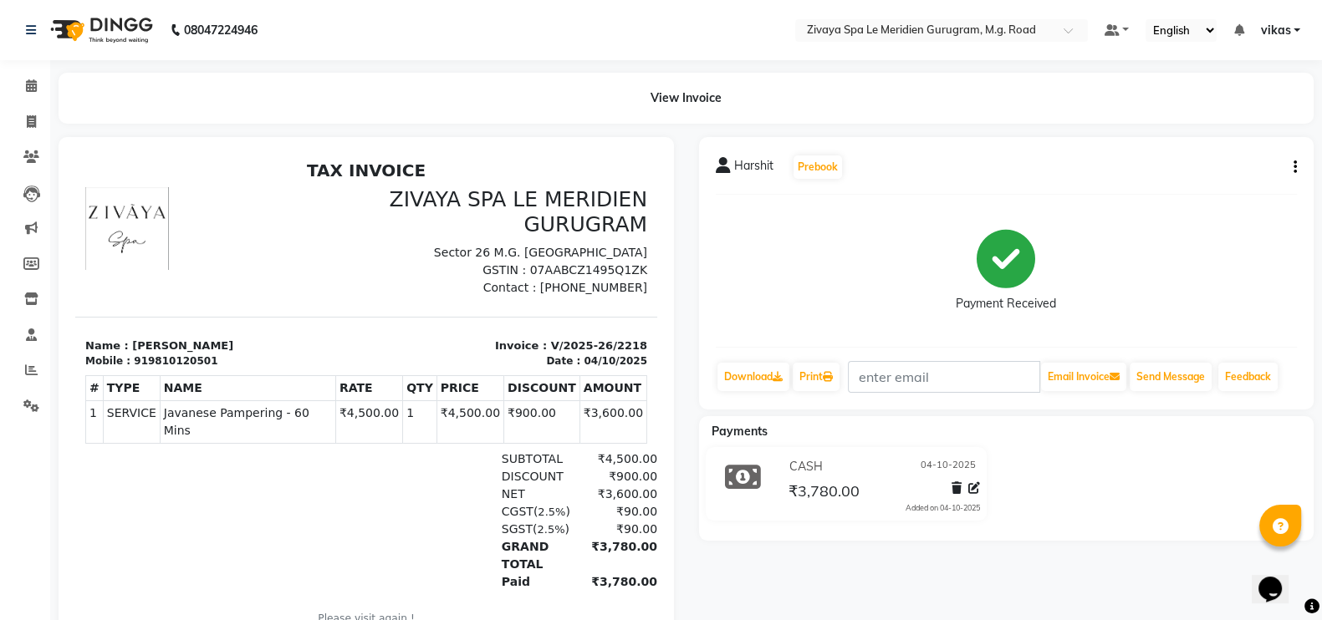
click at [1291, 165] on button "button" at bounding box center [1292, 168] width 10 height 18
click at [1175, 181] on div "Edit Invoice" at bounding box center [1211, 187] width 115 height 21
select select "service"
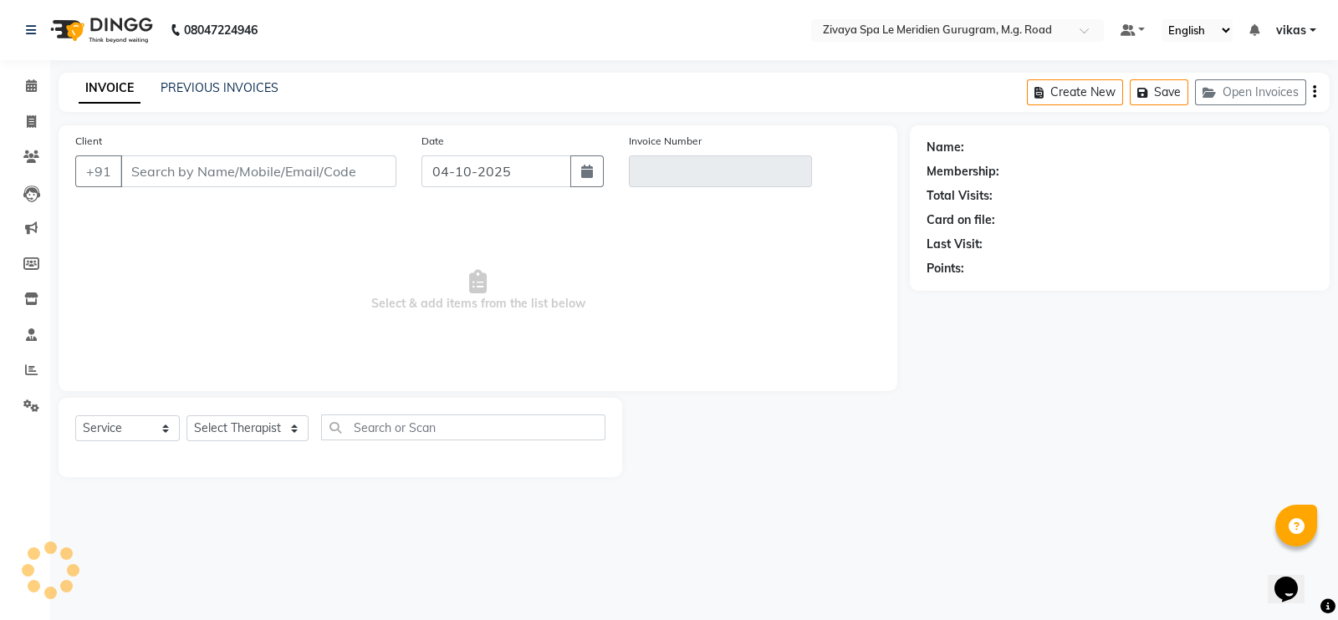
type input "9810120501"
type input "V/2025-26/2218"
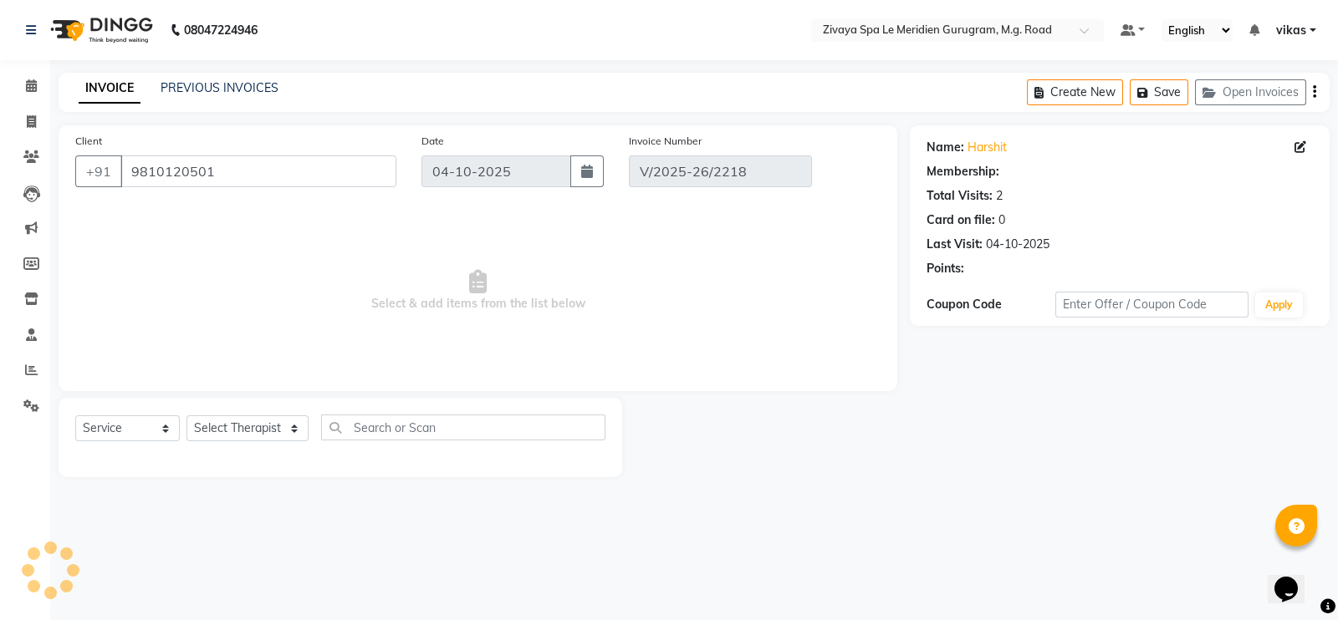
select select "select"
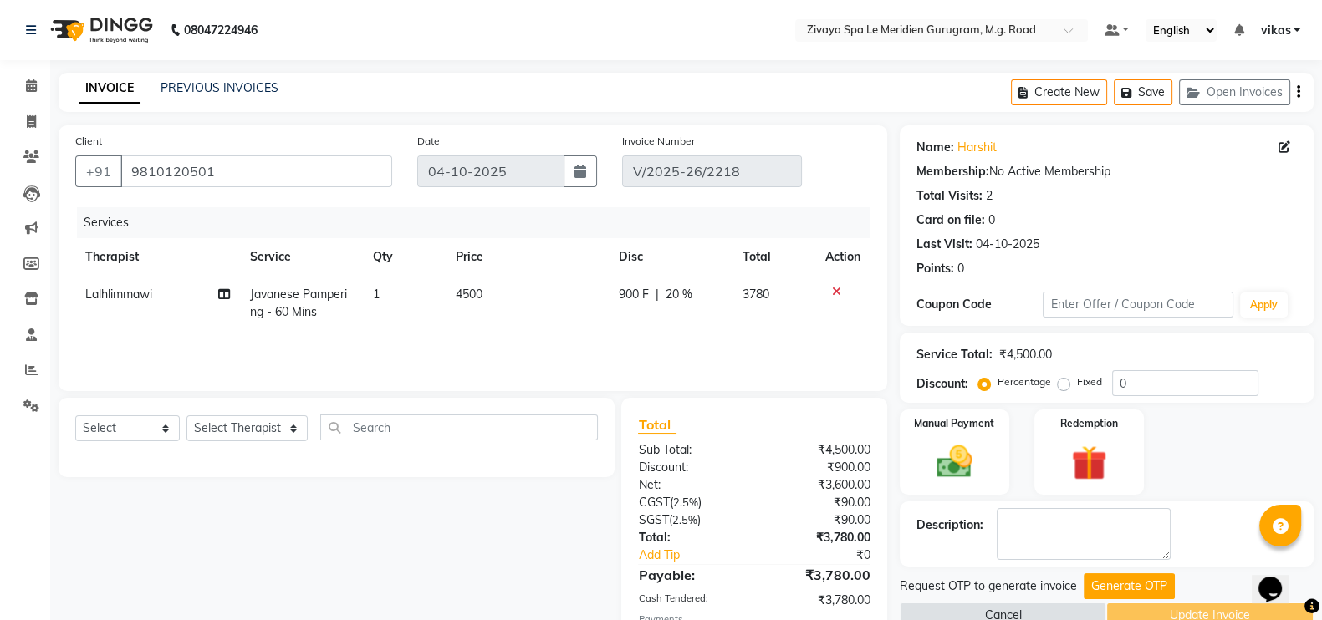
scroll to position [109, 0]
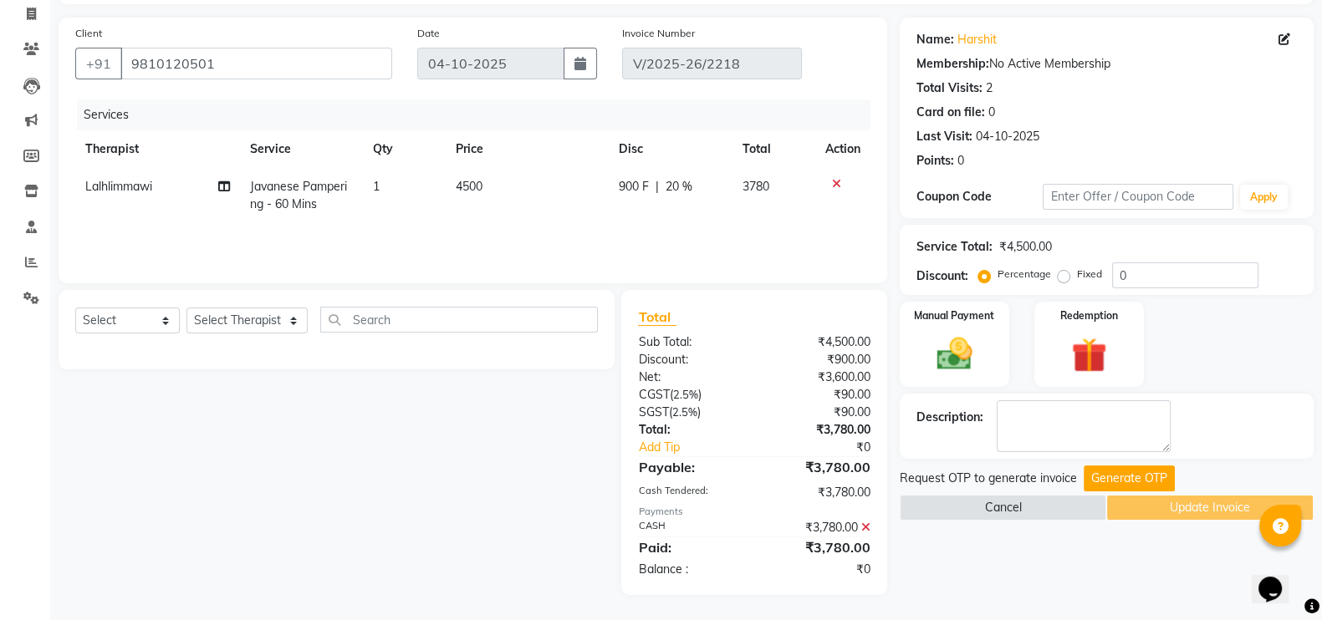
click at [668, 187] on span "20 %" at bounding box center [679, 187] width 27 height 18
select select "65985"
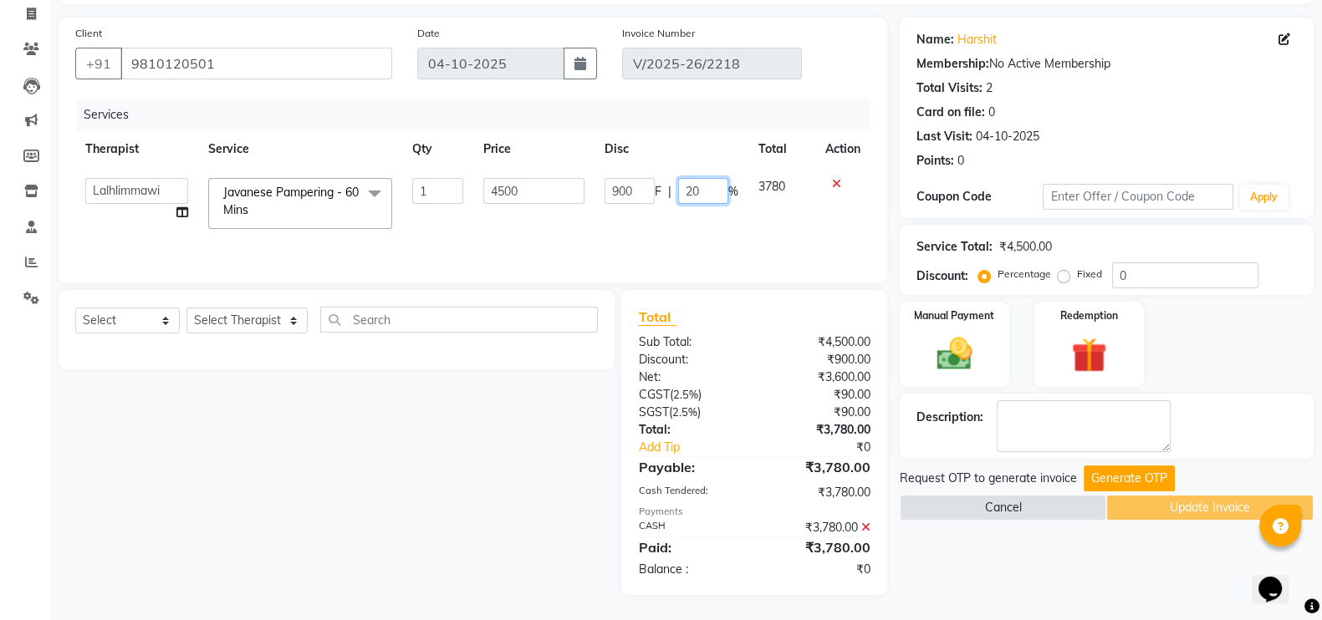
click at [692, 188] on input "20" at bounding box center [703, 191] width 50 height 26
type input "10"
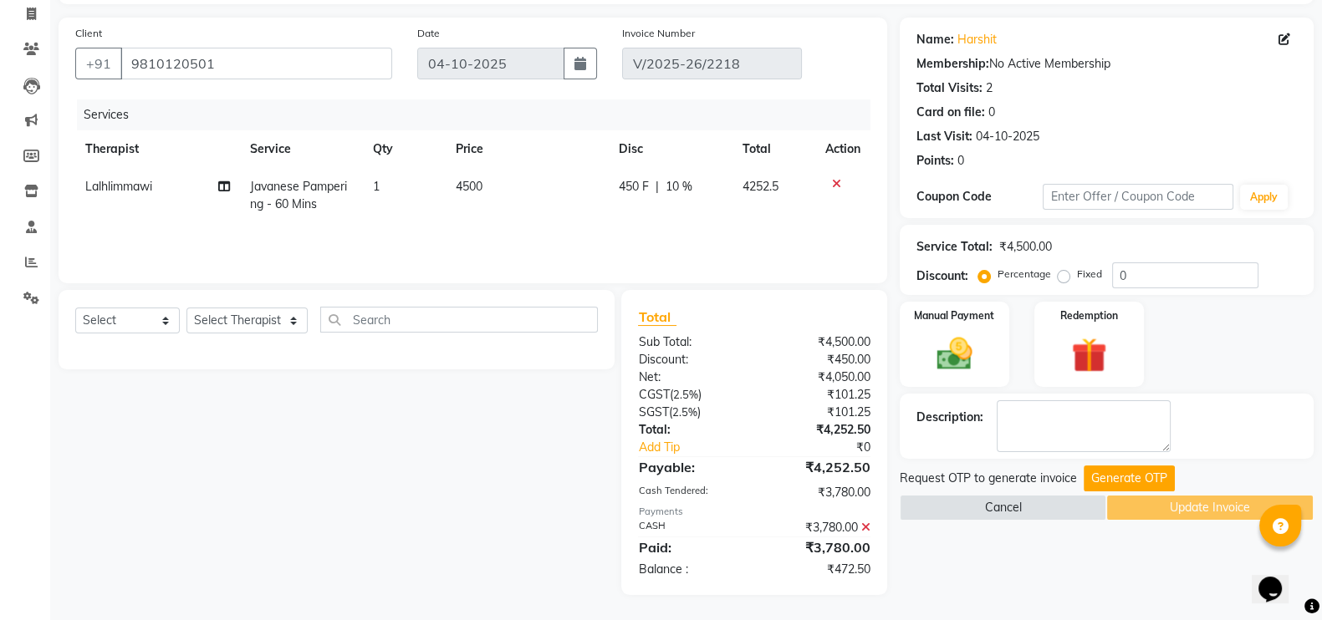
click at [1013, 158] on div "Points: 0" at bounding box center [1106, 161] width 380 height 18
click at [865, 525] on icon at bounding box center [865, 528] width 9 height 12
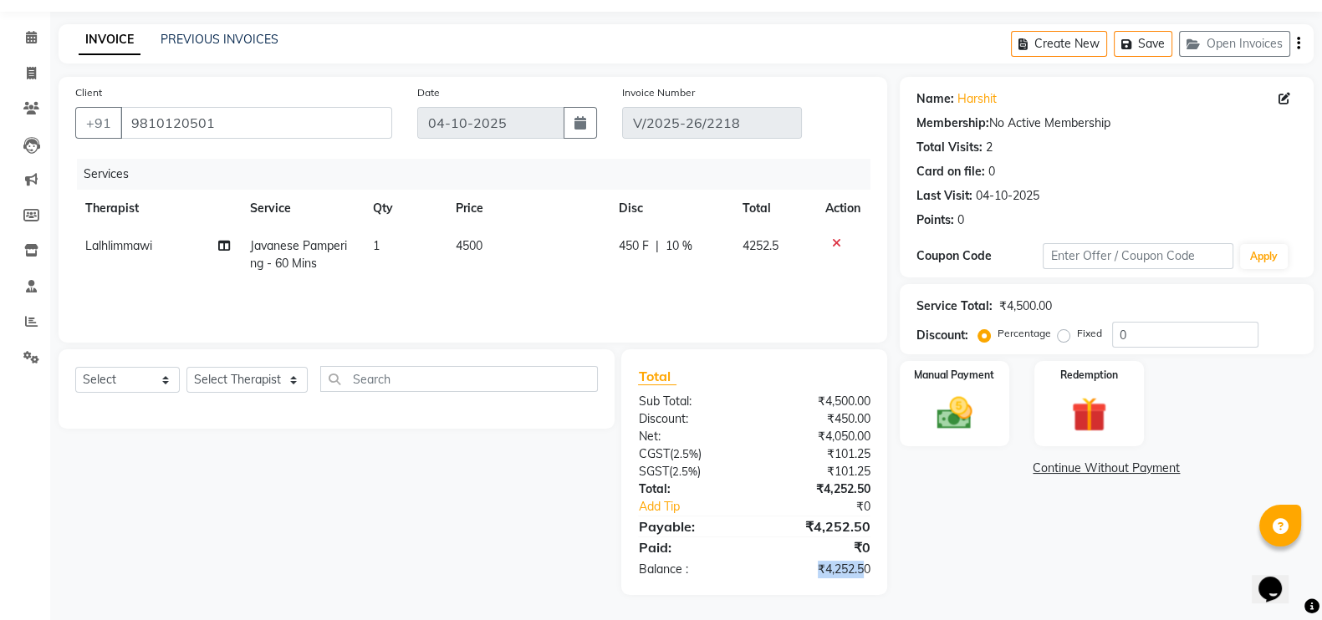
drag, startPoint x: 801, startPoint y: 557, endPoint x: 860, endPoint y: 564, distance: 59.7
click at [860, 564] on div "Total Sub Total: ₹4,500.00 Discount: ₹450.00 Net: ₹4,050.00 CGST ( 2.5% ) ₹101.…" at bounding box center [754, 472] width 232 height 212
click at [676, 247] on span "10 %" at bounding box center [679, 246] width 27 height 18
select select "65985"
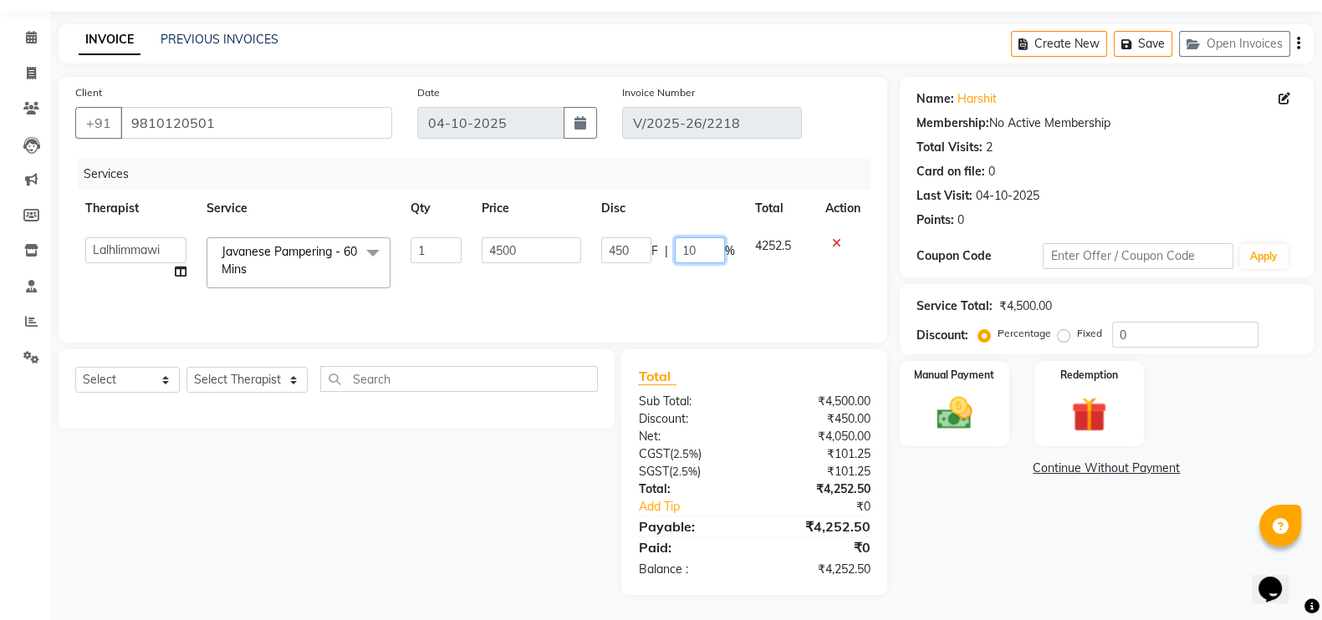
click at [707, 244] on input "10" at bounding box center [700, 250] width 50 height 26
type input "1"
type input "20"
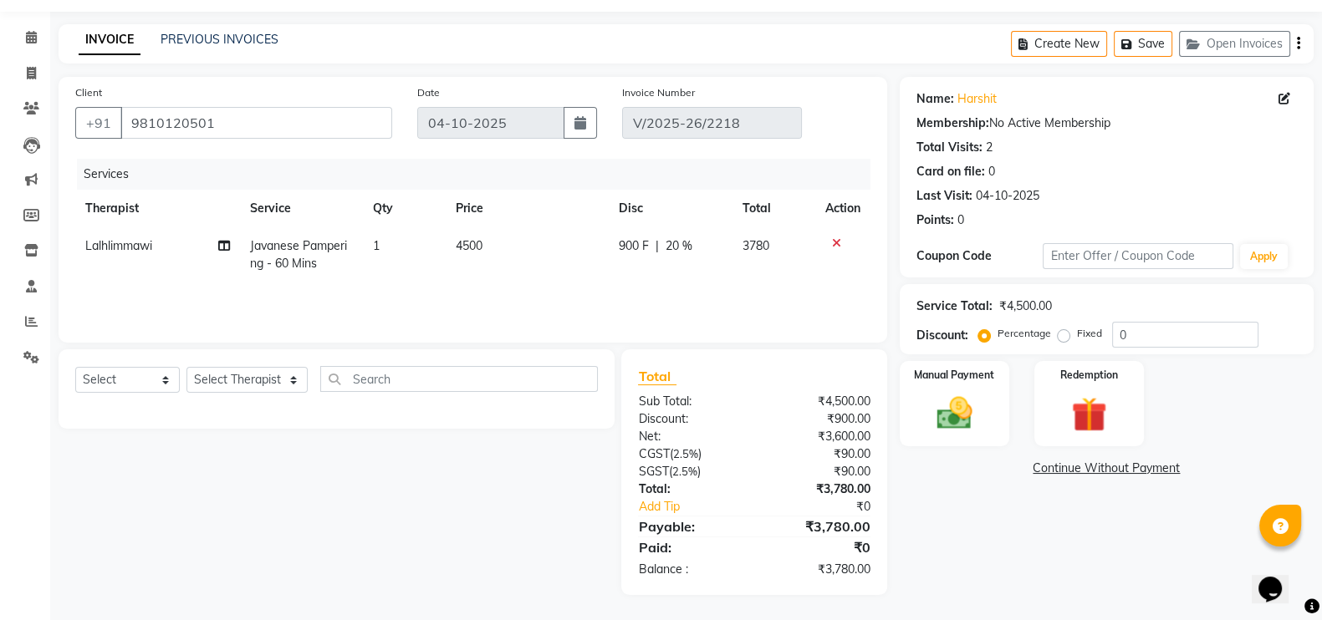
scroll to position [49, 0]
click at [677, 246] on span "20 %" at bounding box center [679, 246] width 27 height 18
select select "65985"
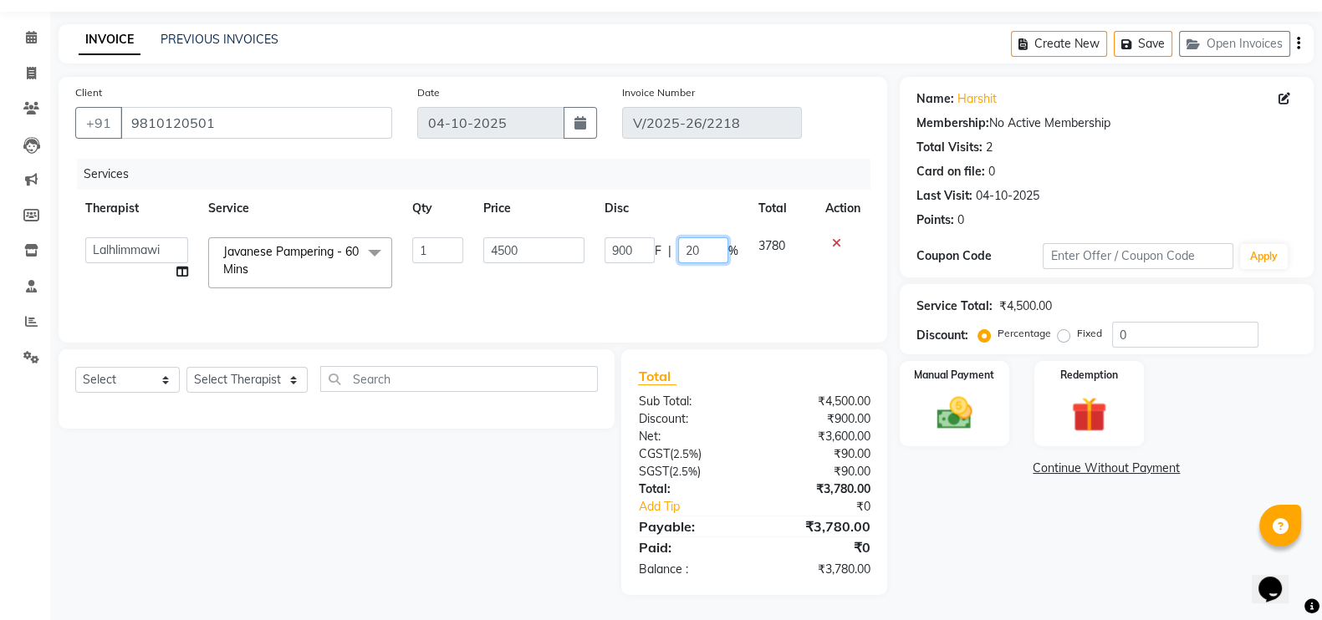
click at [695, 248] on input "20" at bounding box center [703, 250] width 50 height 26
click at [691, 245] on input "20" at bounding box center [703, 250] width 50 height 26
type input "10"
click at [699, 287] on div "Services Therapist Service Qty Price Disc Total Action Ching Huishunao Genevi V…" at bounding box center [472, 242] width 795 height 167
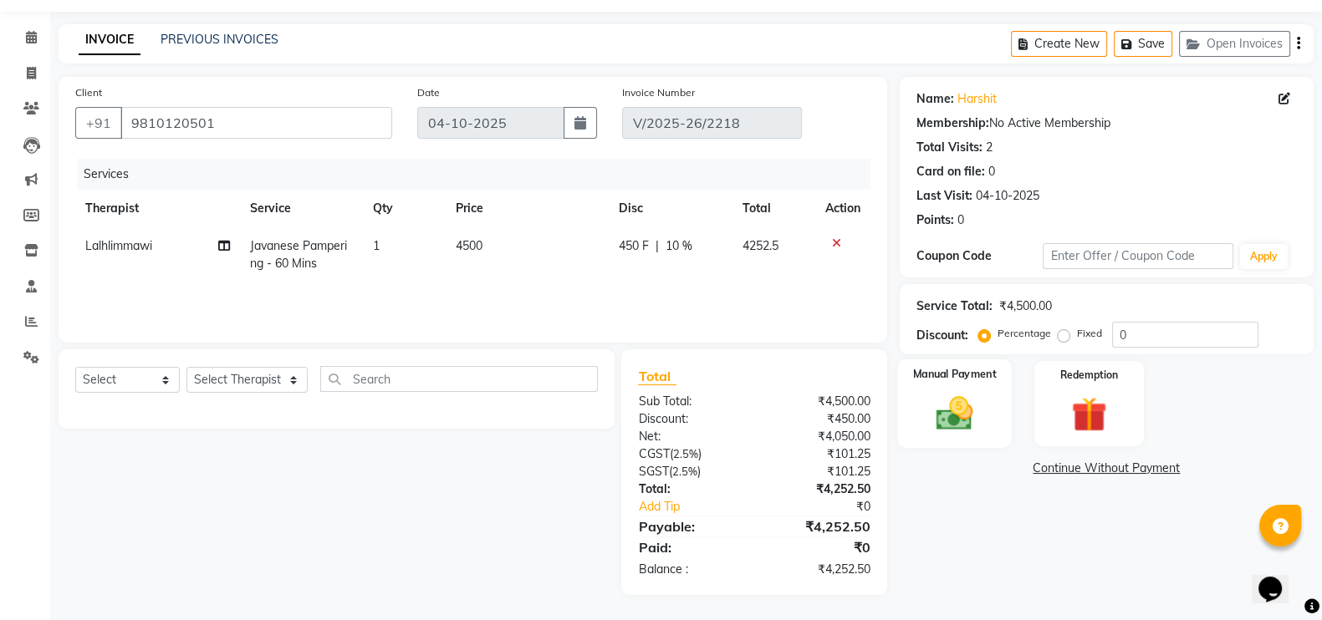
click at [937, 401] on img at bounding box center [954, 413] width 59 height 42
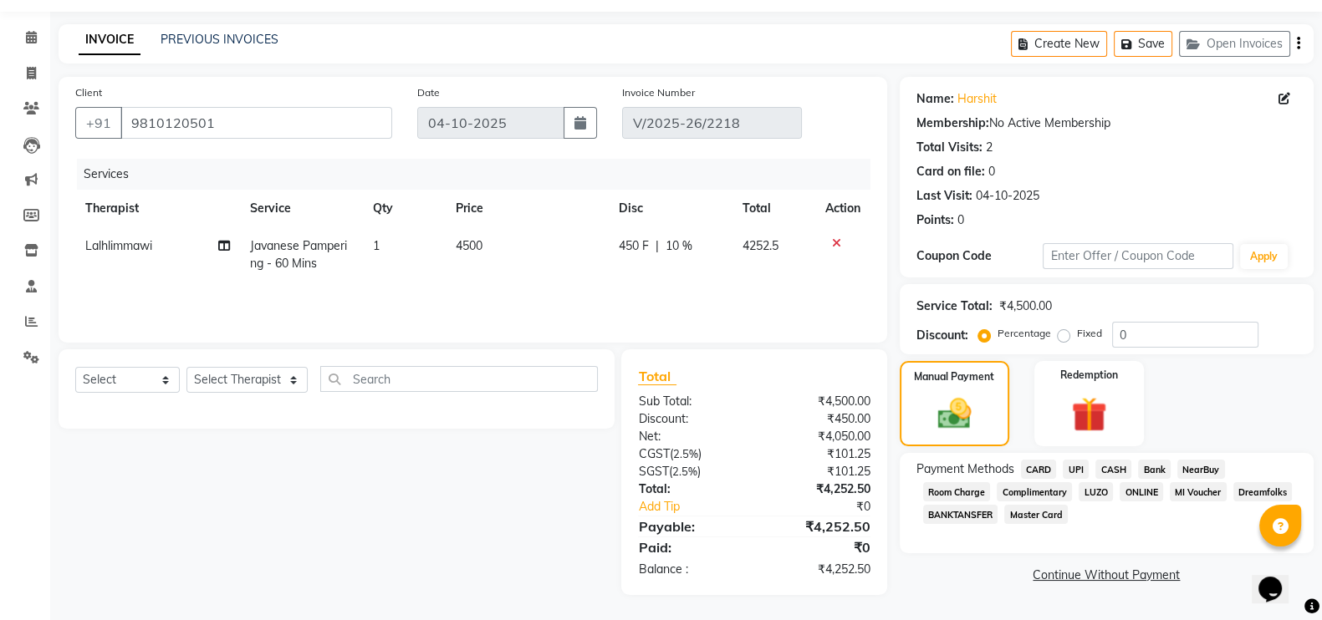
click at [1108, 468] on span "CASH" at bounding box center [1113, 469] width 36 height 19
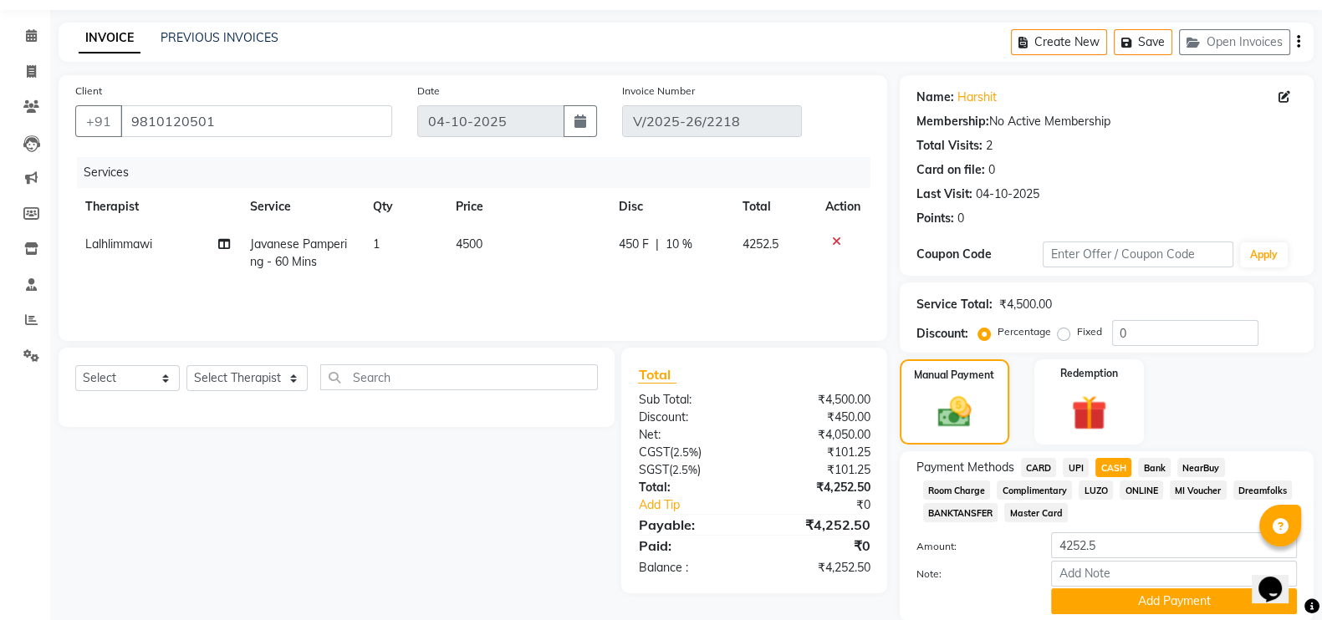
scroll to position [113, 0]
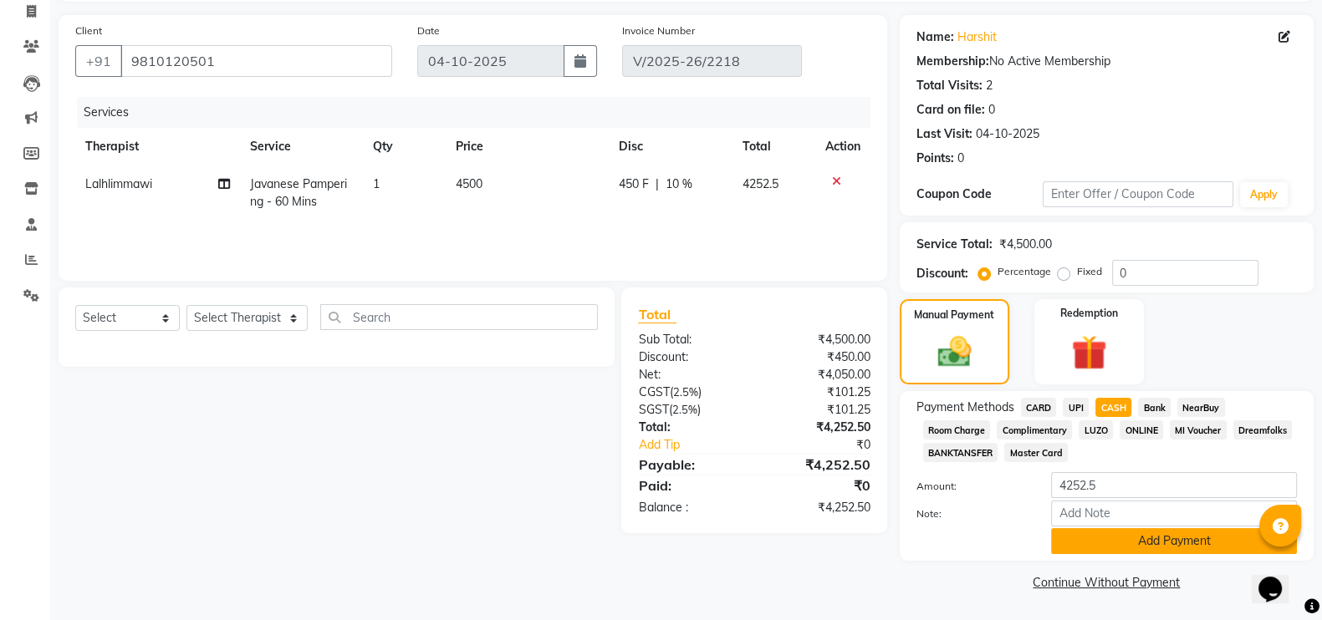
click at [1069, 549] on button "Add Payment" at bounding box center [1174, 541] width 246 height 26
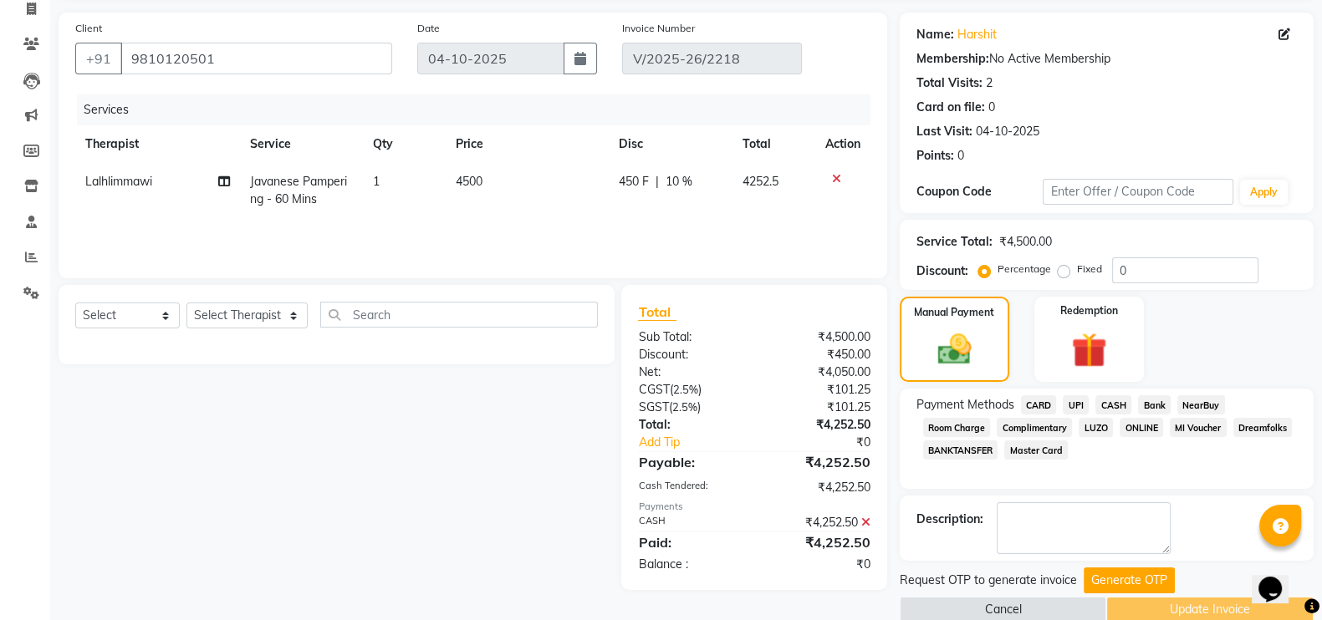
scroll to position [140, 0]
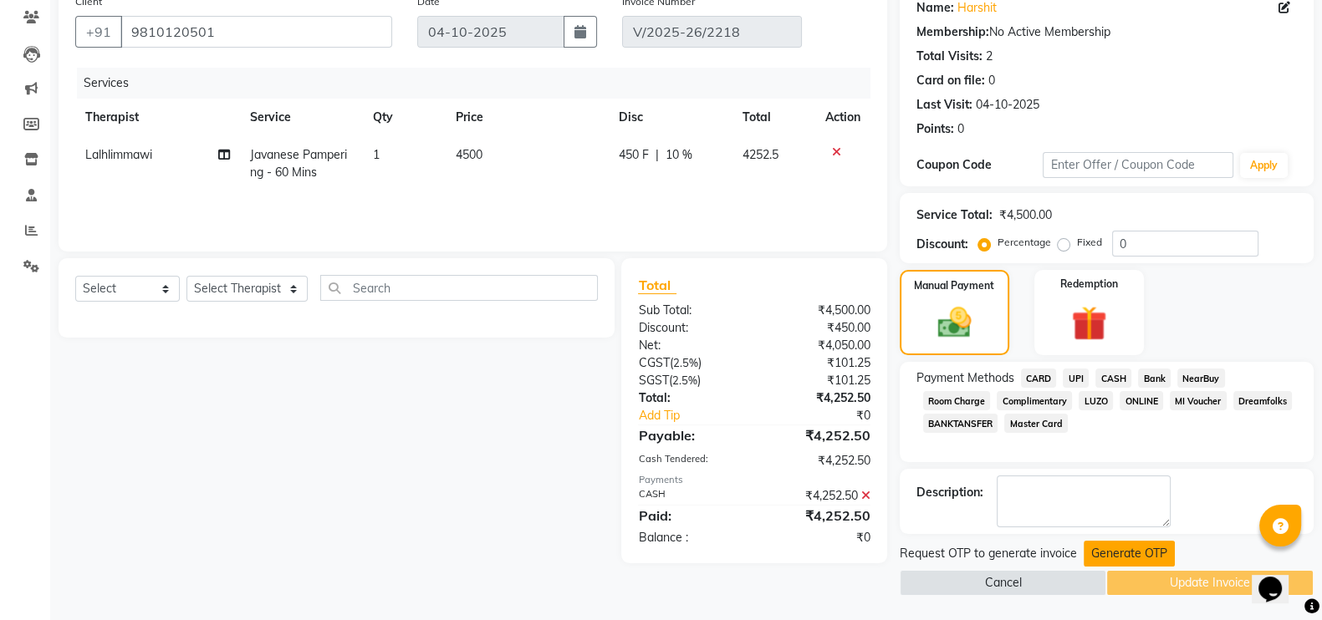
click at [1113, 551] on button "Generate OTP" at bounding box center [1129, 554] width 91 height 26
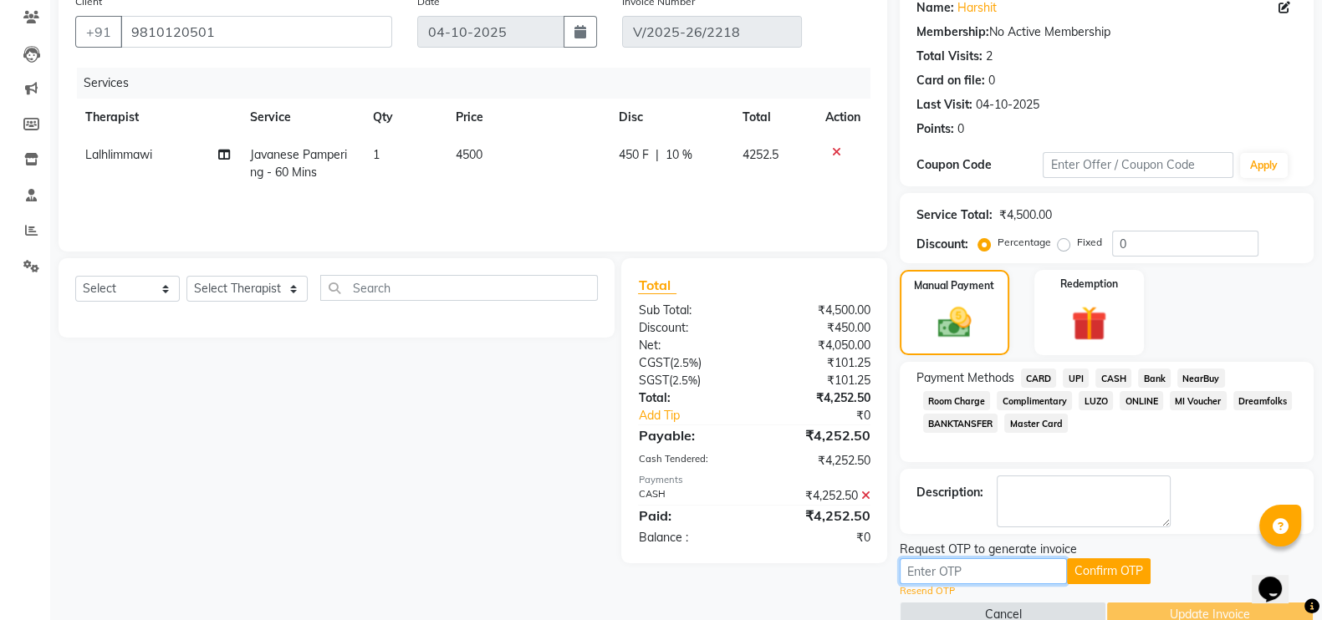
click at [962, 566] on input "text" at bounding box center [983, 572] width 167 height 26
paste input "4831"
type input "4831"
click at [1092, 560] on button "Confirm OTP" at bounding box center [1109, 572] width 84 height 26
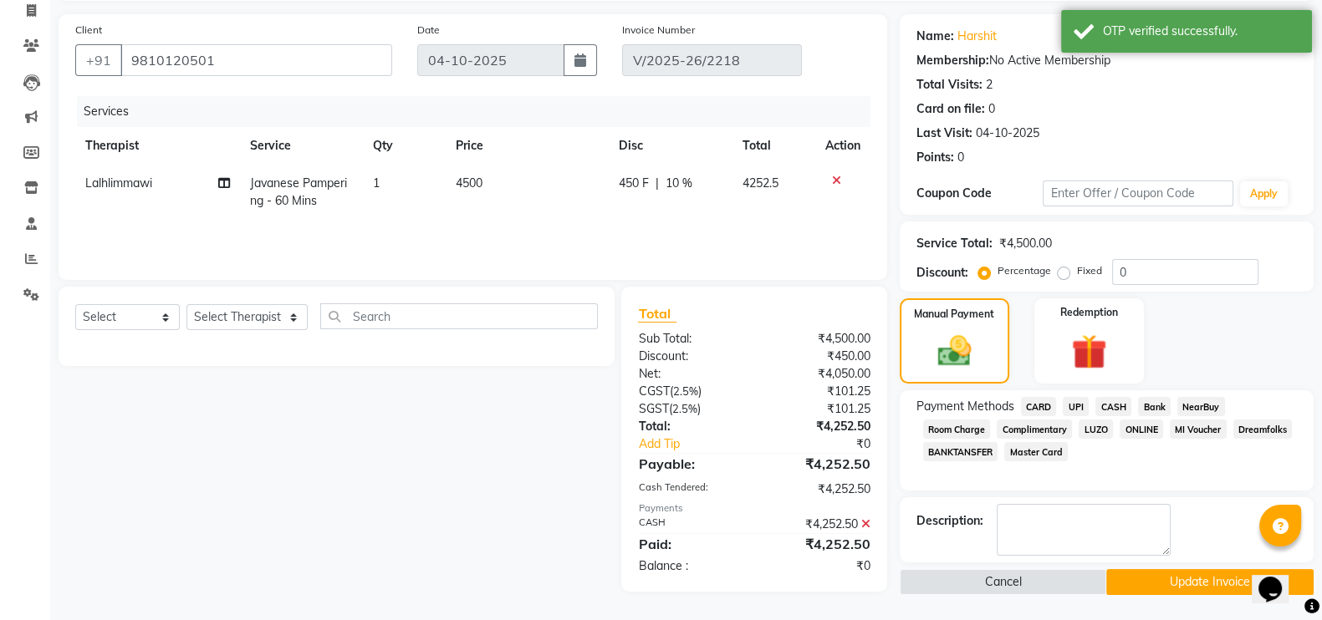
scroll to position [110, 0]
click at [1132, 575] on button "Update Invoice" at bounding box center [1209, 583] width 207 height 26
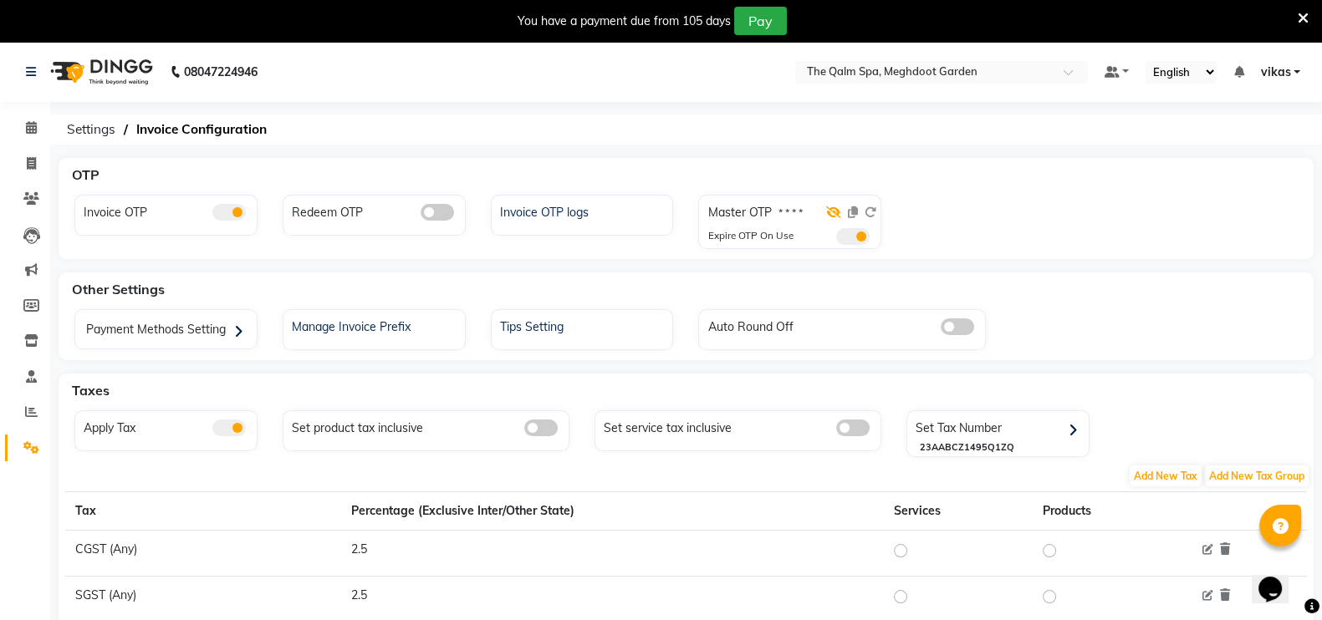
click at [836, 211] on icon at bounding box center [833, 213] width 15 height 12
